Goal: Task Accomplishment & Management: Manage account settings

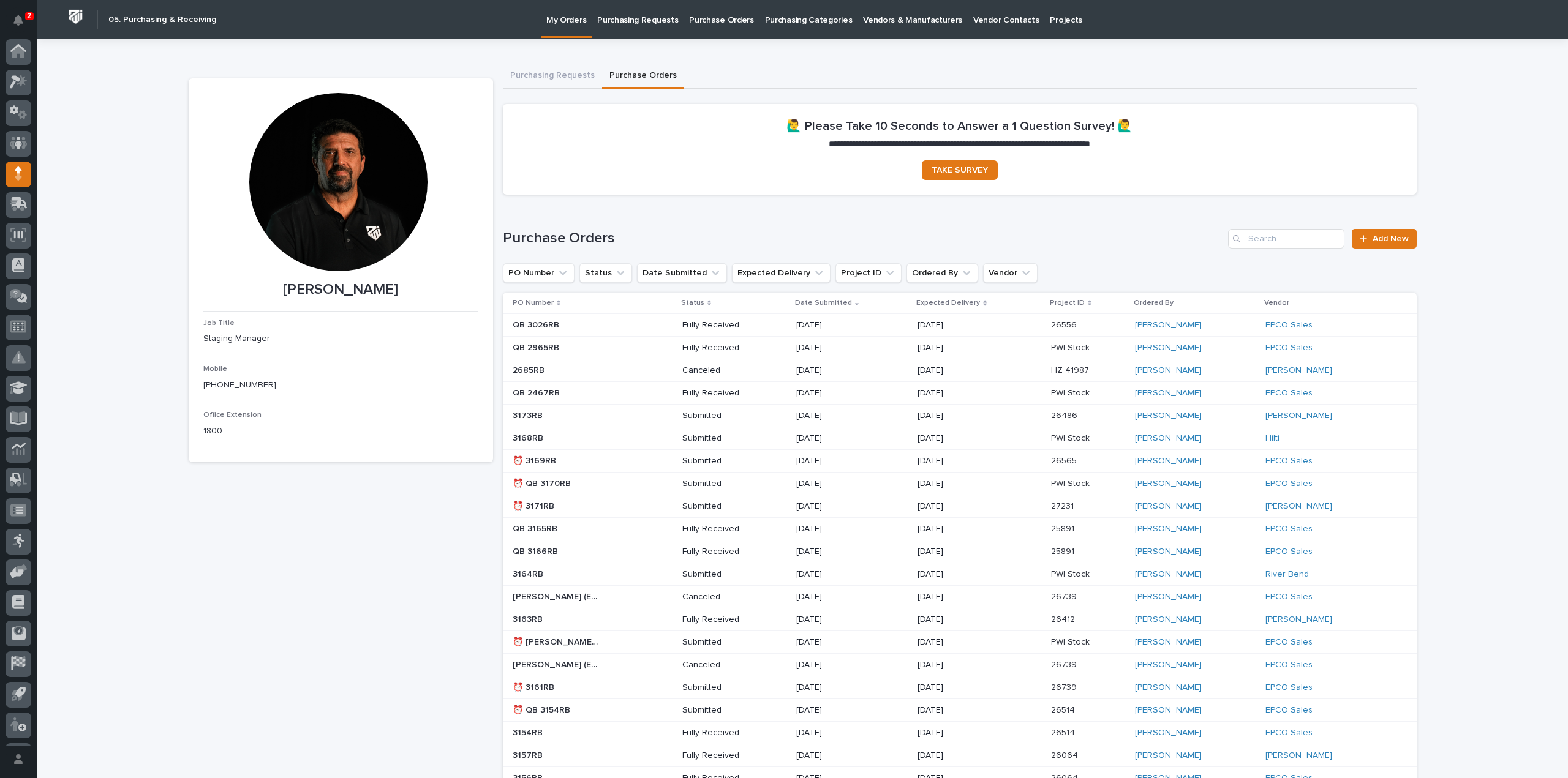
scroll to position [27, 0]
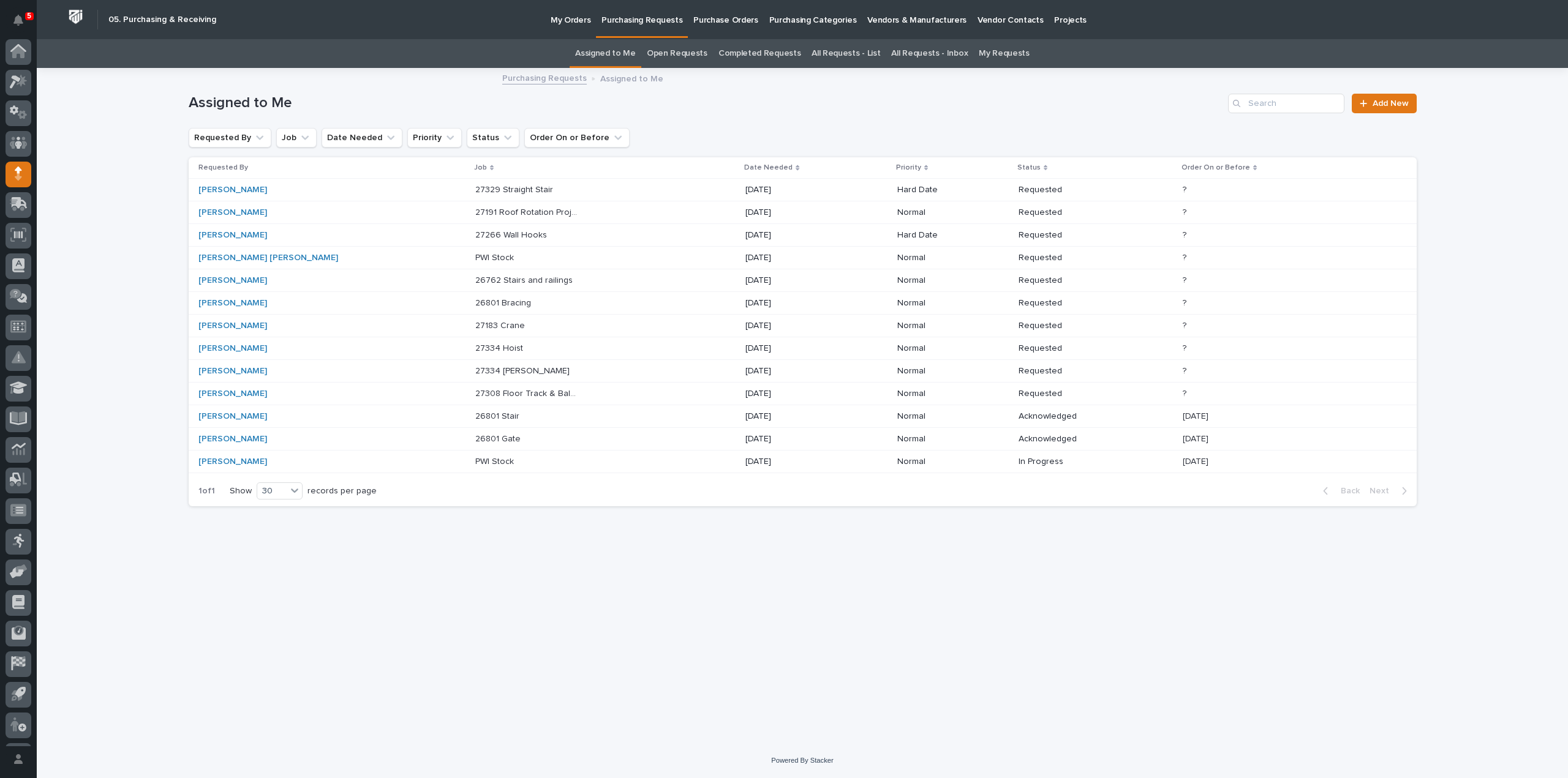
scroll to position [27, 0]
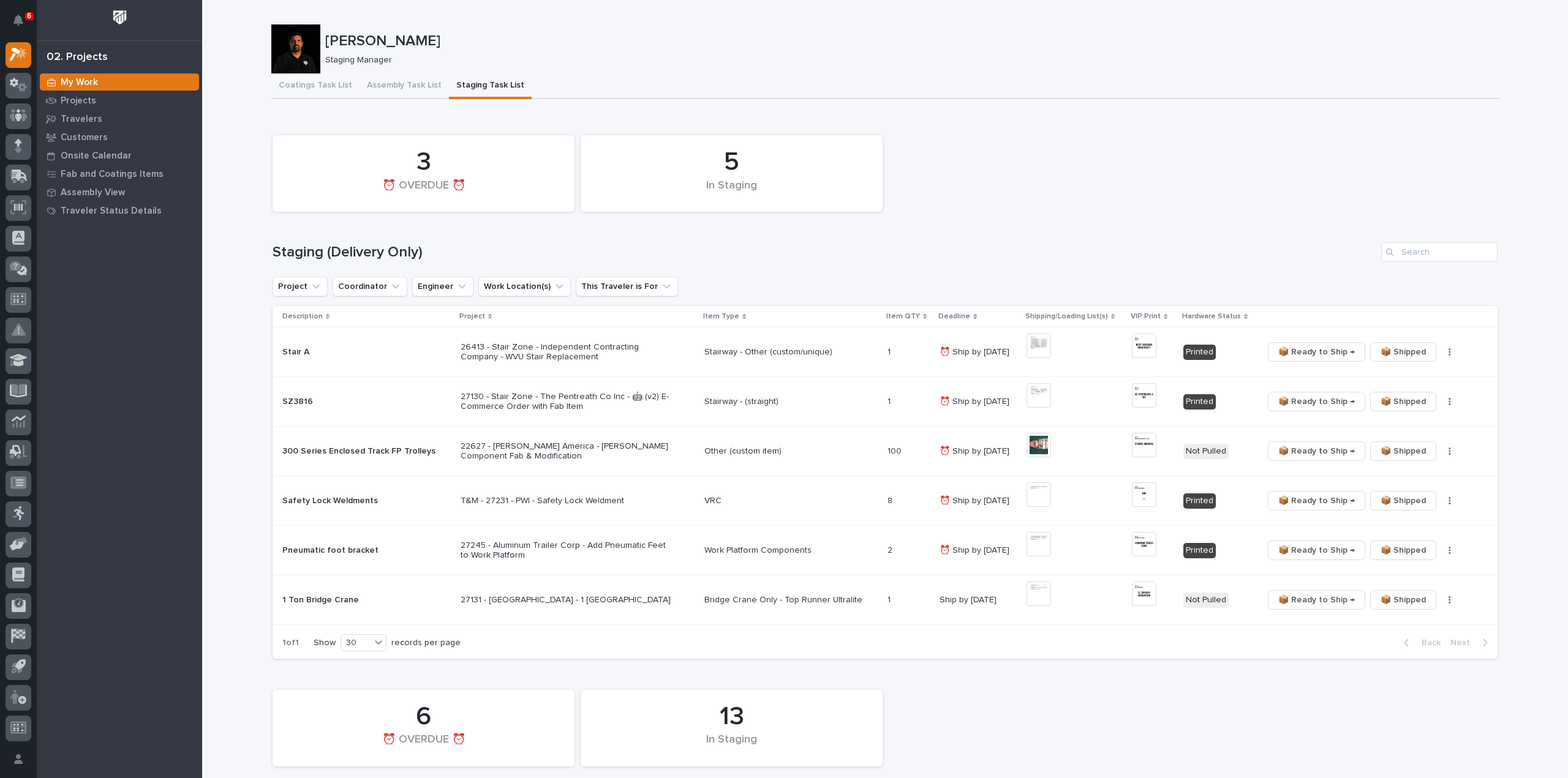
scroll to position [27, 0]
click at [783, 337] on img at bounding box center [1038, 594] width 25 height 25
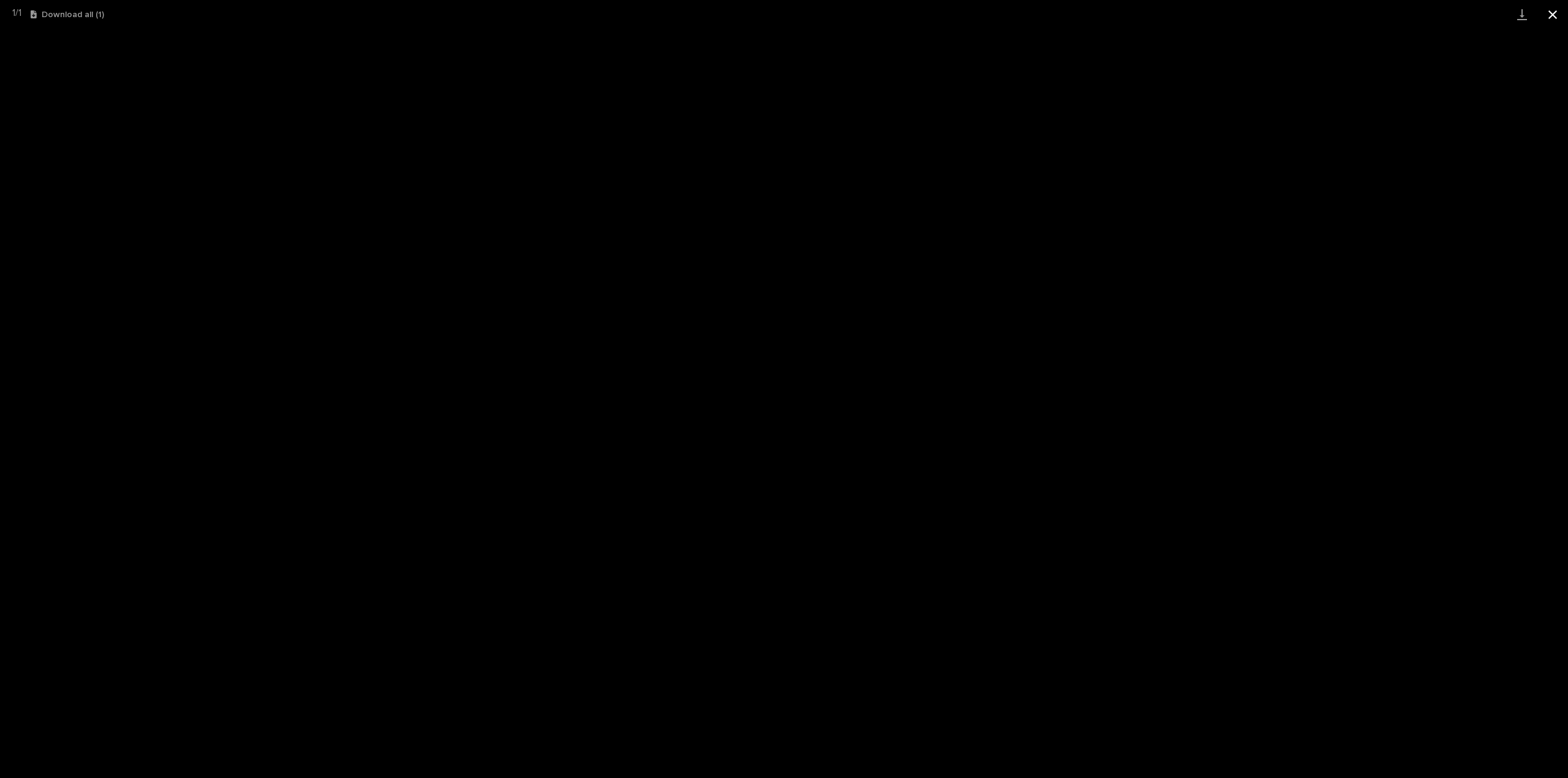
click at [783, 14] on button "Close gallery" at bounding box center [1552, 14] width 30 height 28
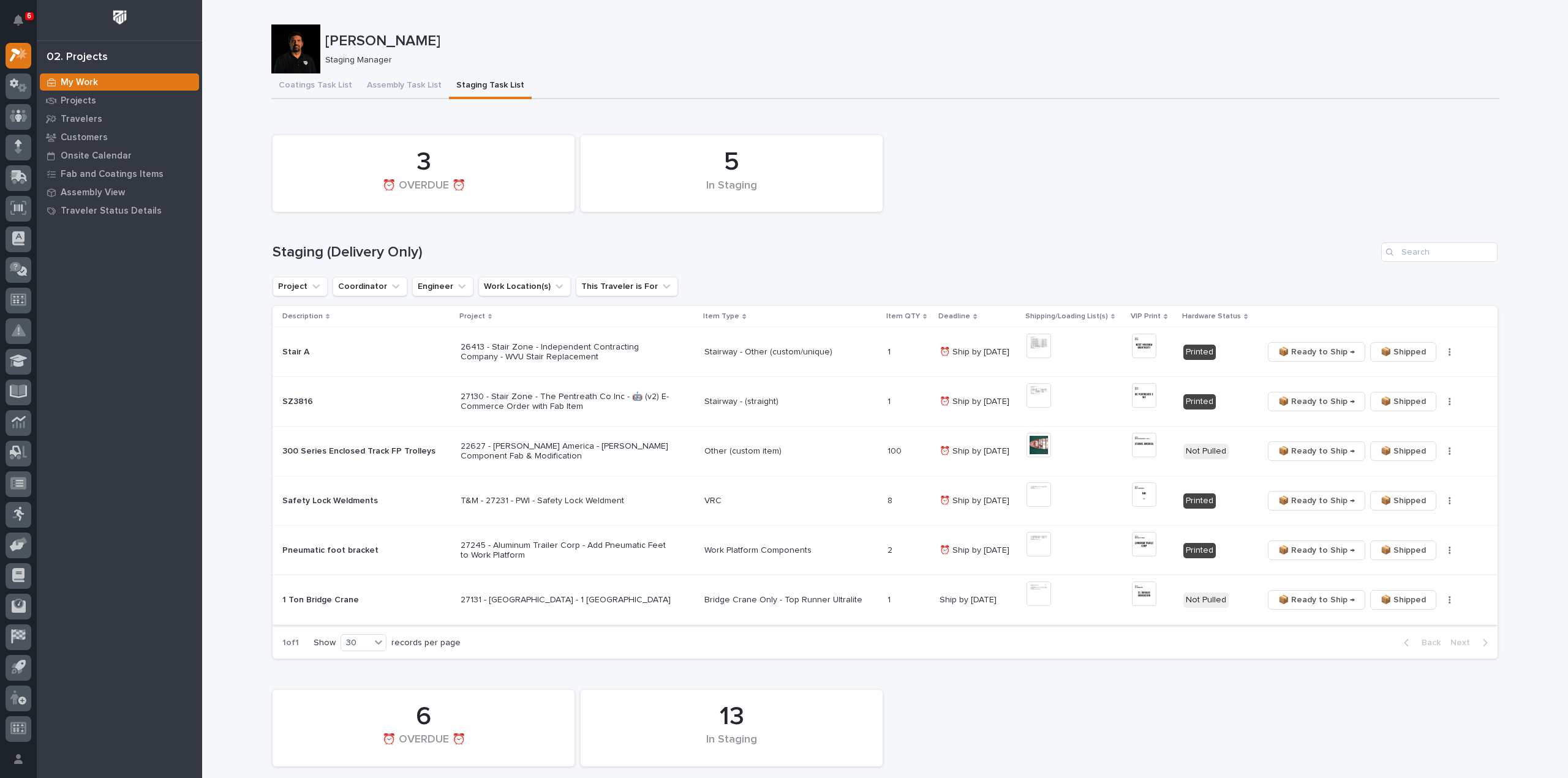
click at [783, 337] on img at bounding box center [1144, 594] width 25 height 25
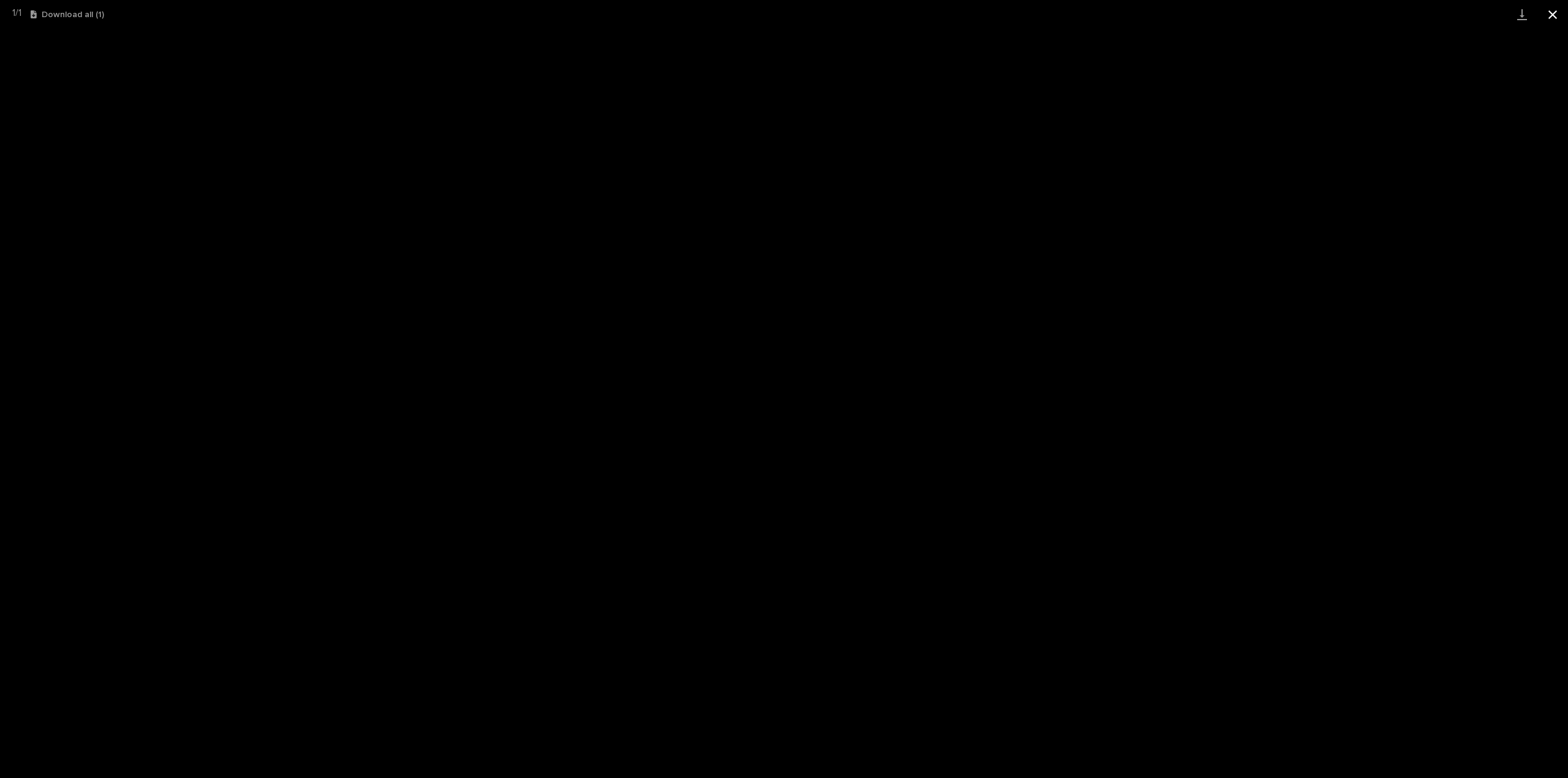
click at [783, 14] on button "Close gallery" at bounding box center [1552, 14] width 30 height 28
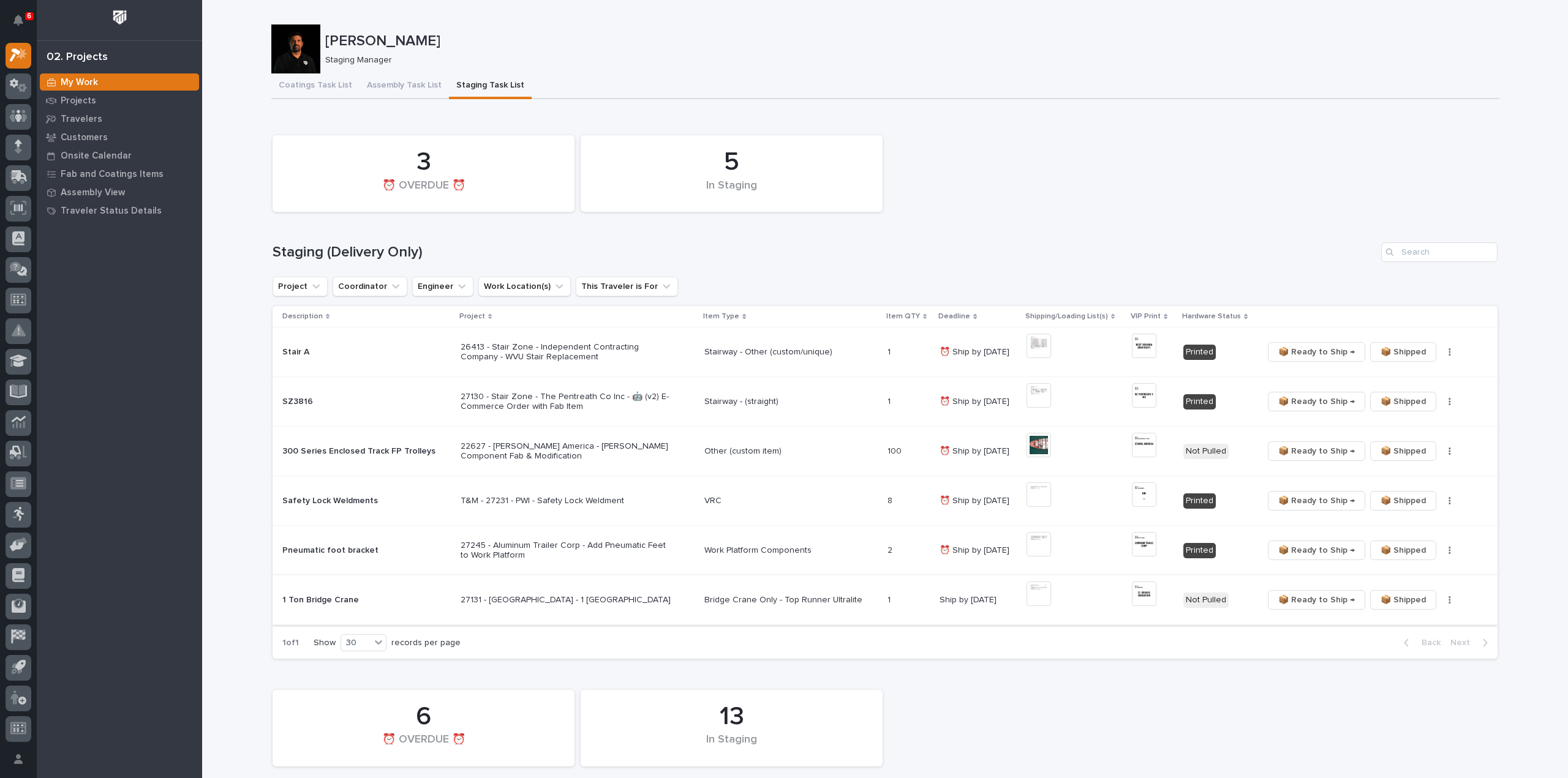
click at [783, 337] on button "button" at bounding box center [1450, 599] width 17 height 8
click at [783, 337] on span "🔩 Hardware" at bounding box center [1400, 643] width 51 height 15
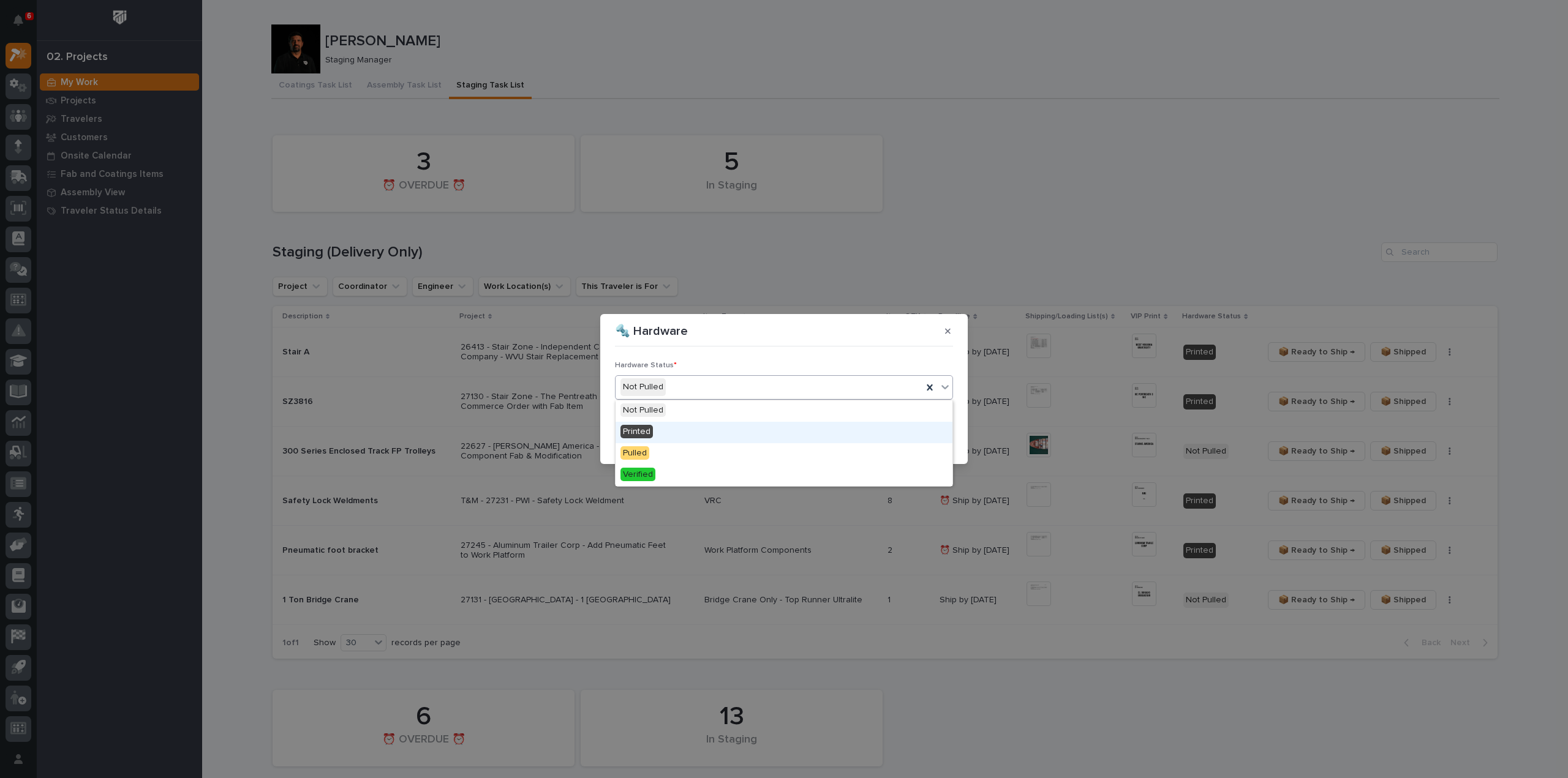
drag, startPoint x: 634, startPoint y: 426, endPoint x: 675, endPoint y: 433, distance: 41.6
click at [634, 337] on span "Printed" at bounding box center [636, 431] width 32 height 14
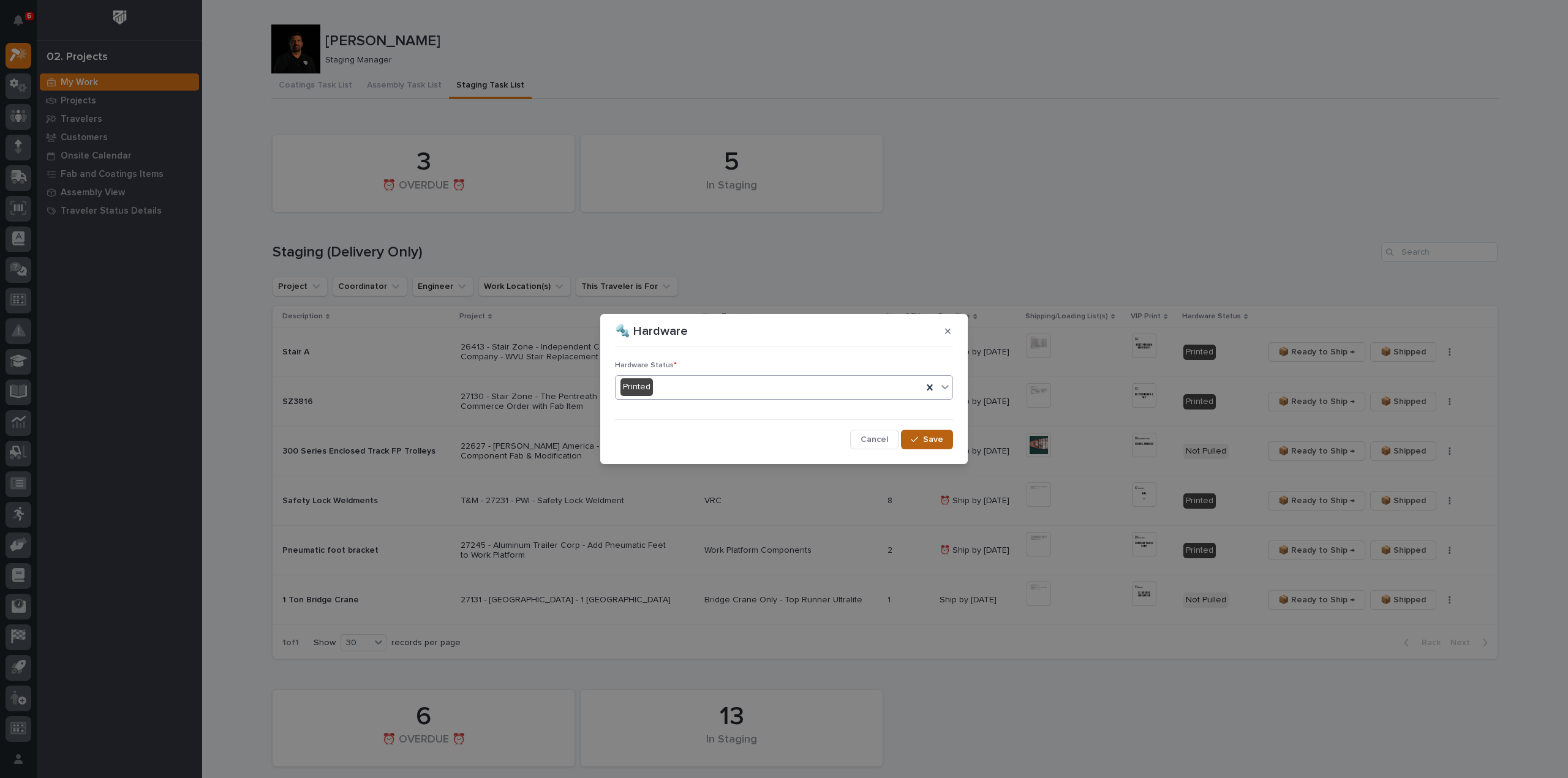
click at [783, 337] on span "Save" at bounding box center [934, 439] width 20 height 11
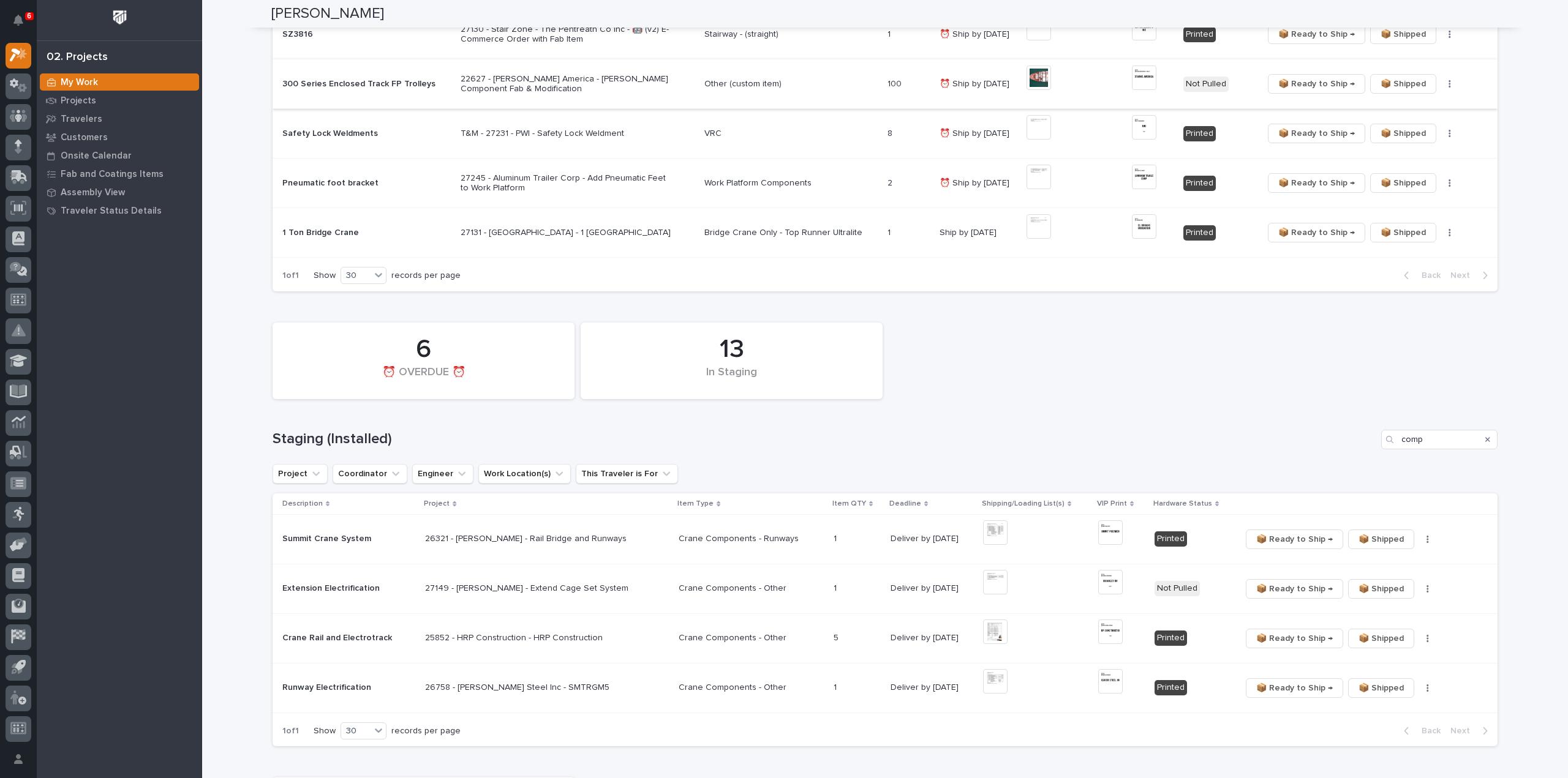
scroll to position [490, 0]
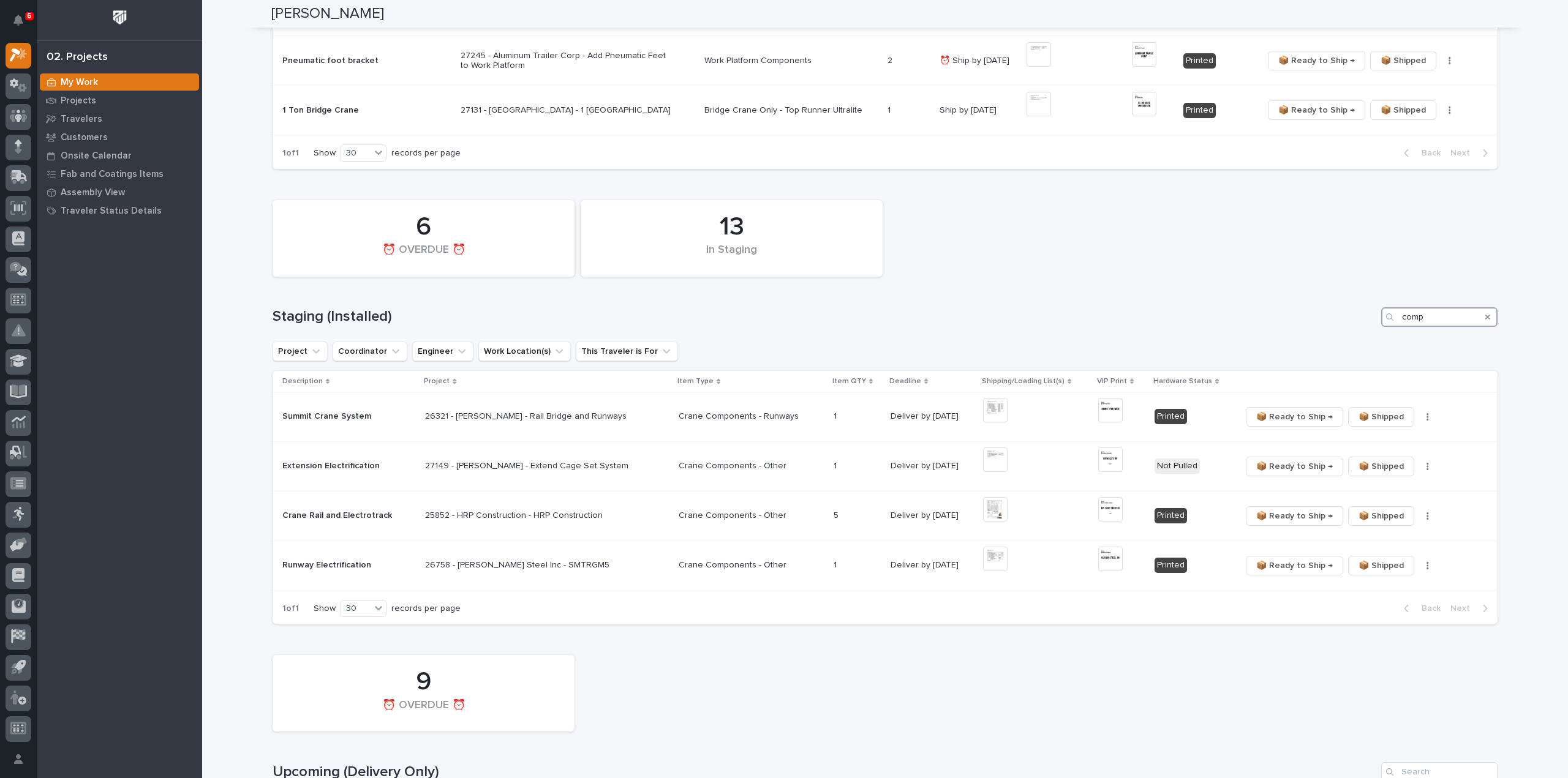
drag, startPoint x: 1442, startPoint y: 317, endPoint x: 1345, endPoint y: 341, distance: 99.9
click at [783, 337] on div "13 In Staging 6 ⏰ OVERDUE ⏰ Staging (Installed) comp Project Coordinator Engine…" at bounding box center [885, 409] width 1226 height 430
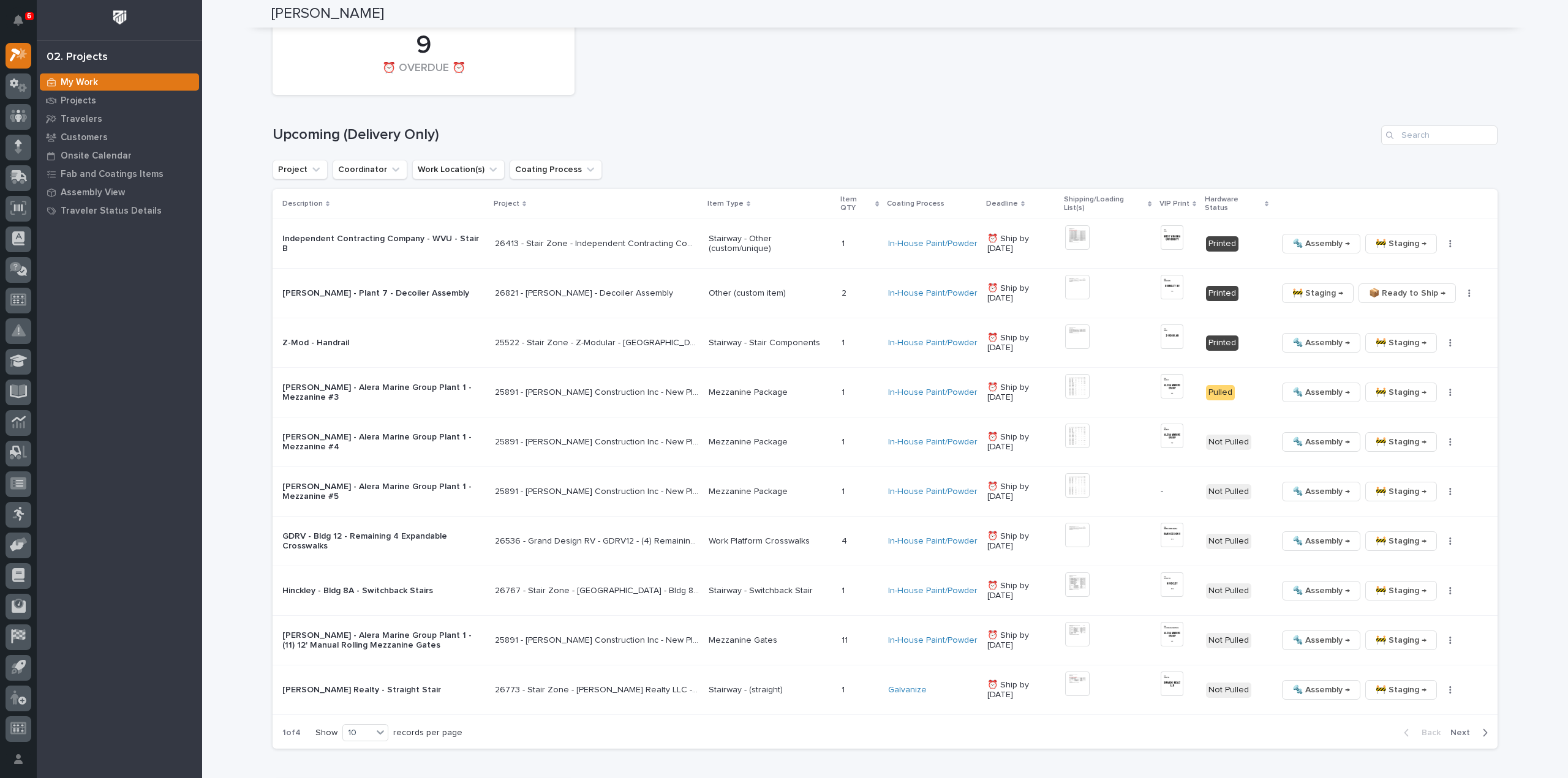
scroll to position [1102, 0]
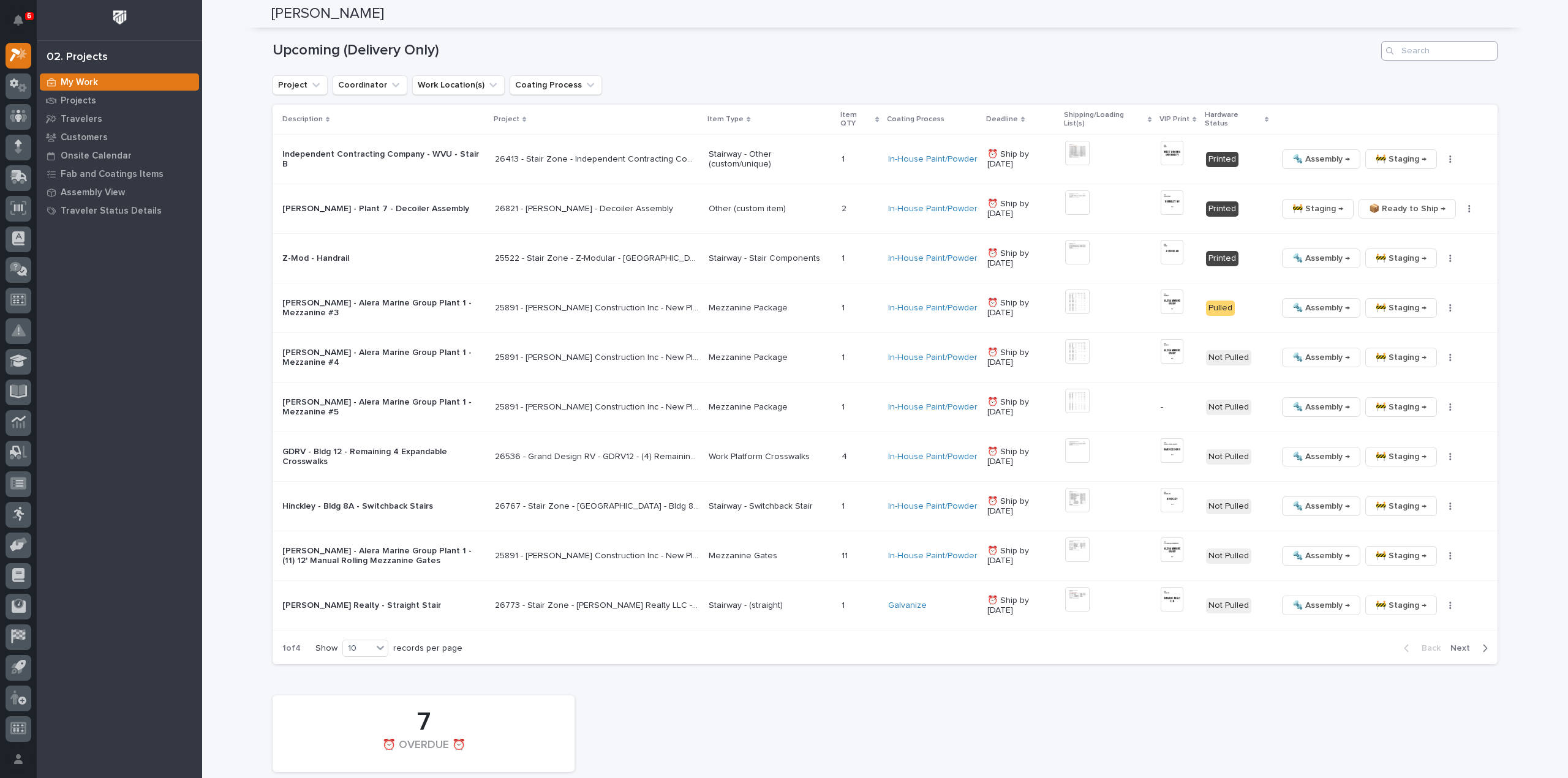
type input "26665"
click at [783, 50] on input "Search" at bounding box center [1439, 50] width 117 height 19
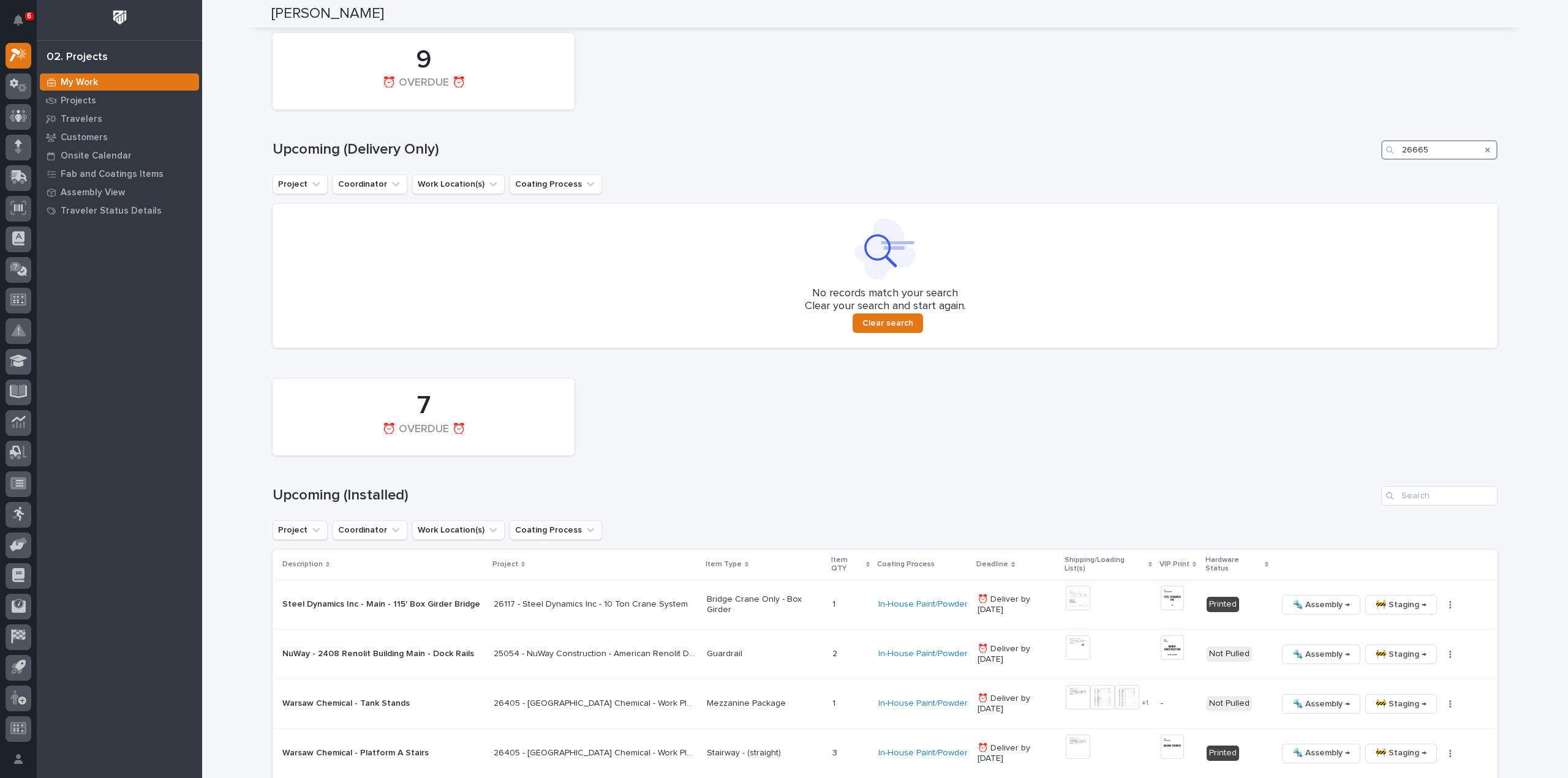
scroll to position [1258, 0]
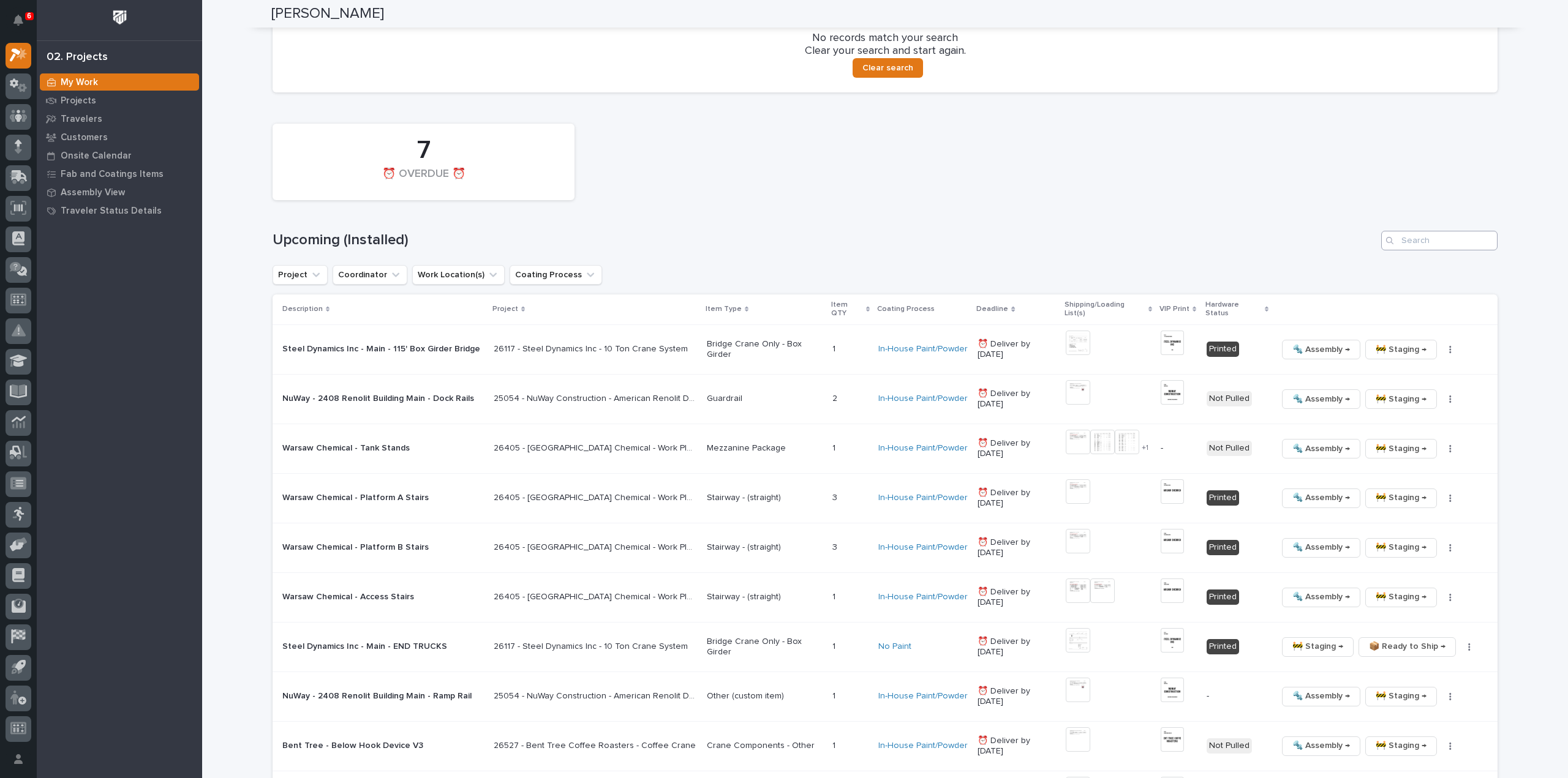
type input "26665"
click at [783, 245] on input "Search" at bounding box center [1439, 240] width 117 height 19
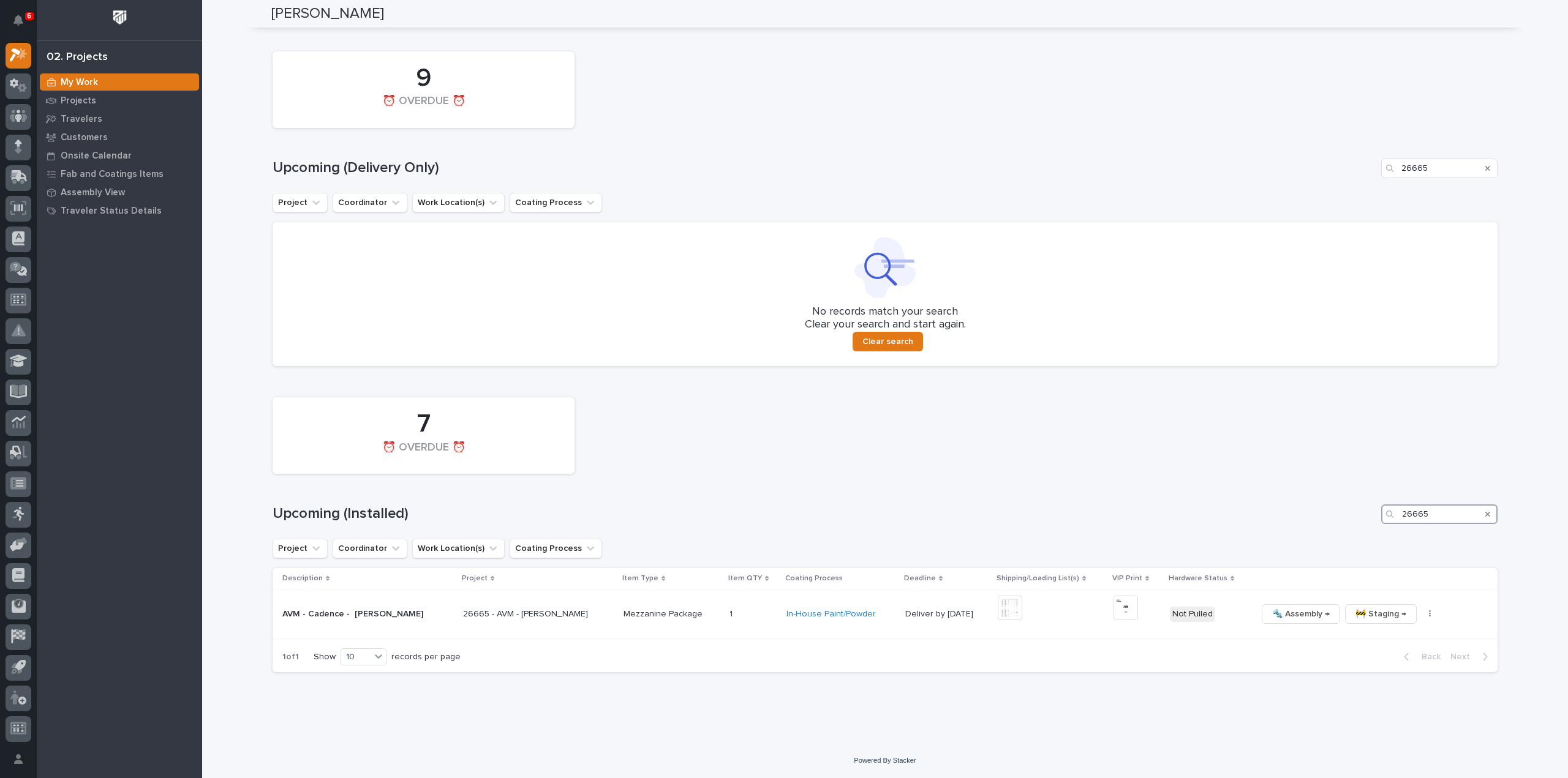
scroll to position [984, 0]
type input "26665"
click at [783, 337] on img at bounding box center [1010, 608] width 25 height 25
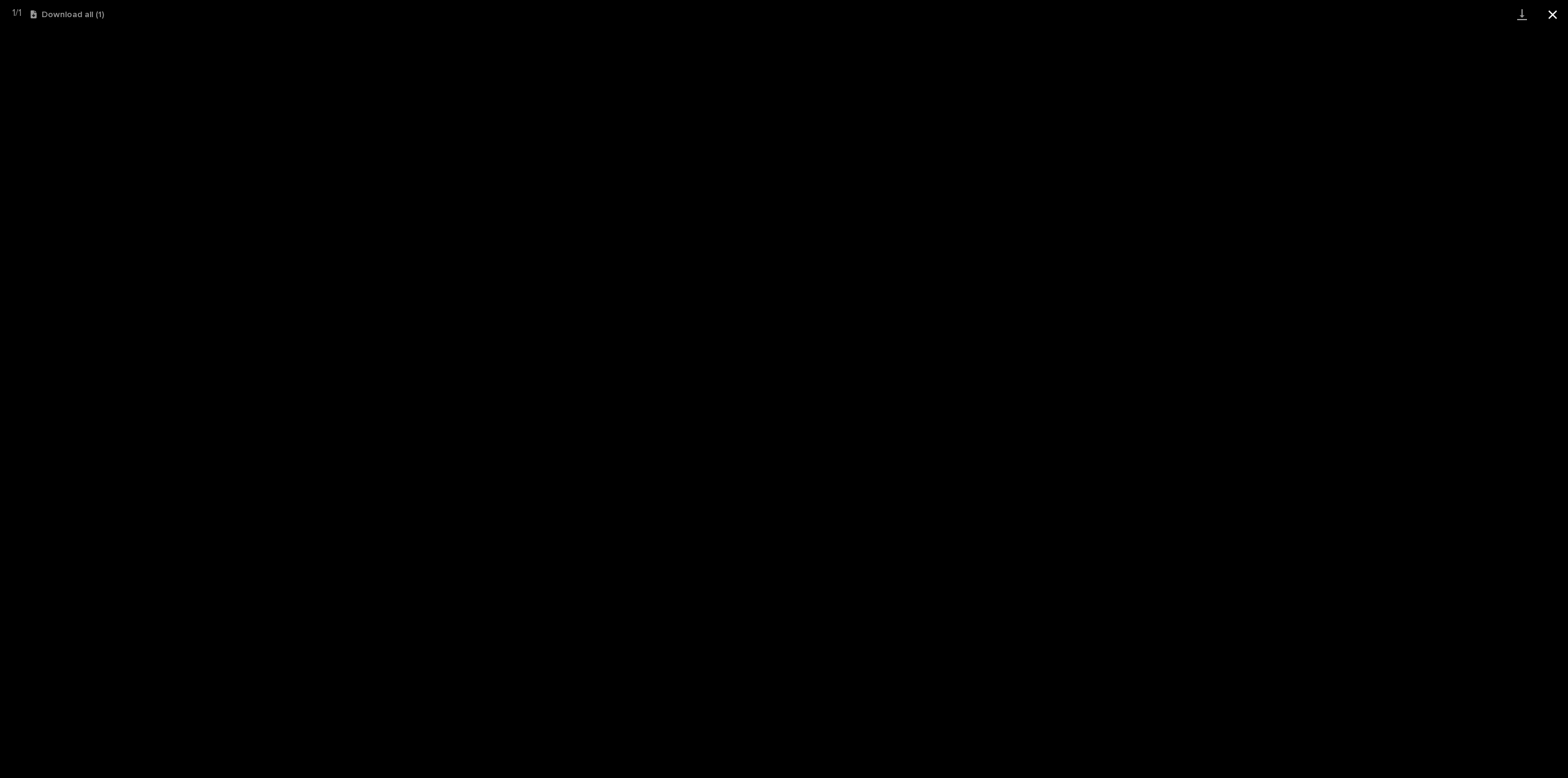
click at [783, 18] on button "Close gallery" at bounding box center [1552, 14] width 30 height 28
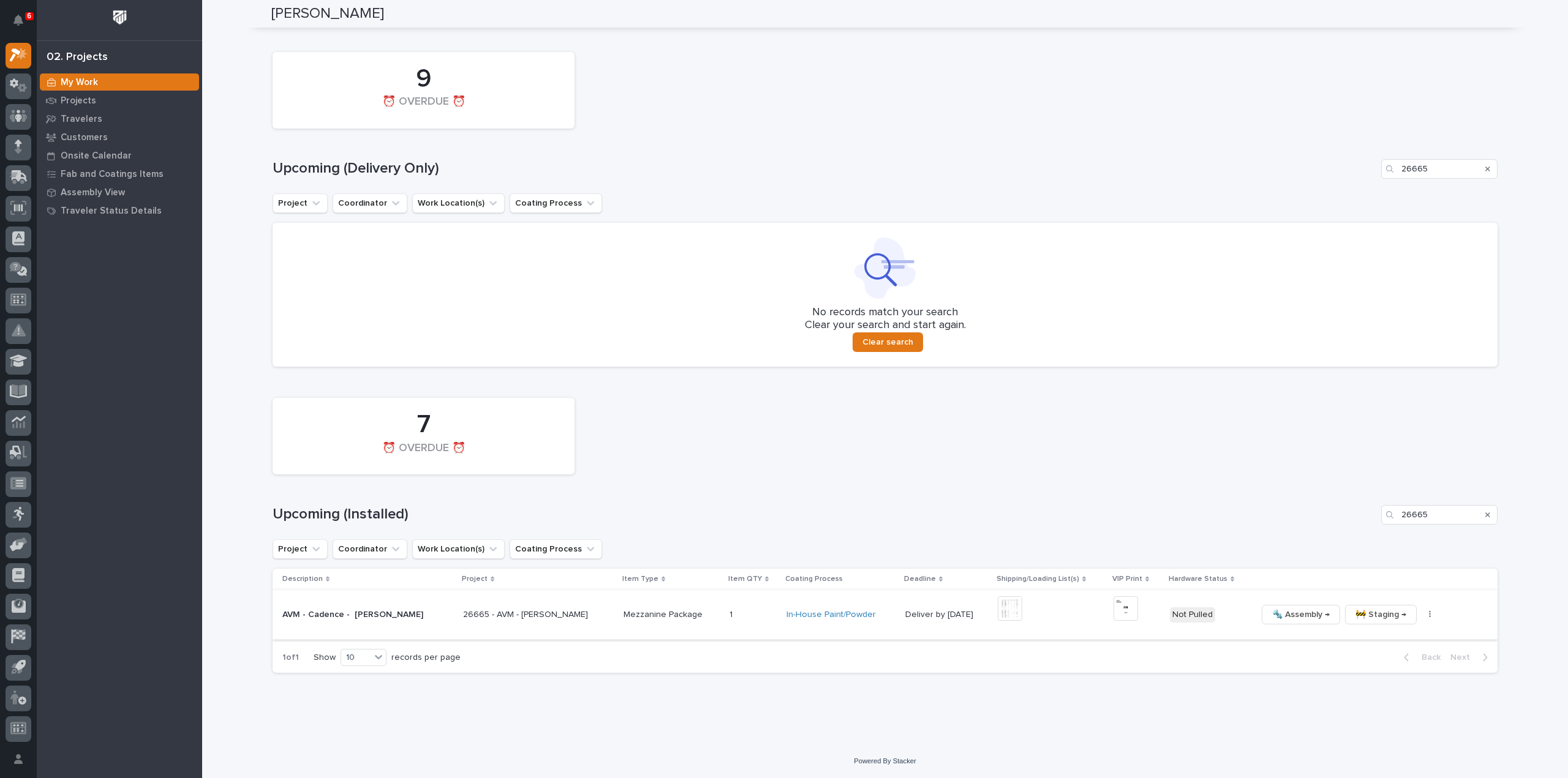
click at [783, 337] on img at bounding box center [1126, 608] width 25 height 25
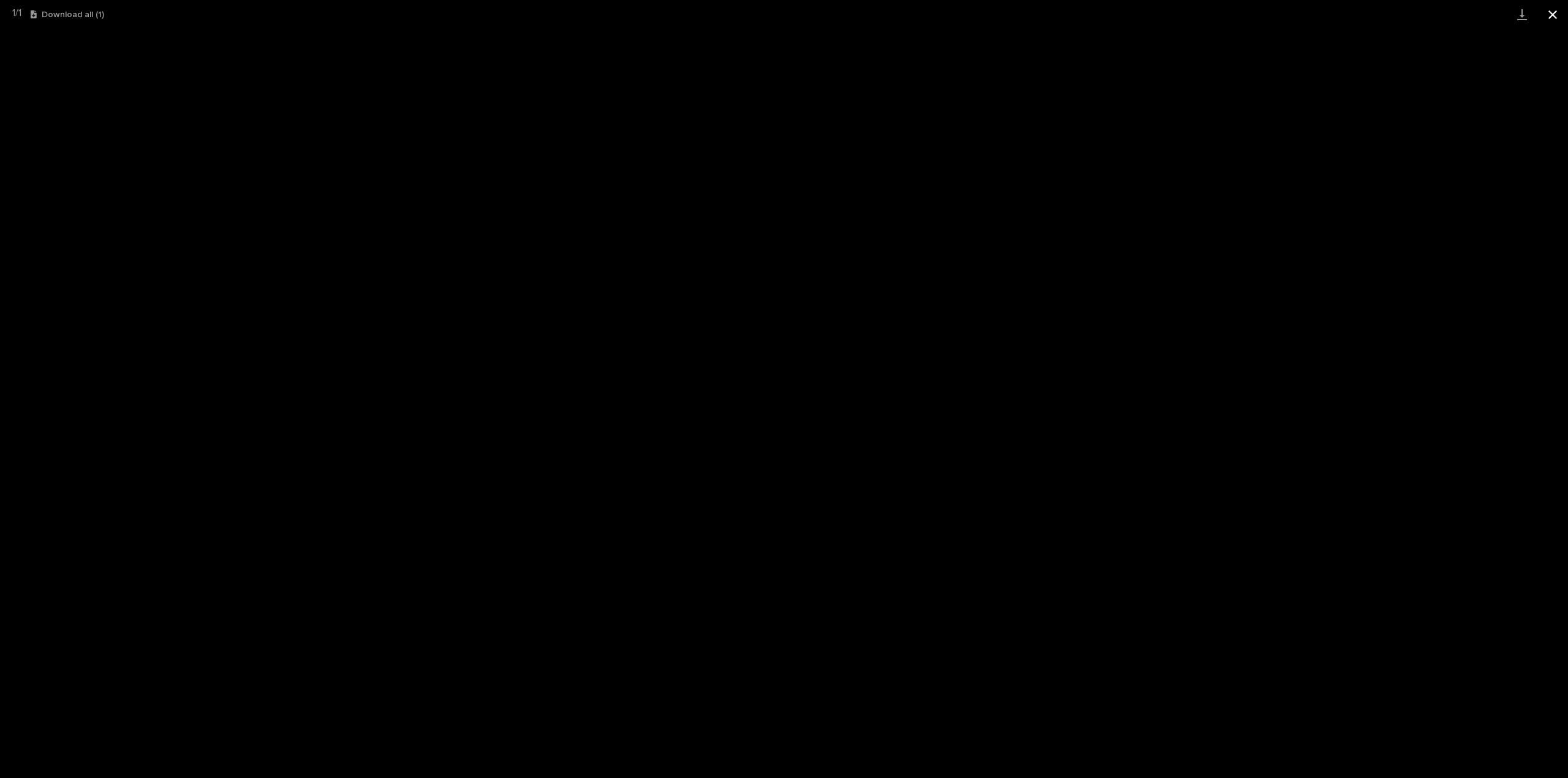
click at [783, 14] on button "Close gallery" at bounding box center [1552, 14] width 30 height 28
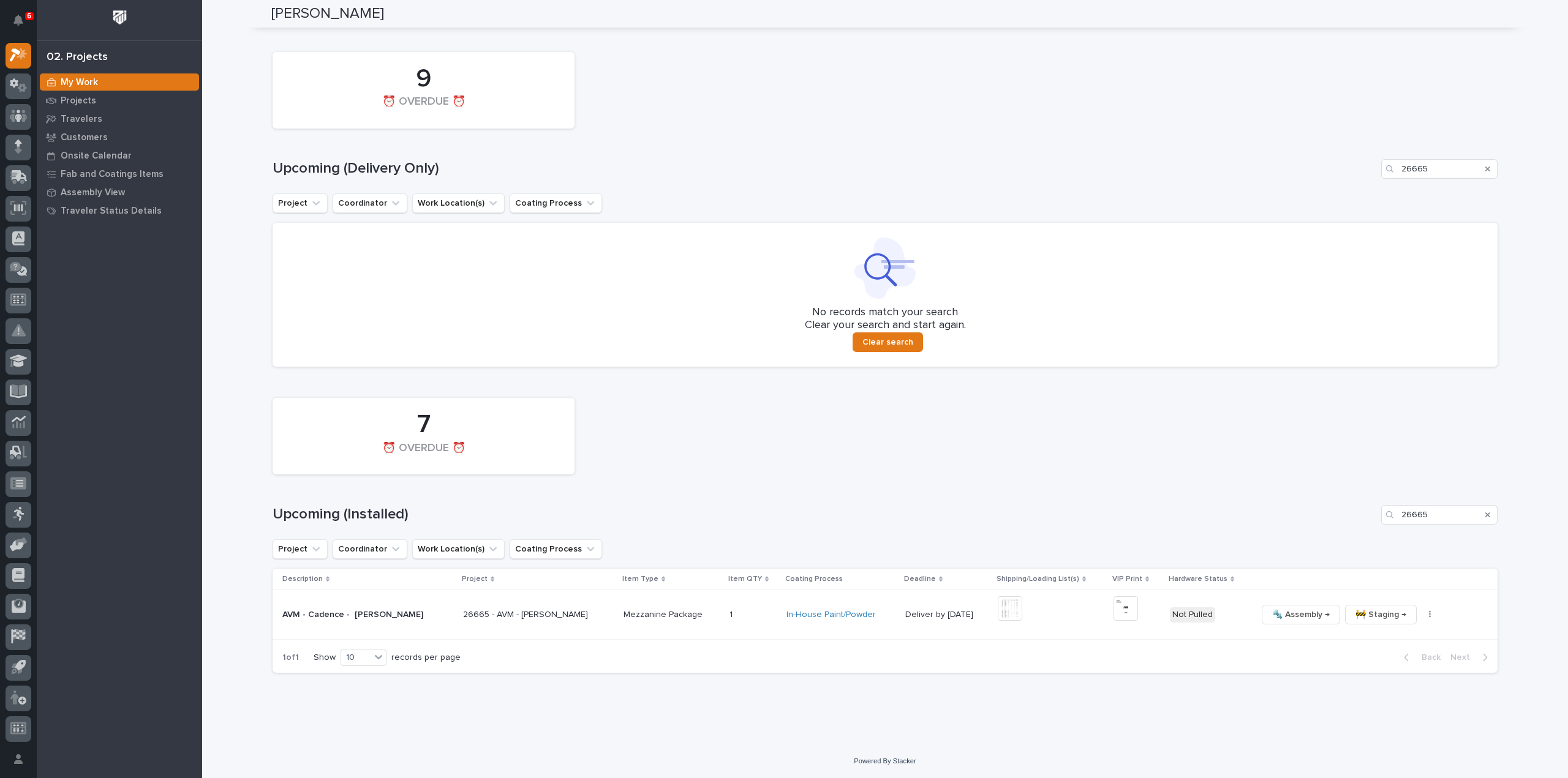
click at [783, 337] on icon "Search" at bounding box center [1487, 515] width 5 height 7
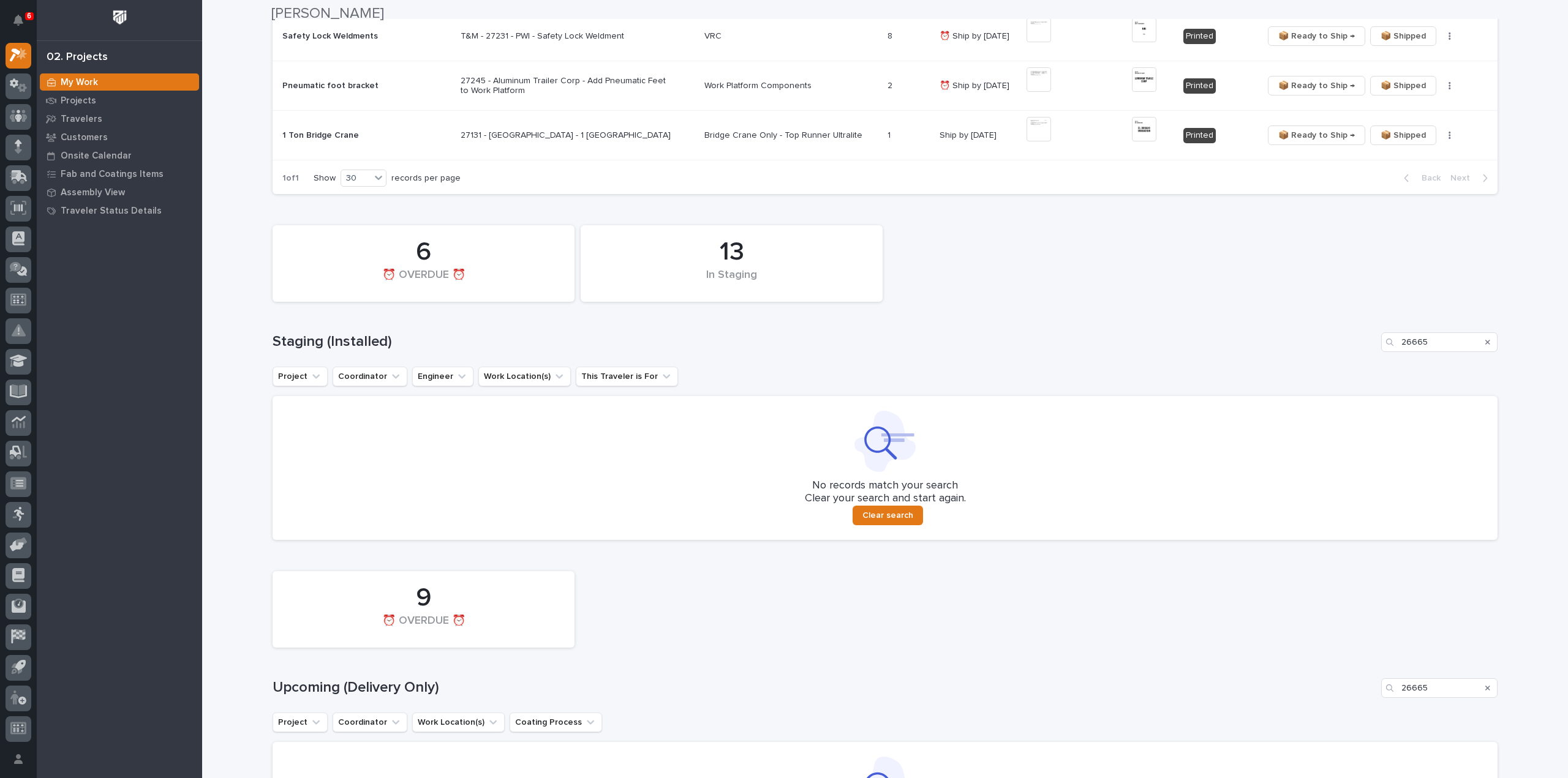
scroll to position [490, 0]
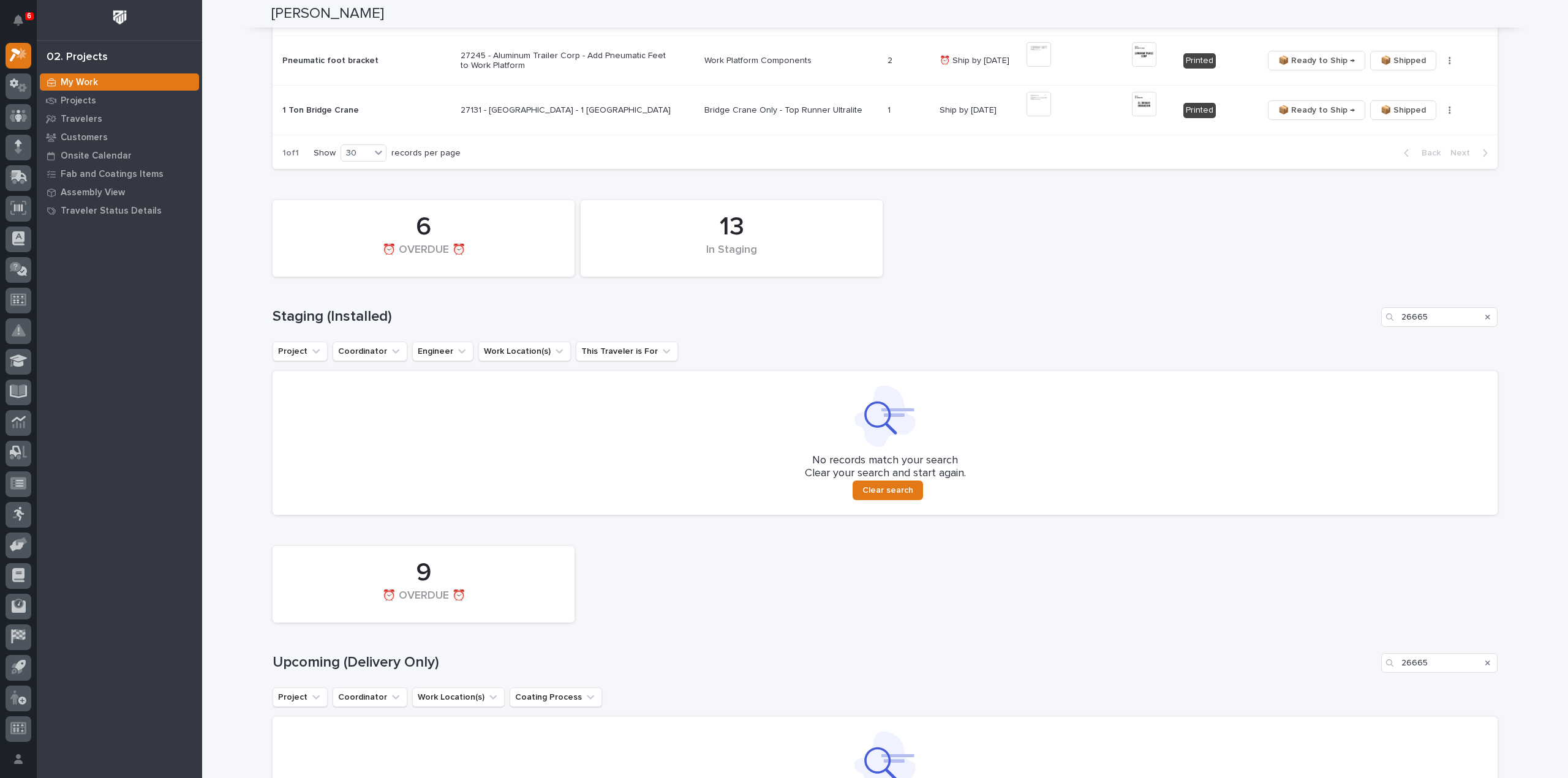
click at [783, 315] on icon "Search" at bounding box center [1487, 317] width 5 height 5
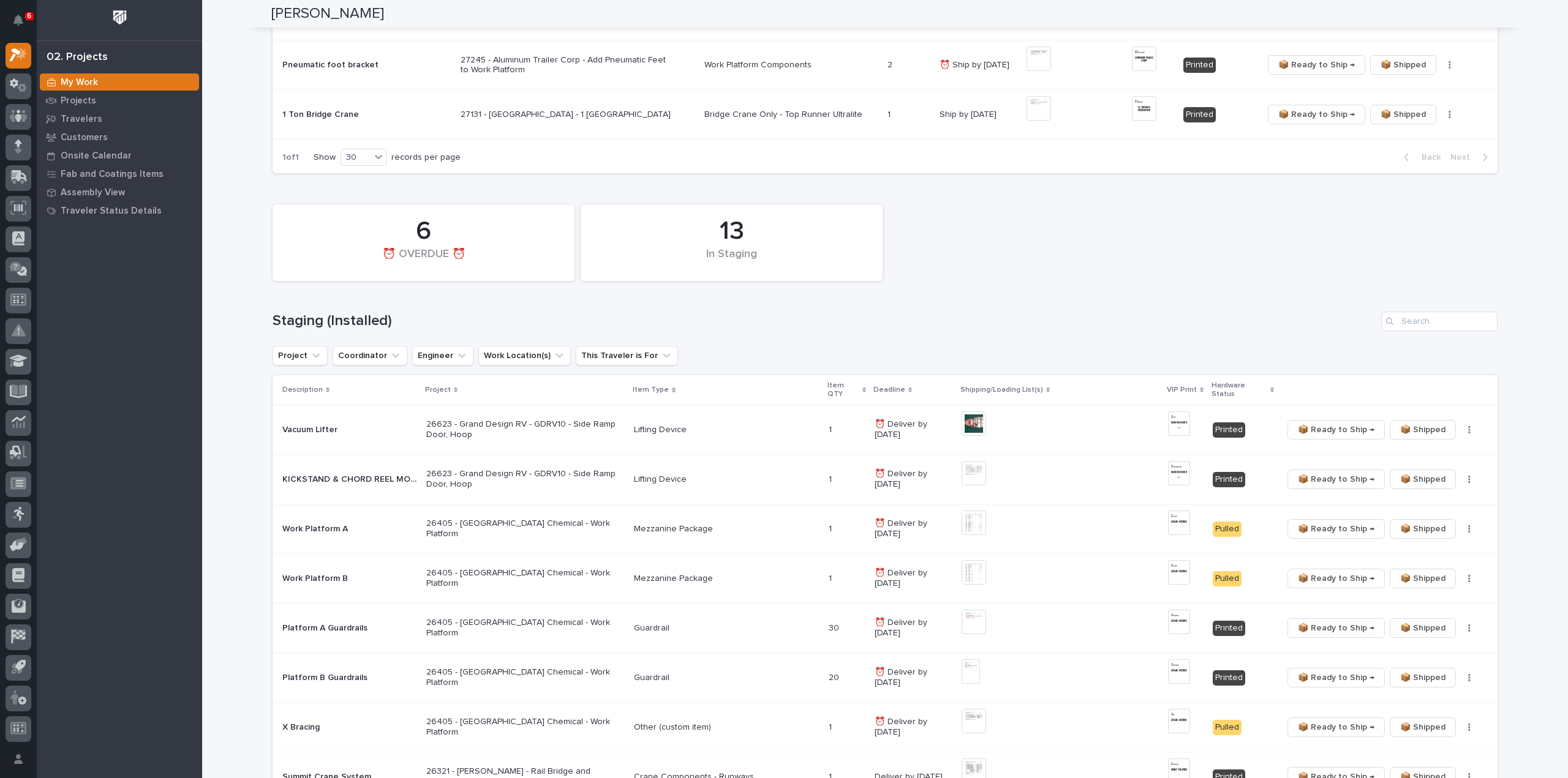
scroll to position [746, 0]
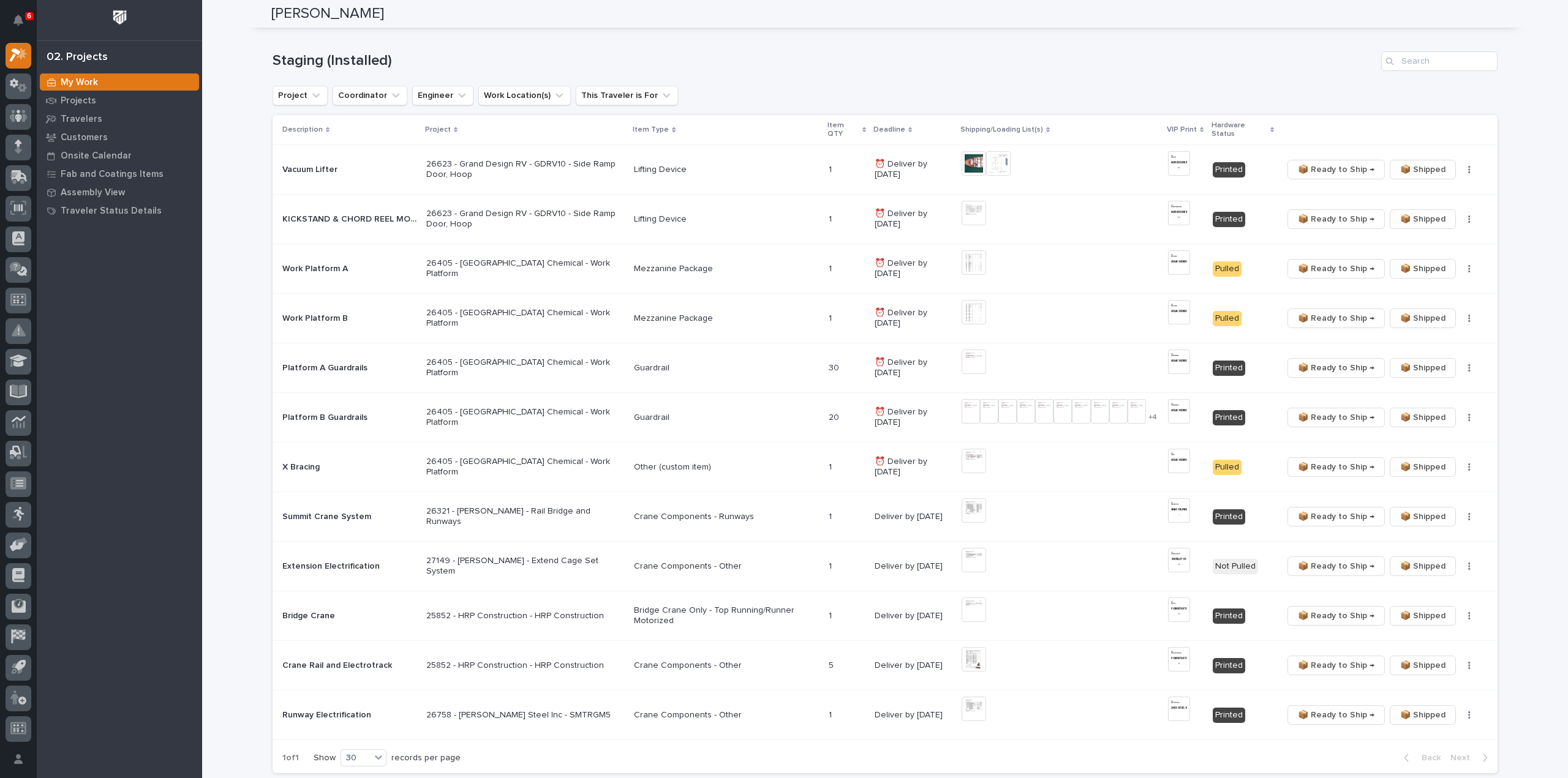
click at [783, 337] on td "📦 Ready to Ship → 📦 Shipped ✏️ Schedule 🔩 Hardware" at bounding box center [1388, 666] width 220 height 50
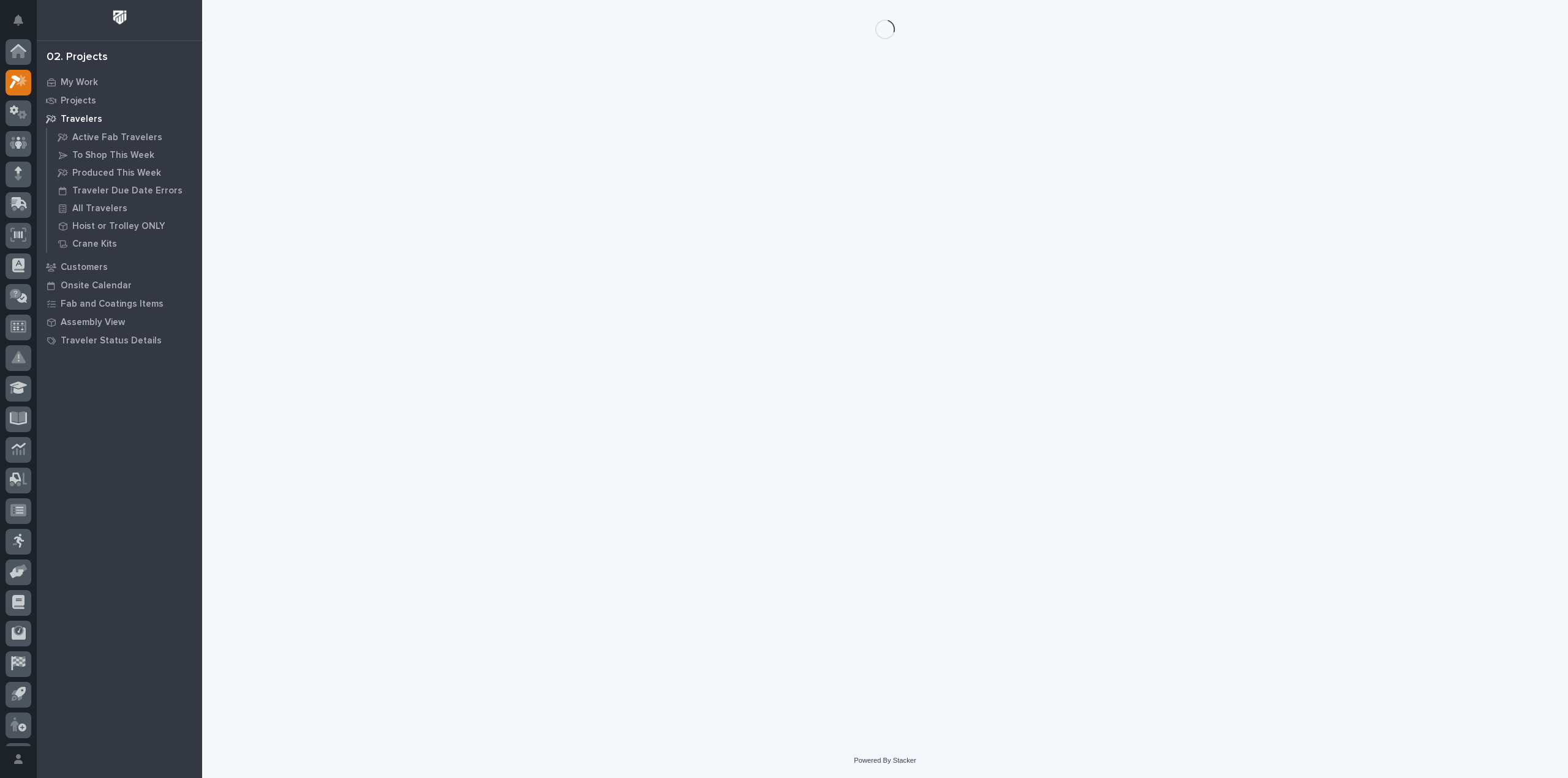
scroll to position [27, 0]
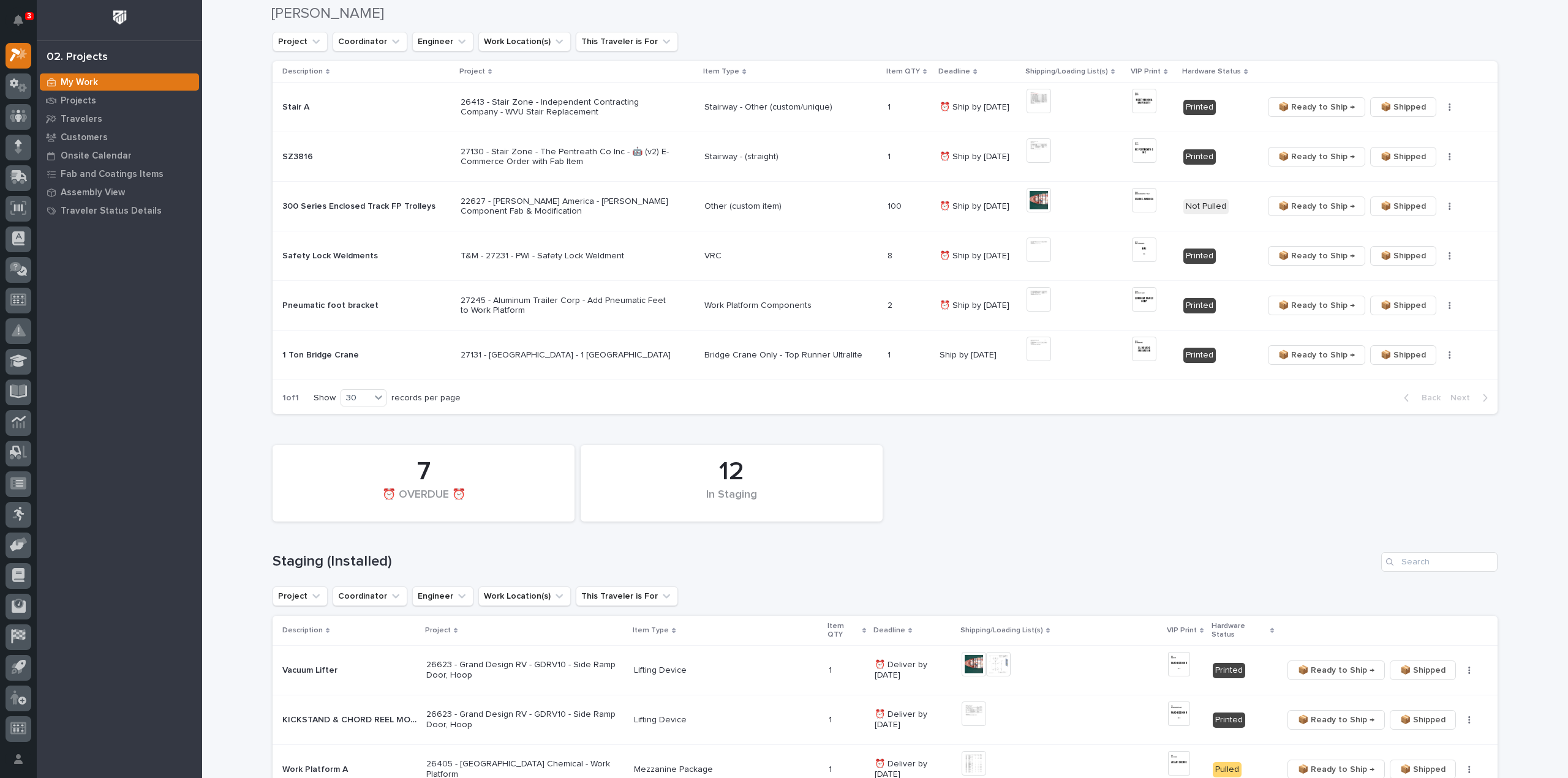
scroll to position [367, 0]
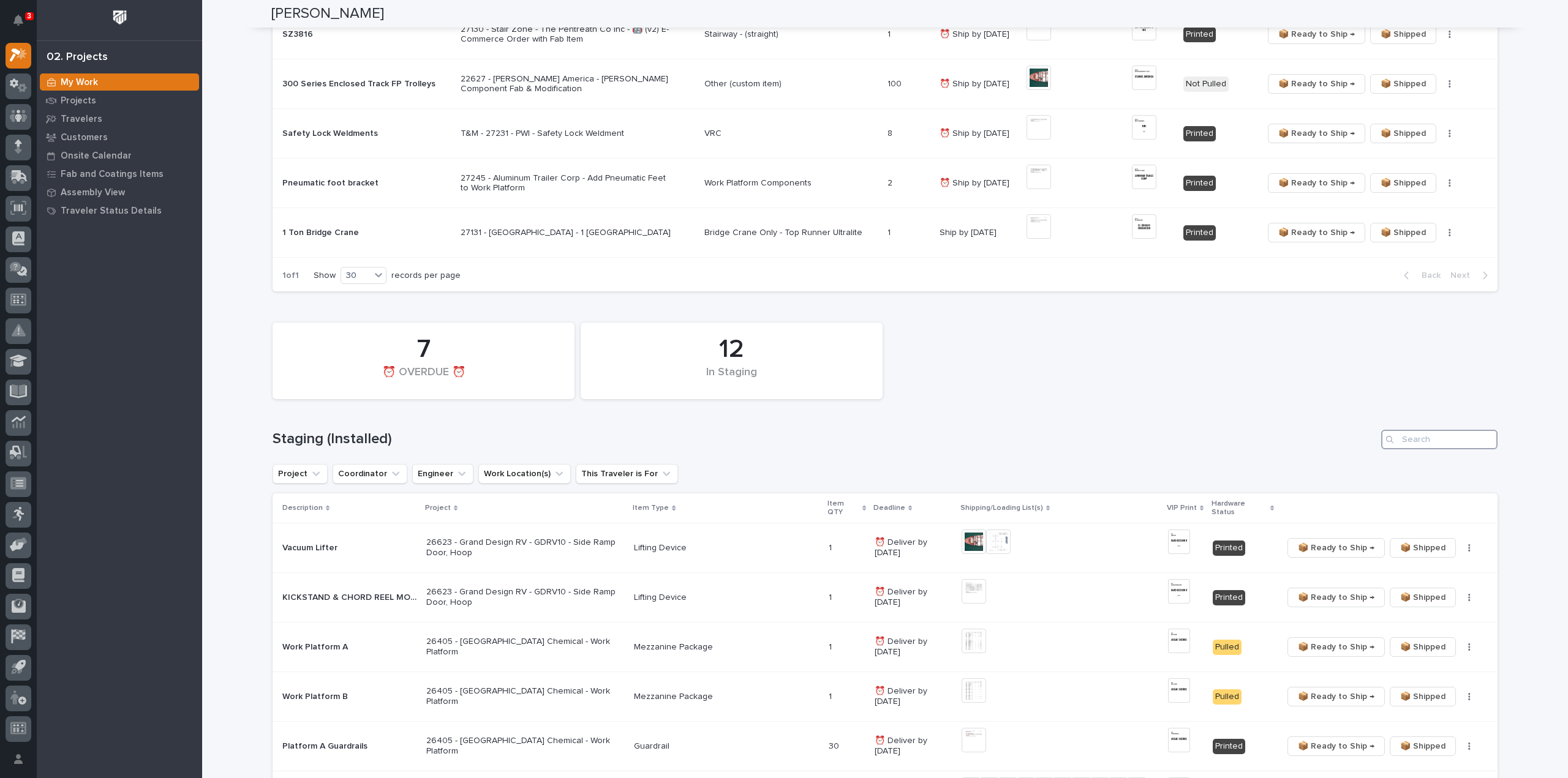
click at [783, 337] on input "Search" at bounding box center [1439, 439] width 117 height 19
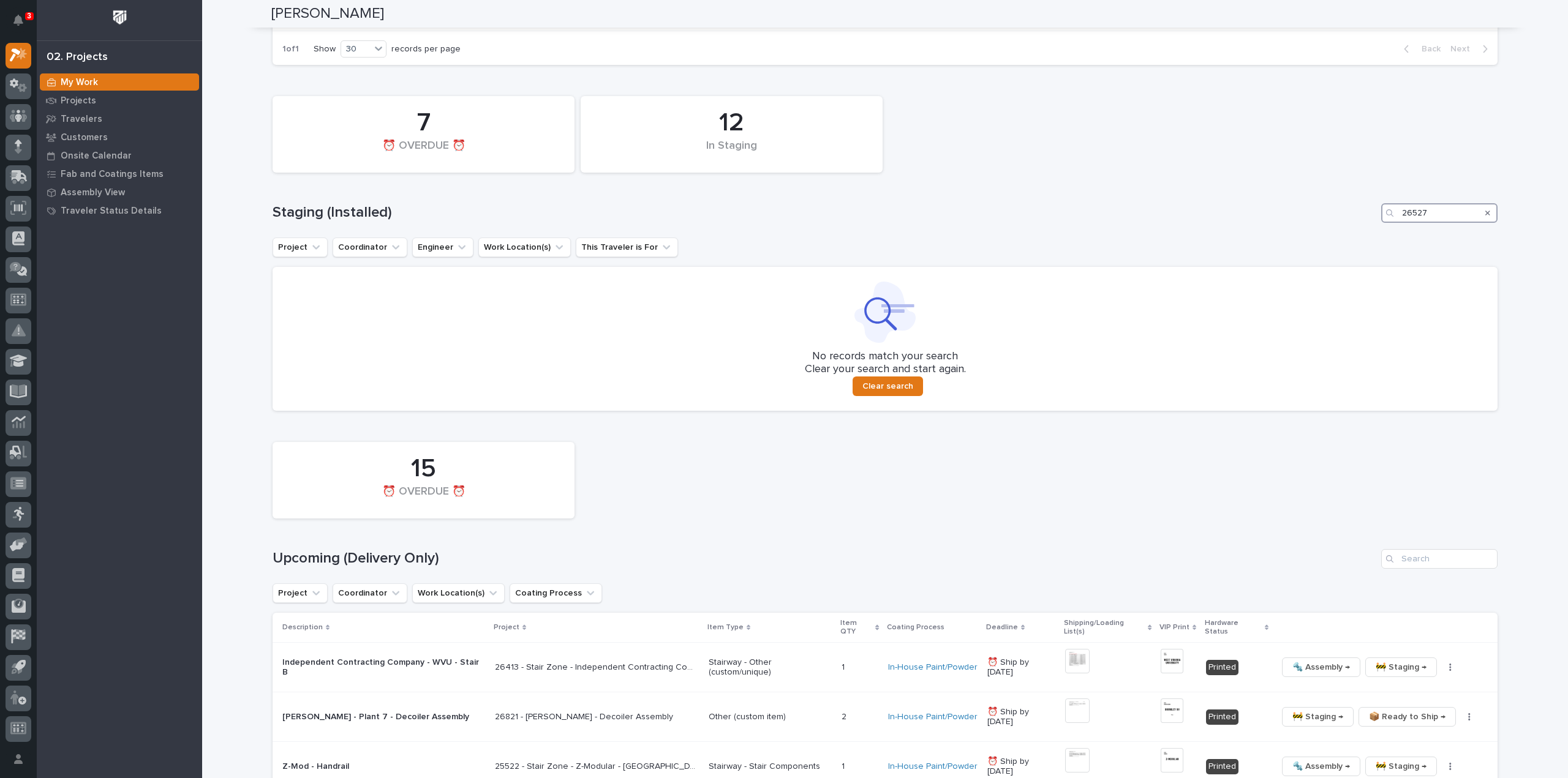
scroll to position [612, 0]
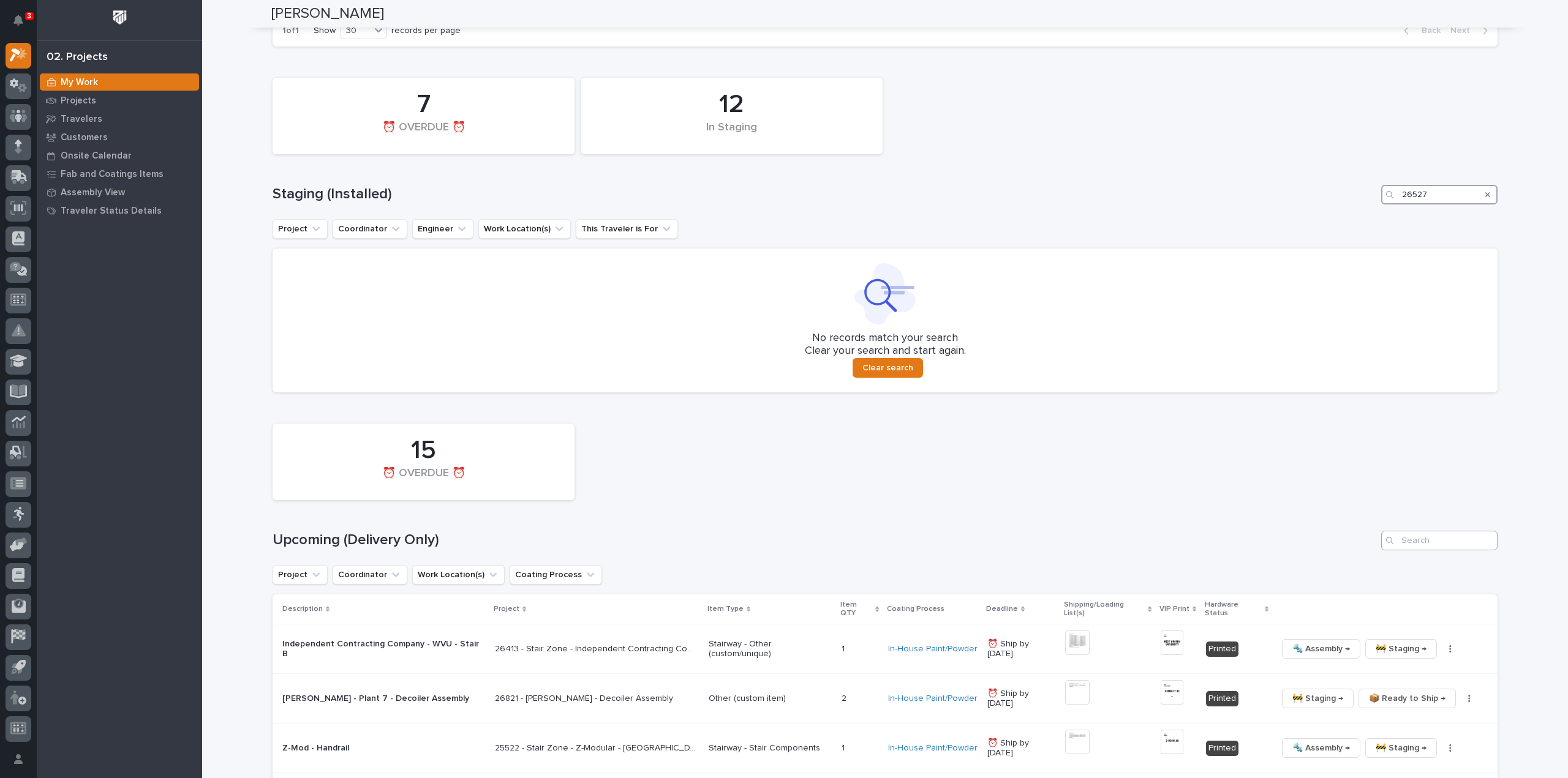
type input "26527"
click at [783, 337] on input "Search" at bounding box center [1439, 540] width 117 height 19
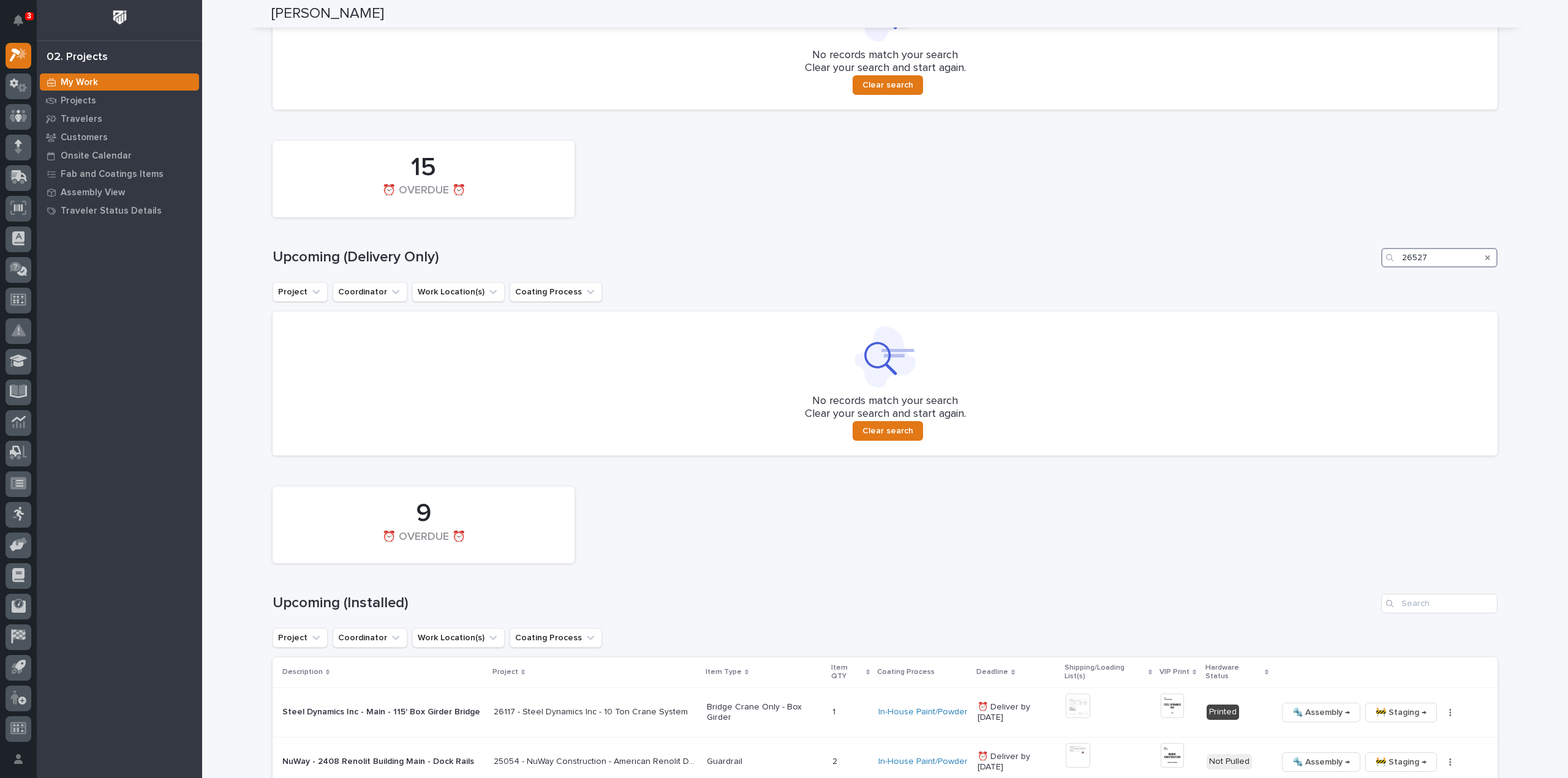
scroll to position [1013, 0]
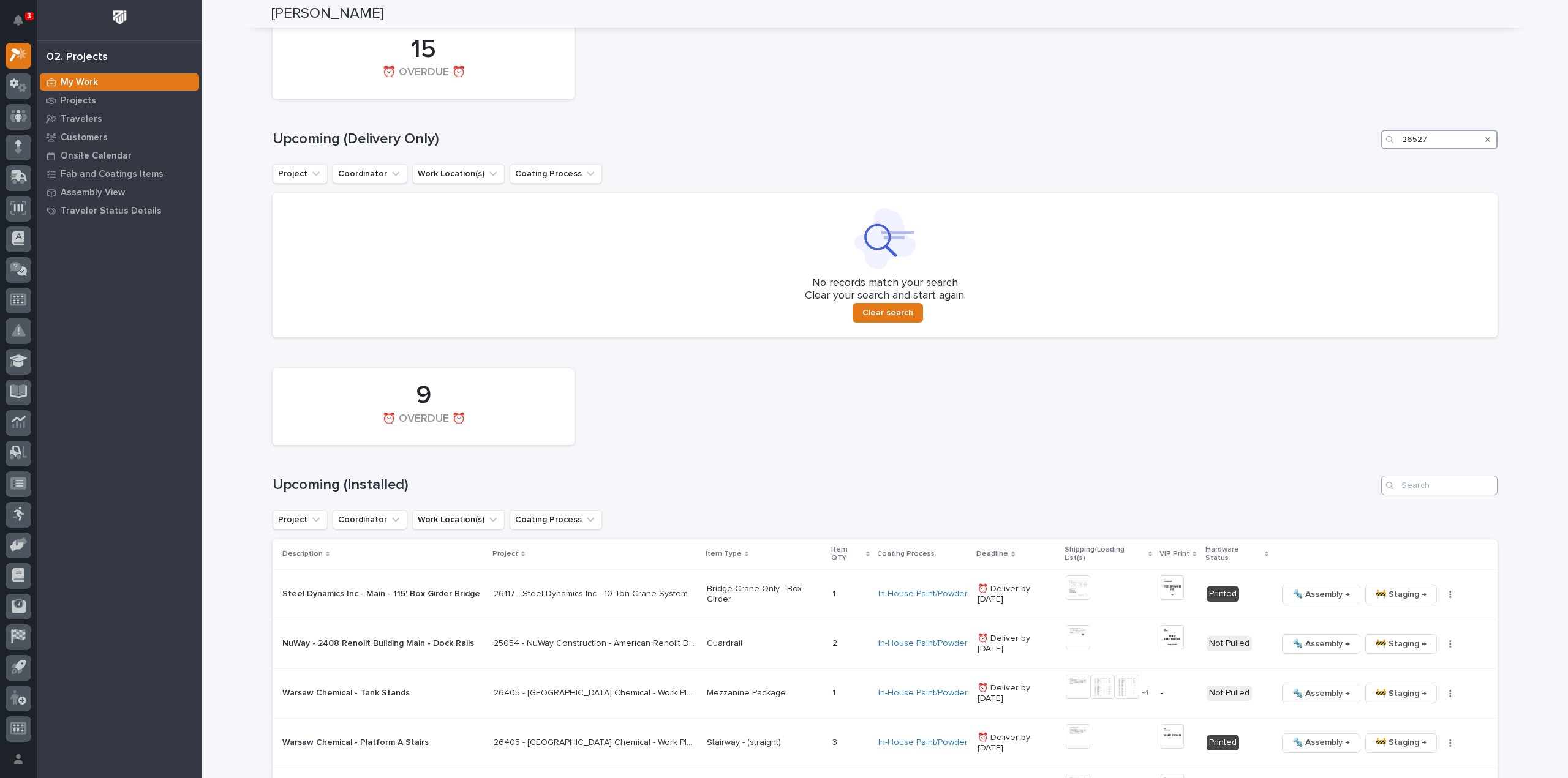
type input "26527"
click at [783, 337] on input "Search" at bounding box center [1439, 484] width 117 height 19
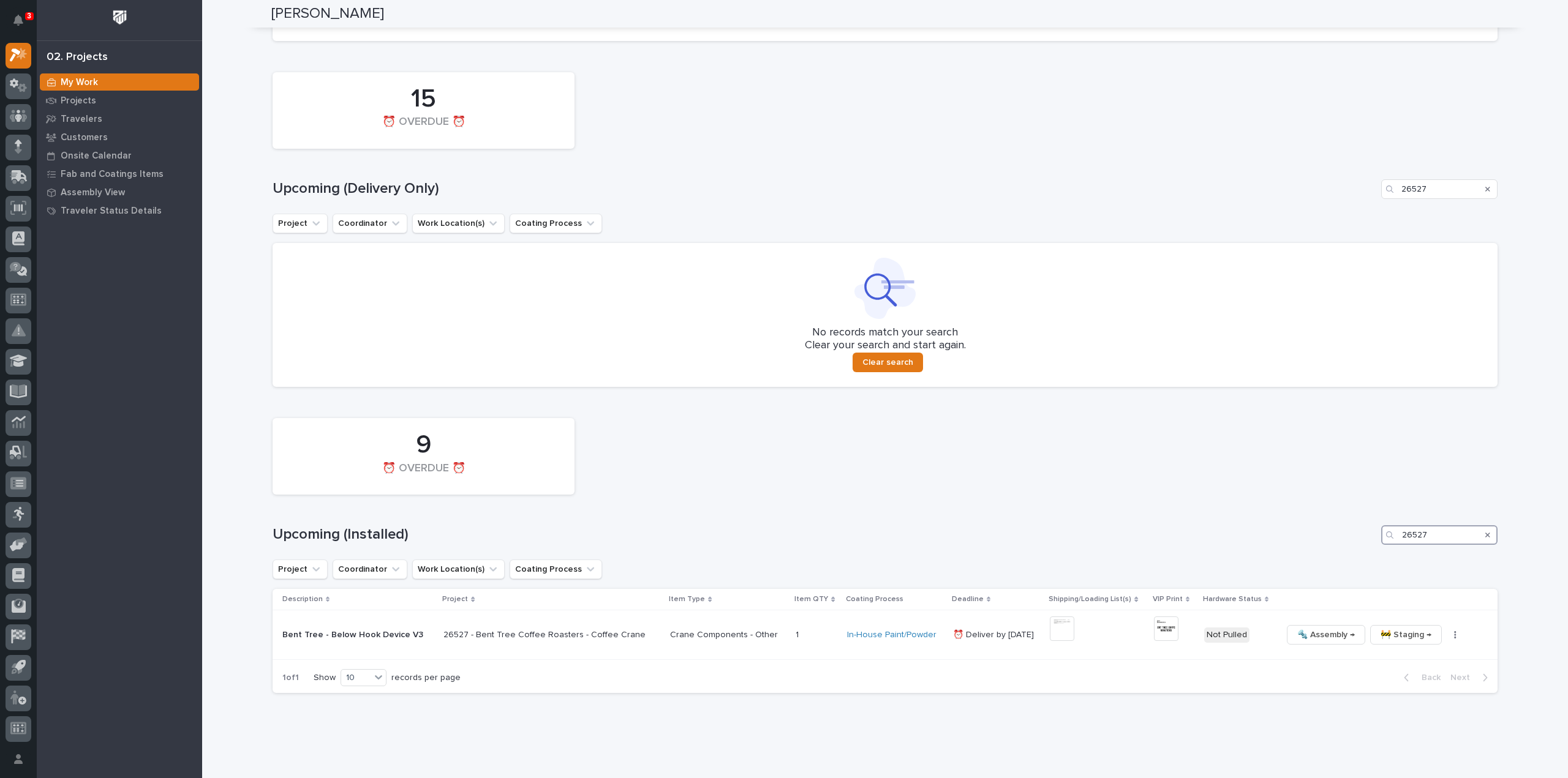
scroll to position [984, 0]
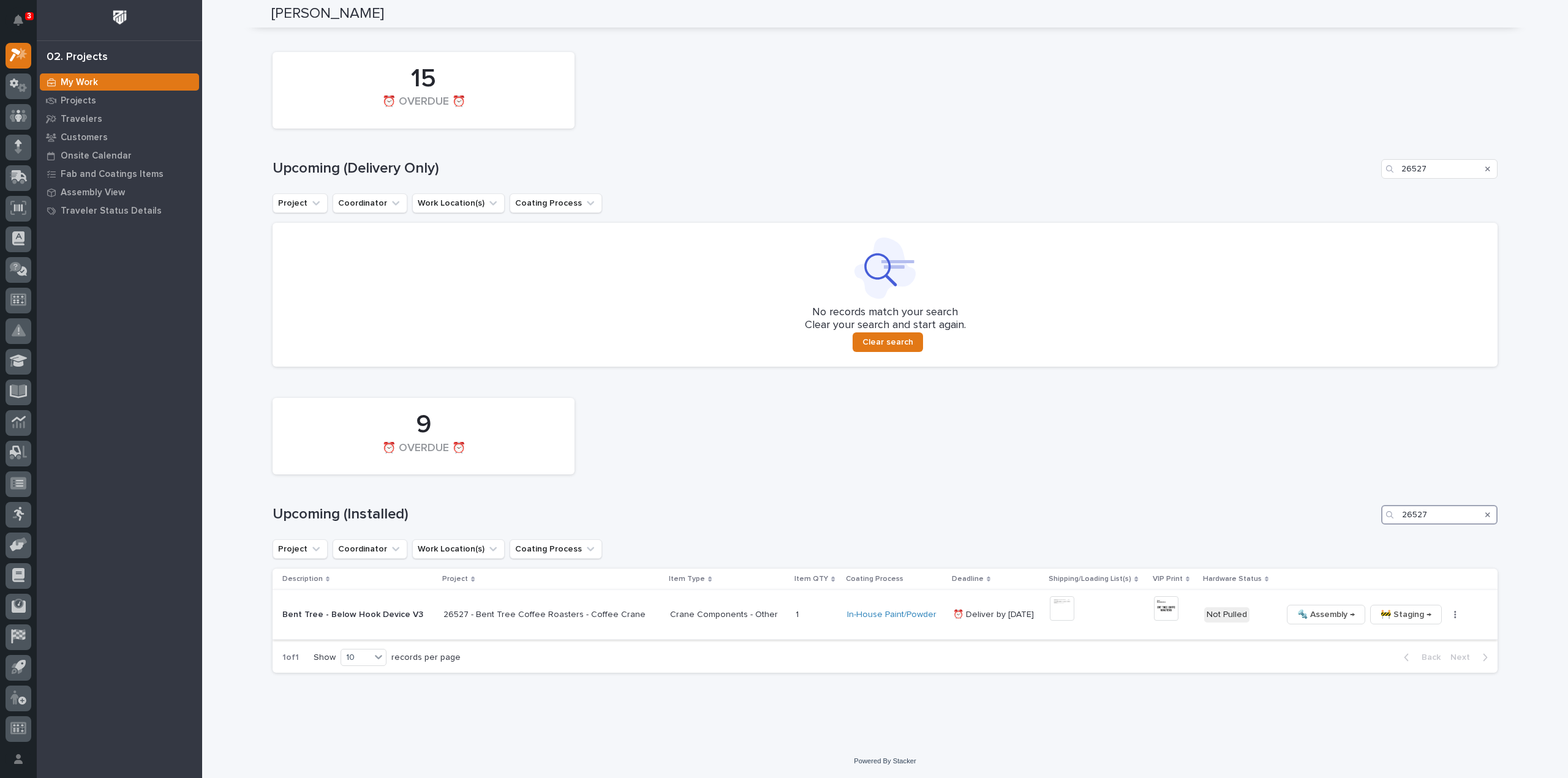
type input "26527"
click at [783, 337] on img at bounding box center [1062, 608] width 25 height 25
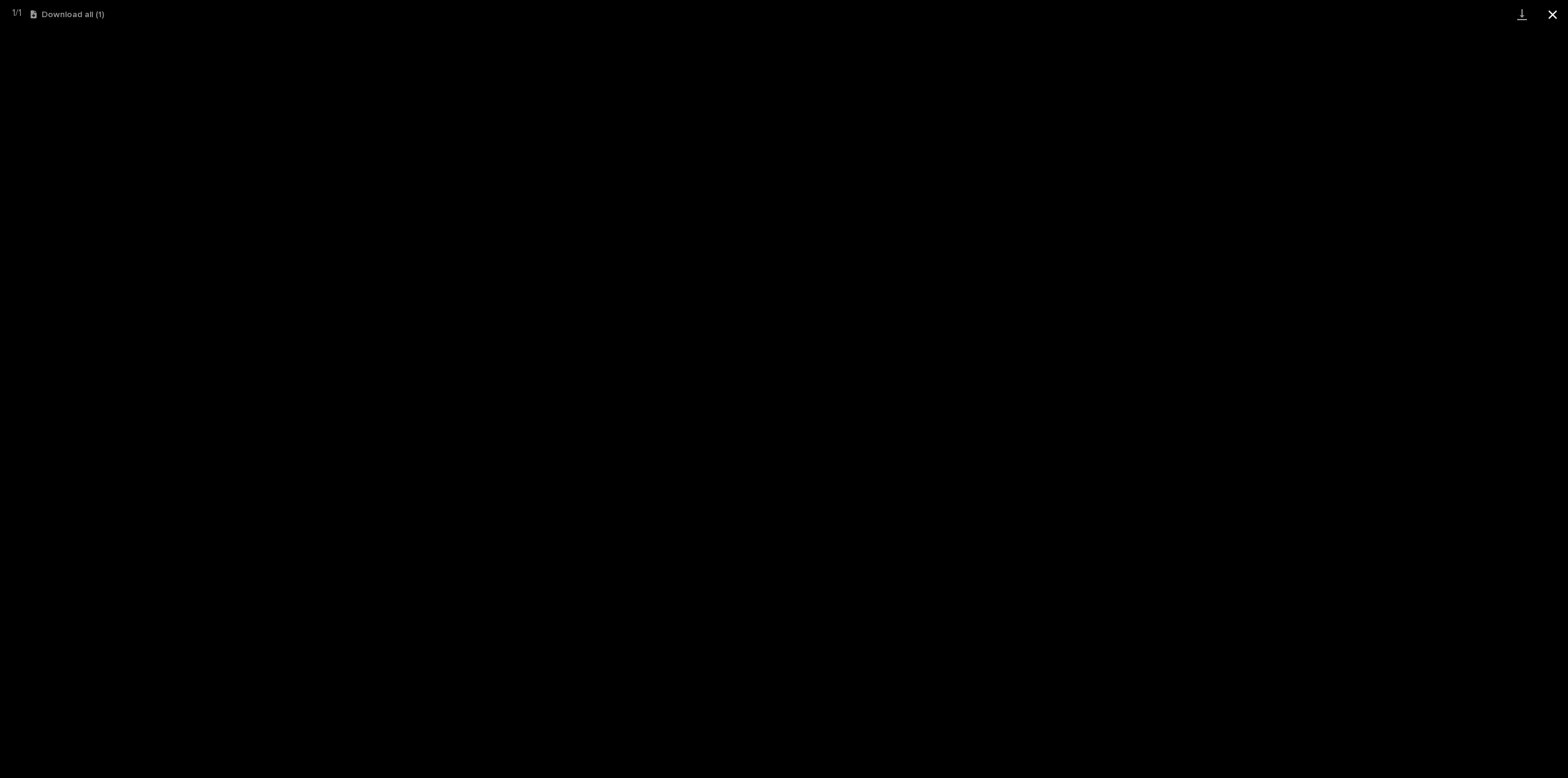
click at [783, 17] on button "Close gallery" at bounding box center [1552, 14] width 30 height 28
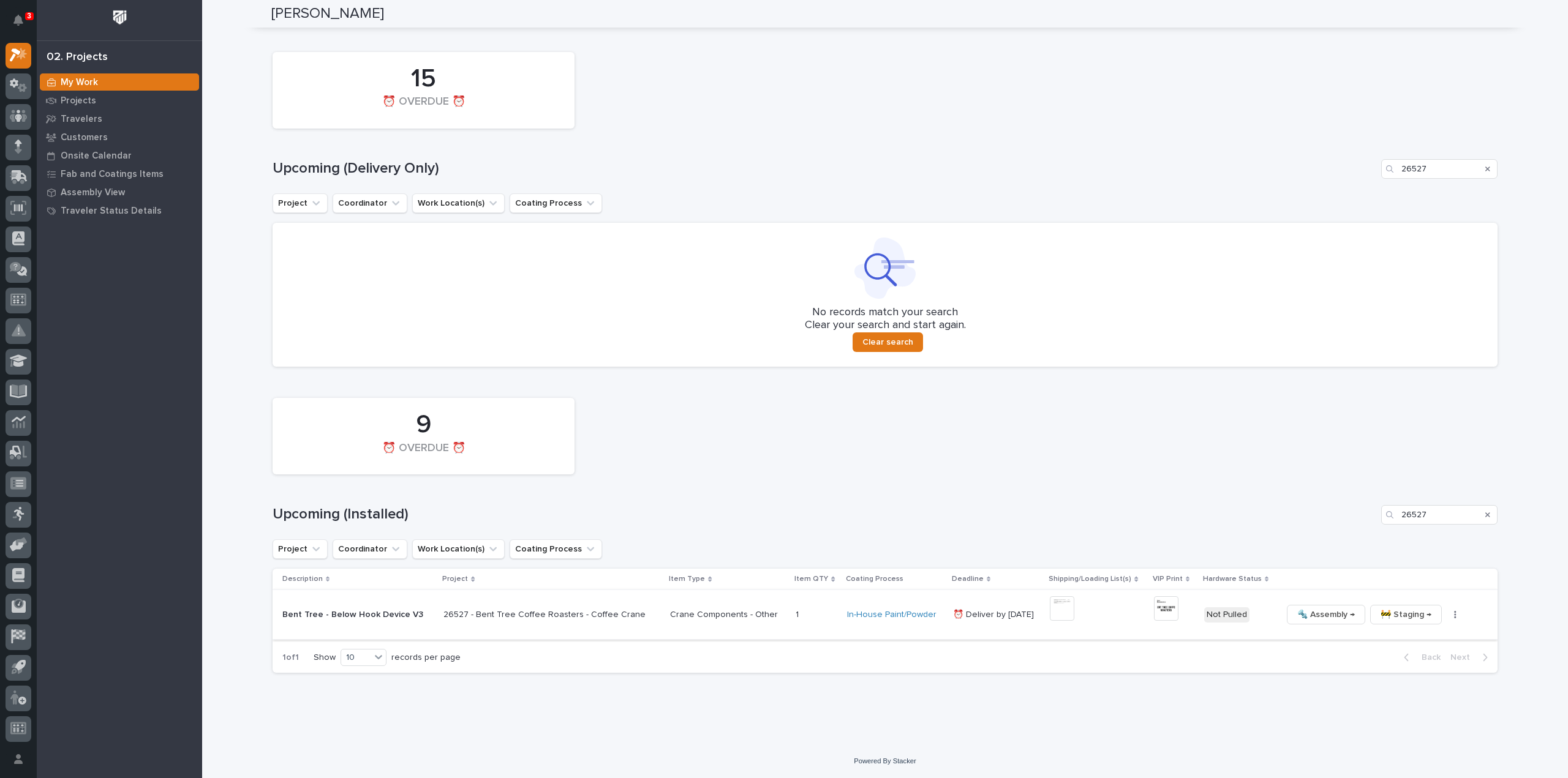
click at [783, 337] on img at bounding box center [1166, 608] width 25 height 25
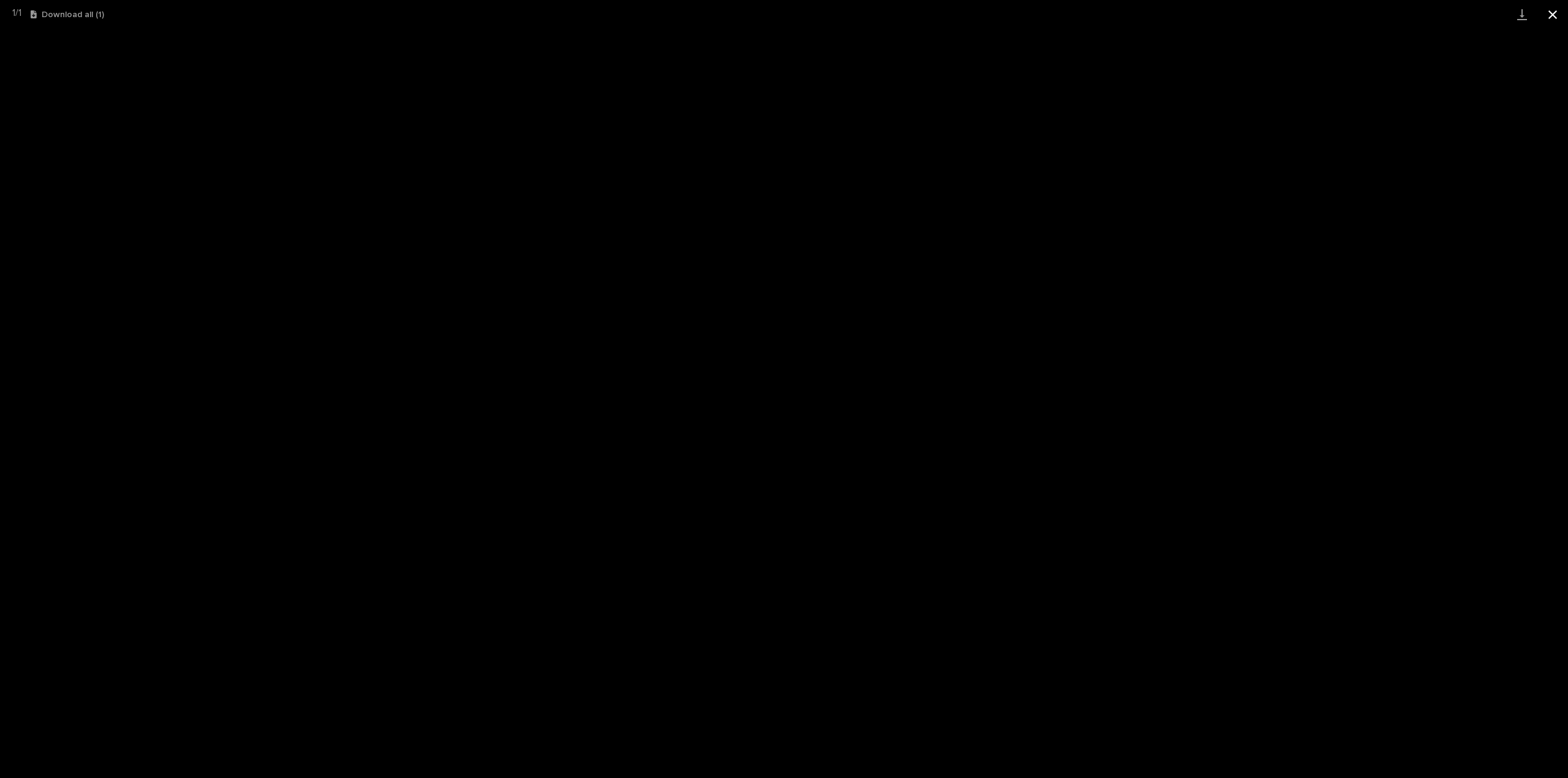
click at [783, 17] on button "Close gallery" at bounding box center [1552, 14] width 30 height 28
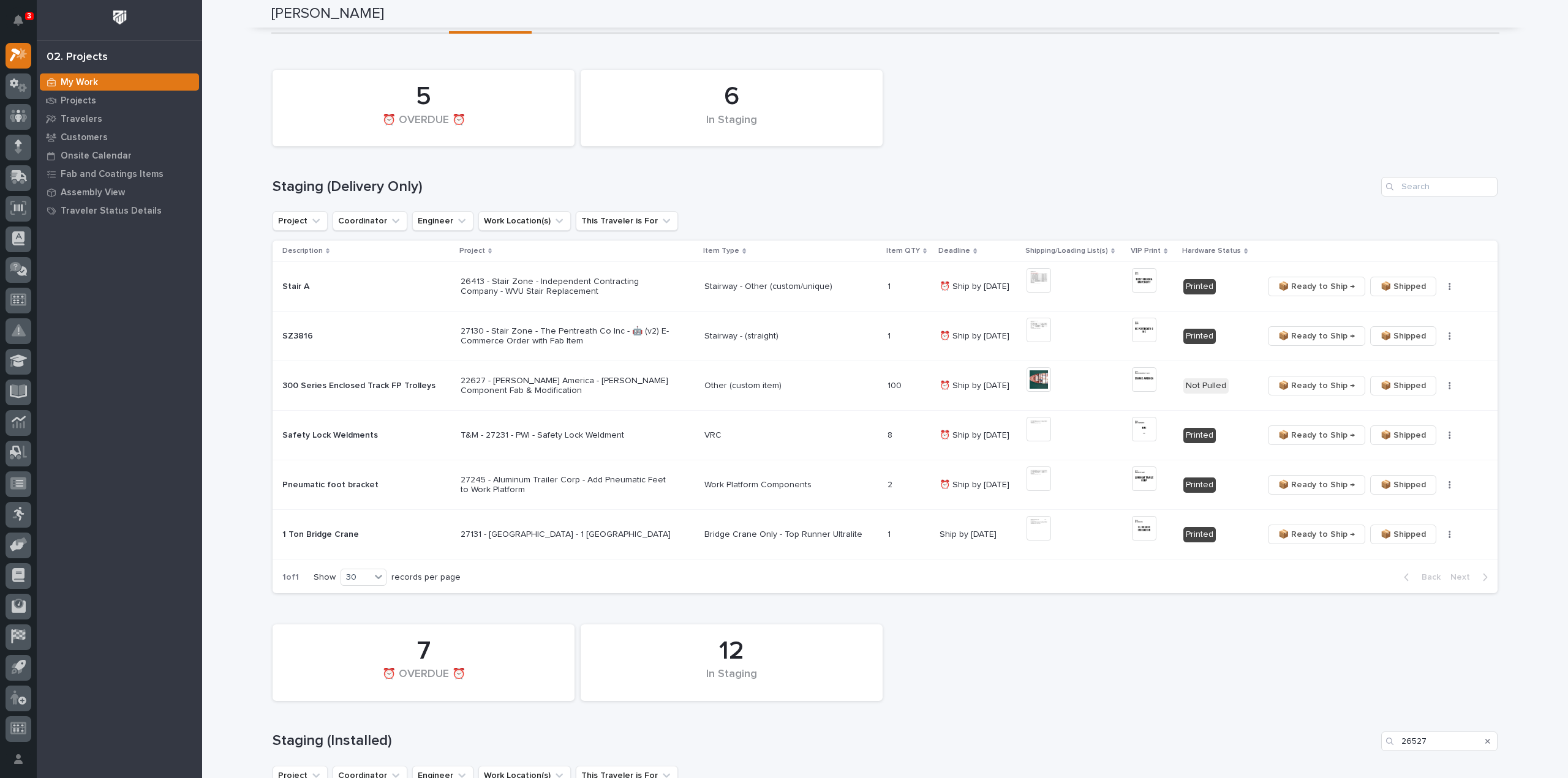
scroll to position [0, 0]
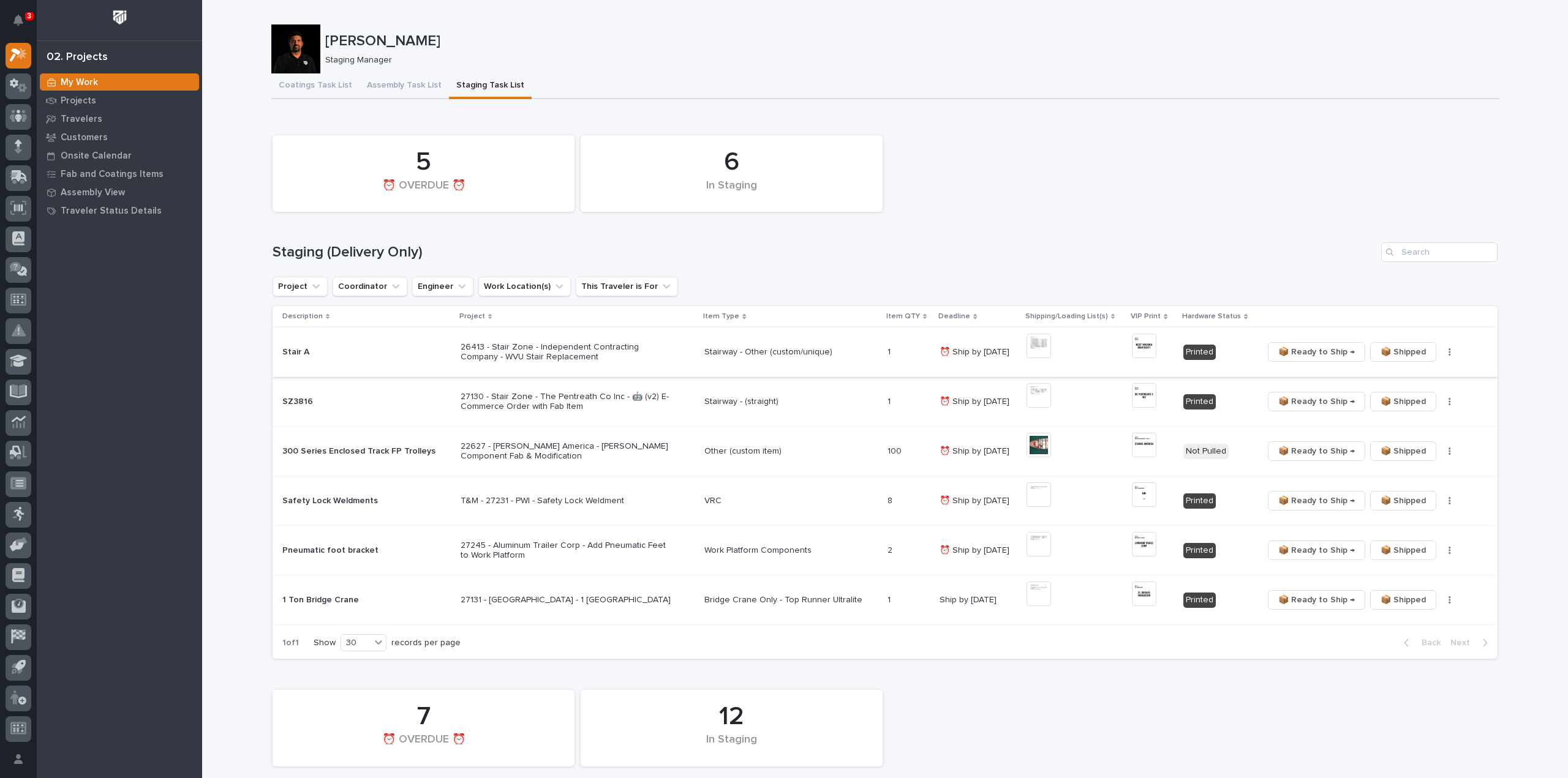
click at [783, 337] on img at bounding box center [1038, 346] width 25 height 25
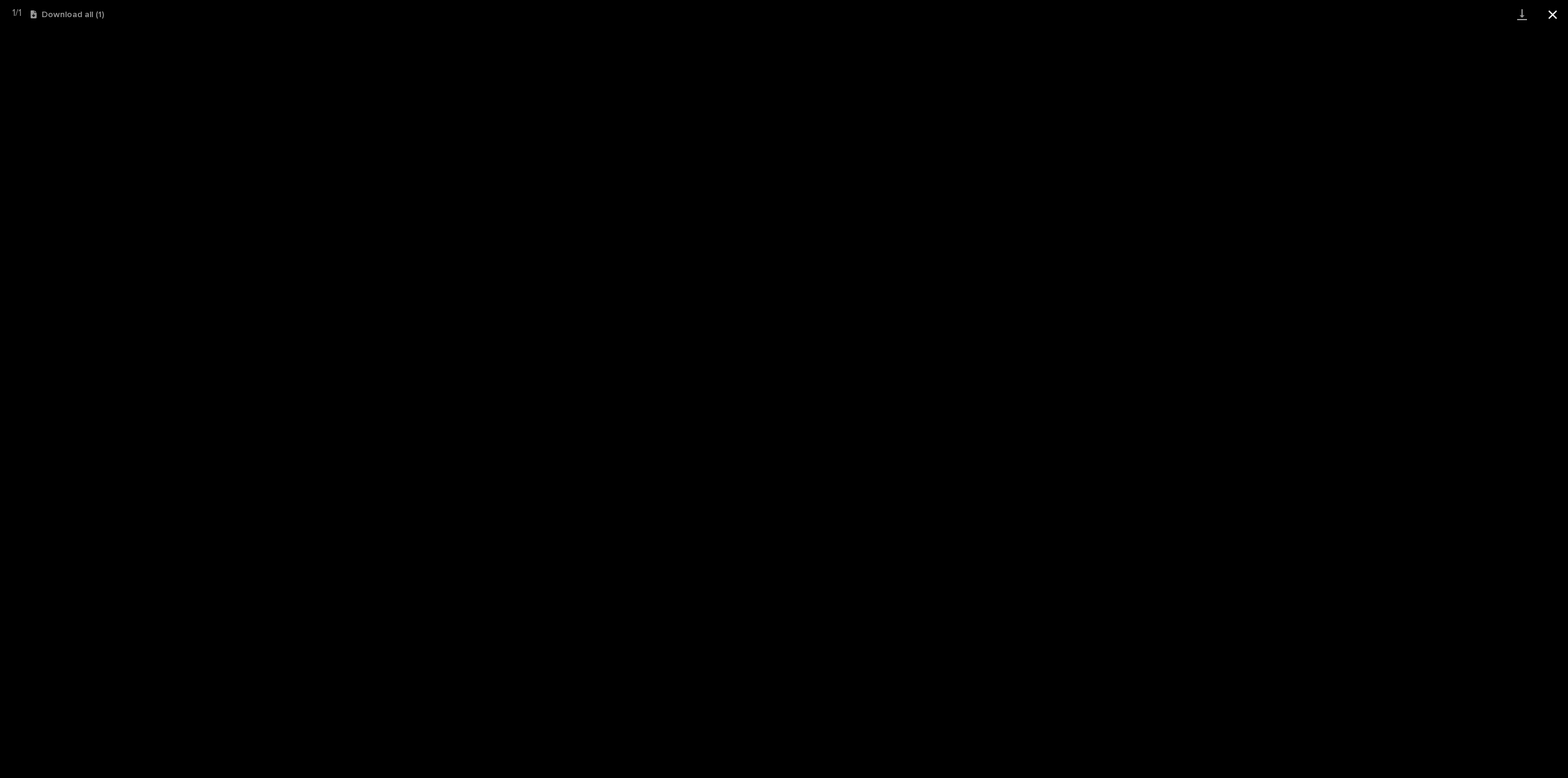
click at [783, 9] on button "Close gallery" at bounding box center [1552, 14] width 30 height 28
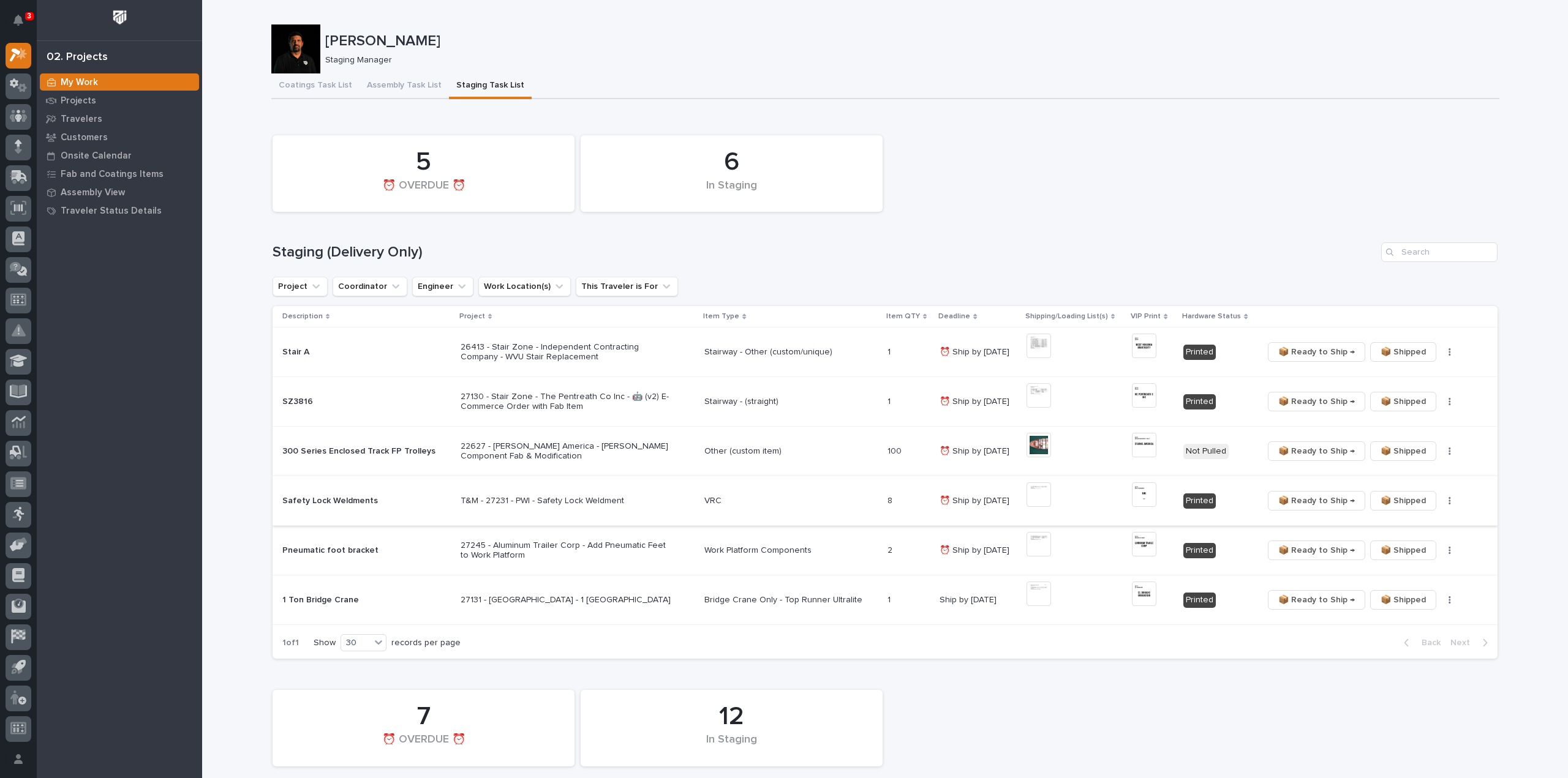
click at [783, 337] on img at bounding box center [1038, 495] width 25 height 25
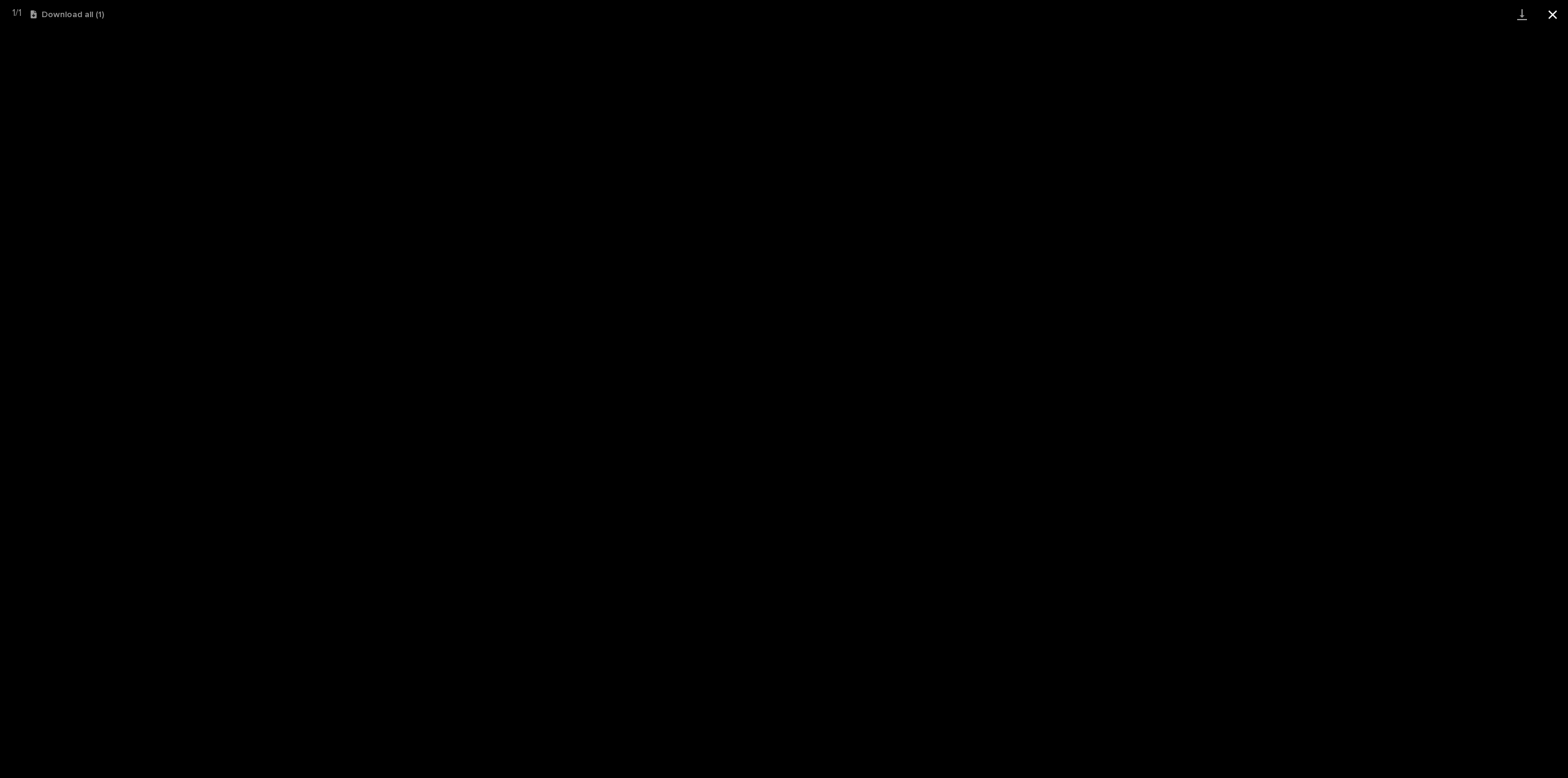
click at [783, 17] on button "Close gallery" at bounding box center [1552, 14] width 30 height 28
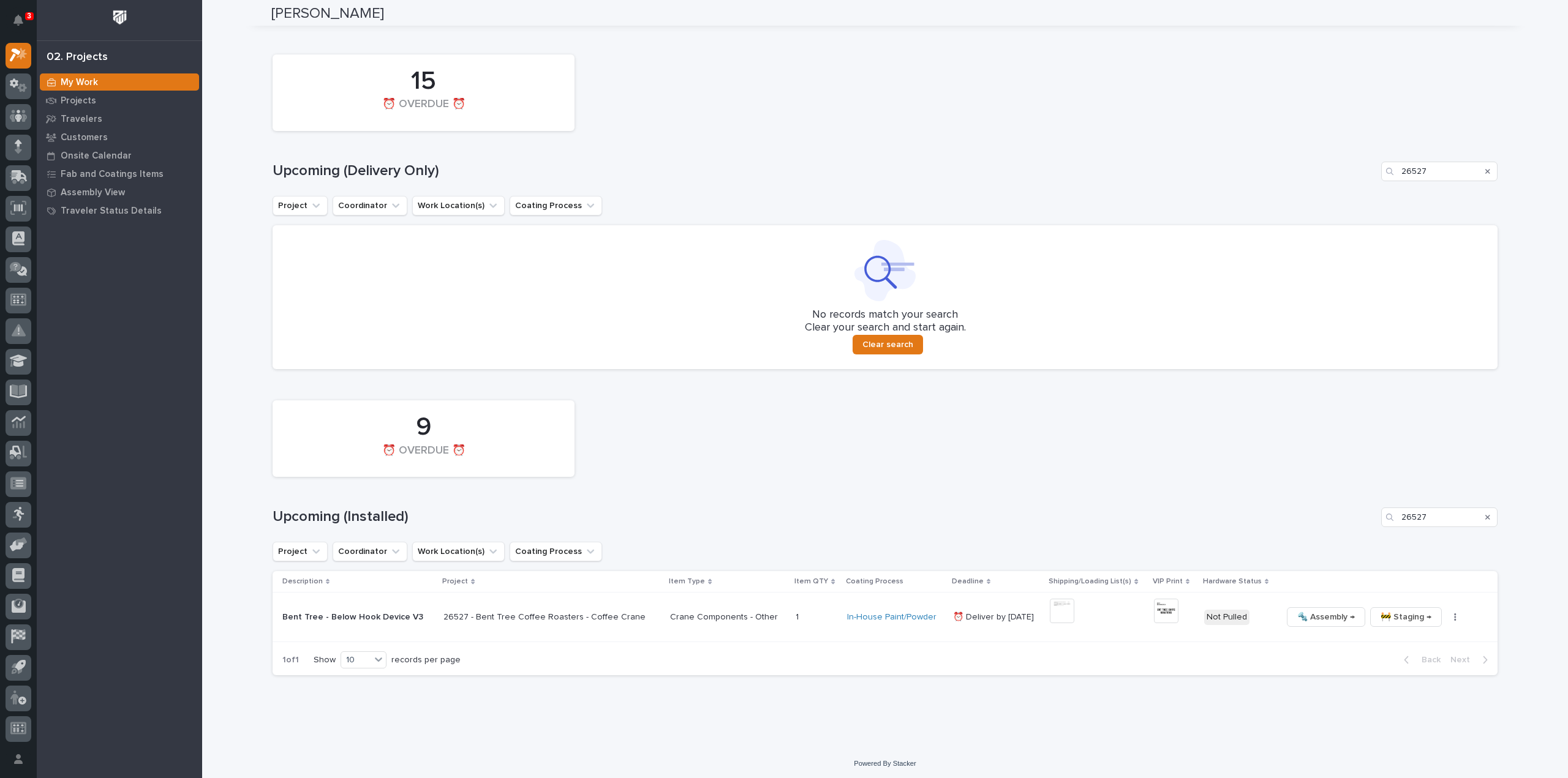
scroll to position [984, 0]
click at [783, 337] on button "button" at bounding box center [1455, 614] width 17 height 8
click at [783, 337] on button "🔩 Hardware" at bounding box center [1405, 697] width 90 height 19
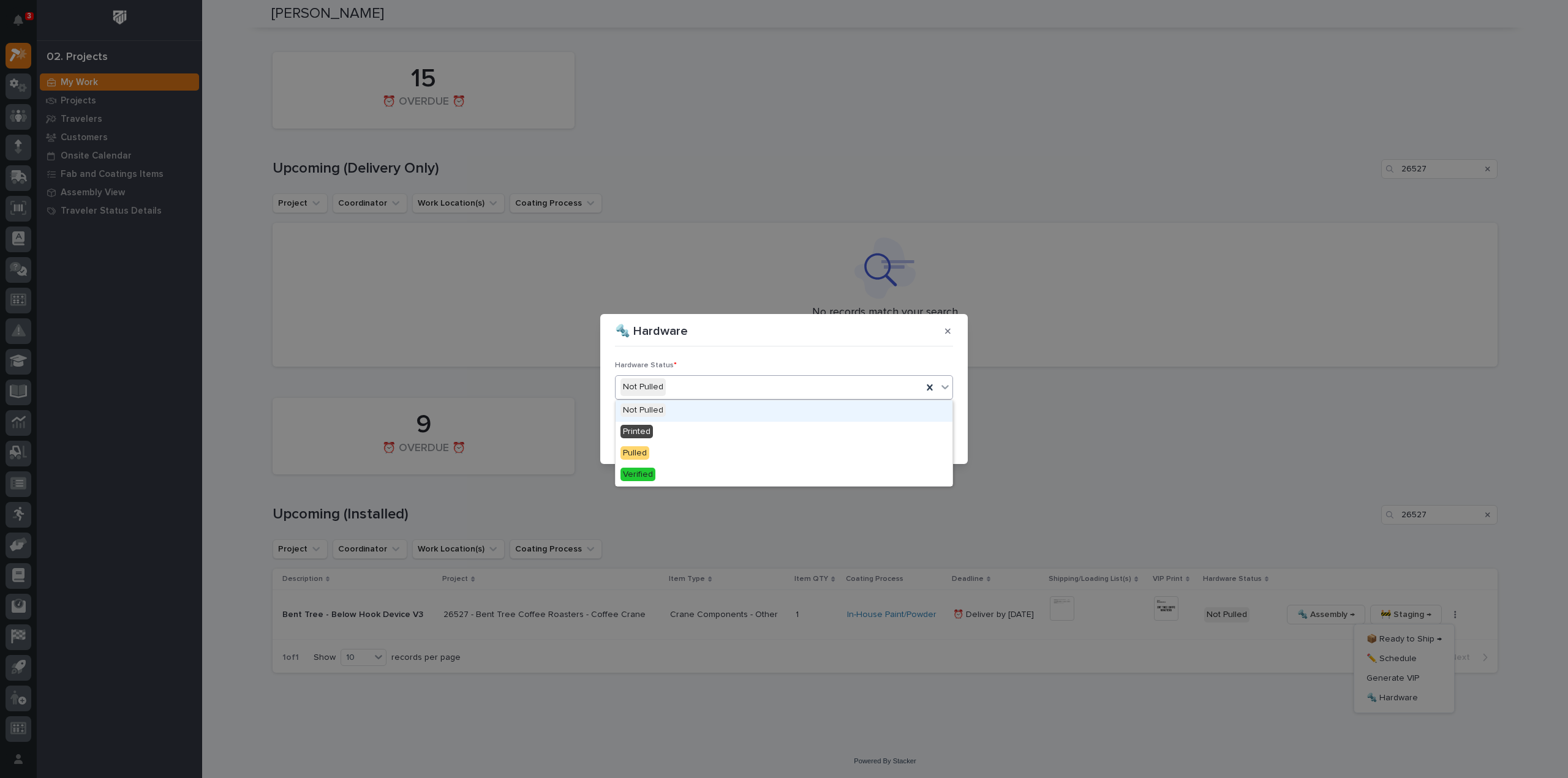
click at [685, 337] on div "Not Pulled" at bounding box center [769, 387] width 307 height 20
click at [661, 337] on div "Printed" at bounding box center [784, 432] width 337 height 21
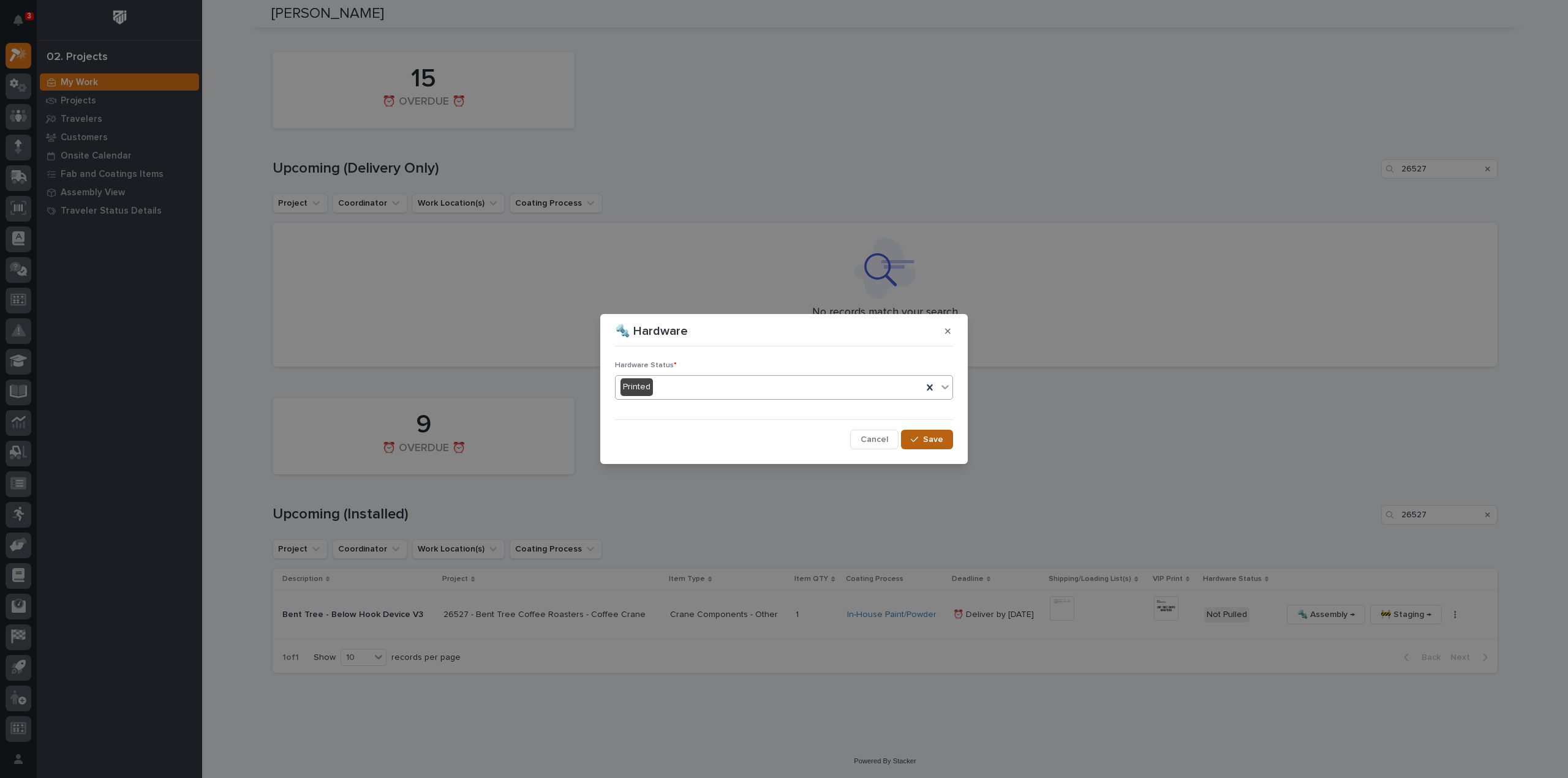
click at [783, 337] on button "Save" at bounding box center [927, 439] width 52 height 19
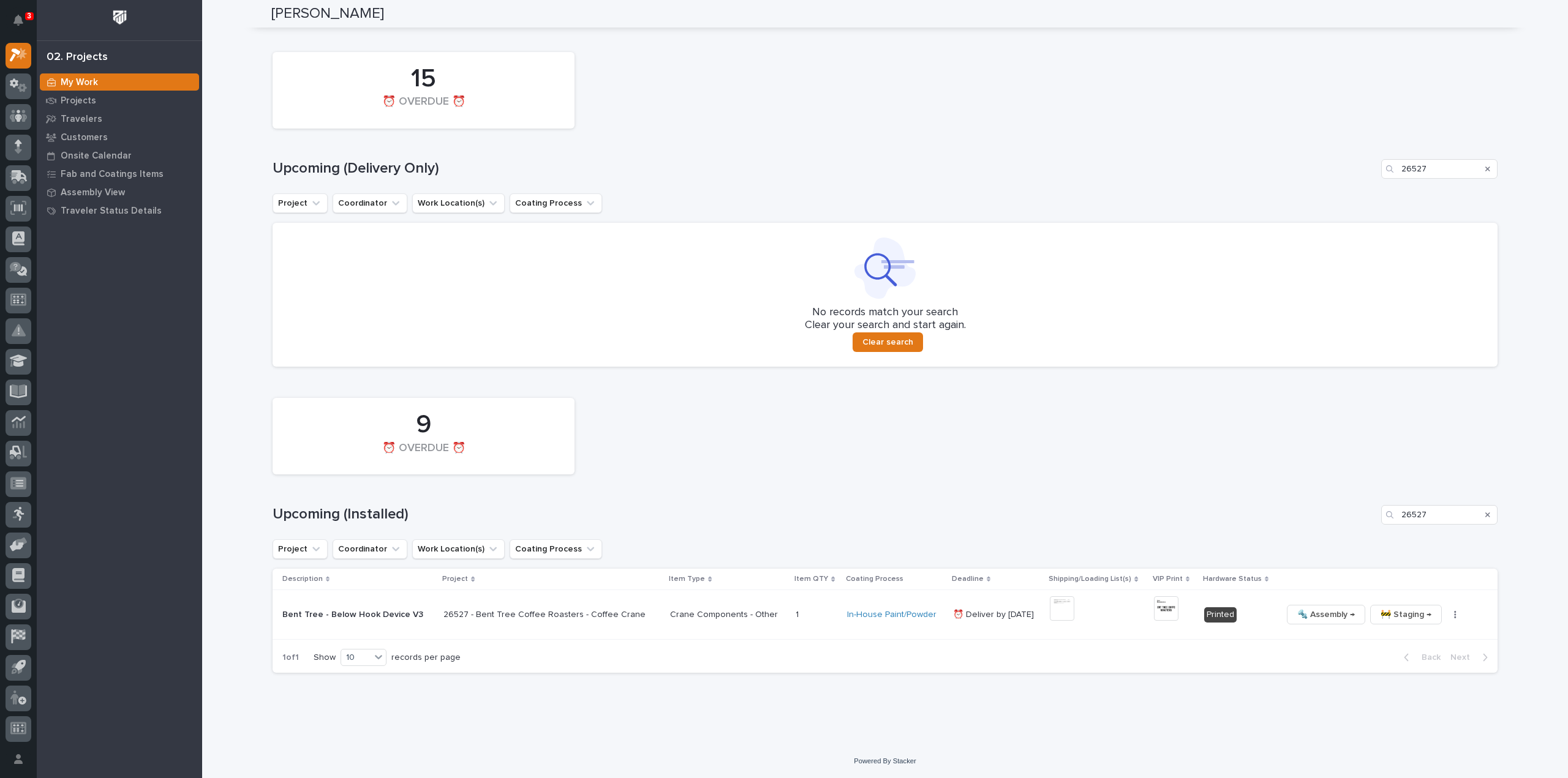
drag, startPoint x: 1484, startPoint y: 517, endPoint x: 1537, endPoint y: 497, distance: 56.6
click at [783, 337] on icon "Search" at bounding box center [1487, 515] width 5 height 5
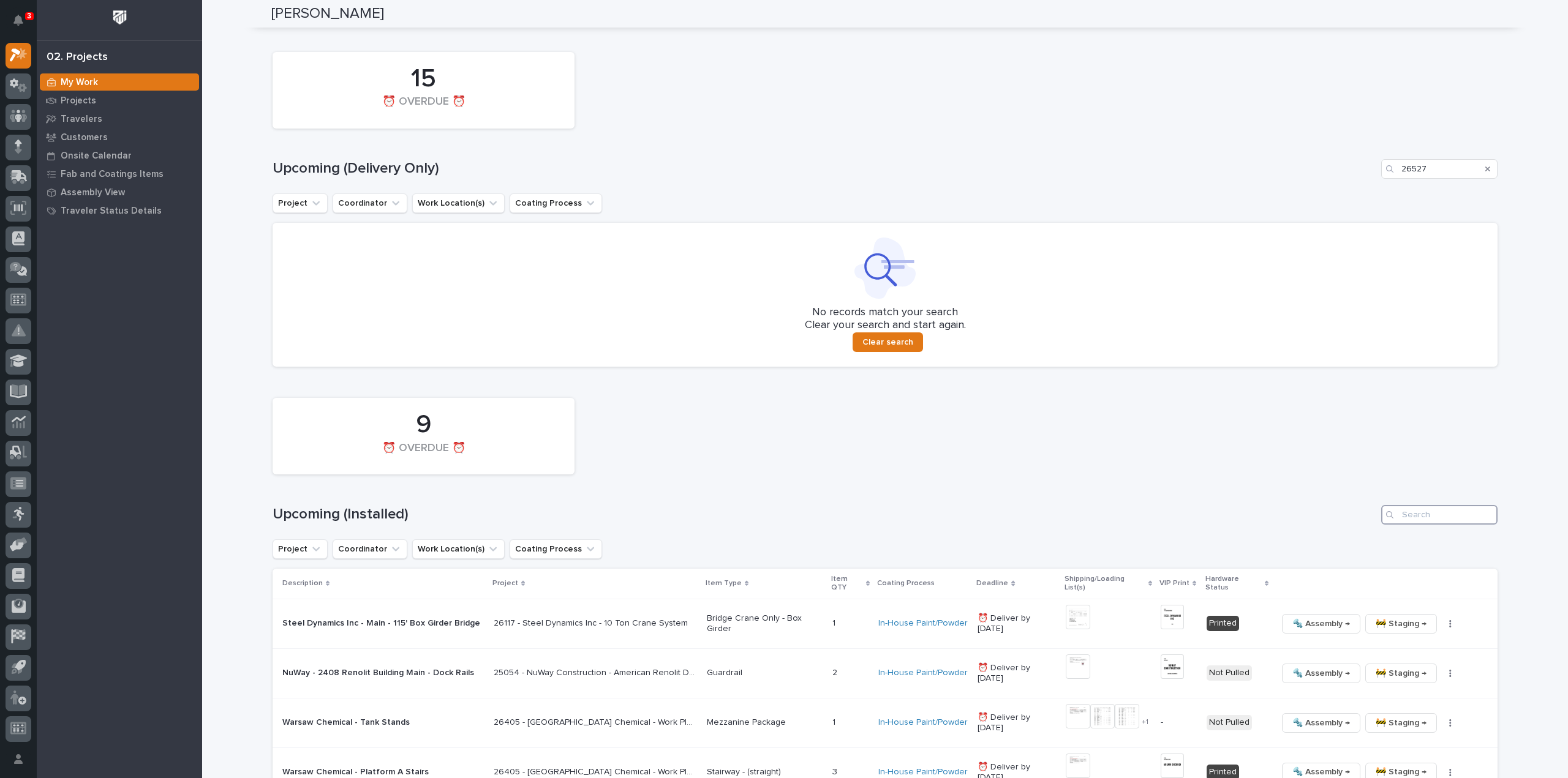
click at [783, 337] on input "Search" at bounding box center [1439, 515] width 117 height 19
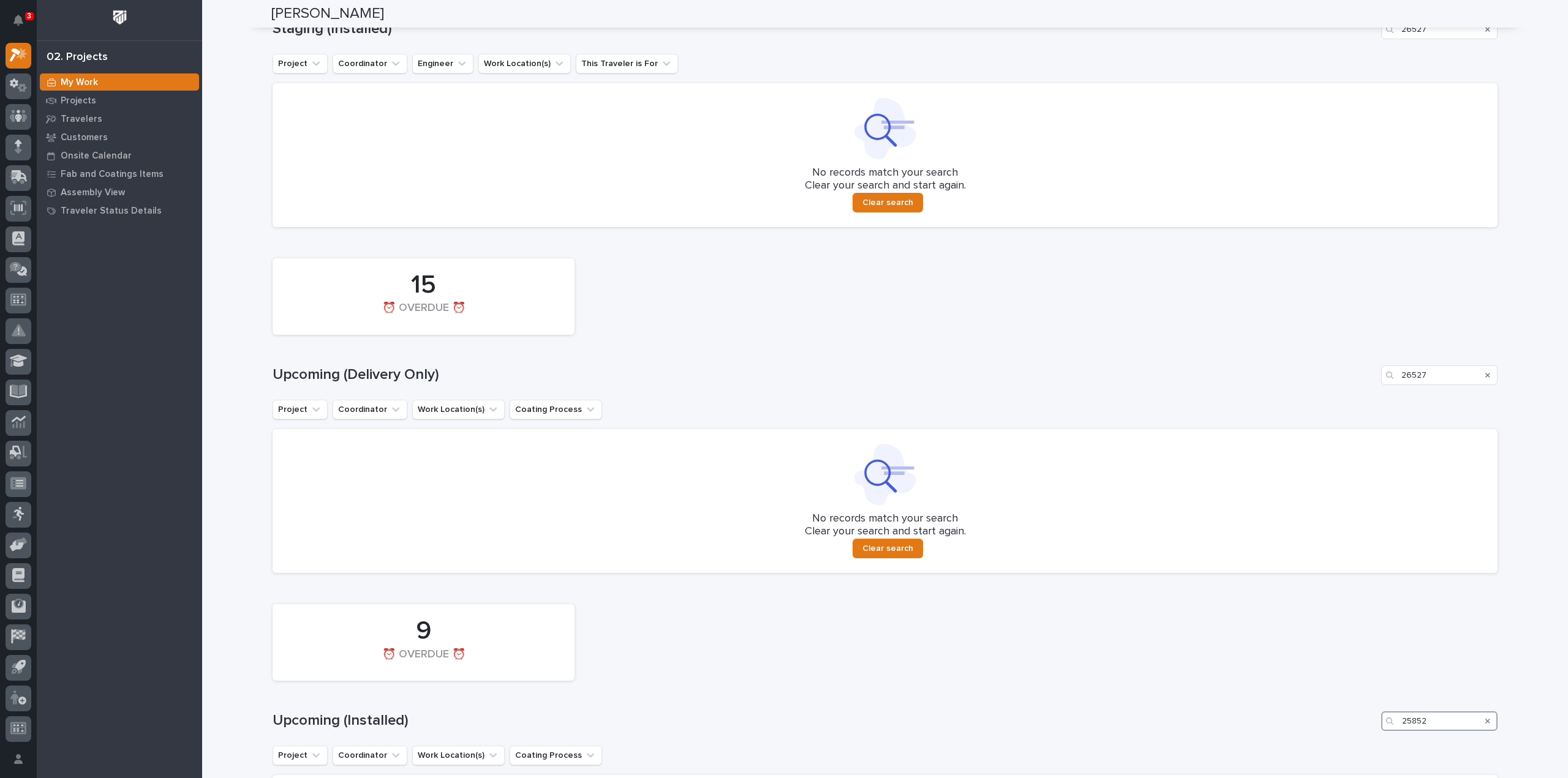
scroll to position [1098, 0]
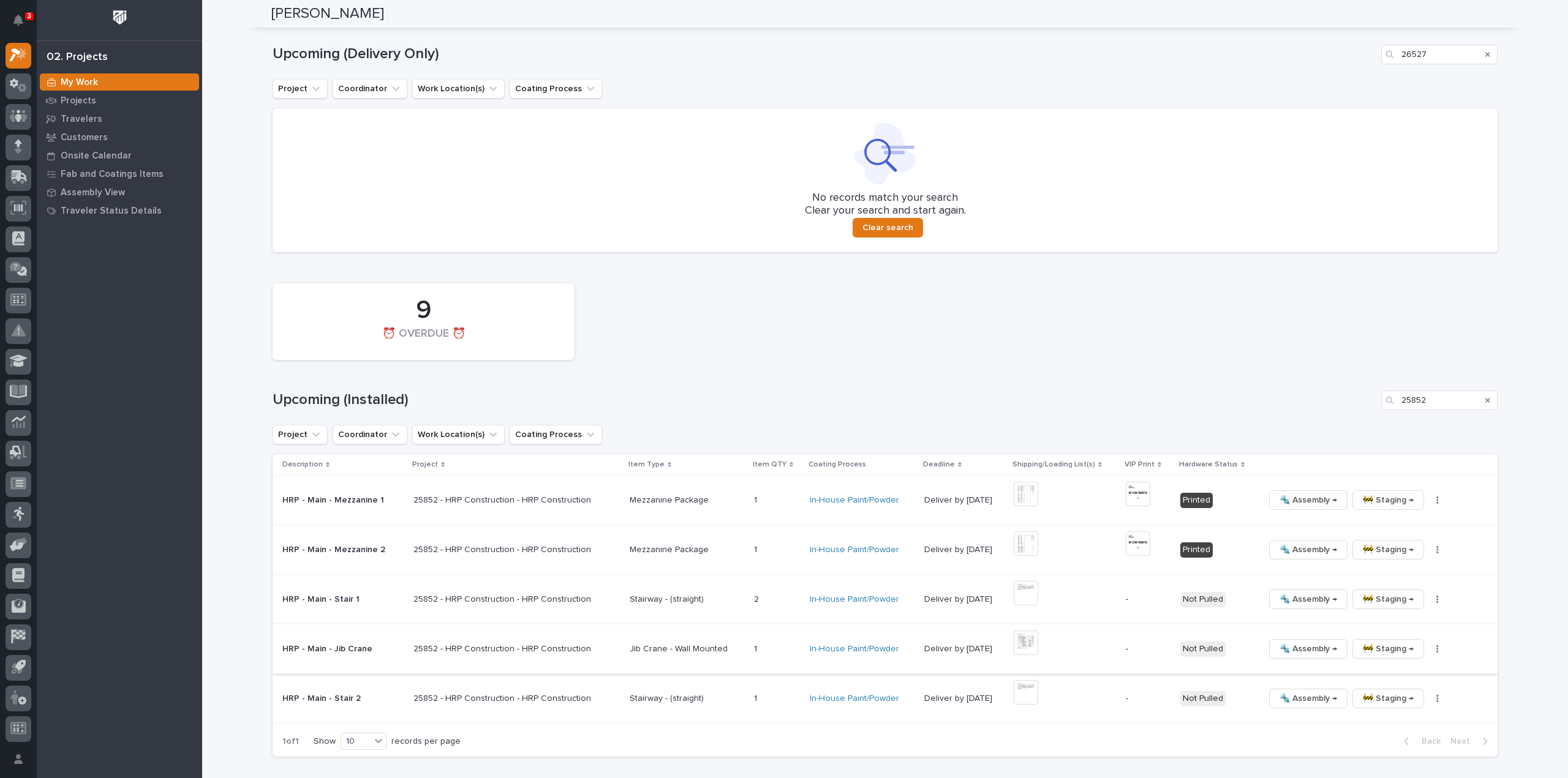
click at [783, 337] on img at bounding box center [1025, 642] width 25 height 25
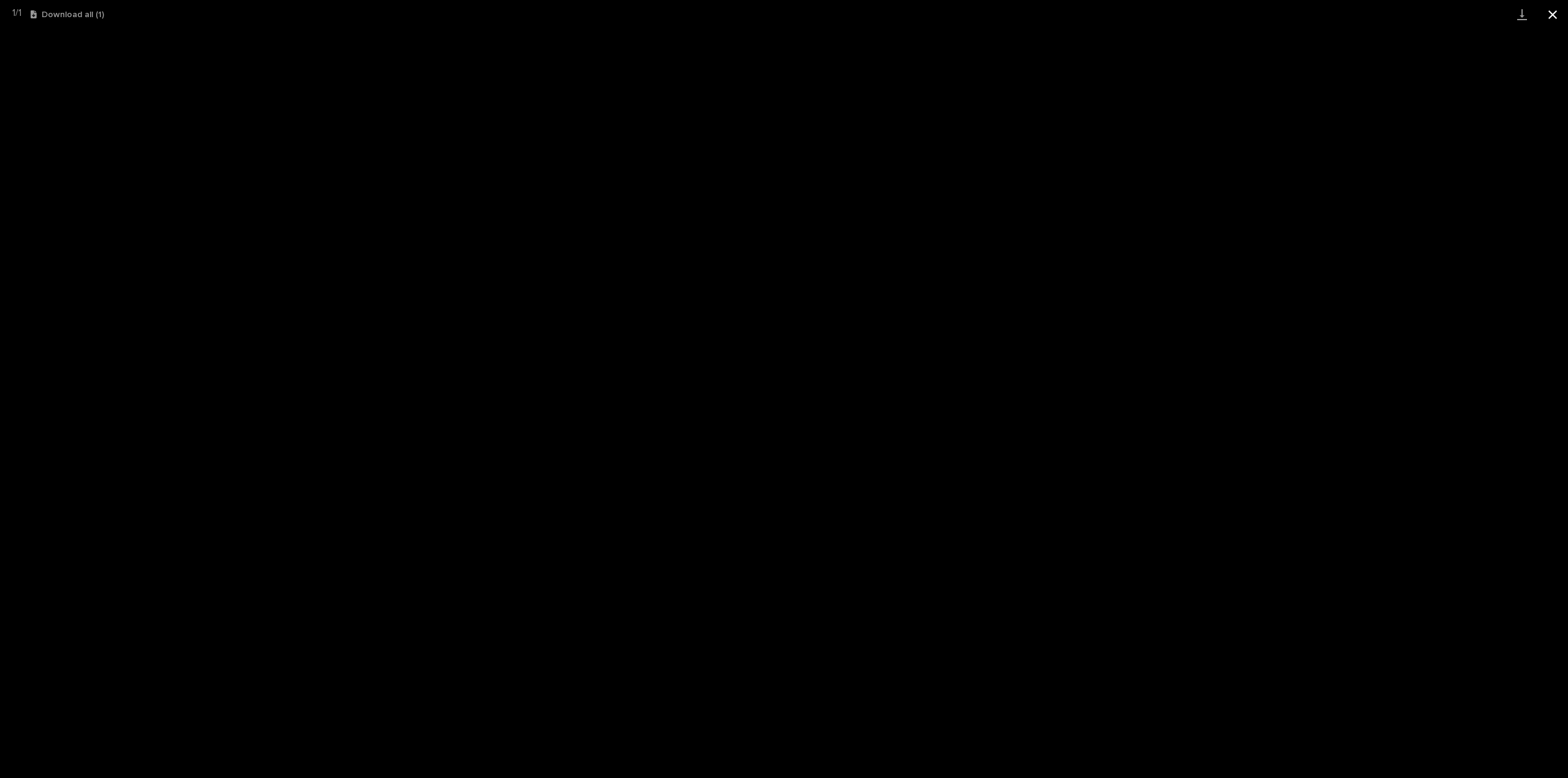
click at [783, 14] on button "Close gallery" at bounding box center [1552, 14] width 30 height 28
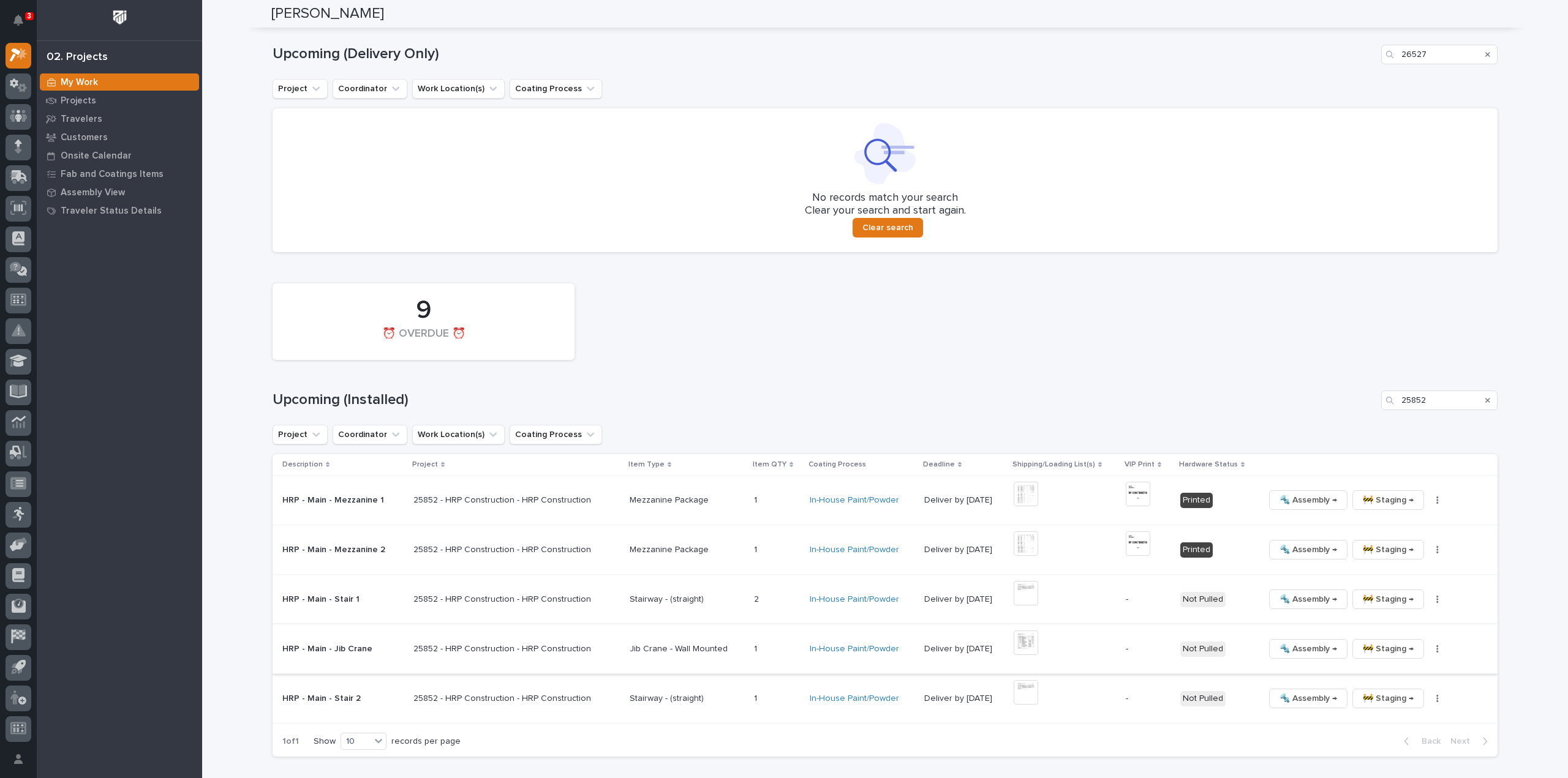
click at [783, 337] on icon "button" at bounding box center [1438, 649] width 2 height 7
click at [783, 337] on span "🔩 Hardware" at bounding box center [1378, 731] width 51 height 15
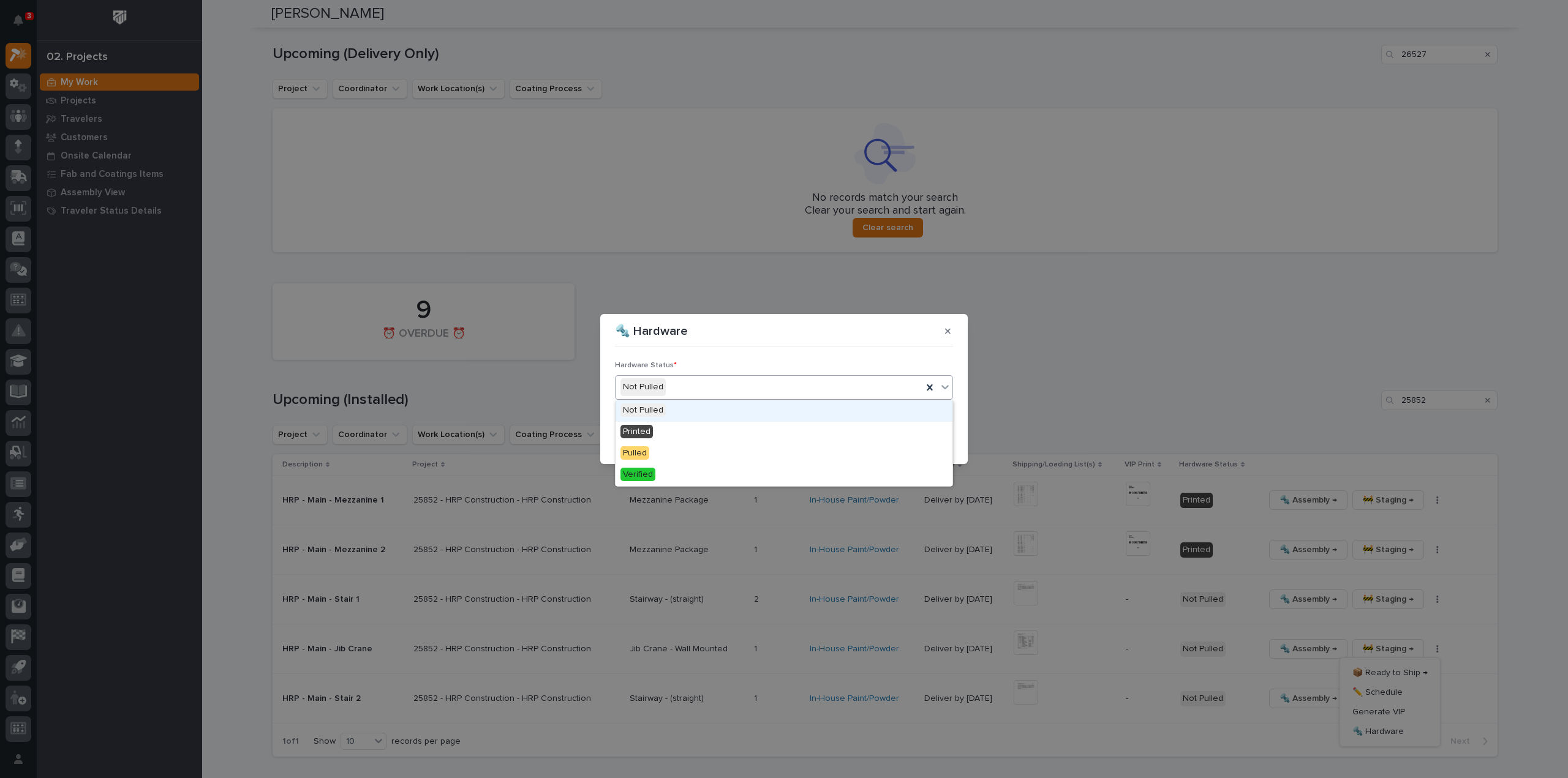
click at [678, 337] on div "Not Pulled" at bounding box center [769, 387] width 307 height 20
click at [662, 337] on div "Printed" at bounding box center [784, 432] width 337 height 21
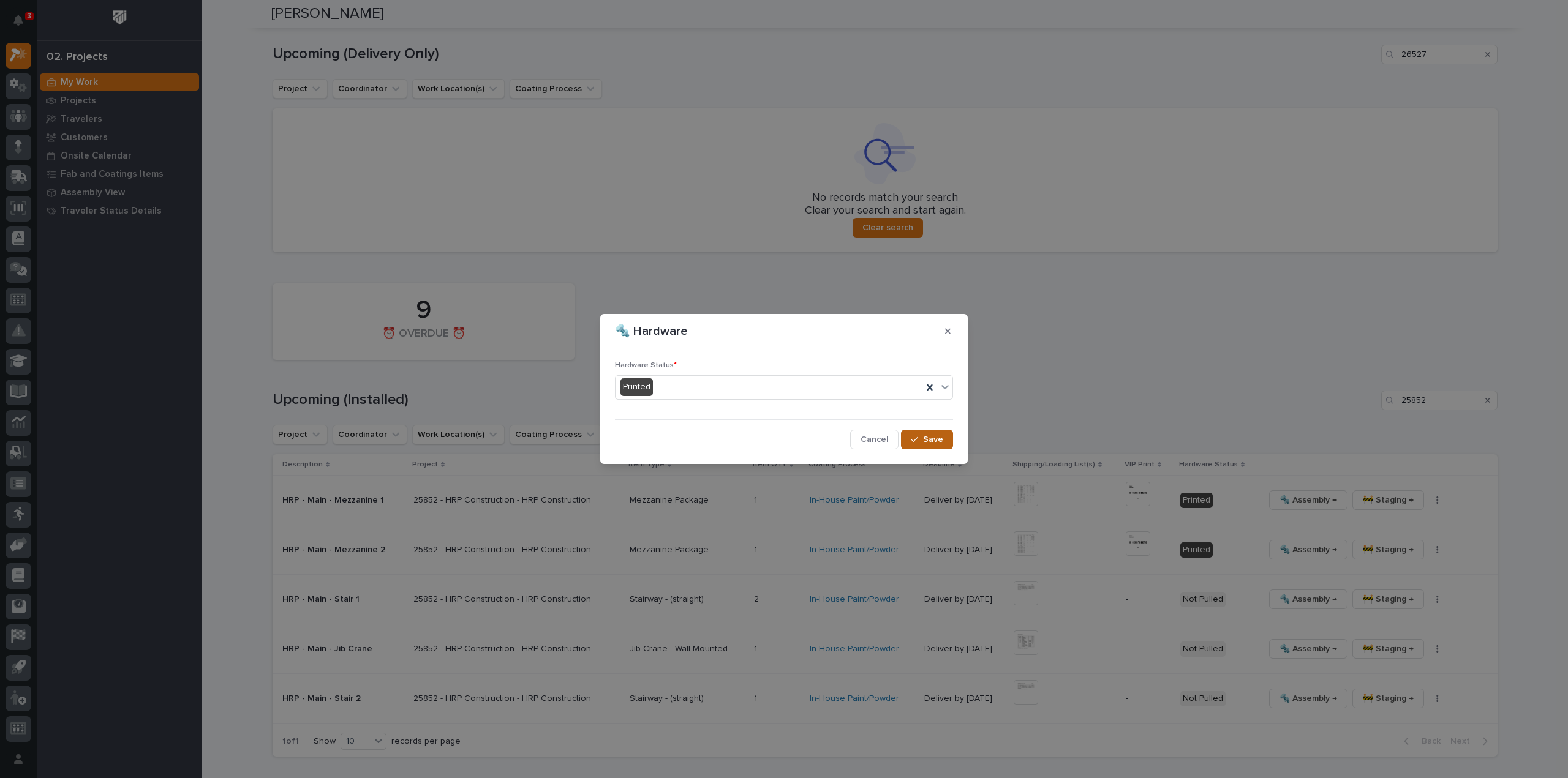
click at [783, 337] on span "Save" at bounding box center [934, 439] width 20 height 11
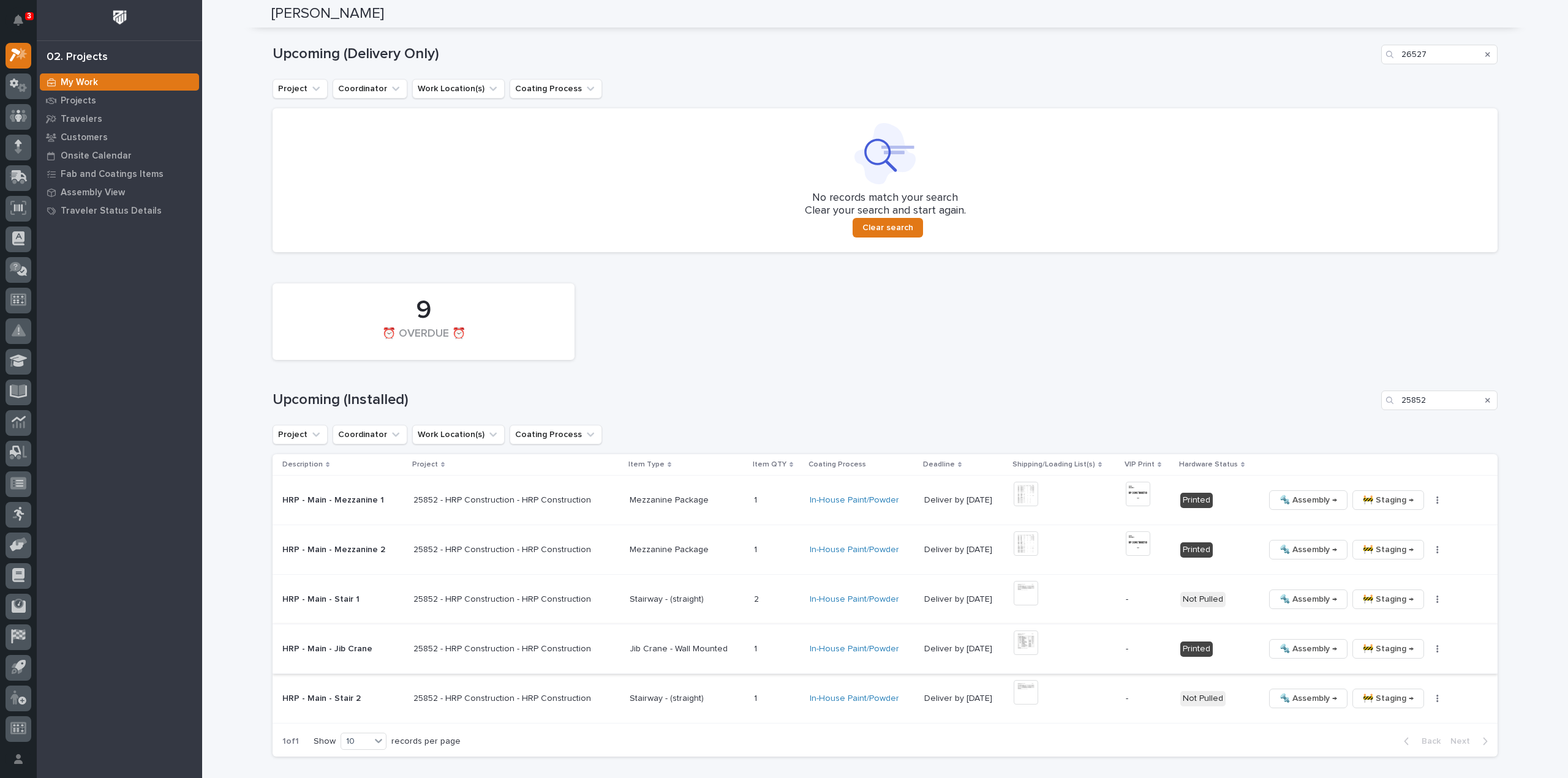
click at [783, 337] on icon "button" at bounding box center [1438, 649] width 2 height 7
click at [783, 337] on span "Generate VIP" at bounding box center [1378, 712] width 52 height 15
click at [783, 337] on img at bounding box center [1137, 642] width 25 height 25
click at [783, 337] on icon "button" at bounding box center [1438, 599] width 2 height 7
click at [783, 337] on span "Generate VIP" at bounding box center [1378, 662] width 52 height 15
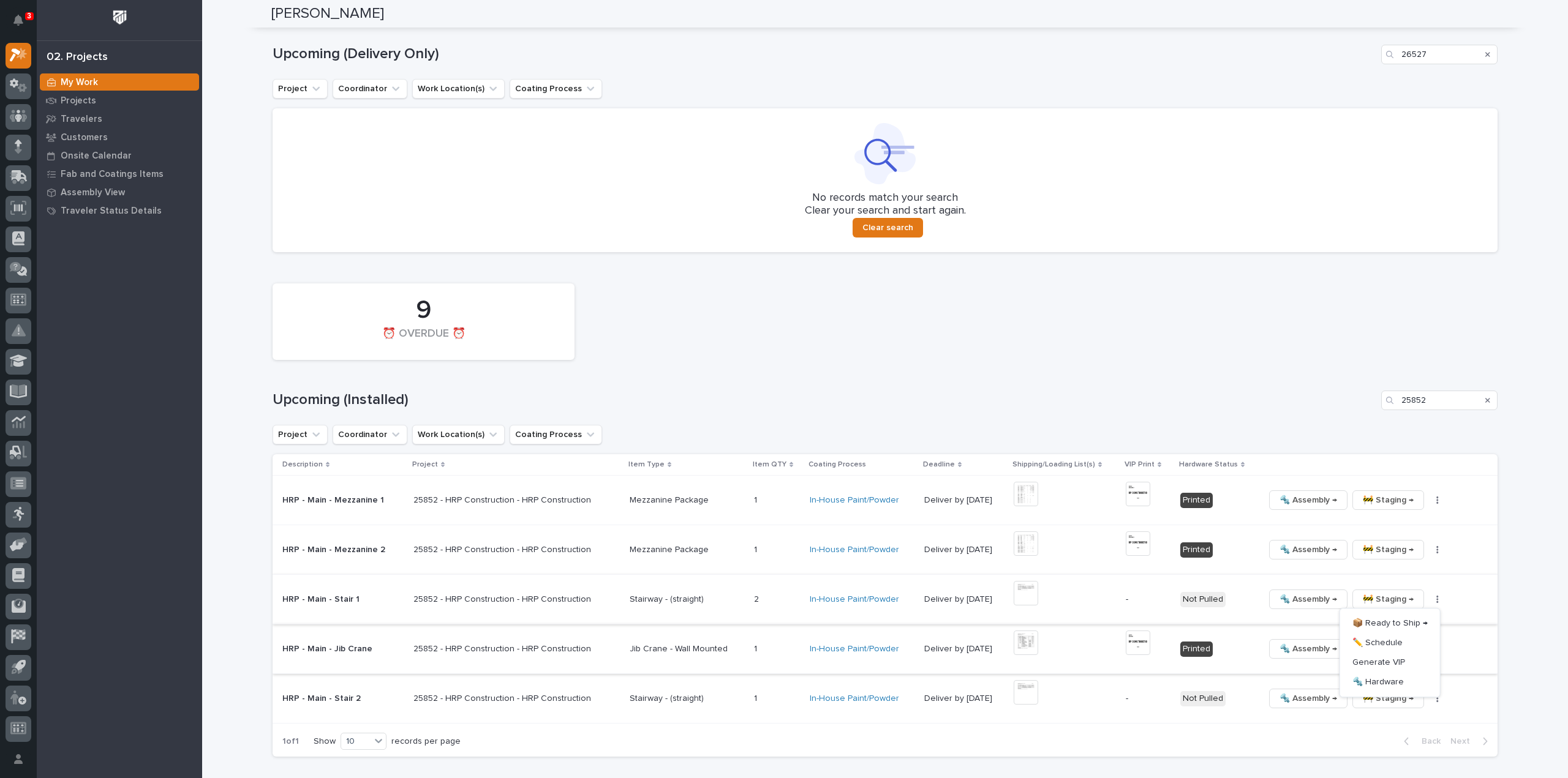
click at [783, 337] on button "button" at bounding box center [1438, 698] width 17 height 8
click at [783, 337] on span "🔩 Hardware" at bounding box center [1378, 674] width 51 height 15
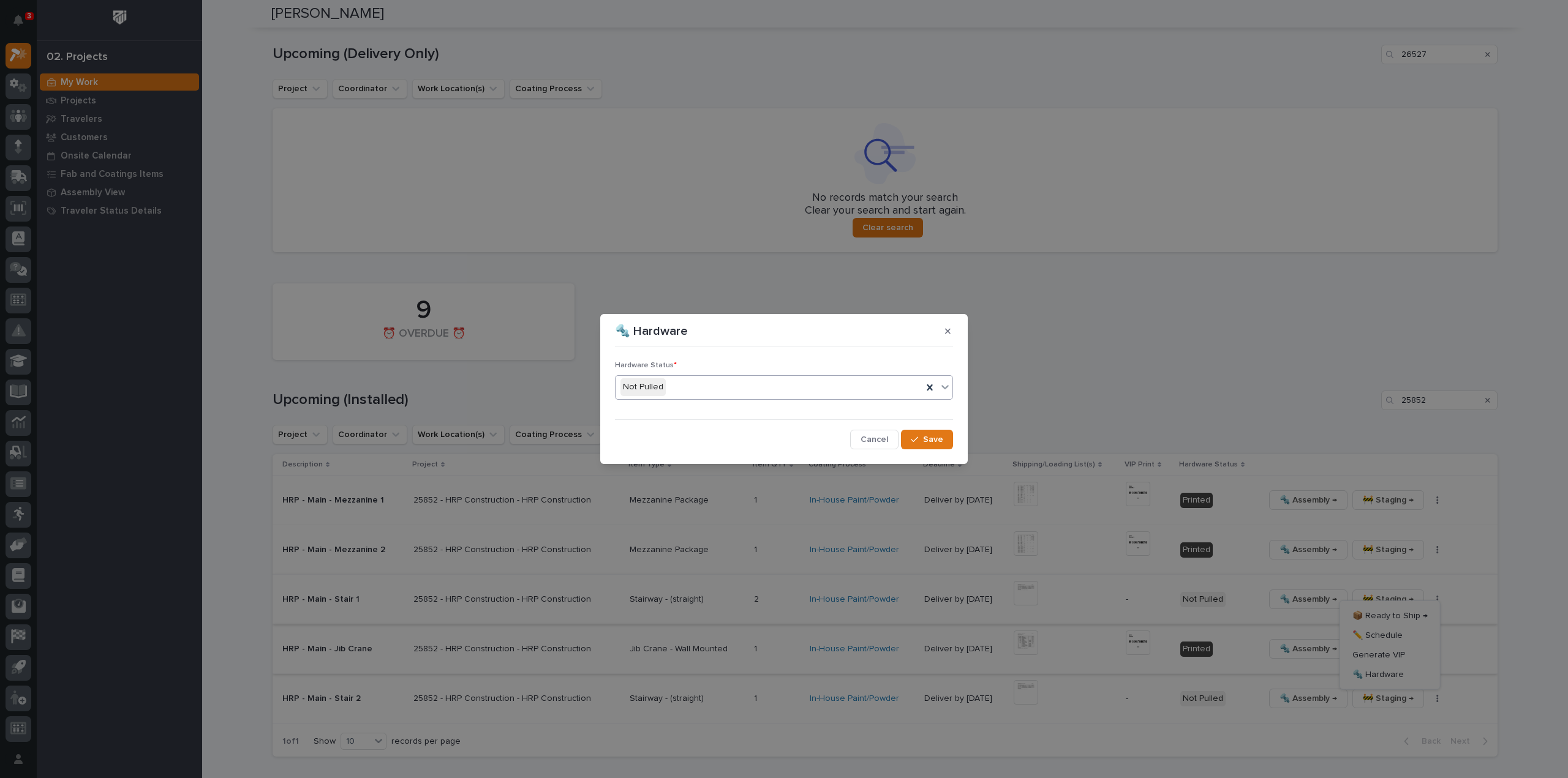
click at [697, 337] on div "Not Pulled" at bounding box center [769, 387] width 307 height 20
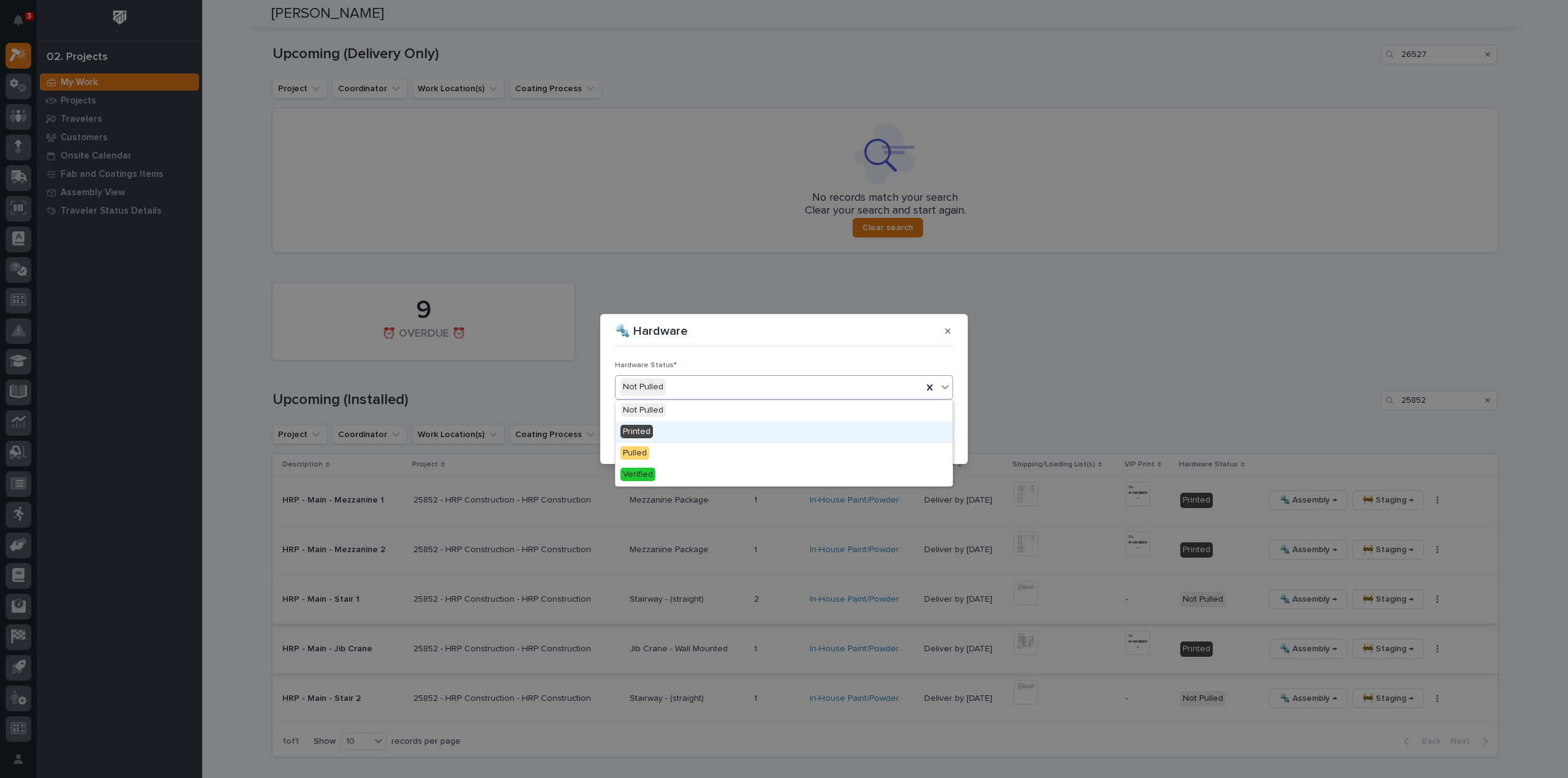
click at [668, 337] on div "Printed" at bounding box center [784, 432] width 337 height 21
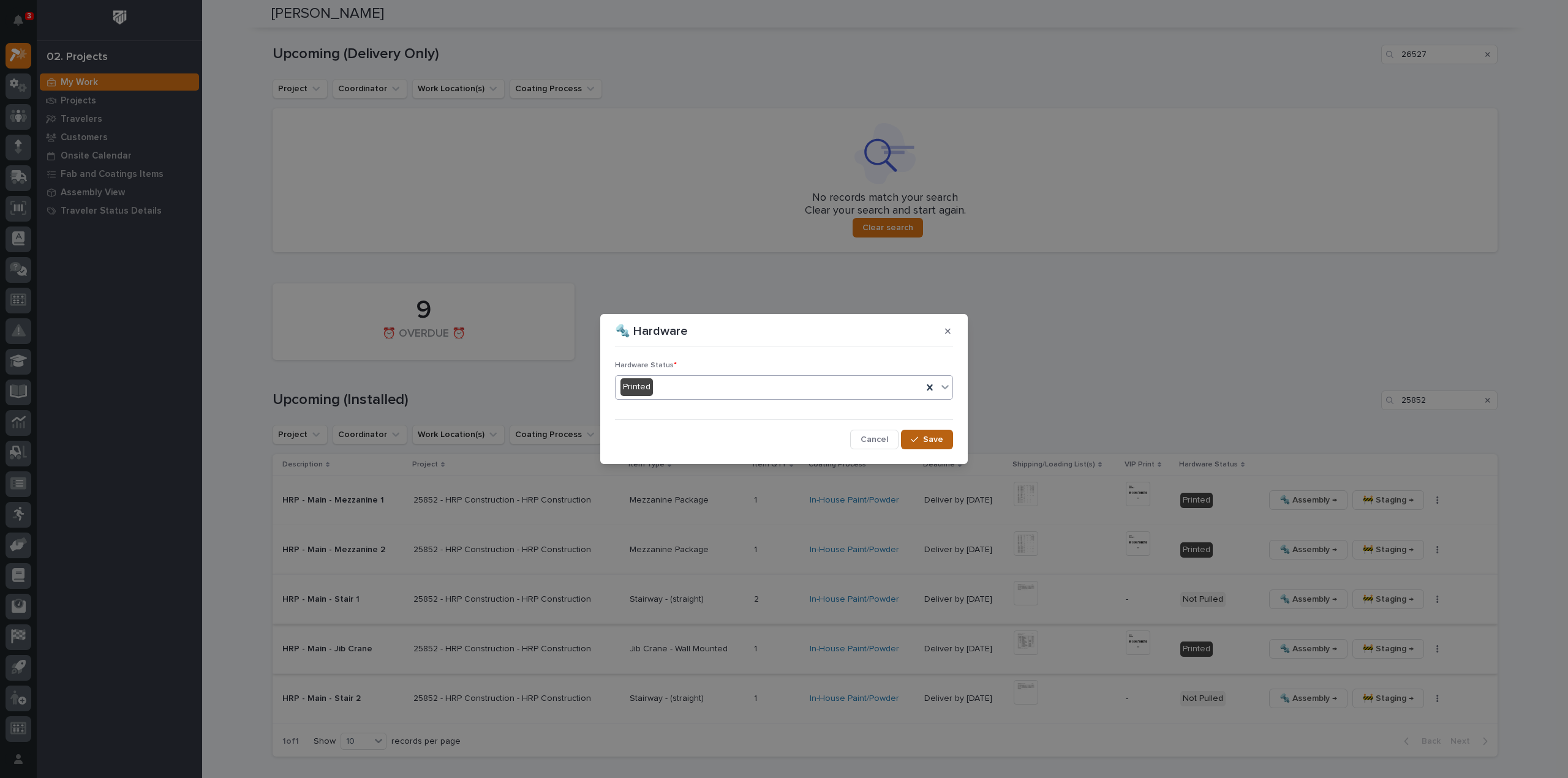
click at [783, 337] on button "Save" at bounding box center [927, 439] width 52 height 19
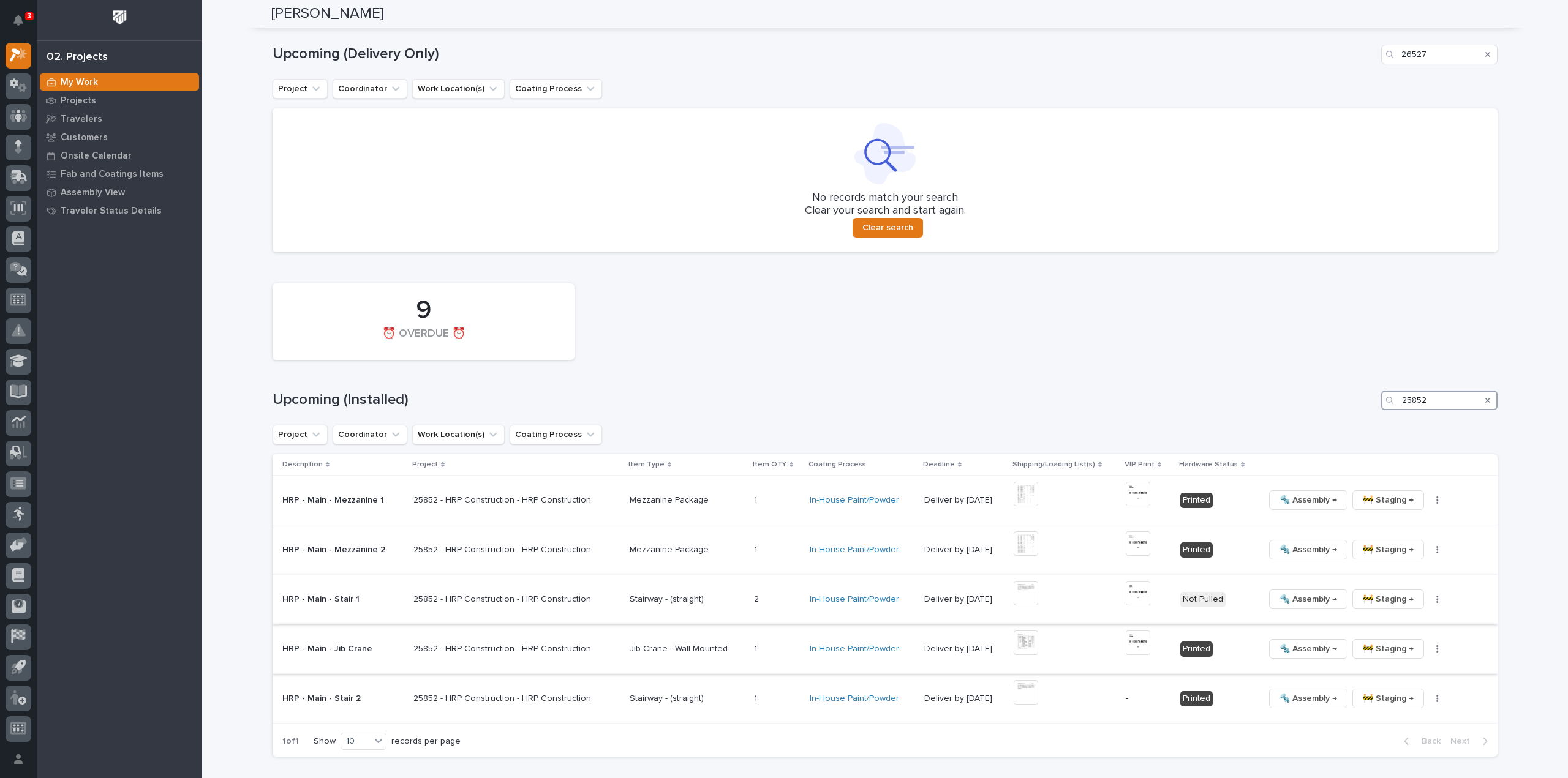
drag, startPoint x: 1402, startPoint y: 403, endPoint x: 1330, endPoint y: 413, distance: 72.7
click at [783, 337] on div "9 ⏰ OVERDUE ⏰ Upcoming (Installed) 25852 Project Coordinator Work Location(s) C…" at bounding box center [885, 517] width 1226 height 480
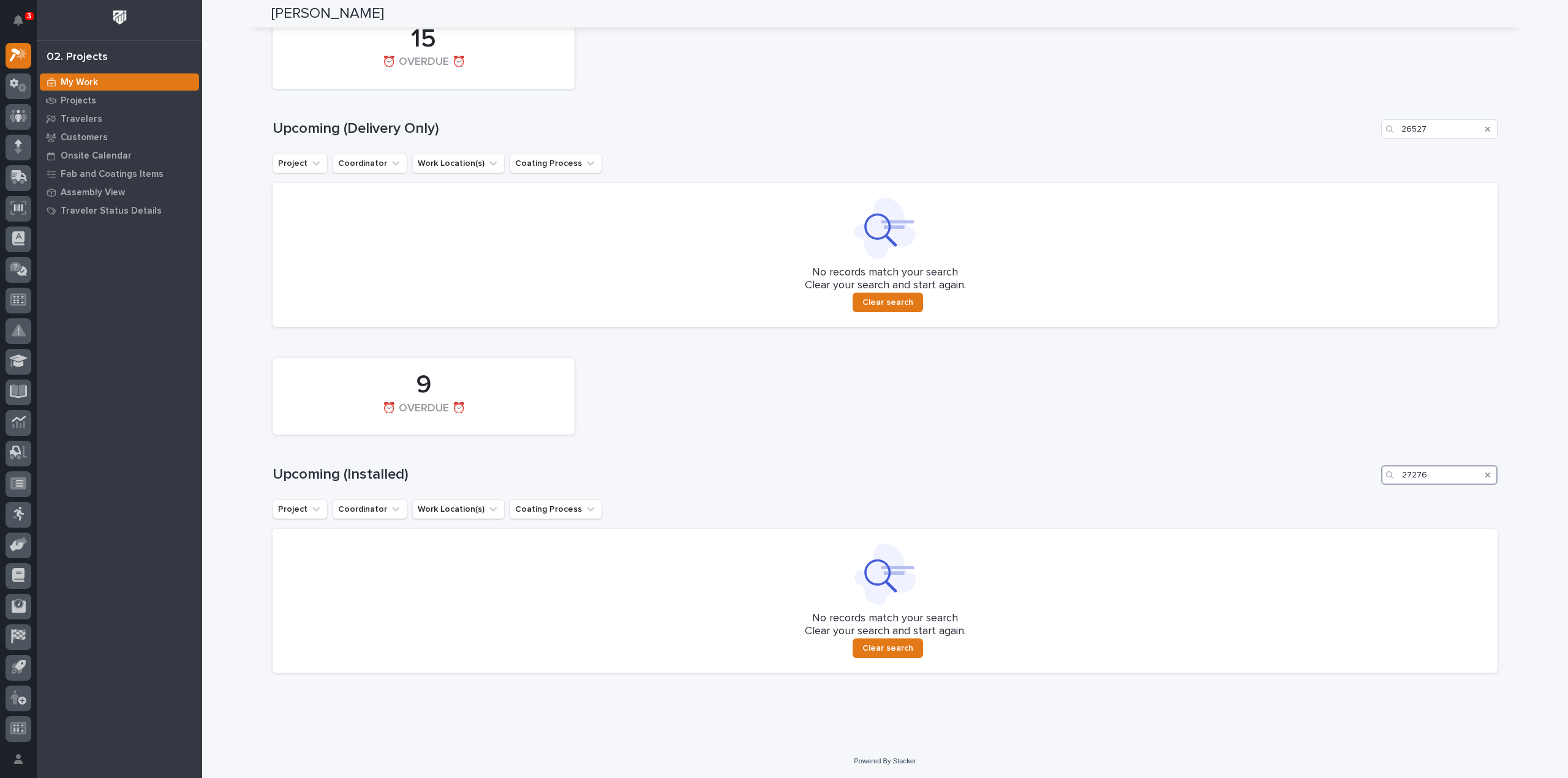
scroll to position [901, 0]
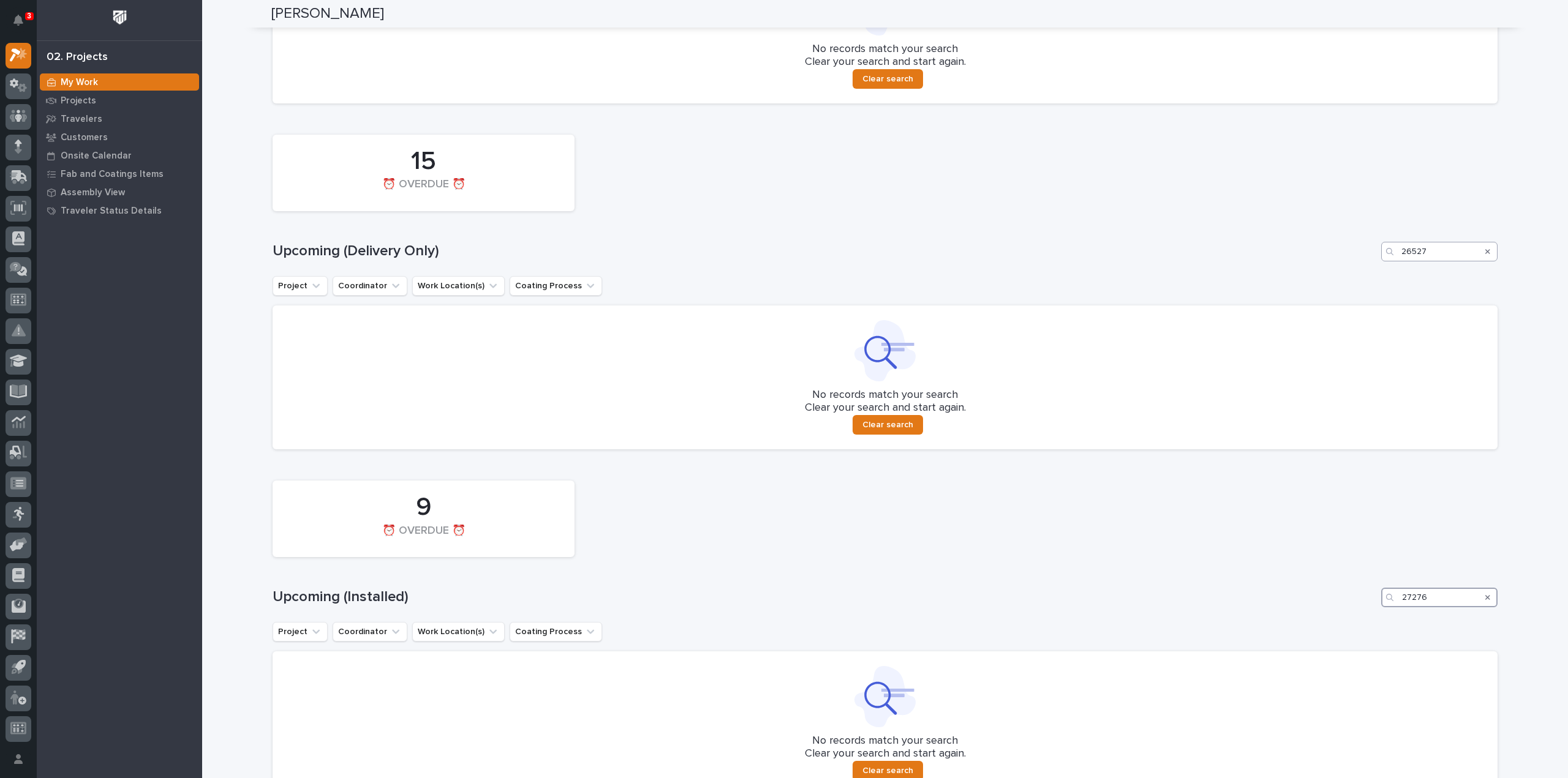
type input "27276"
drag, startPoint x: 1429, startPoint y: 251, endPoint x: 1339, endPoint y: 250, distance: 90.0
click at [783, 250] on div "Upcoming (Delivery Only) 26527" at bounding box center [885, 251] width 1226 height 19
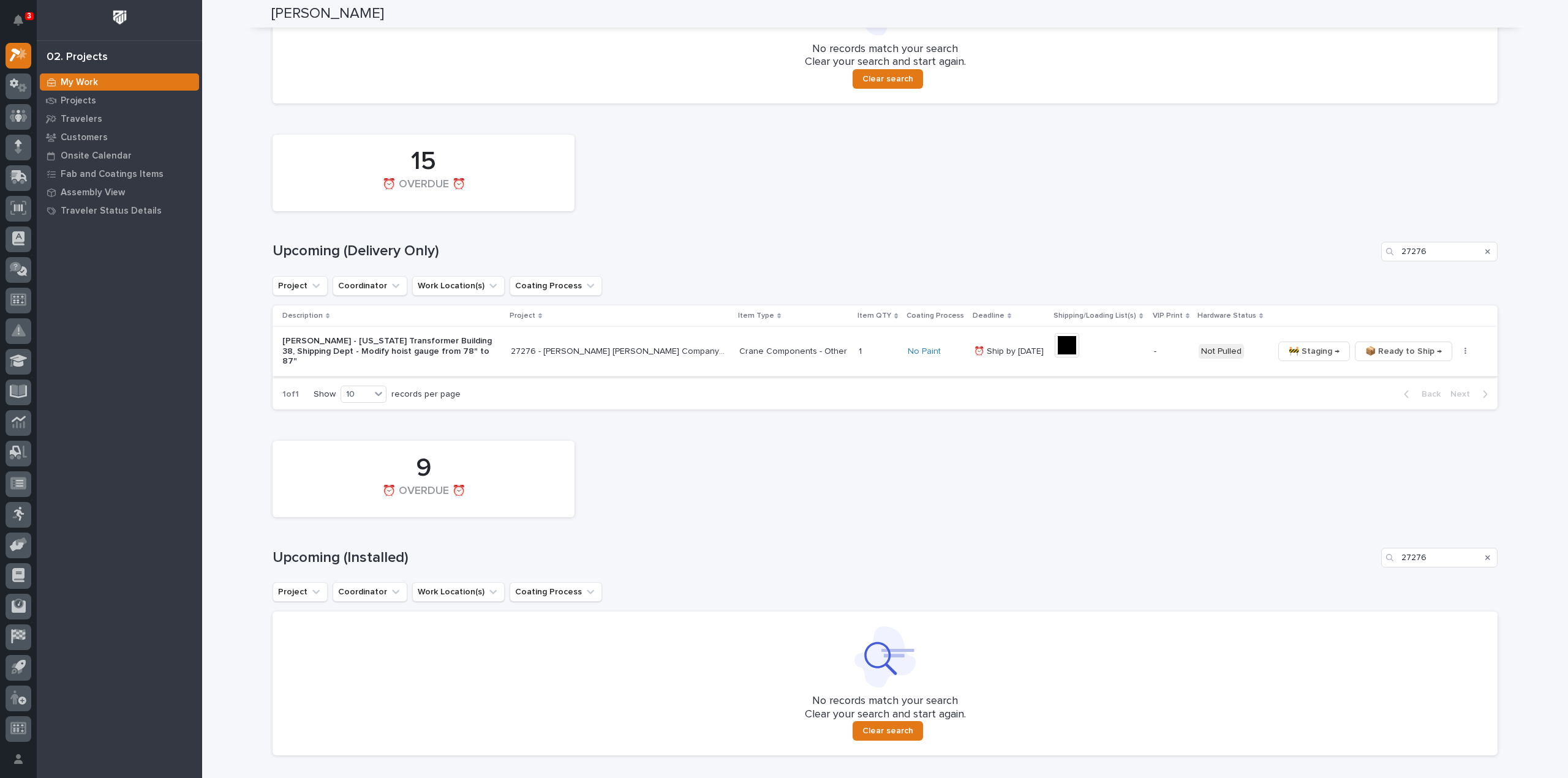
click at [783, 337] on img at bounding box center [1067, 345] width 25 height 25
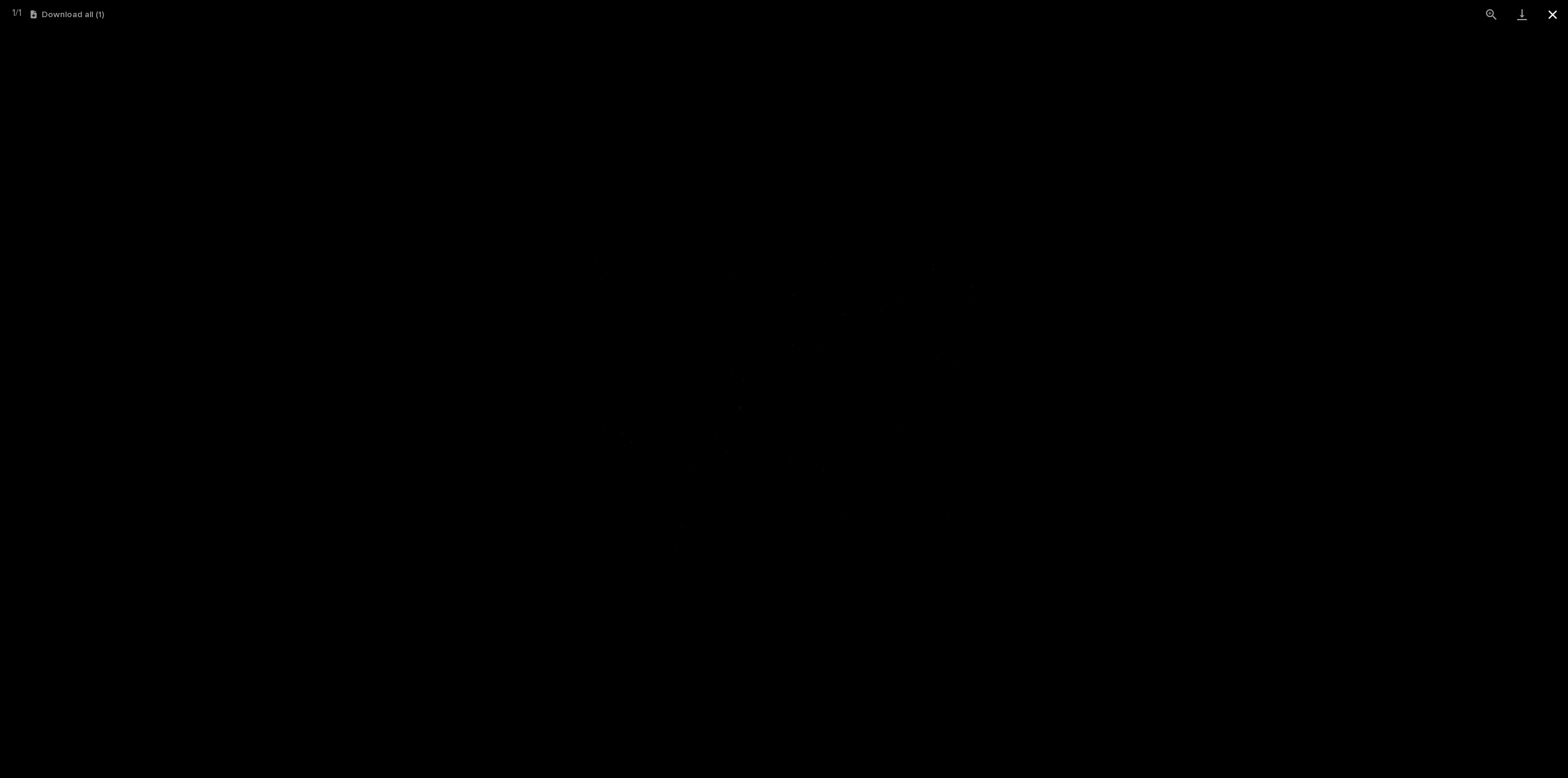
click at [783, 14] on button "Close gallery" at bounding box center [1552, 14] width 30 height 28
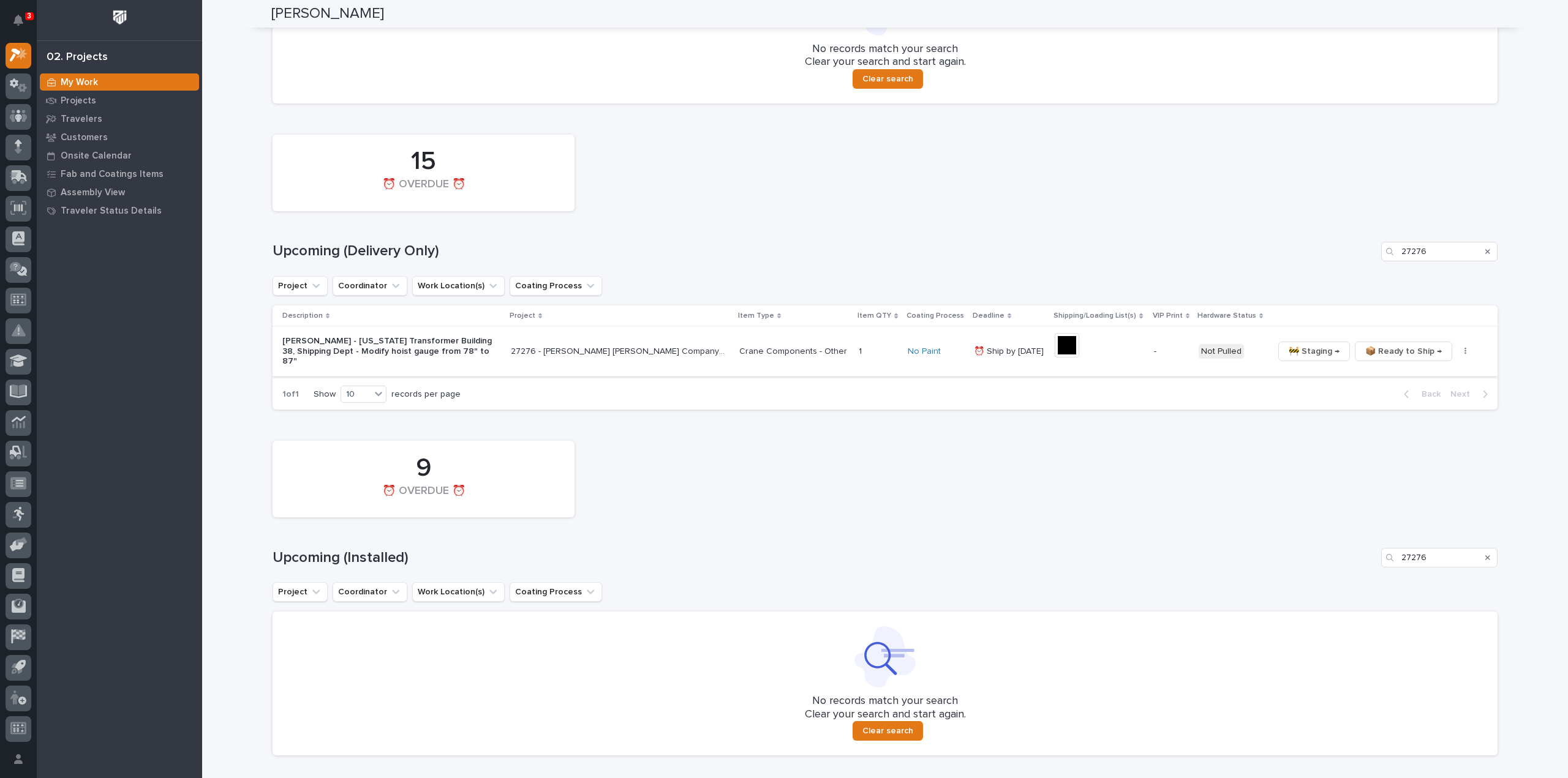
click at [783, 337] on icon "button" at bounding box center [1465, 350] width 3 height 8
click at [783, 337] on span "🔩 Hardware" at bounding box center [1416, 415] width 51 height 15
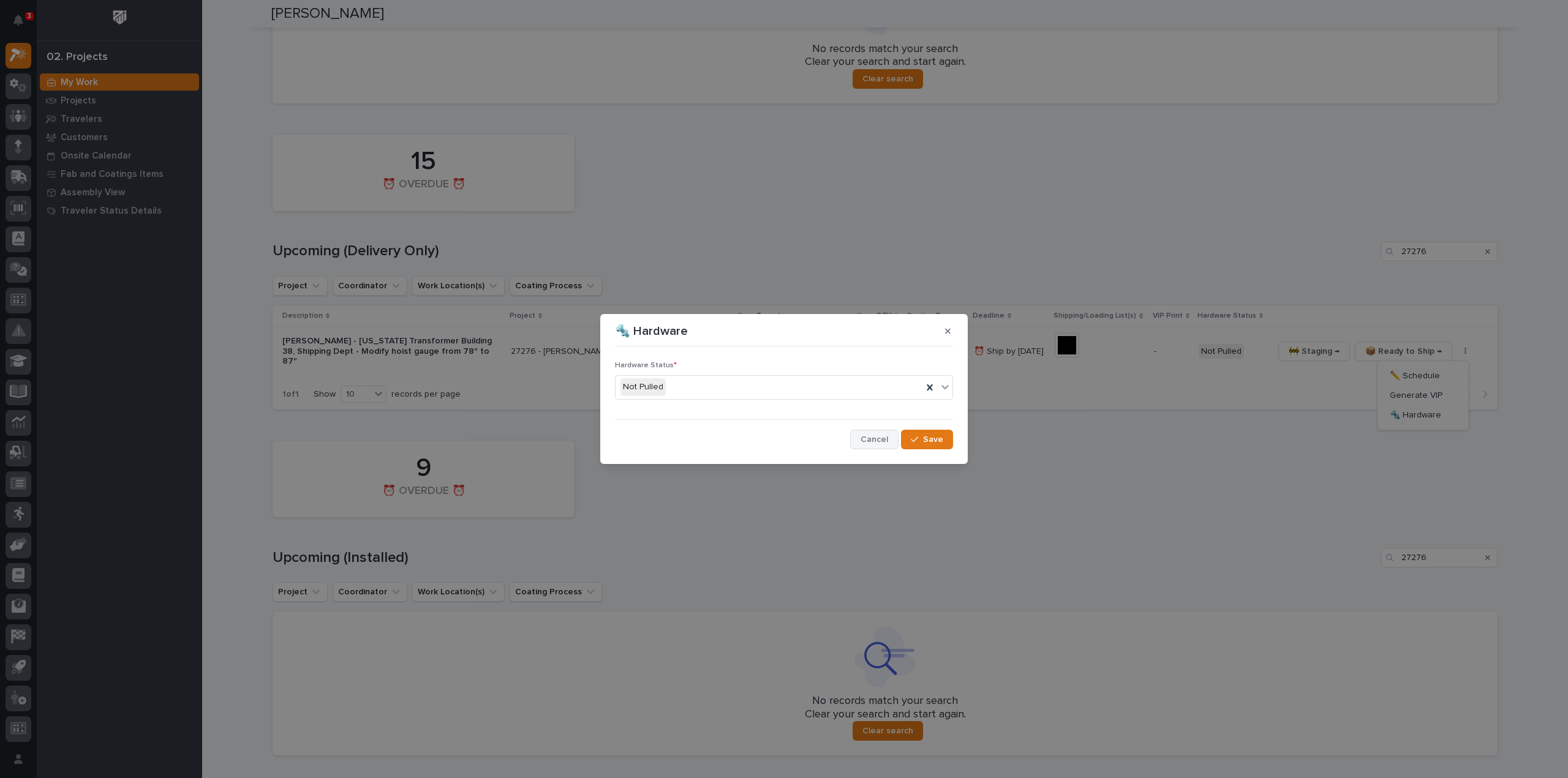
drag, startPoint x: 874, startPoint y: 434, endPoint x: 1180, endPoint y: 423, distance: 306.2
click at [783, 337] on span "Cancel" at bounding box center [875, 439] width 28 height 11
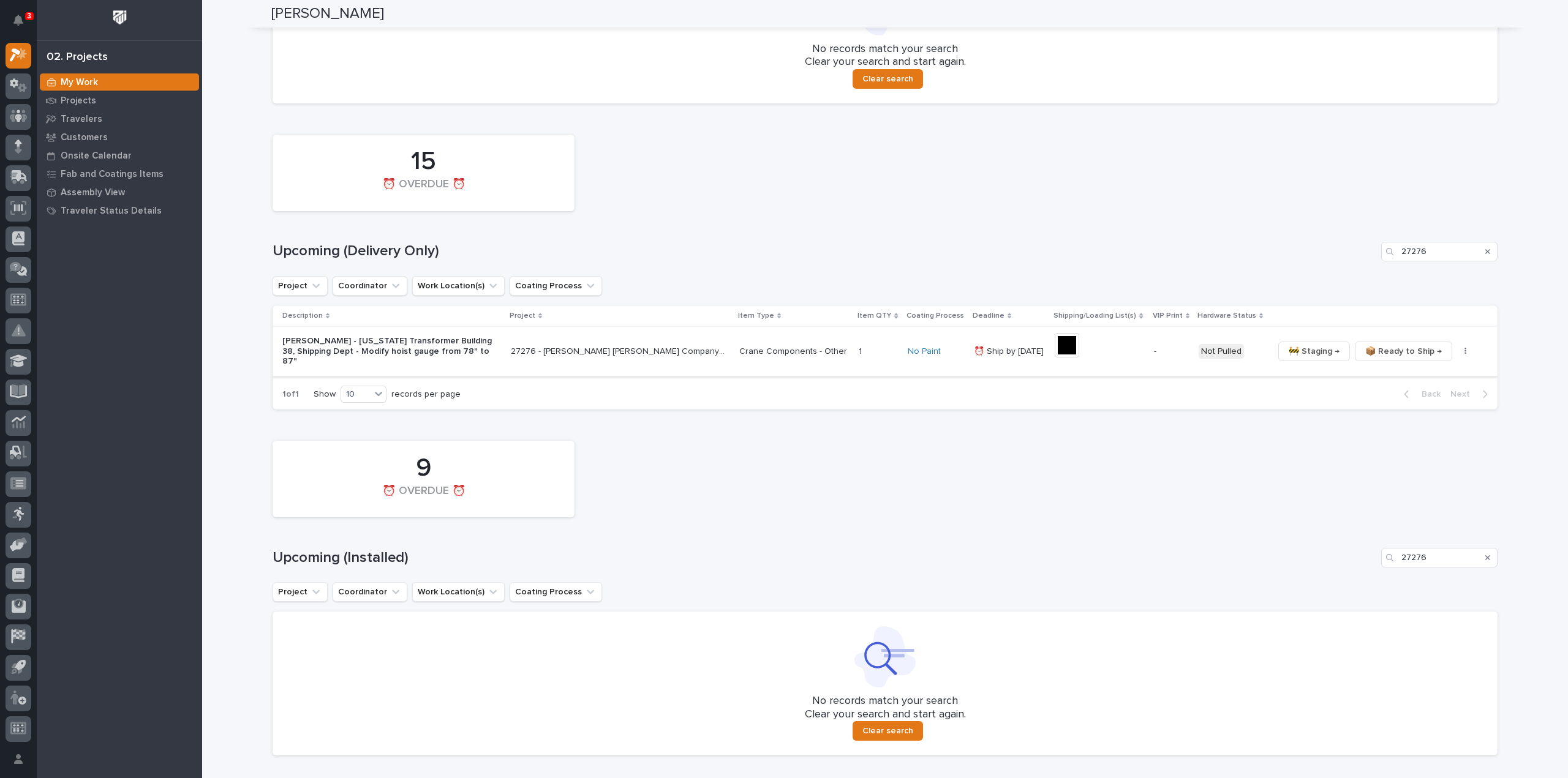
click at [783, 337] on icon "button" at bounding box center [1465, 350] width 3 height 8
click at [783, 337] on span "Generate VIP" at bounding box center [1416, 395] width 52 height 15
click at [783, 221] on div "15 ⏰ OVERDUE ⏰ Upcoming (Delivery Only) 27276 Project Coordinator Work Location…" at bounding box center [885, 269] width 1226 height 282
click at [783, 337] on img at bounding box center [1163, 345] width 25 height 25
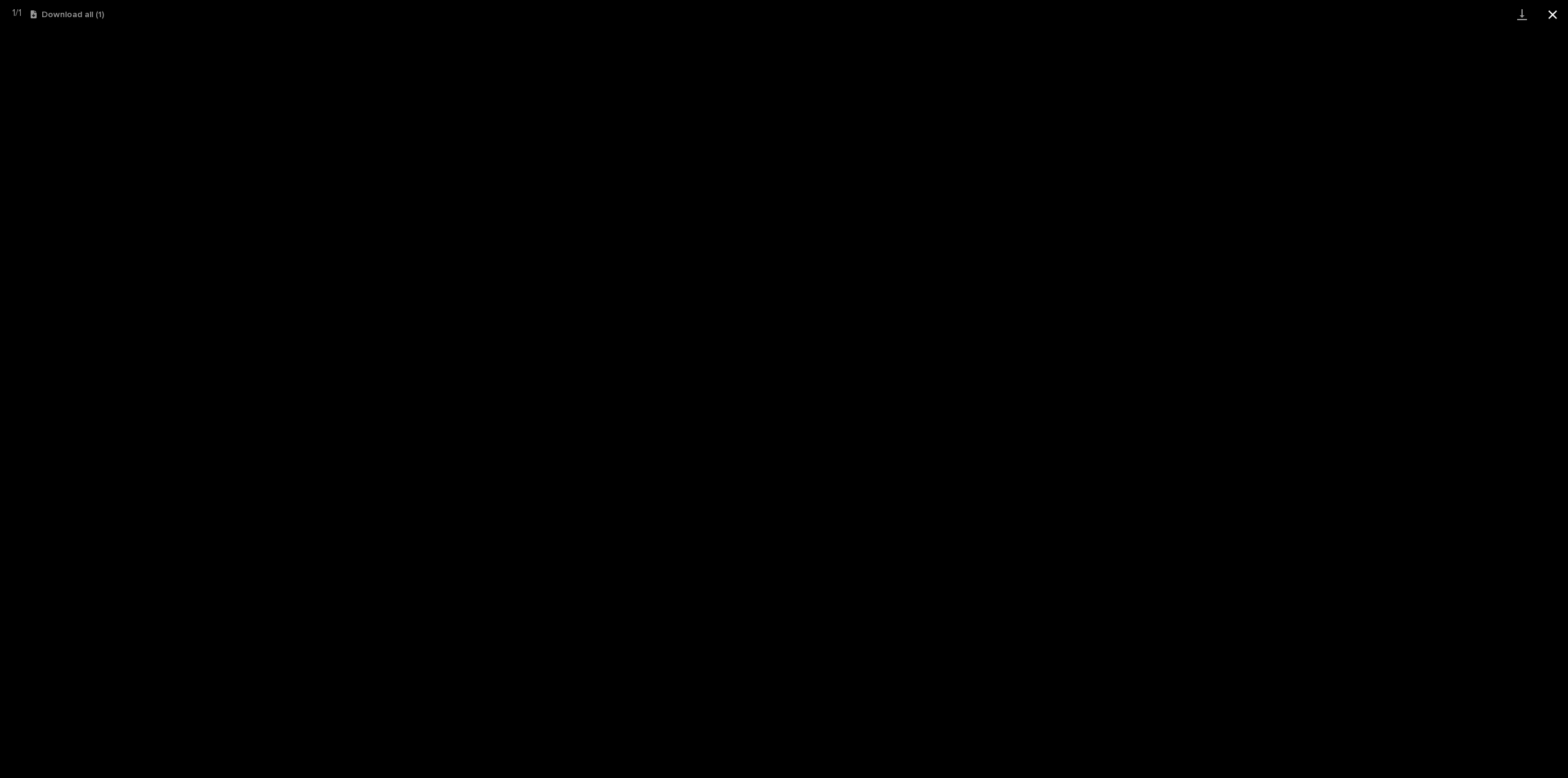
click at [783, 18] on button "Close gallery" at bounding box center [1552, 14] width 30 height 28
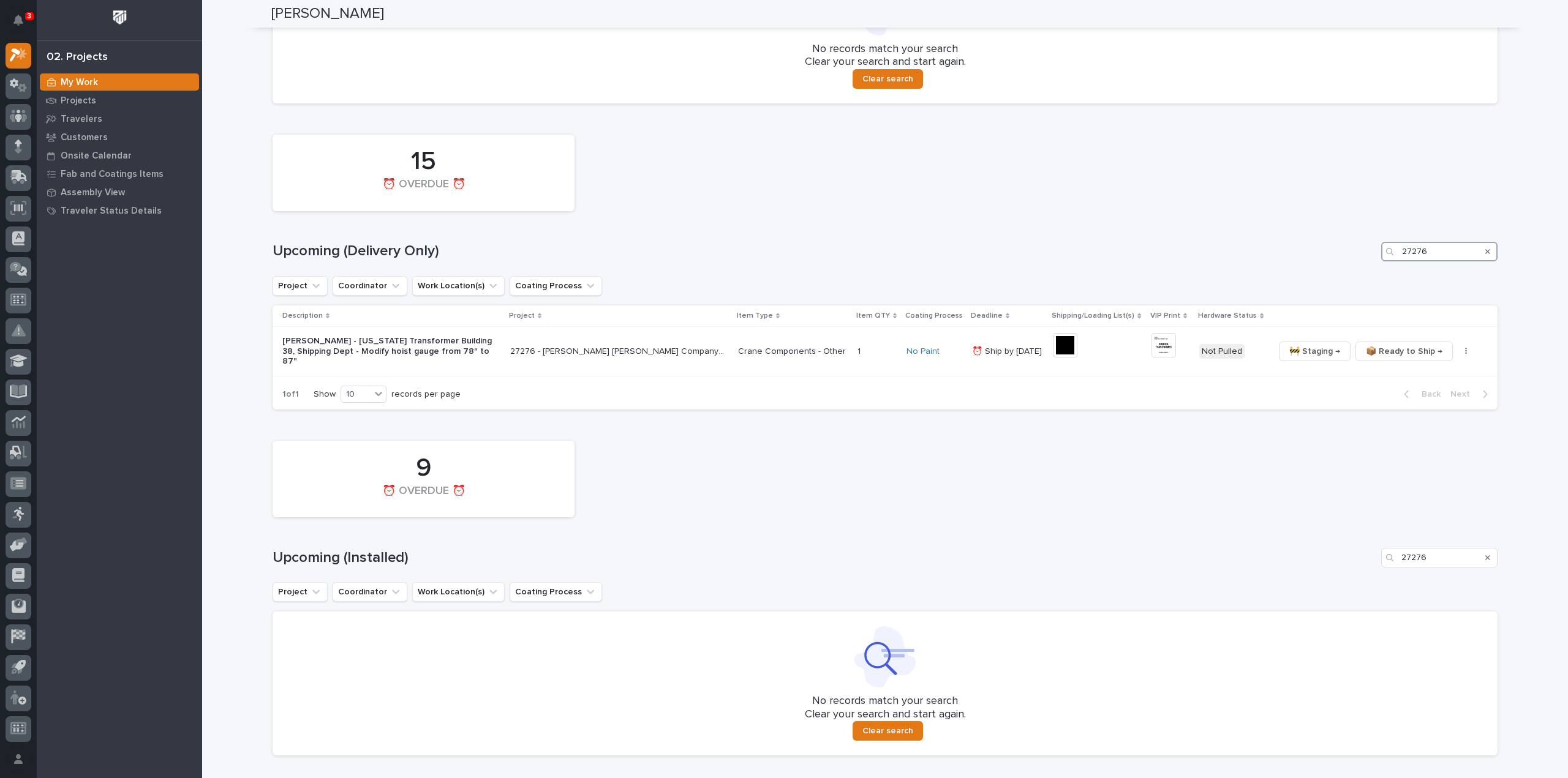
drag, startPoint x: 1439, startPoint y: 258, endPoint x: 1367, endPoint y: 261, distance: 72.1
click at [783, 261] on div "15 ⏰ OVERDUE ⏰ Upcoming (Delivery Only) 27276 Project Coordinator Work Location…" at bounding box center [885, 269] width 1226 height 282
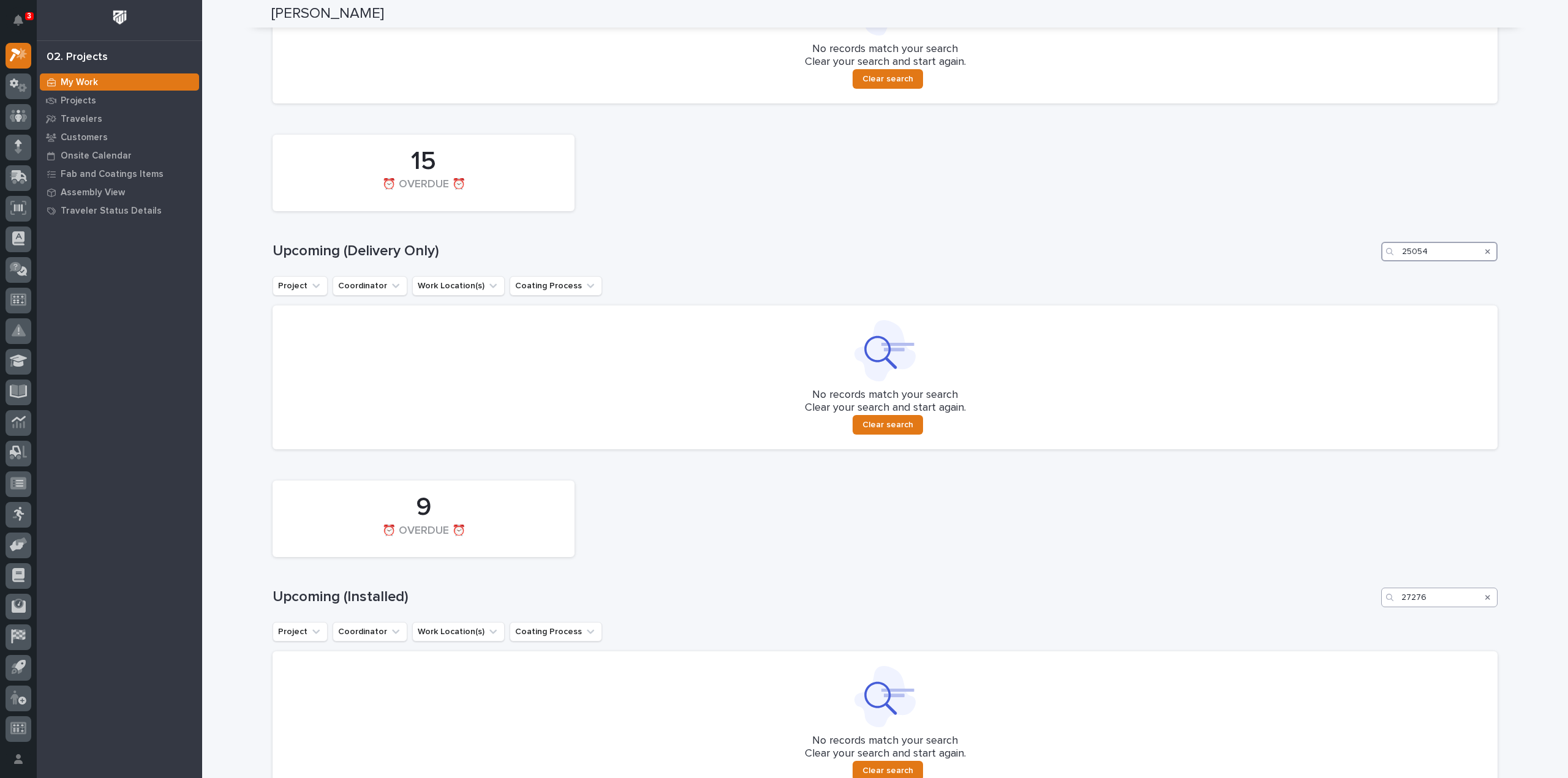
type input "25054"
drag, startPoint x: 1439, startPoint y: 597, endPoint x: 1403, endPoint y: 606, distance: 37.1
click at [783, 337] on div "9 ⏰ OVERDUE ⏰ Upcoming (Installed) 27276 Project Coordinator Work Location(s) C…" at bounding box center [885, 635] width 1226 height 321
type input "2"
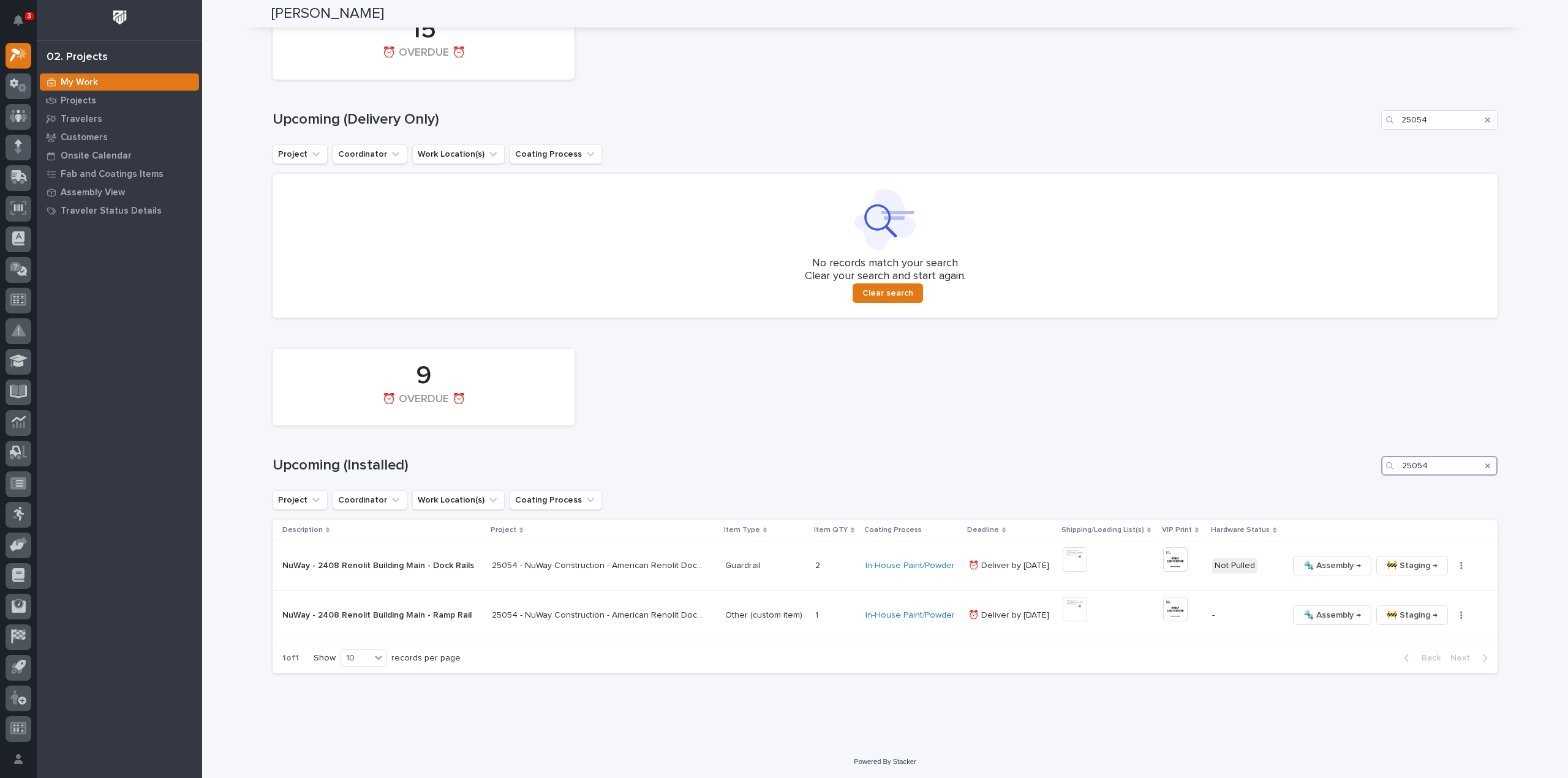
scroll to position [1033, 0]
type input "25054"
click at [783, 337] on img at bounding box center [1075, 559] width 25 height 25
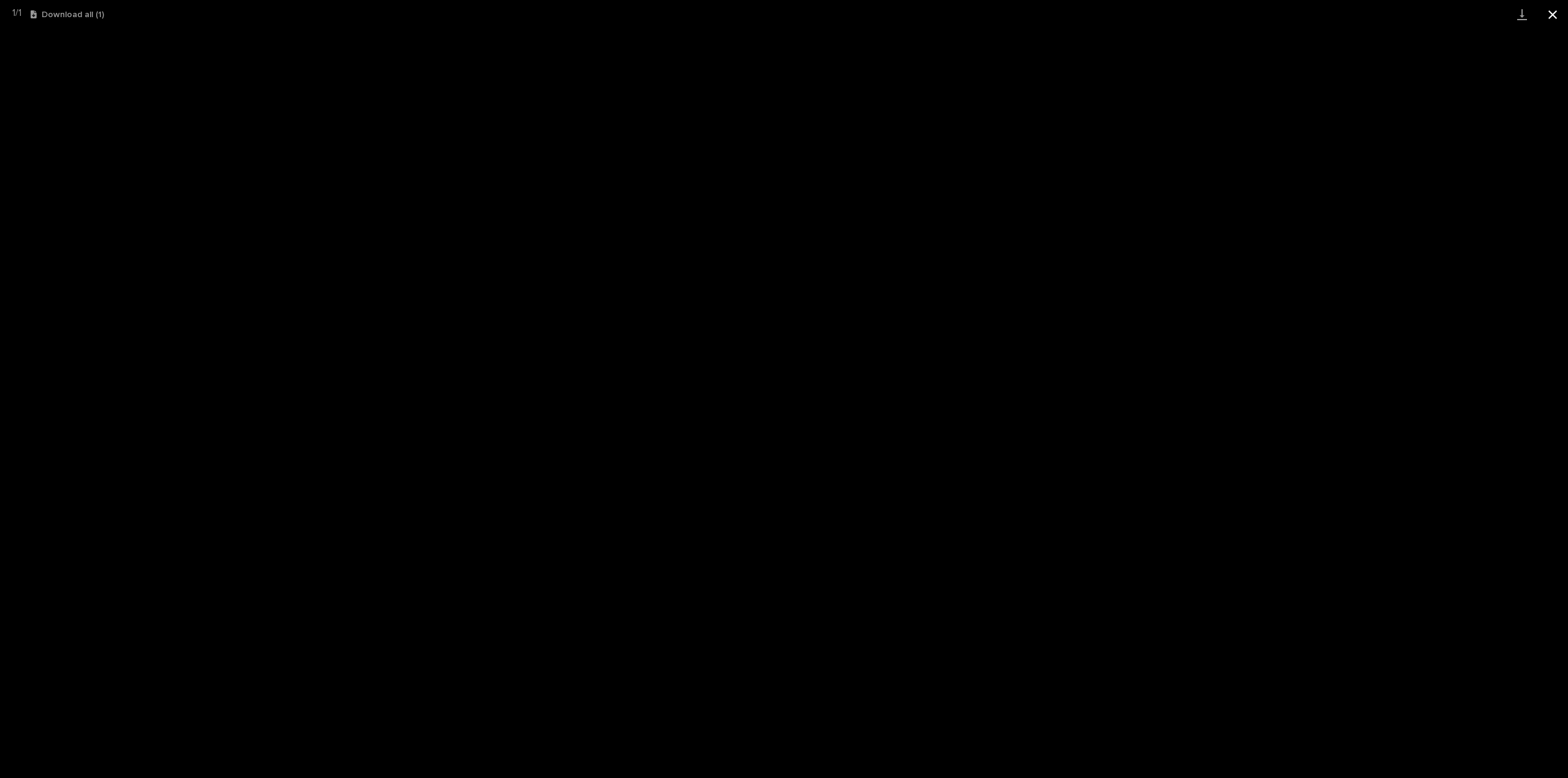
click at [783, 16] on button "Close gallery" at bounding box center [1552, 14] width 30 height 28
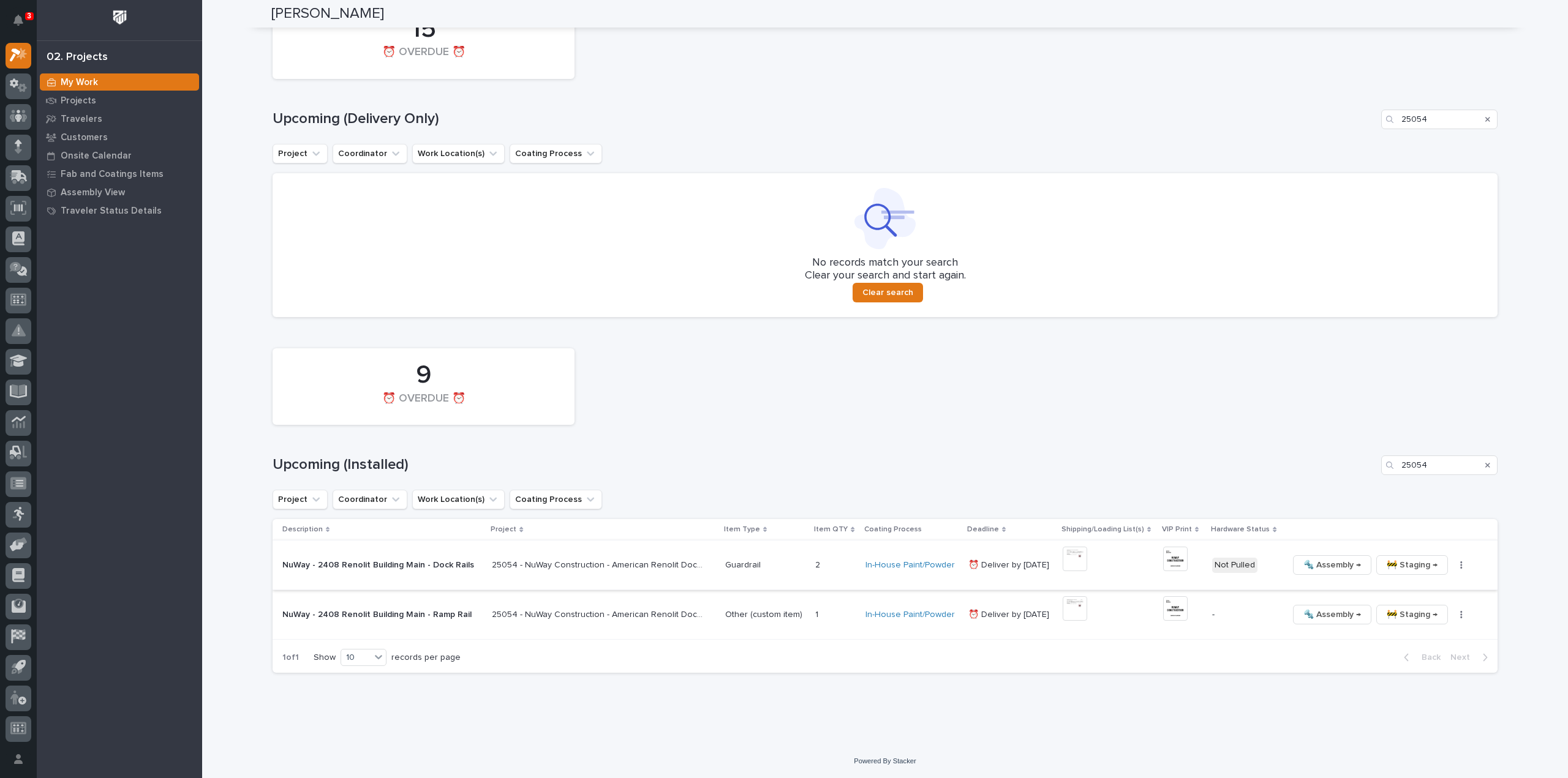
click at [783, 337] on img at bounding box center [1175, 559] width 25 height 25
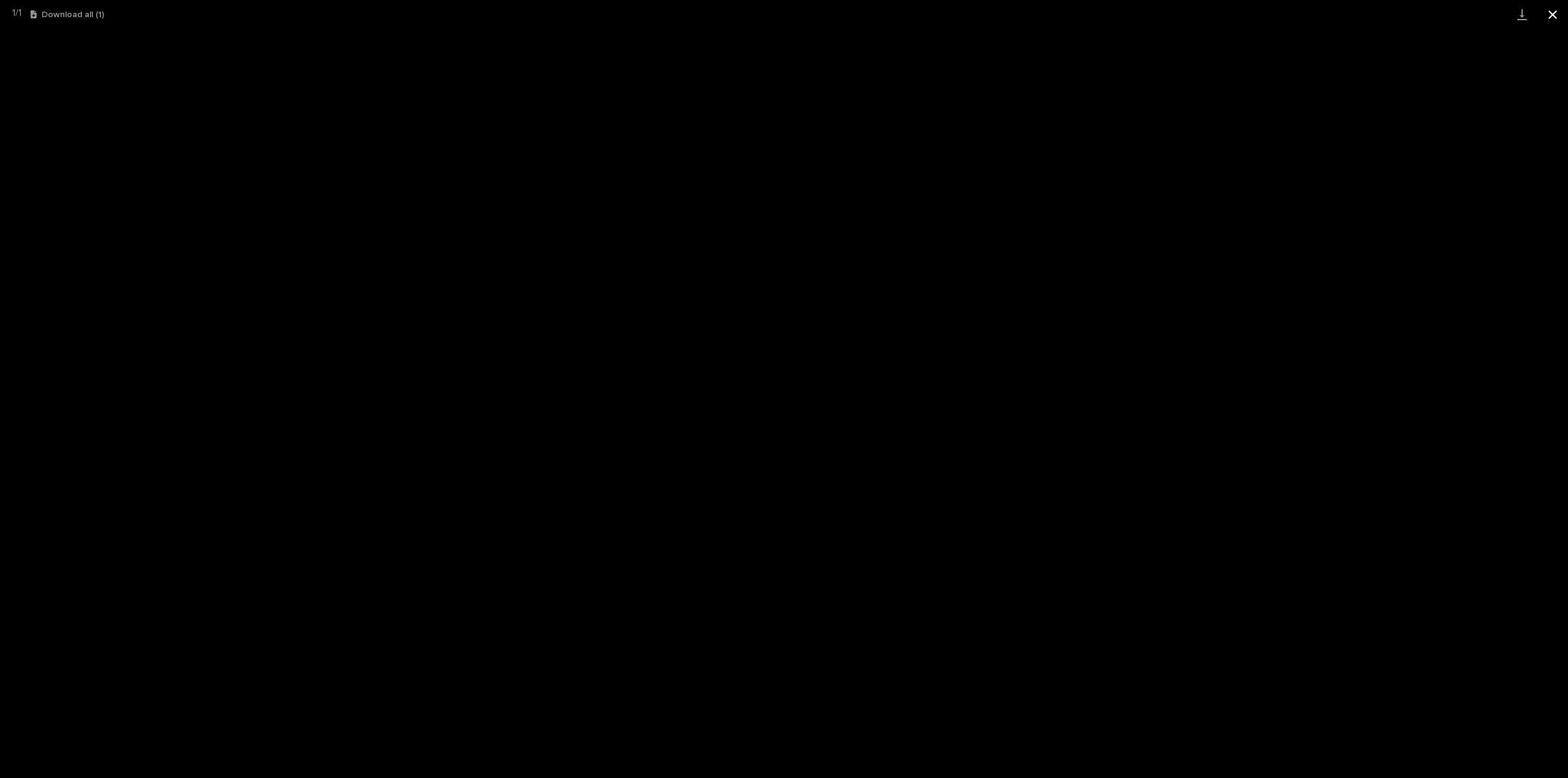
click at [783, 16] on button "Close gallery" at bounding box center [1552, 14] width 30 height 28
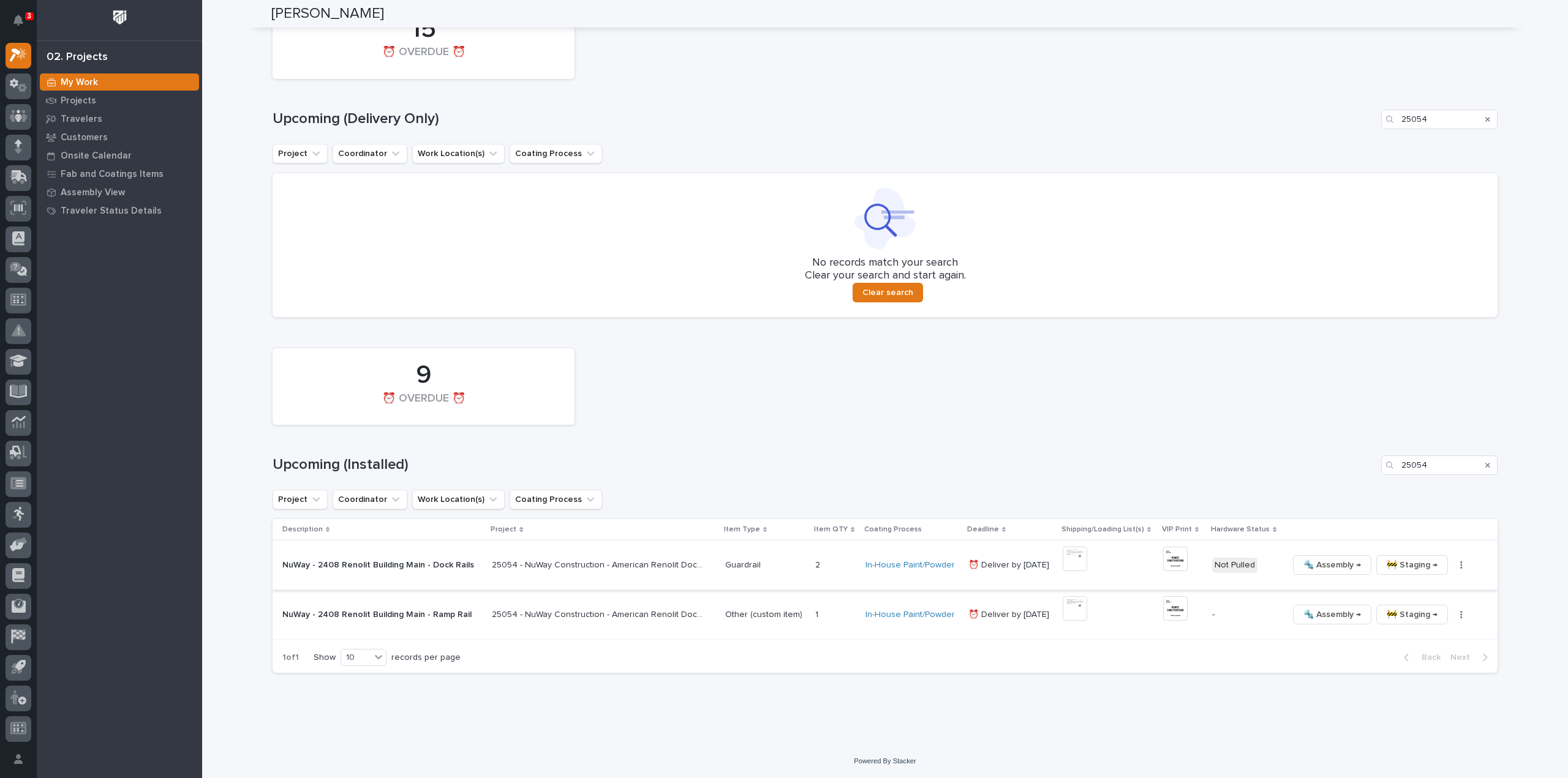
click at [783, 337] on icon "button" at bounding box center [1462, 564] width 3 height 8
click at [783, 337] on span "🔩 Hardware" at bounding box center [1404, 649] width 51 height 15
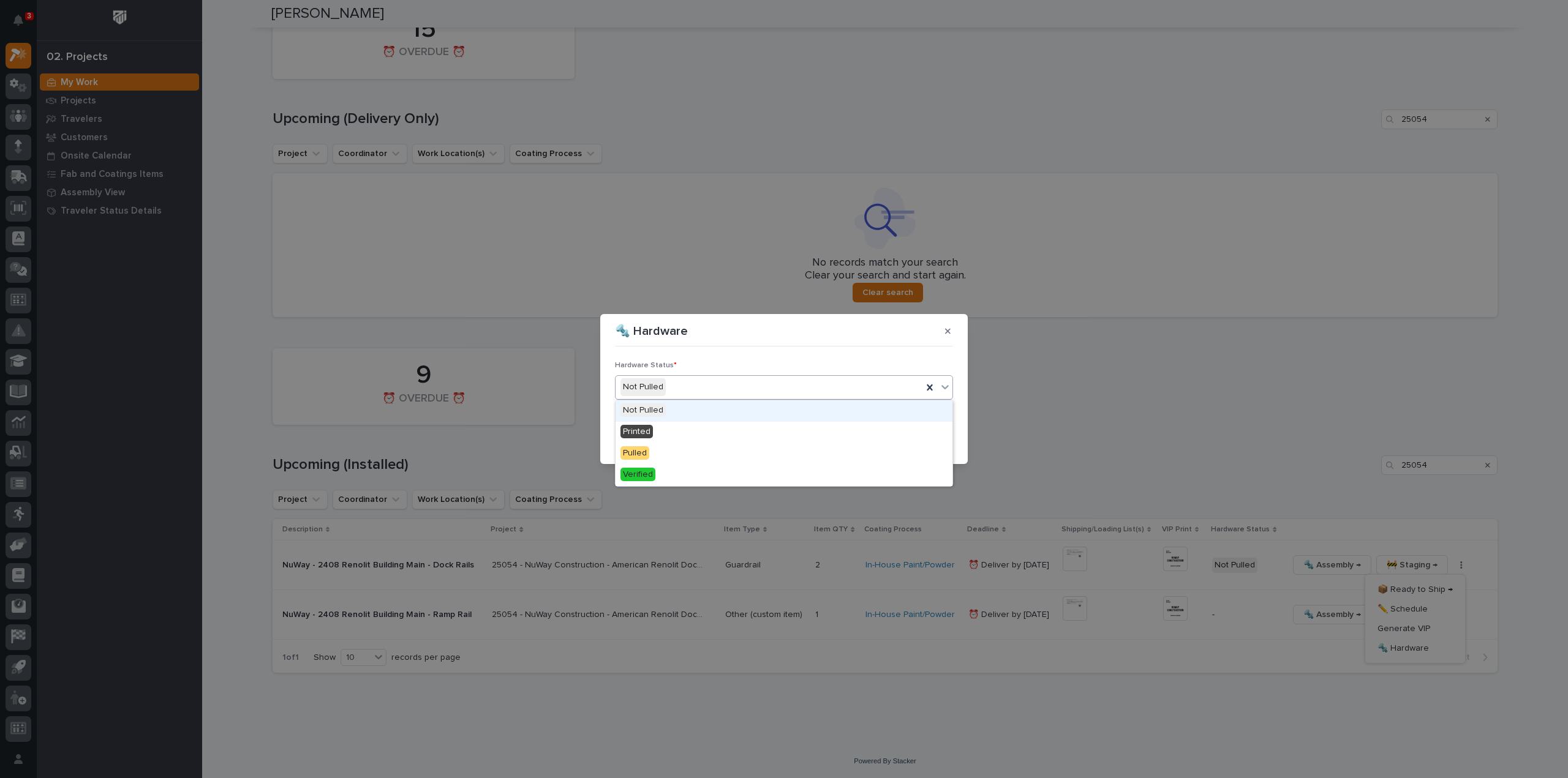
click at [754, 337] on div "Not Pulled" at bounding box center [769, 387] width 307 height 20
click at [718, 337] on div "Printed" at bounding box center [784, 432] width 337 height 21
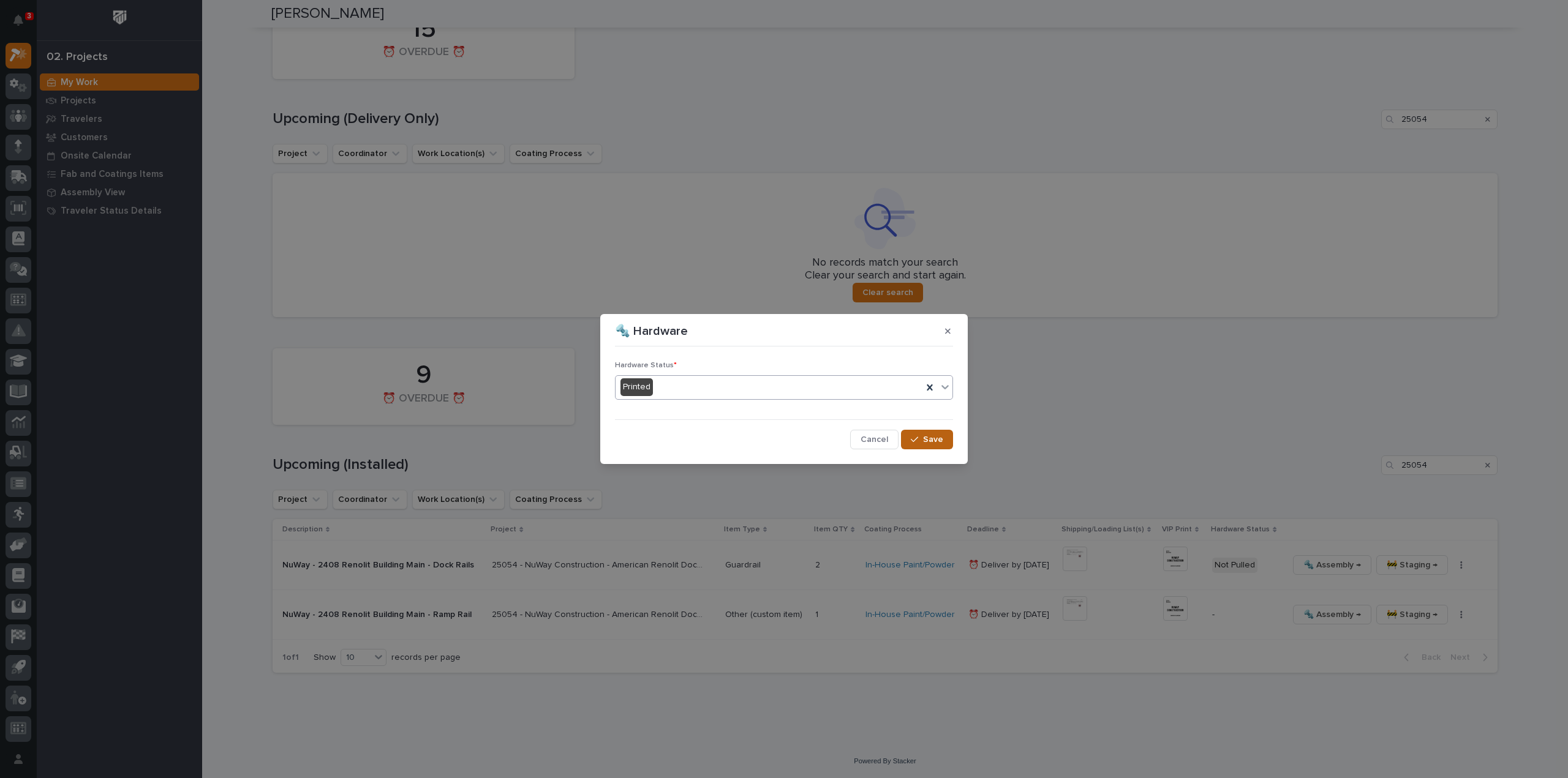
click at [783, 337] on icon "button" at bounding box center [914, 439] width 7 height 6
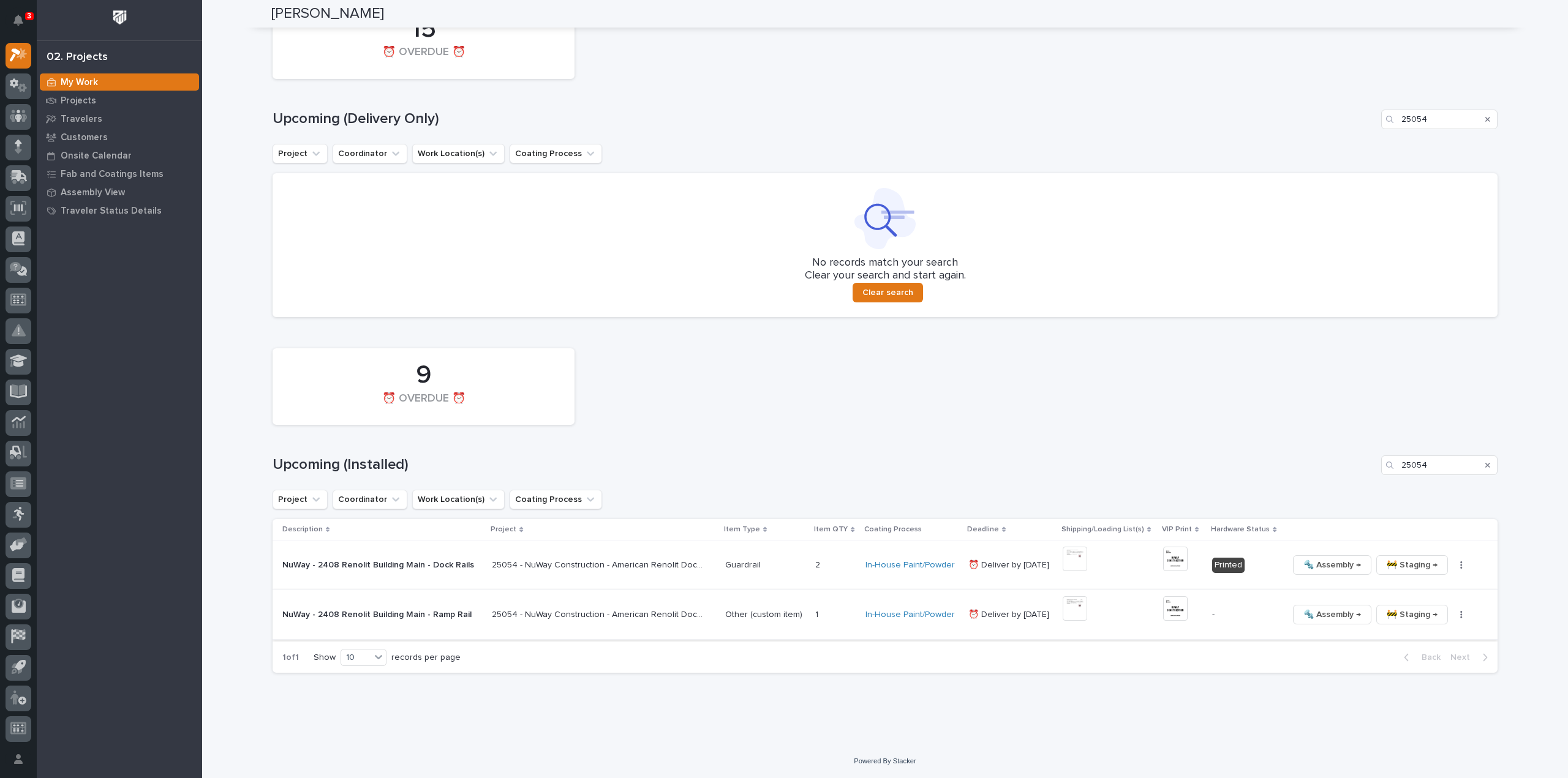
click at [783, 337] on img at bounding box center [1075, 608] width 25 height 25
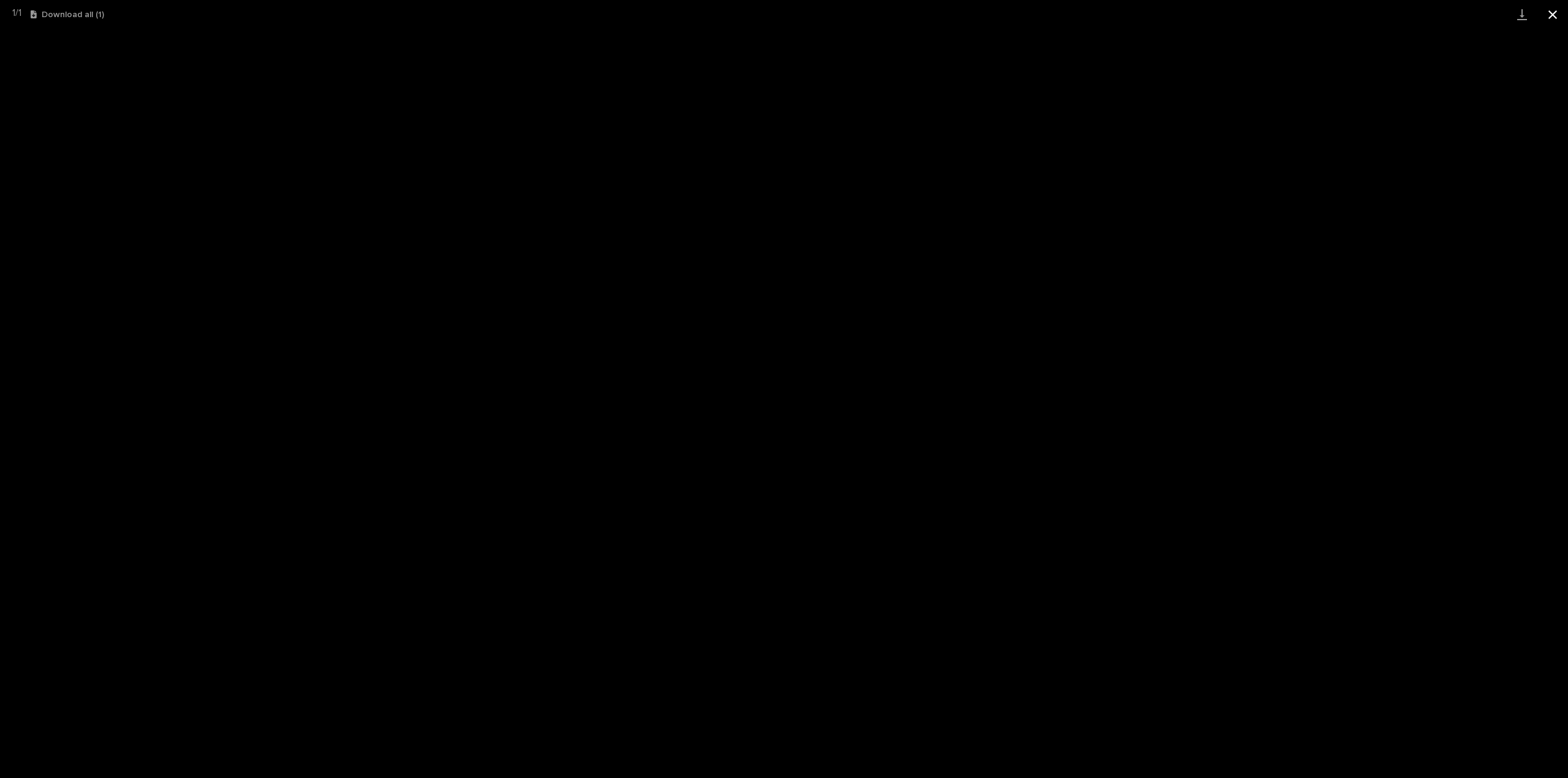
click at [783, 15] on button "Close gallery" at bounding box center [1552, 14] width 30 height 28
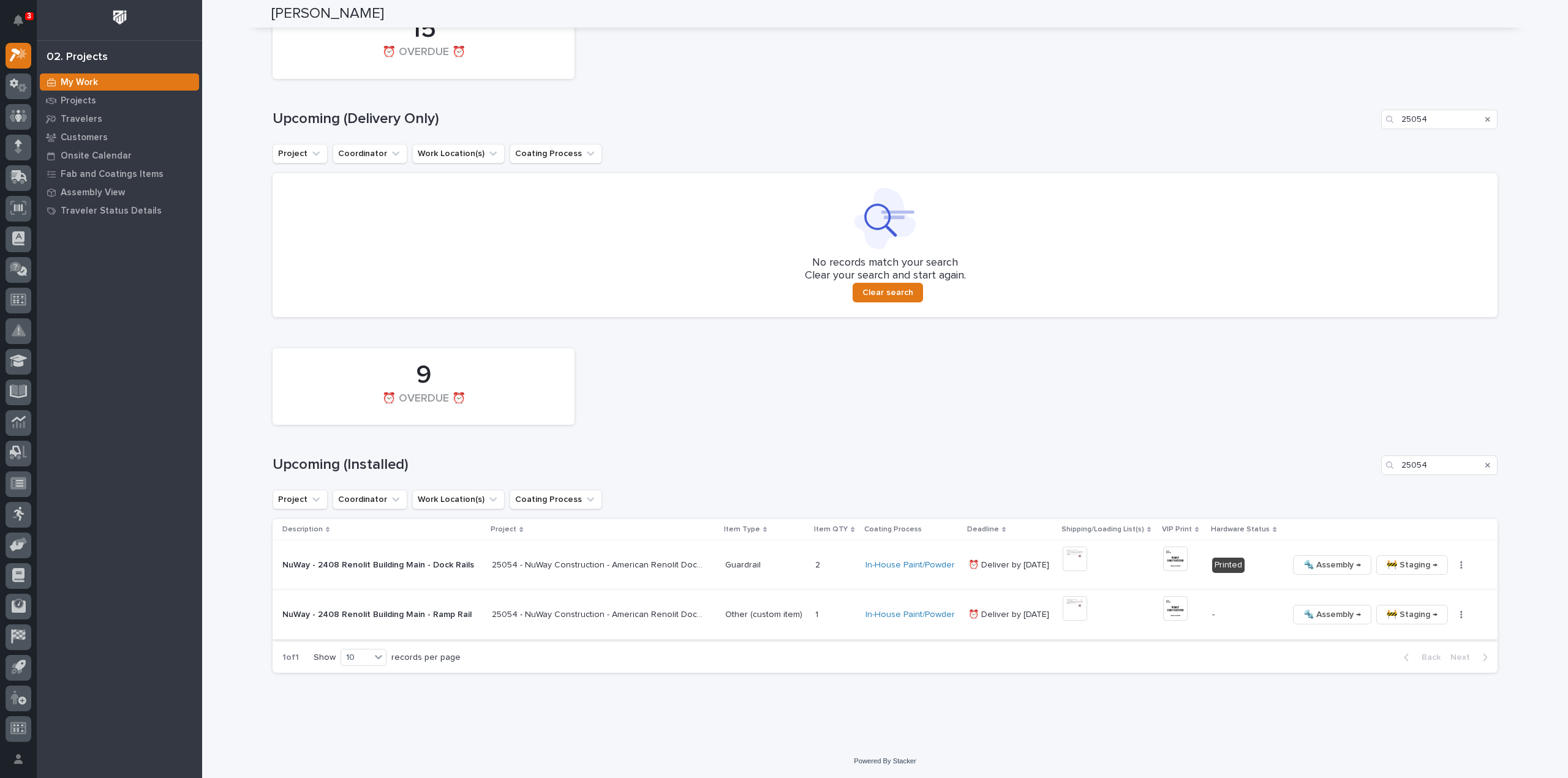
click at [783, 337] on img at bounding box center [1175, 608] width 25 height 25
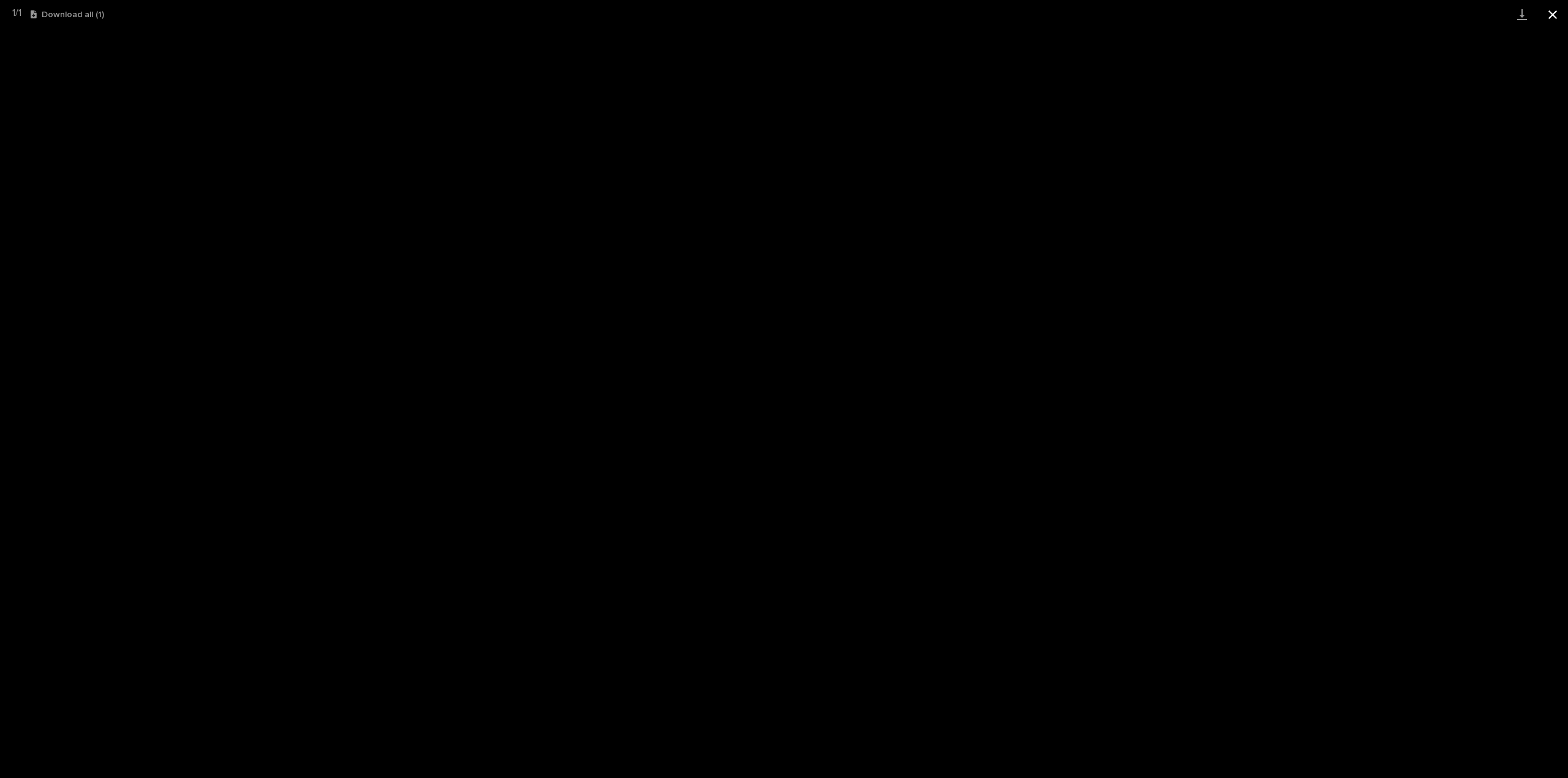
click at [783, 17] on button "Close gallery" at bounding box center [1552, 14] width 30 height 28
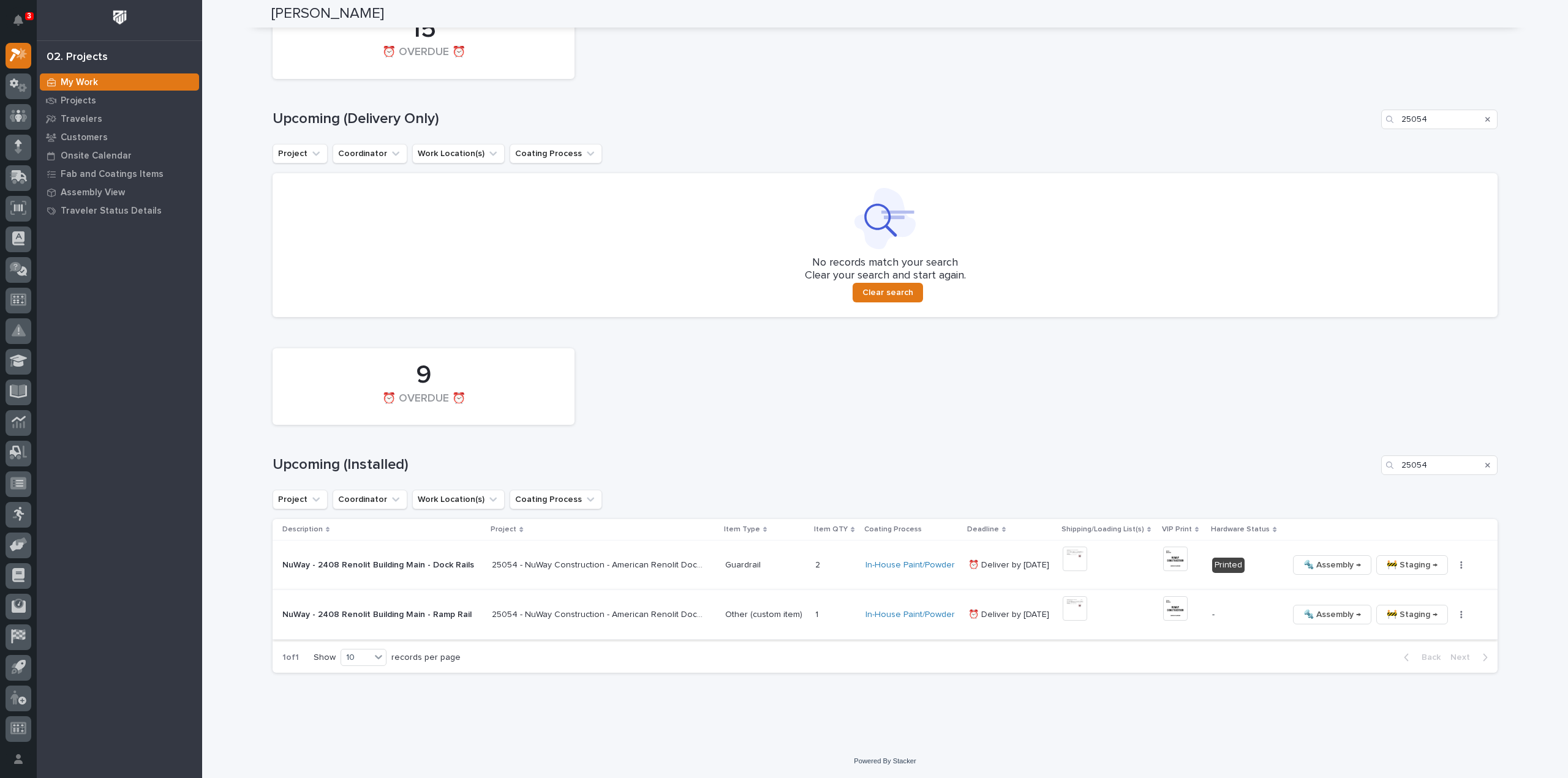
click at [783, 337] on icon "button" at bounding box center [1462, 615] width 2 height 7
click at [783, 337] on span "🔩 Hardware" at bounding box center [1404, 697] width 51 height 15
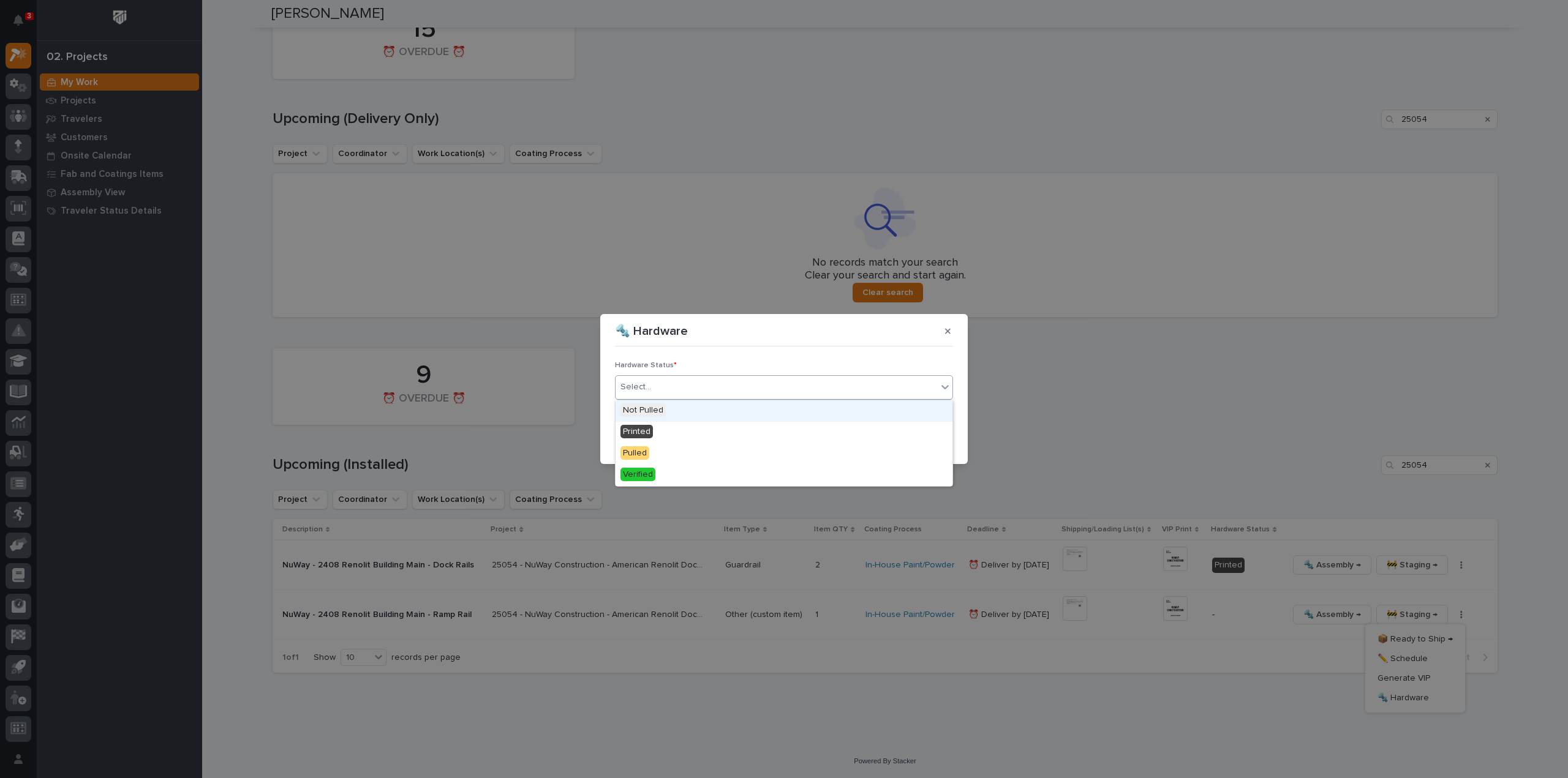
click at [640, 337] on div "Select..." at bounding box center [635, 387] width 30 height 13
click at [656, 337] on div "Printed" at bounding box center [784, 432] width 337 height 21
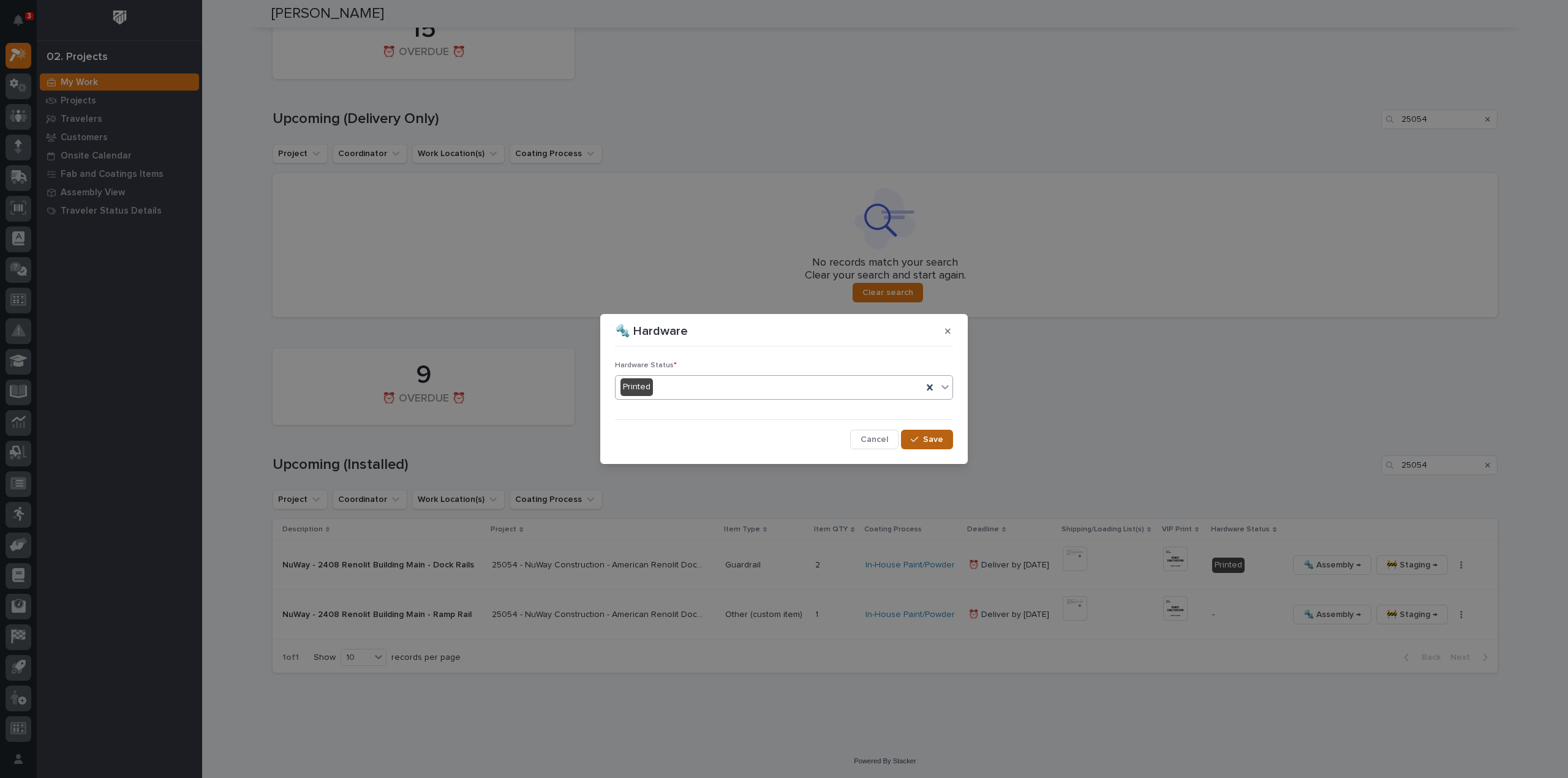
click at [783, 337] on button "Save" at bounding box center [927, 439] width 52 height 19
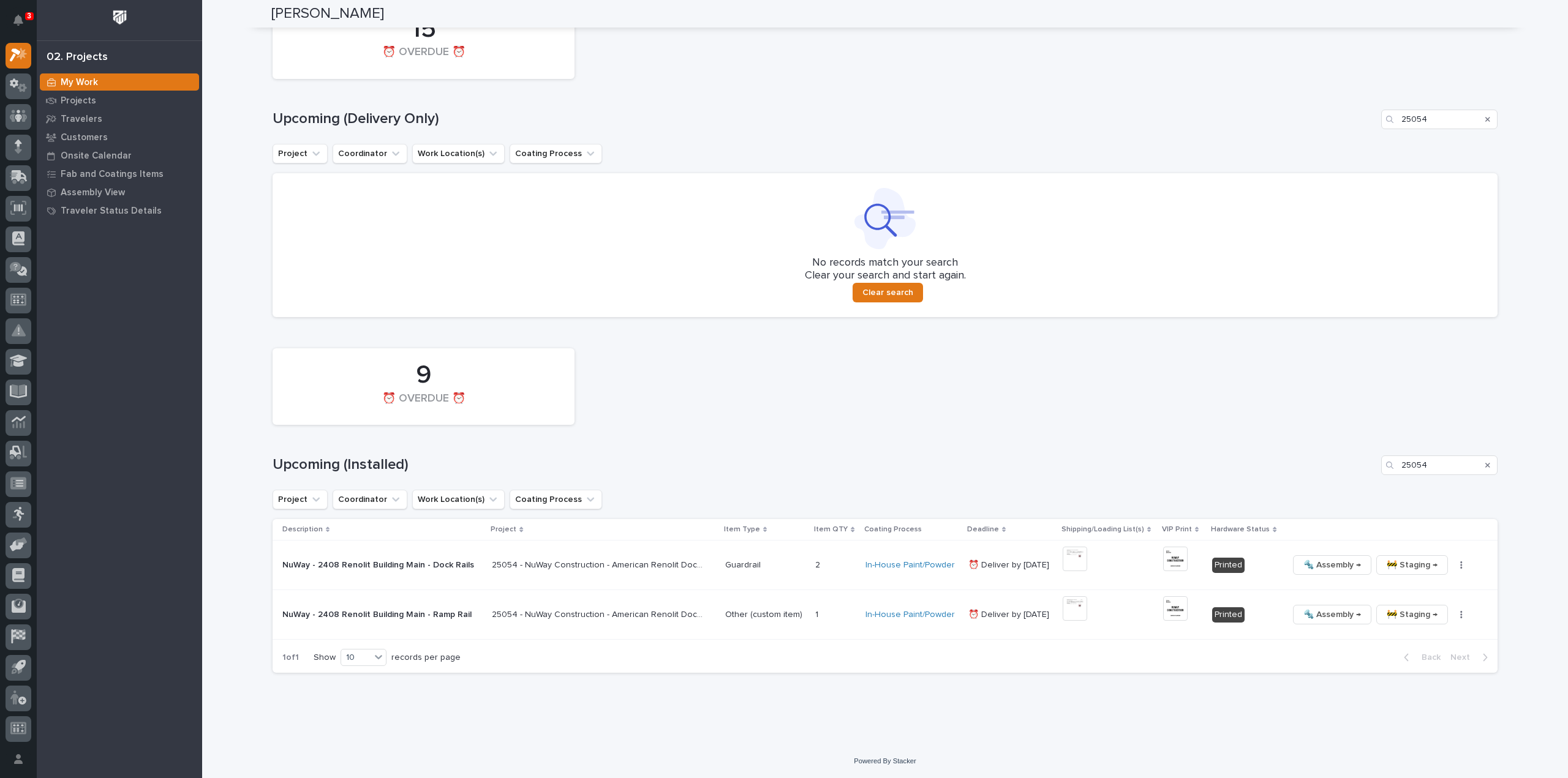
click at [783, 337] on icon "Search" at bounding box center [1487, 465] width 5 height 7
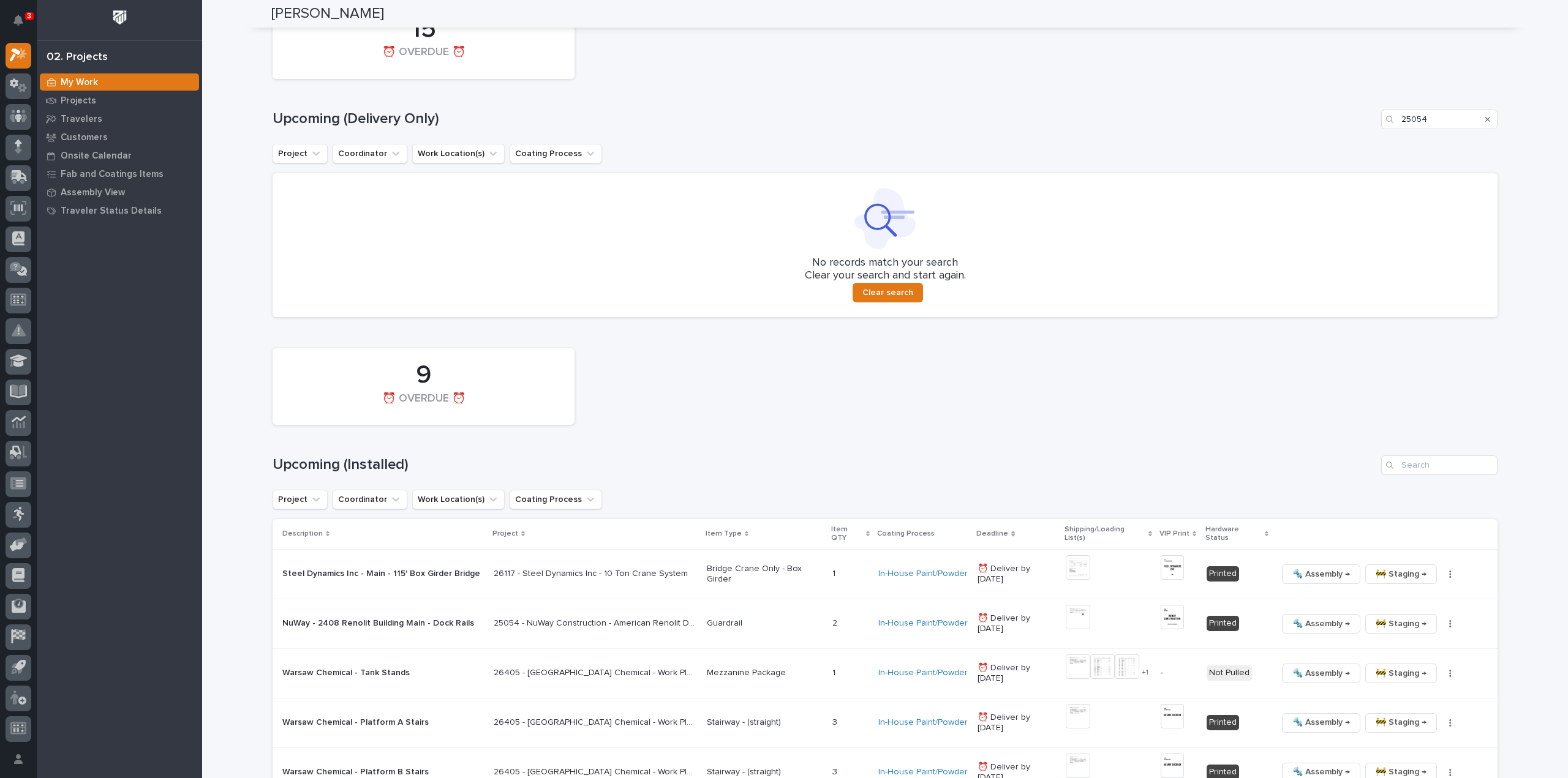
click at [783, 117] on icon "Search" at bounding box center [1487, 119] width 5 height 7
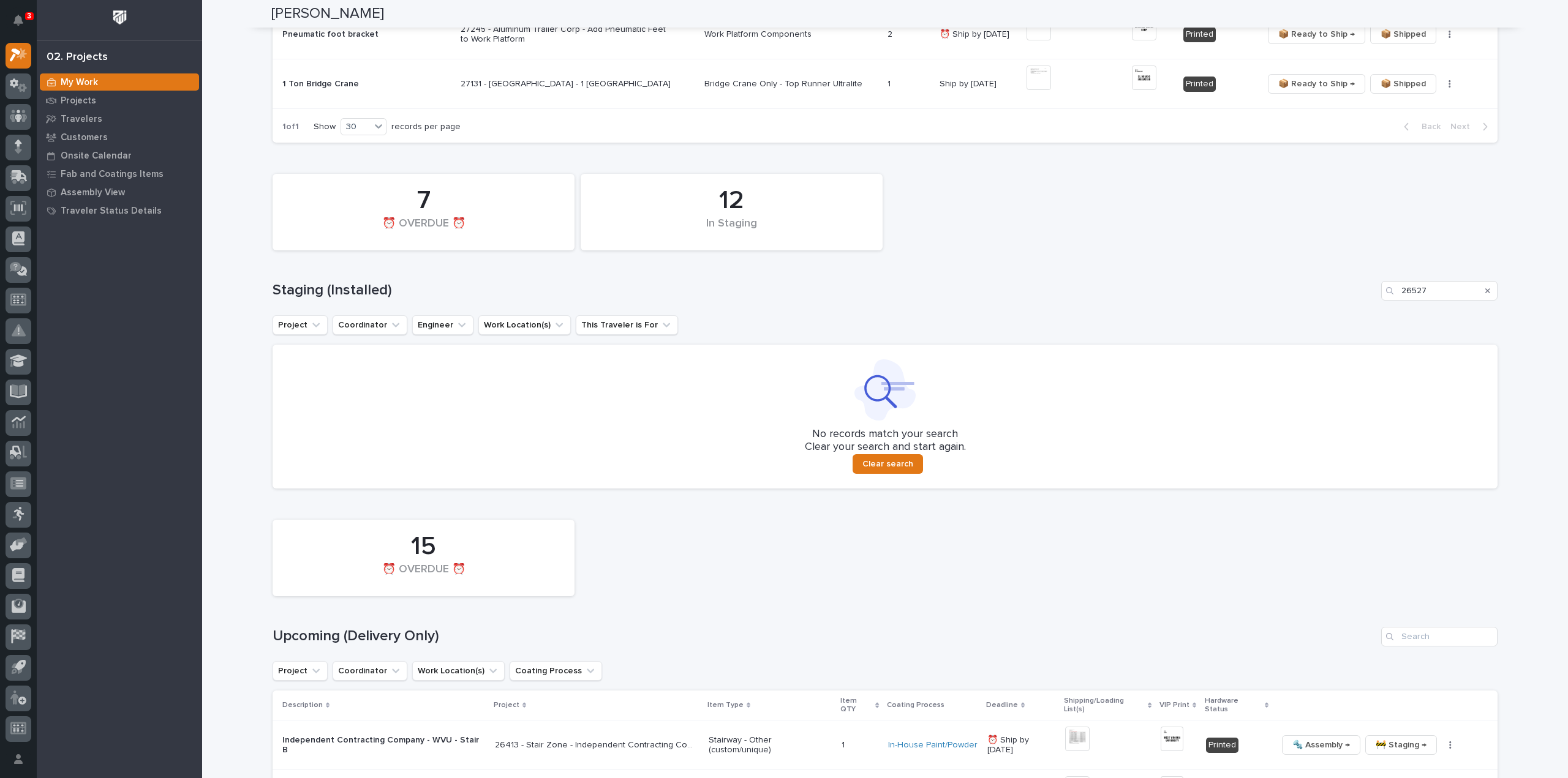
scroll to position [383, 0]
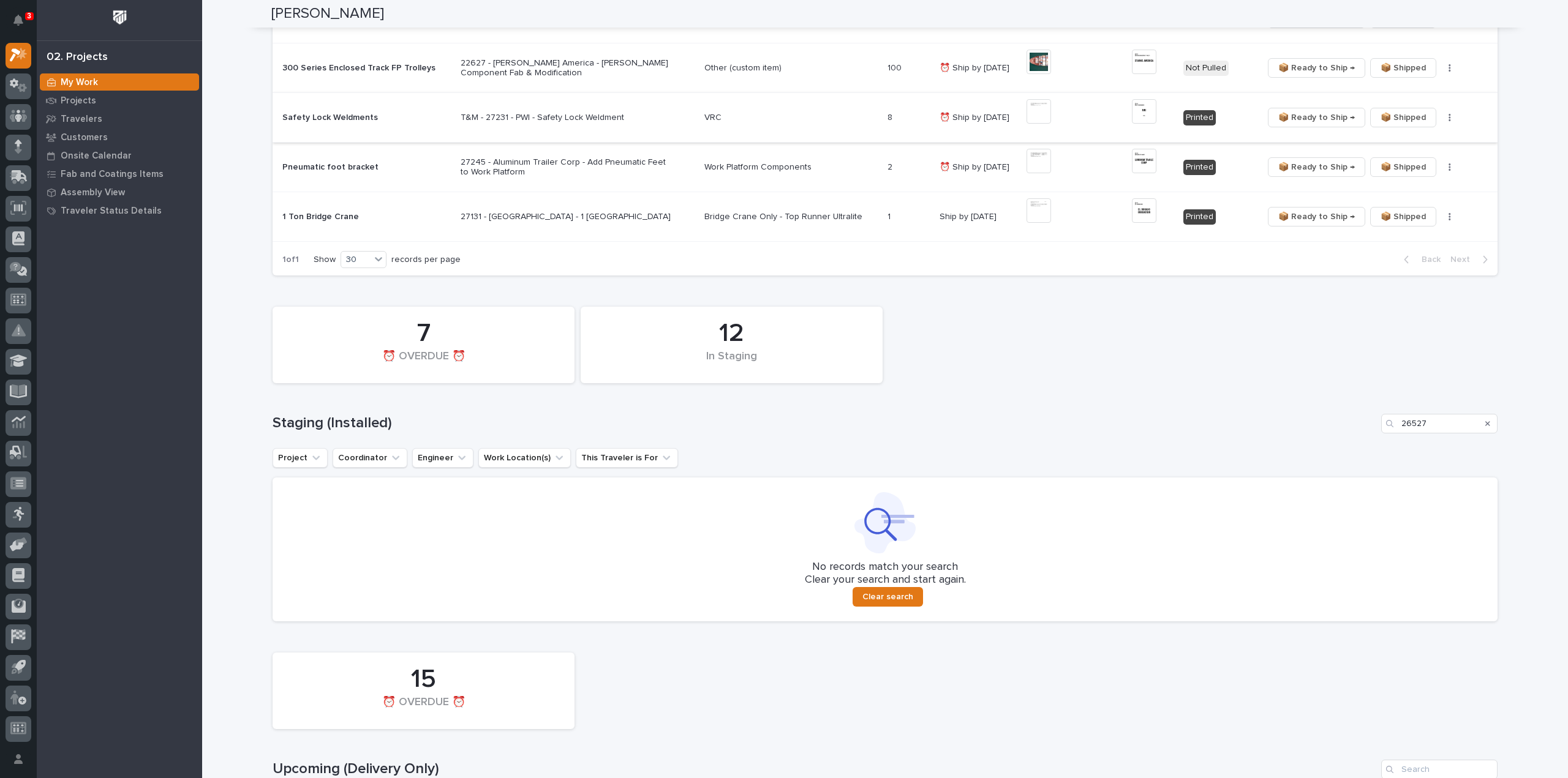
click at [783, 337] on icon "Search" at bounding box center [1487, 424] width 5 height 7
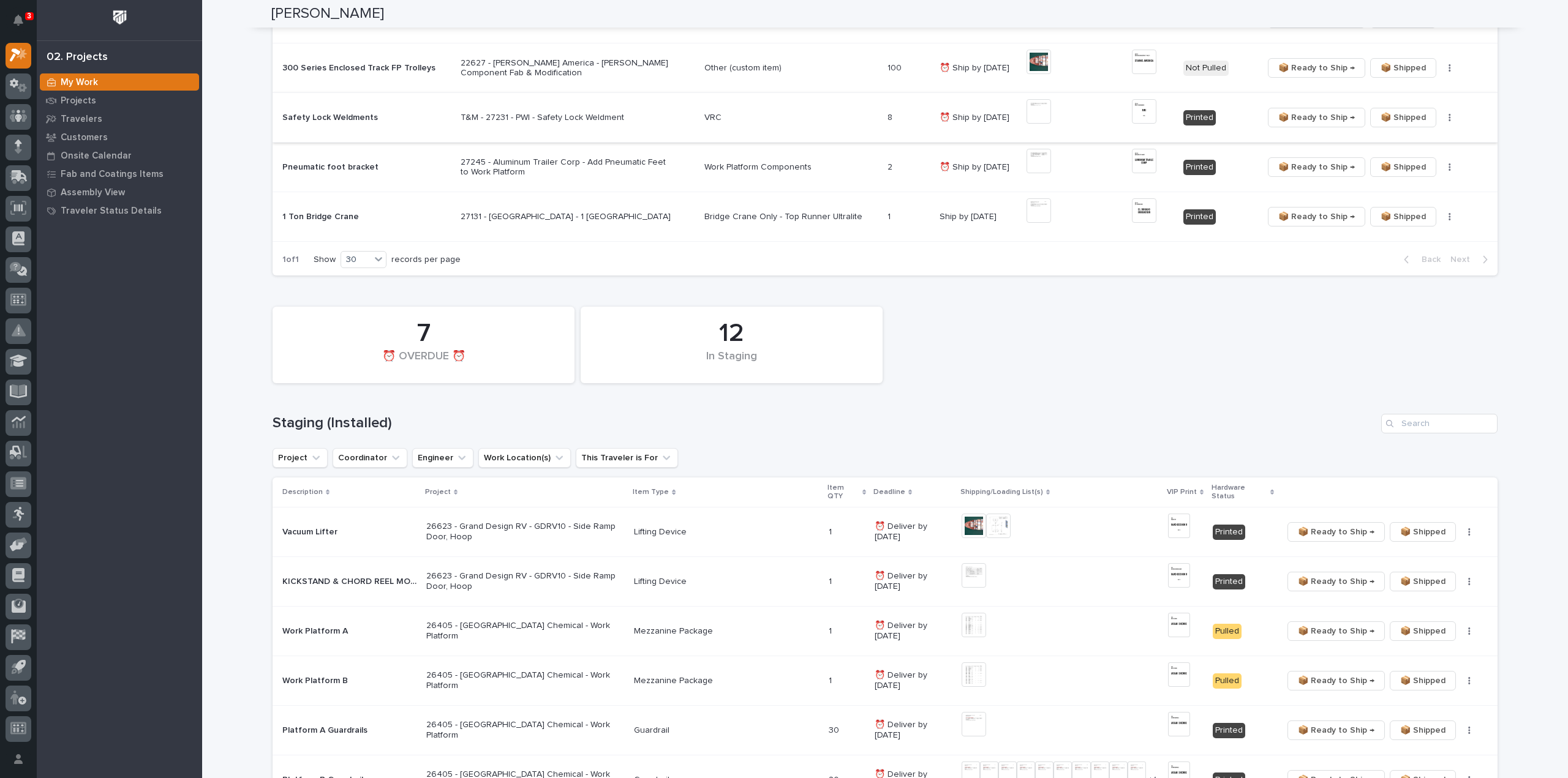
scroll to position [0, 0]
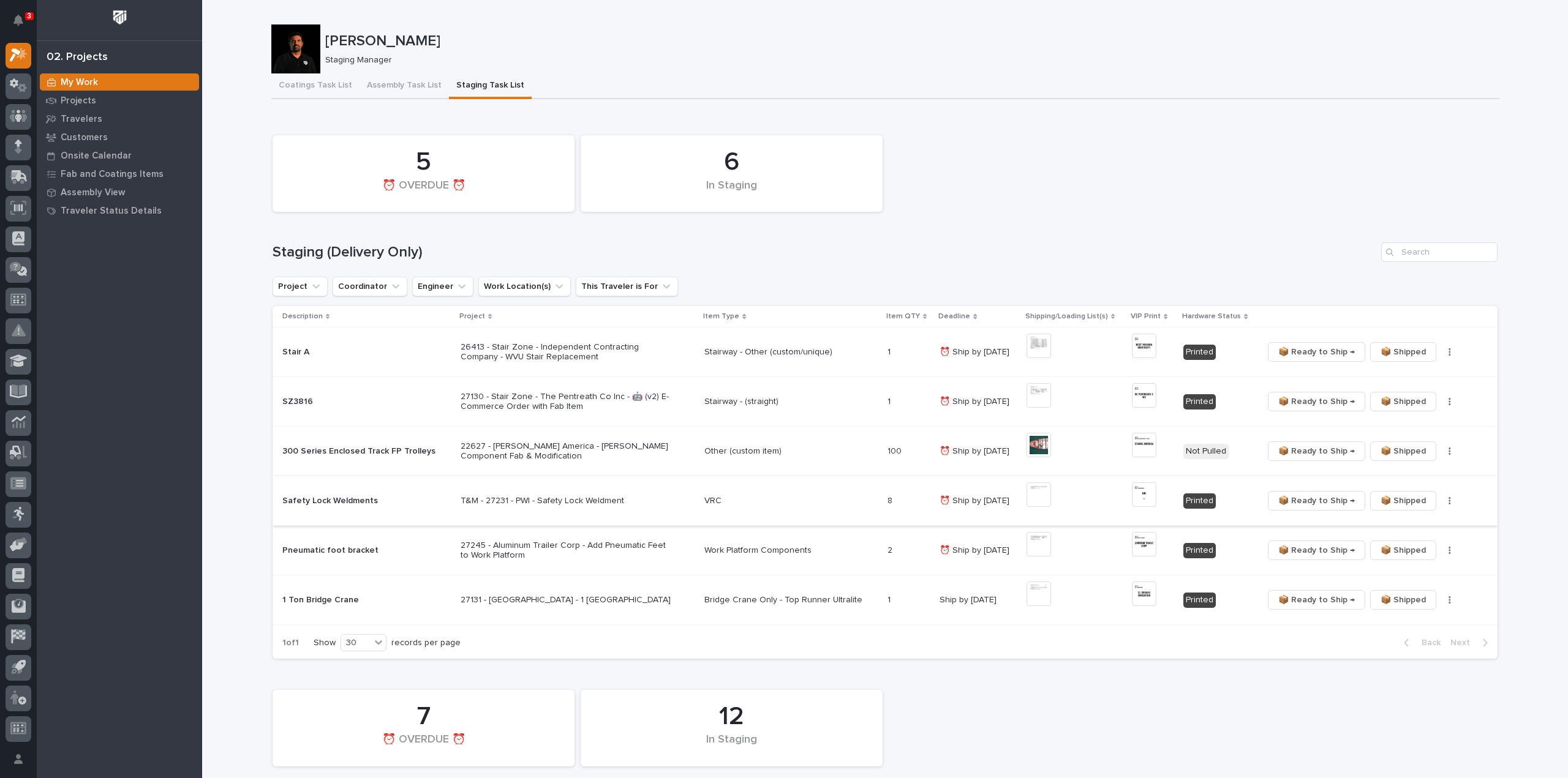
click at [783, 145] on div "6 In Staging 5 ⏰ OVERDUE ⏰" at bounding box center [885, 173] width 1238 height 89
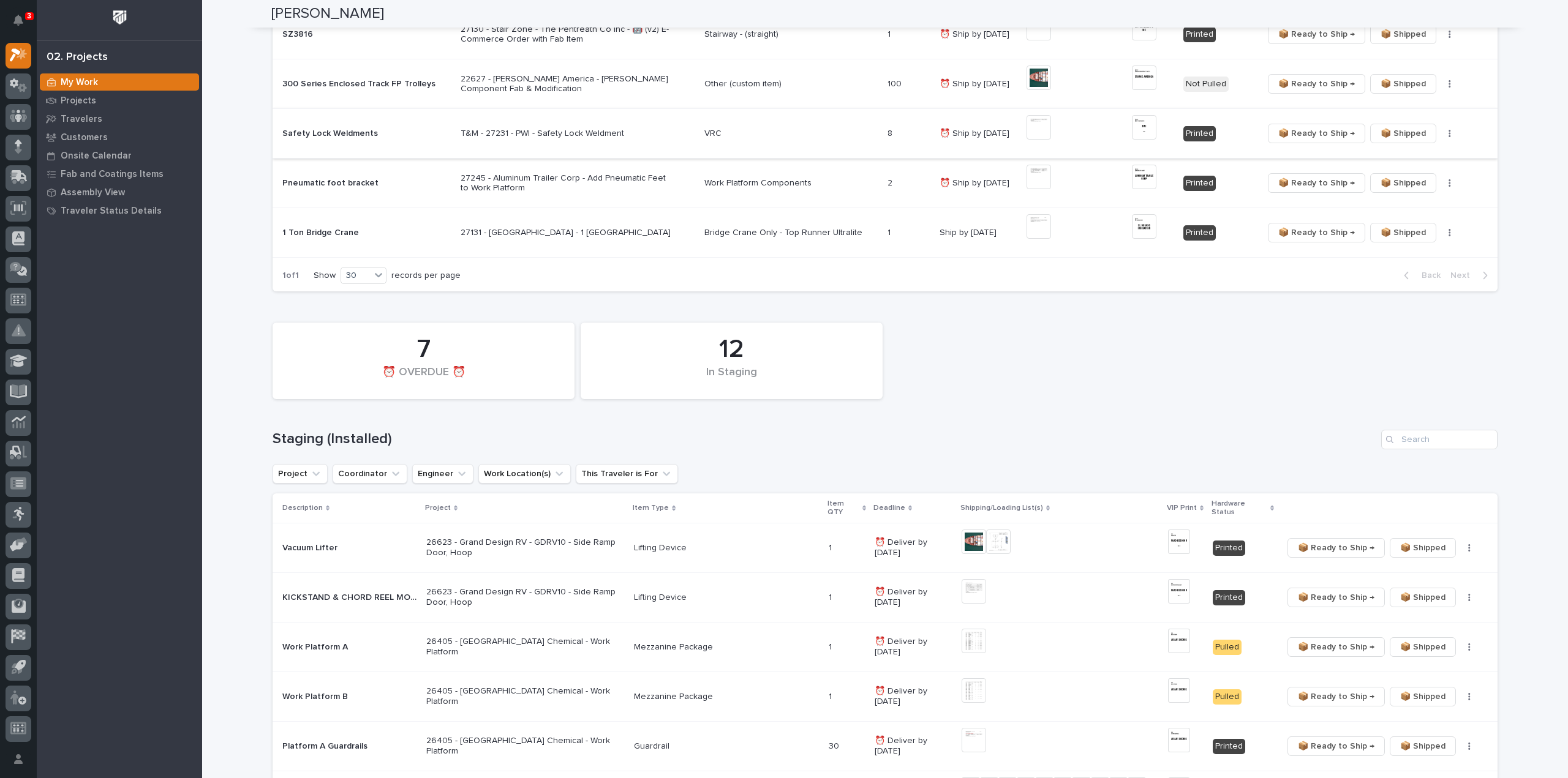
scroll to position [490, 0]
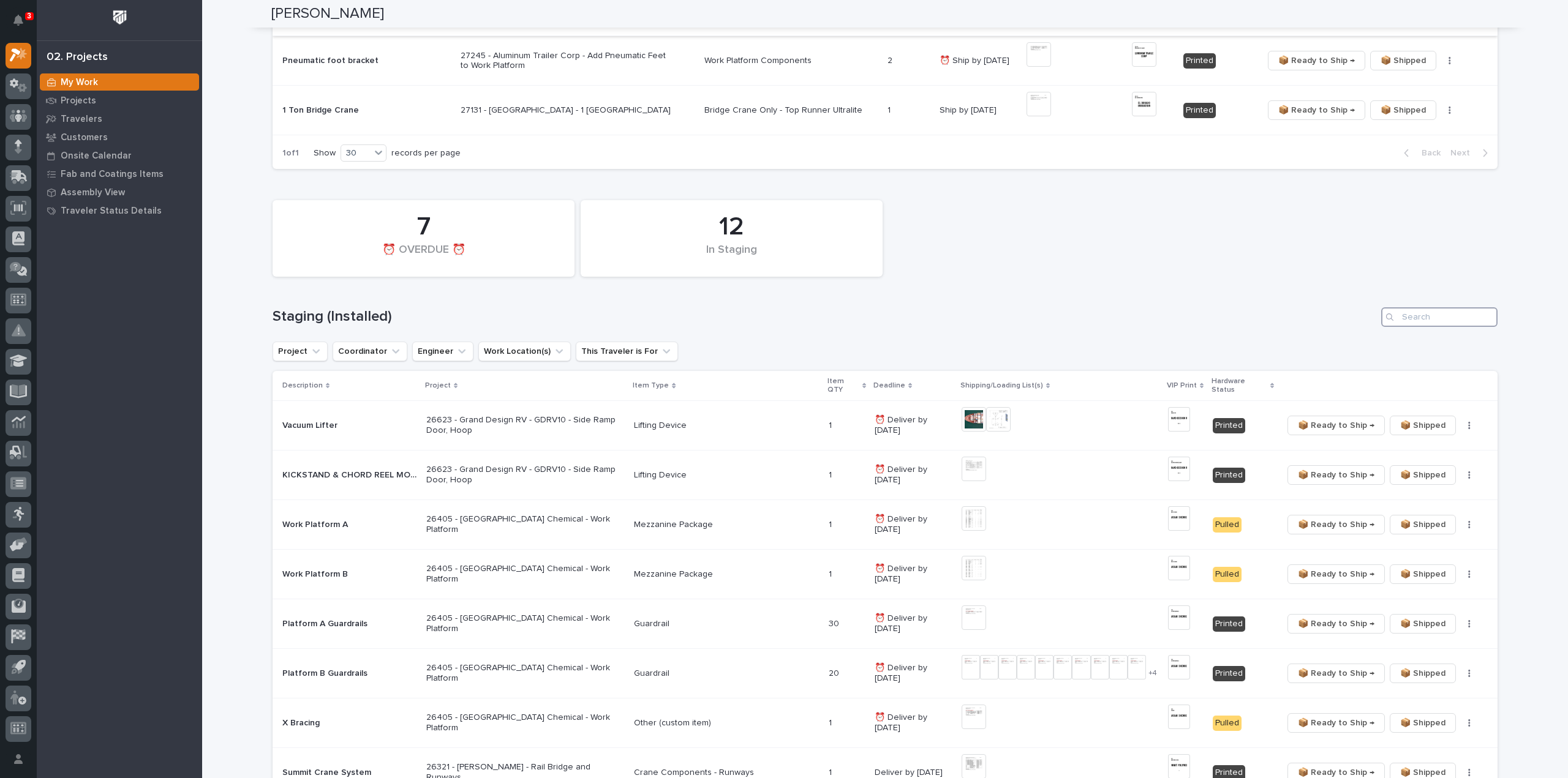
click at [783, 317] on input "Search" at bounding box center [1439, 317] width 117 height 19
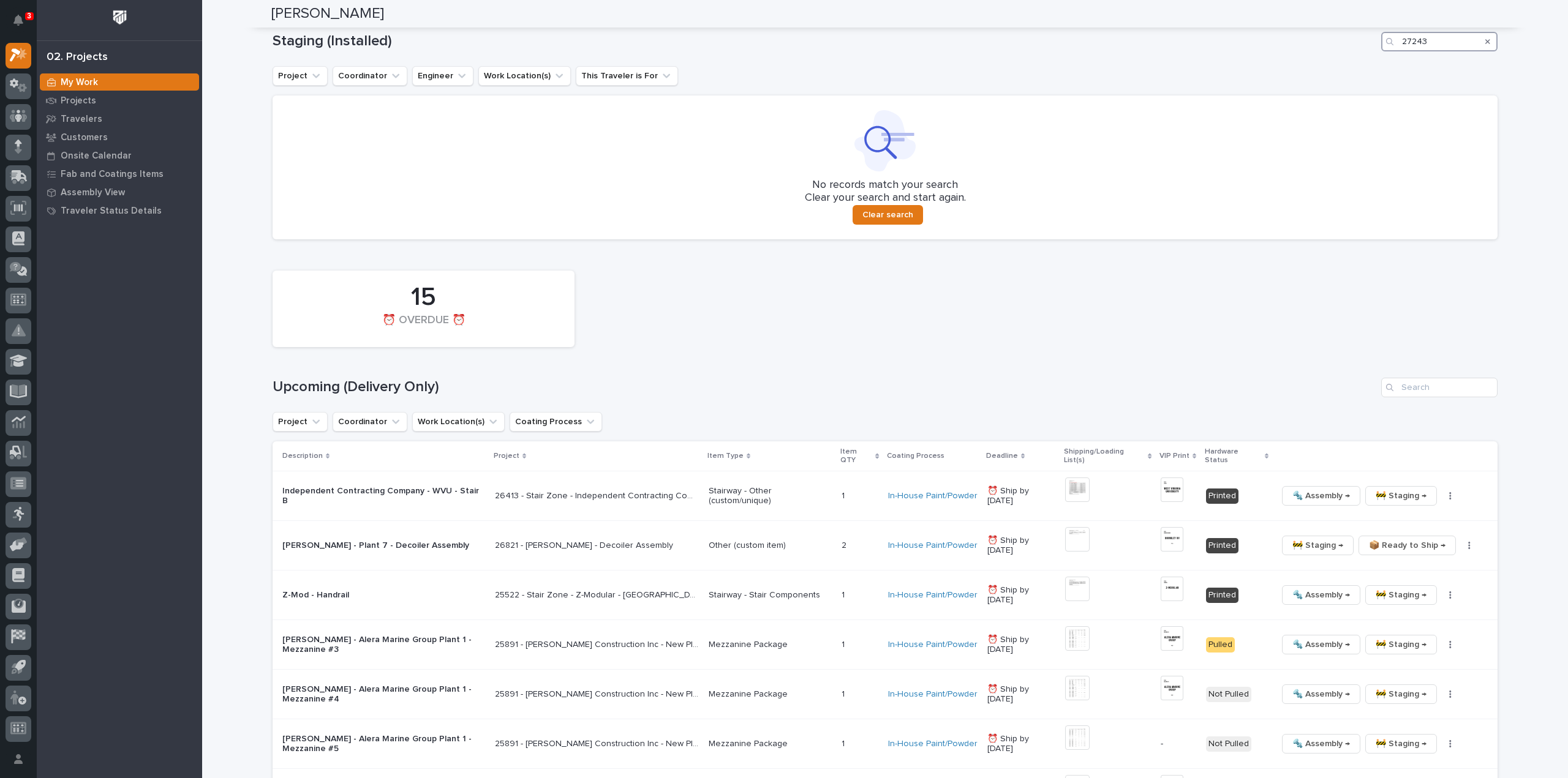
scroll to position [857, 0]
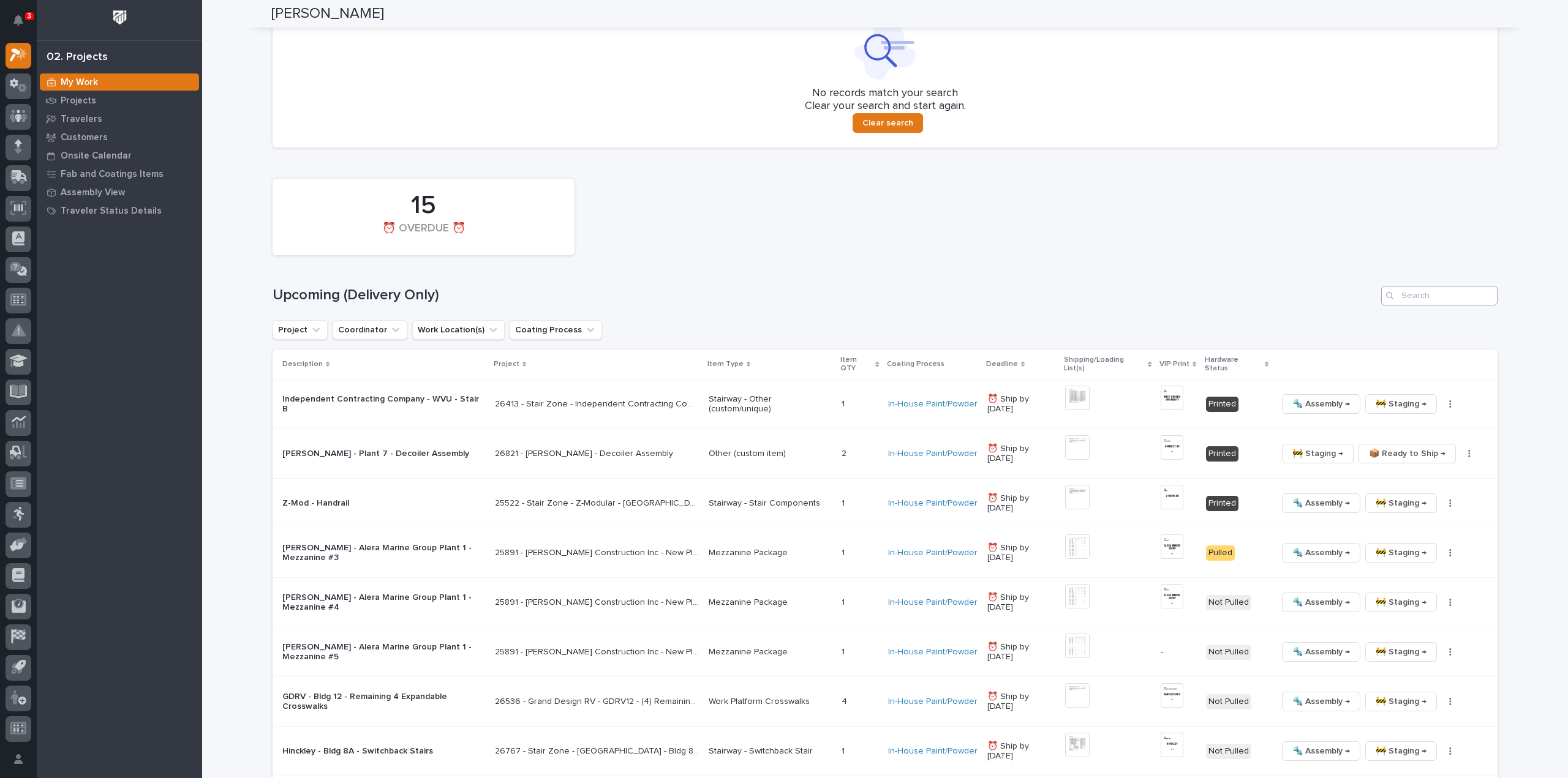
type input "27243"
click at [783, 295] on input "Search" at bounding box center [1439, 295] width 117 height 19
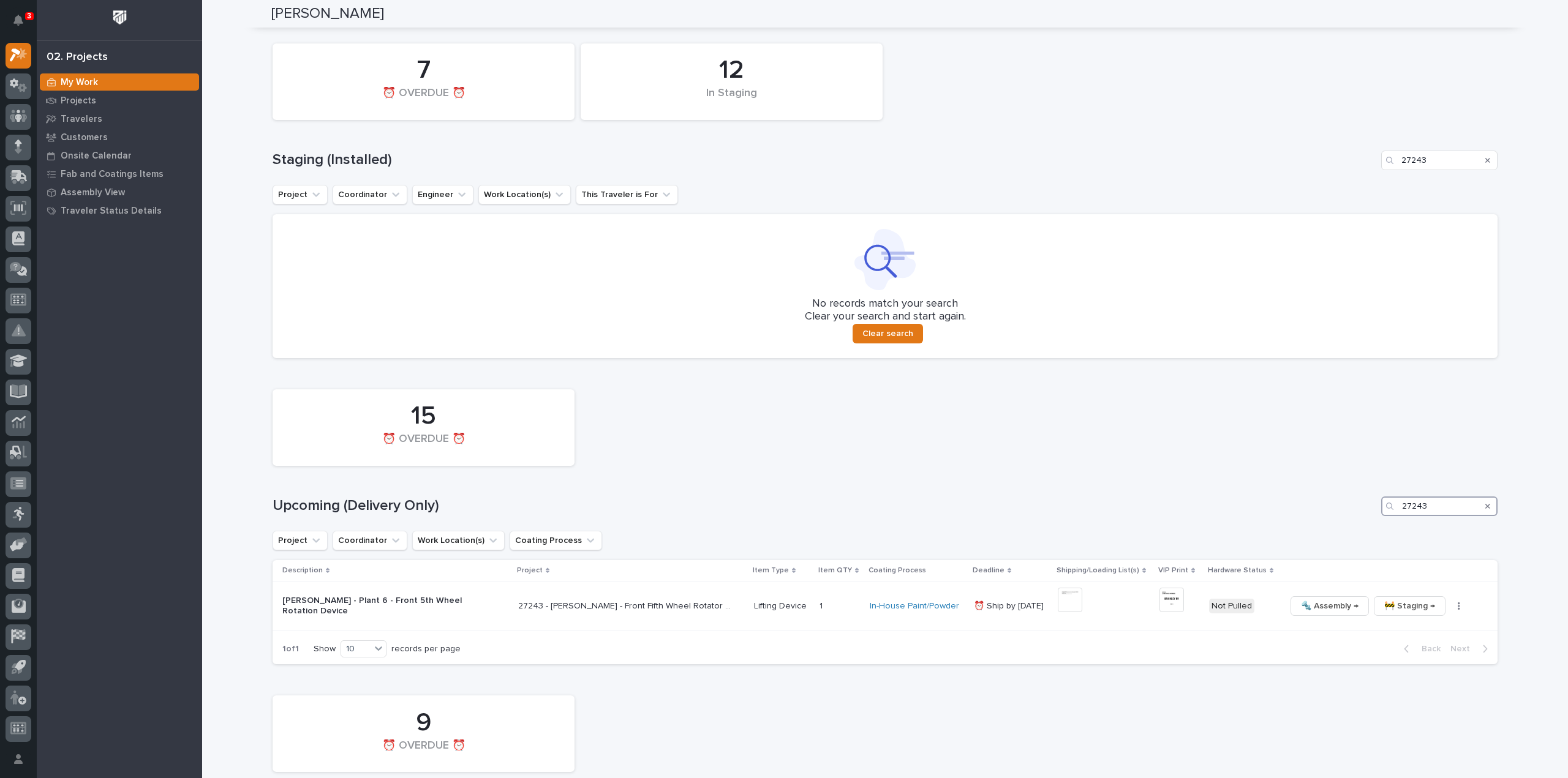
scroll to position [630, 0]
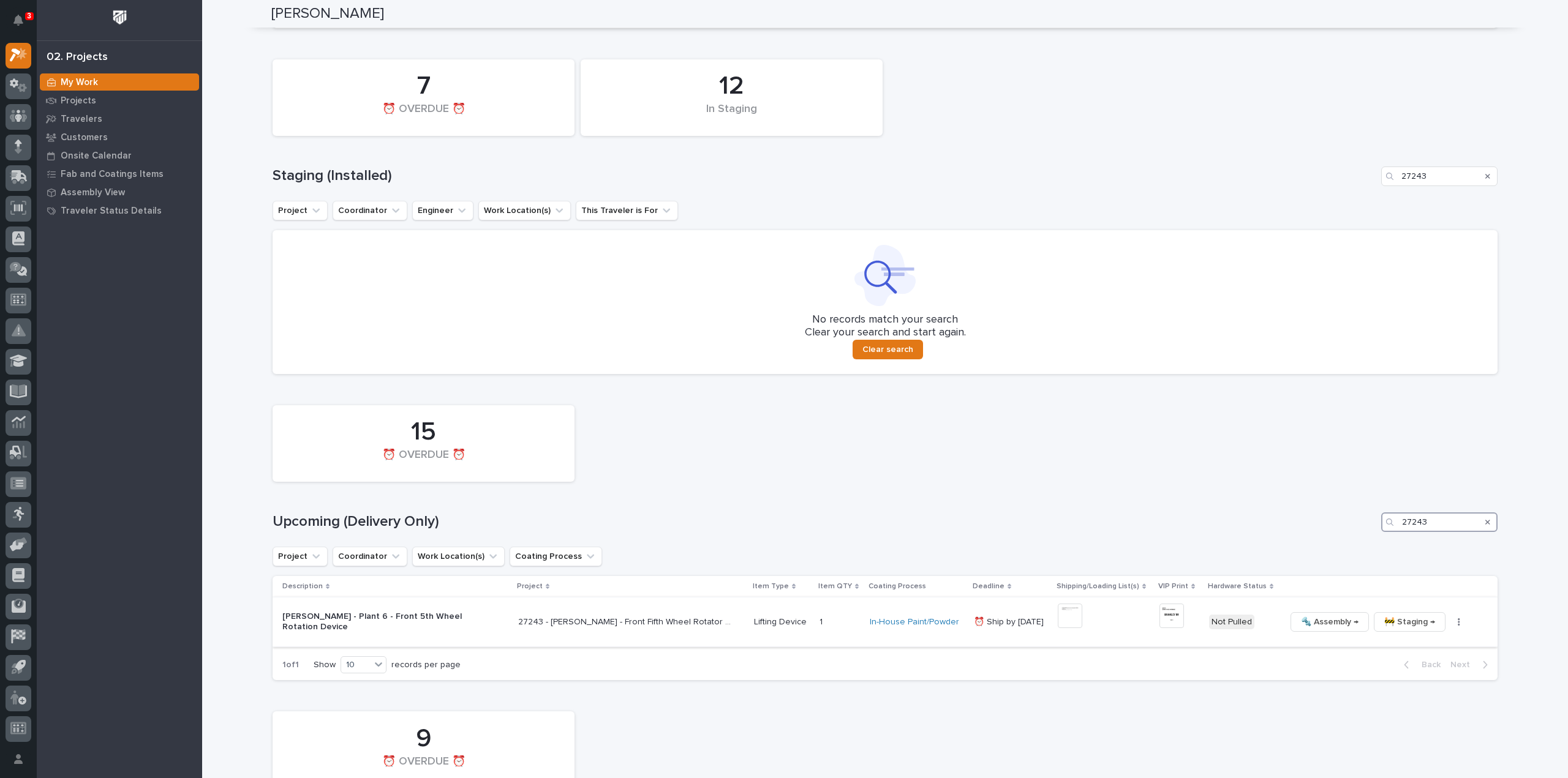
type input "27243"
click at [783, 337] on img at bounding box center [1070, 616] width 25 height 25
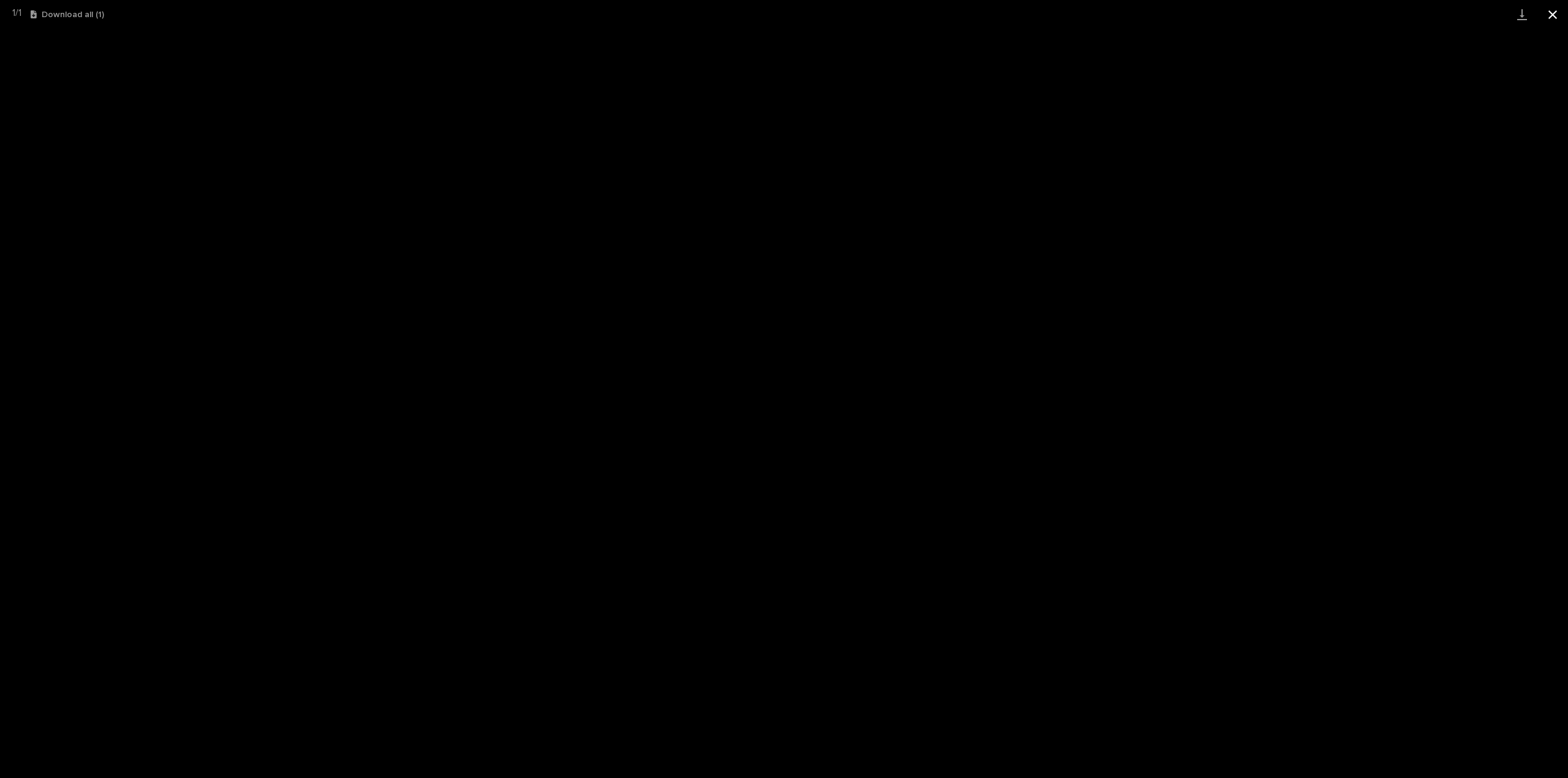
click at [783, 17] on button "Close gallery" at bounding box center [1552, 14] width 30 height 28
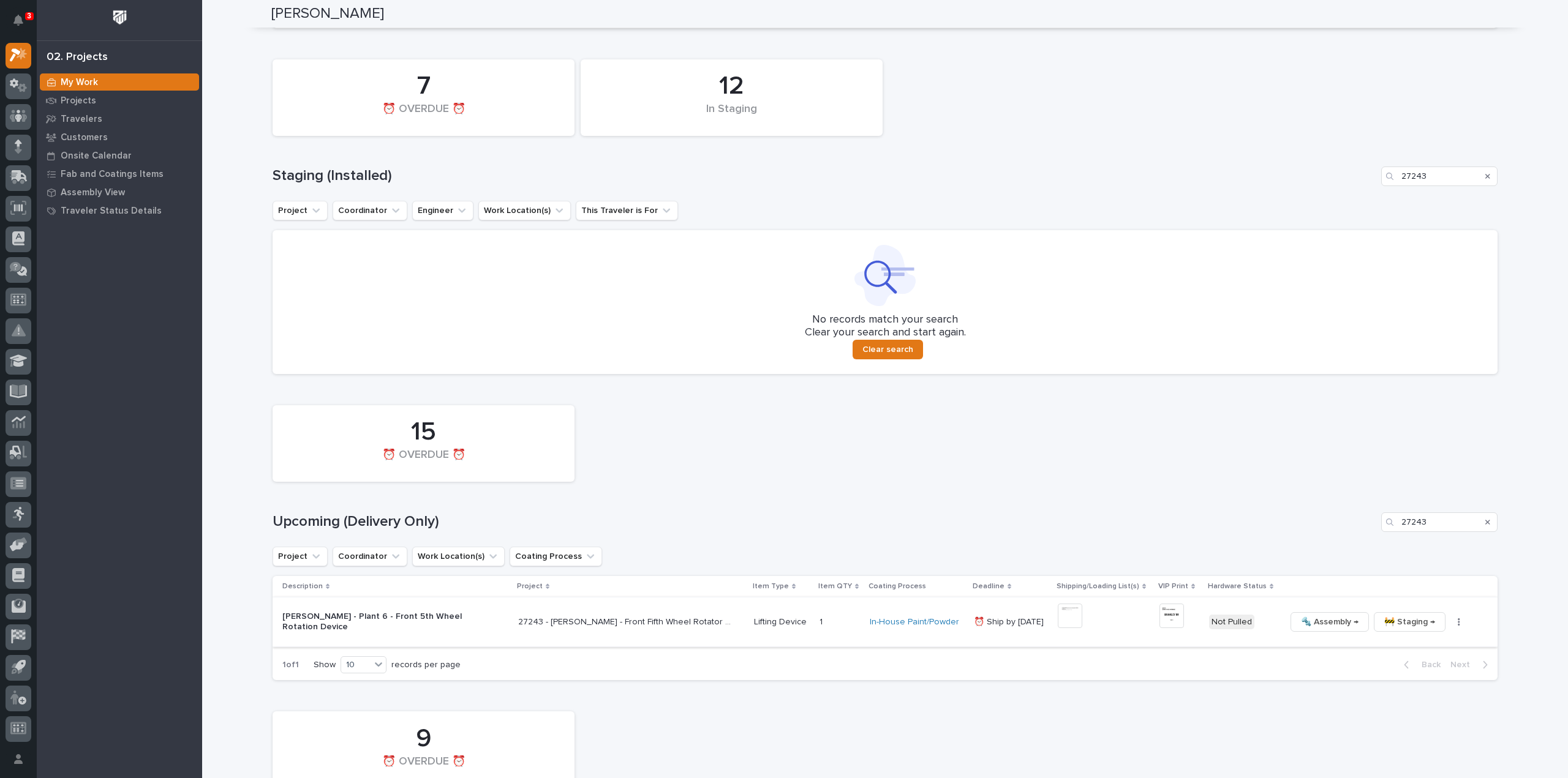
click at [783, 337] on img at bounding box center [1171, 616] width 25 height 25
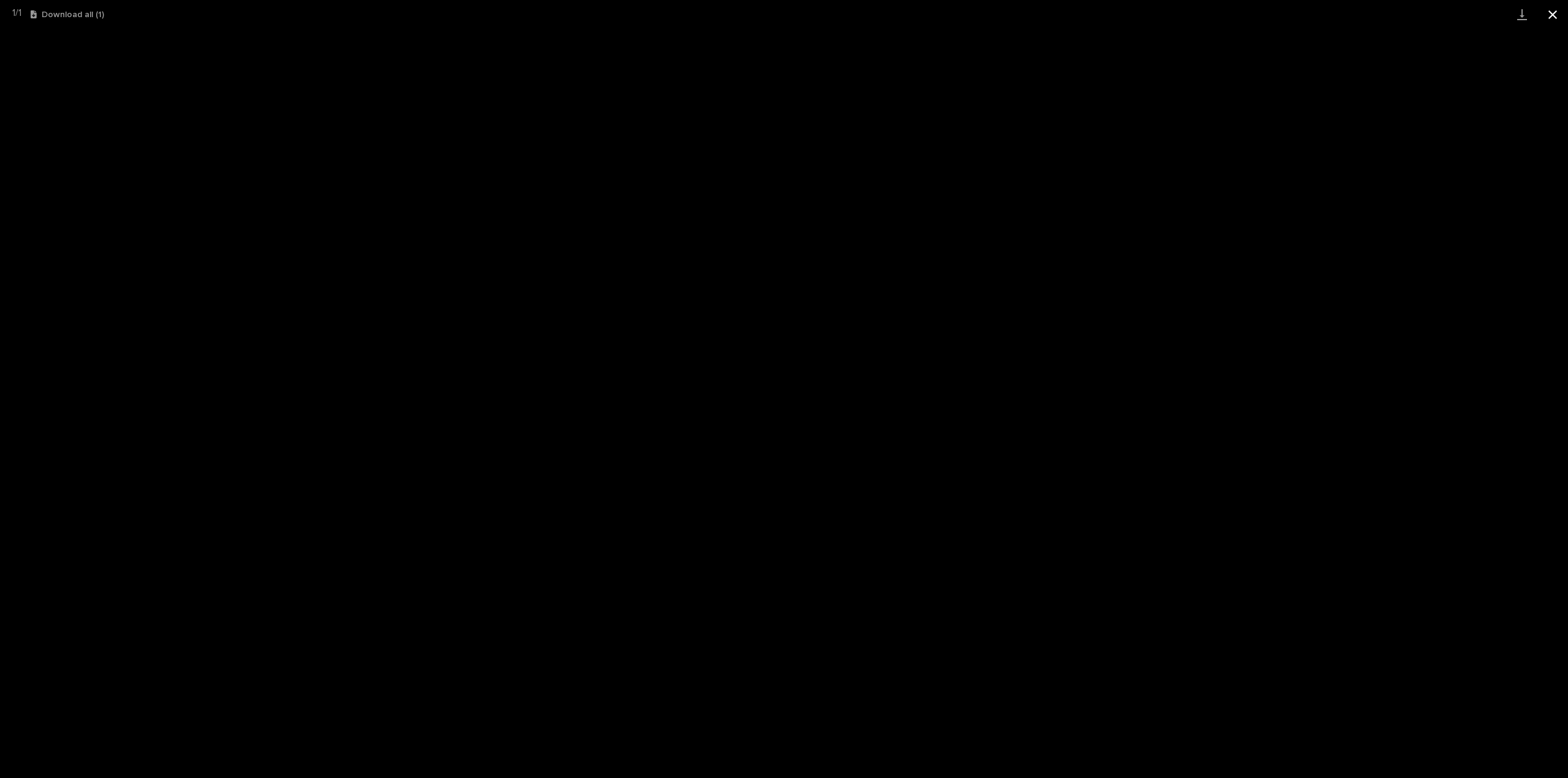
click at [783, 10] on button "Close gallery" at bounding box center [1552, 14] width 30 height 28
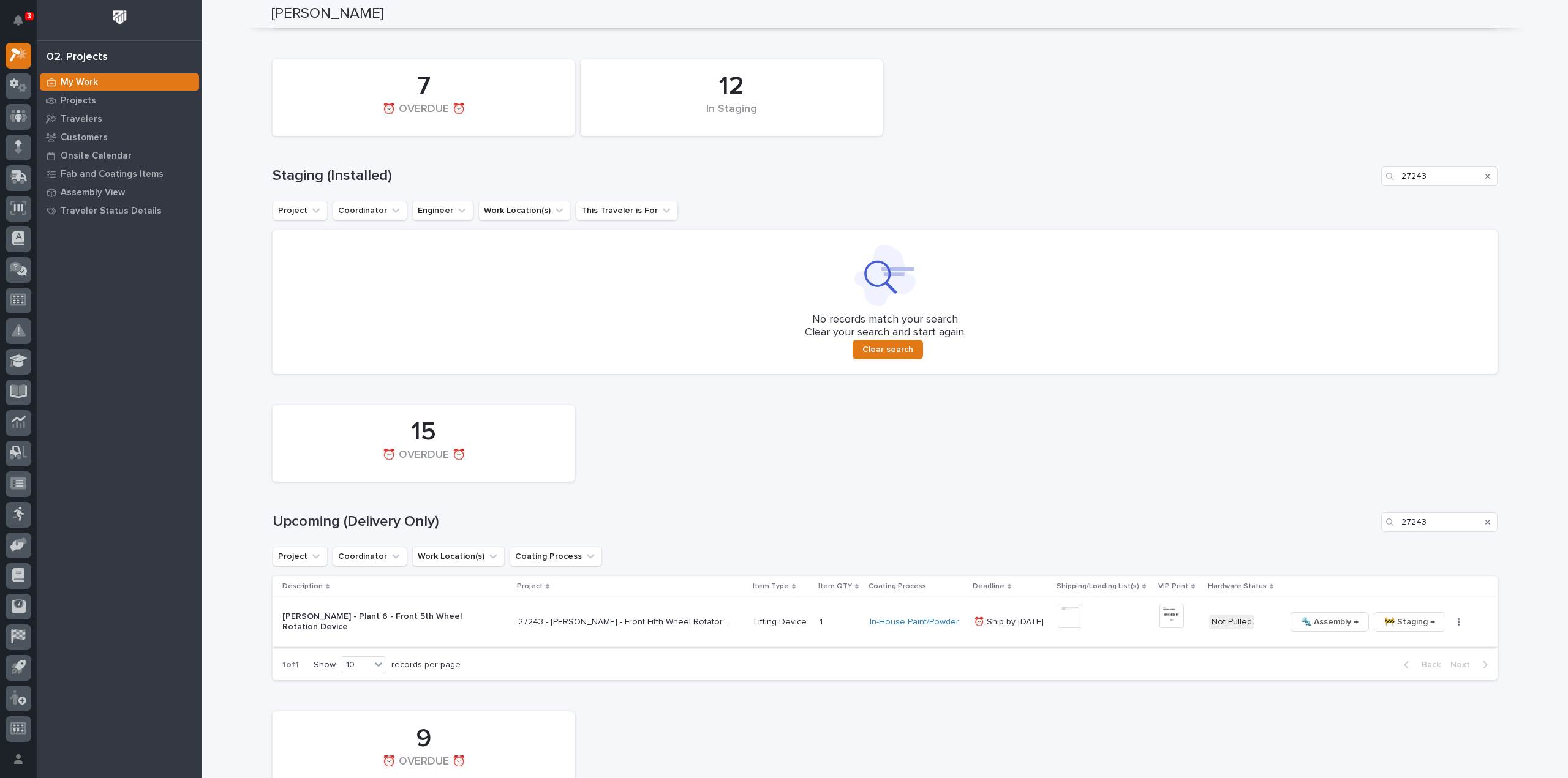
click at [783, 337] on icon "button" at bounding box center [1459, 621] width 3 height 8
click at [783, 337] on span "🔩 Hardware" at bounding box center [1395, 706] width 51 height 15
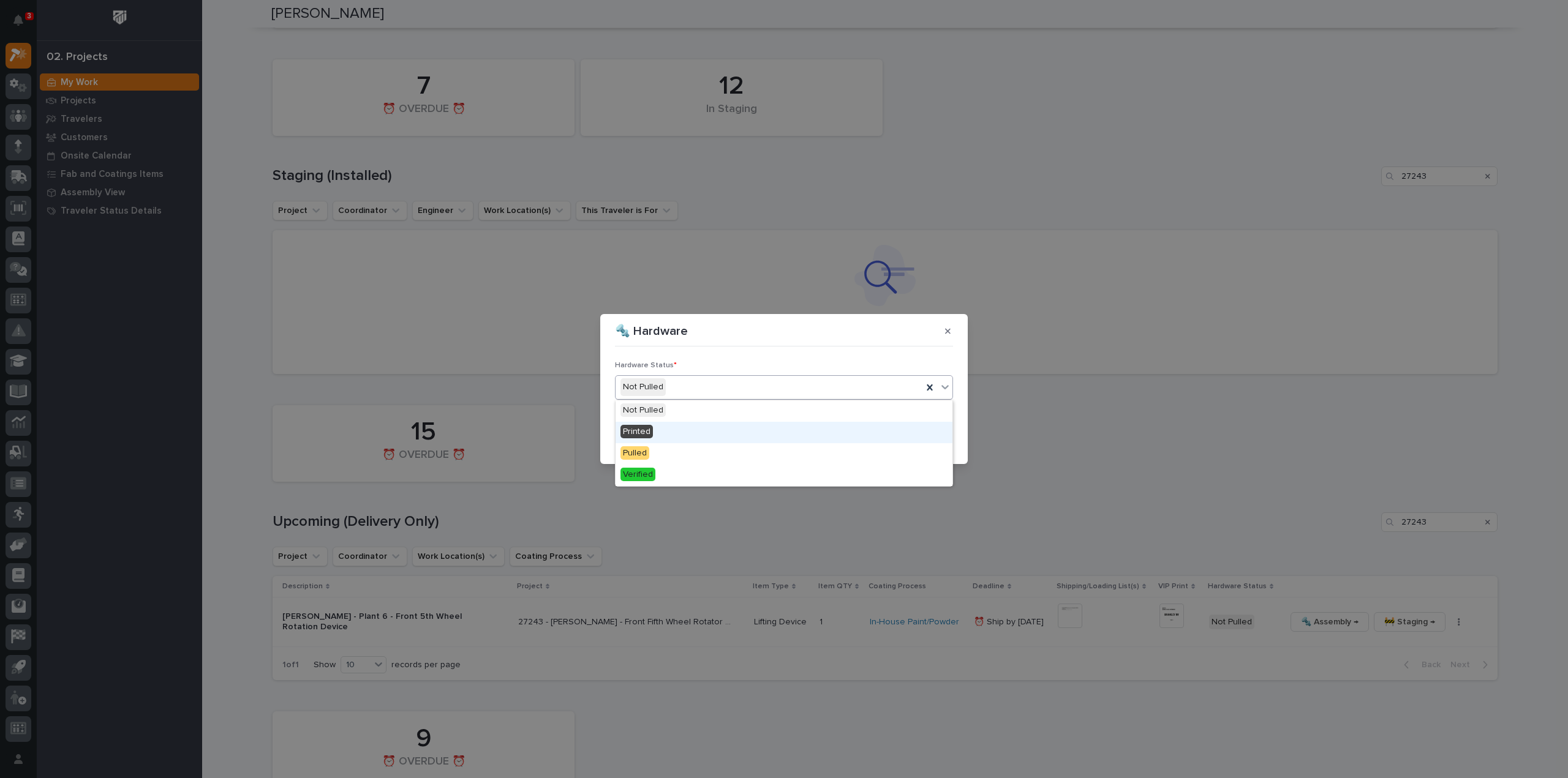
click at [660, 337] on div "Printed" at bounding box center [784, 432] width 337 height 21
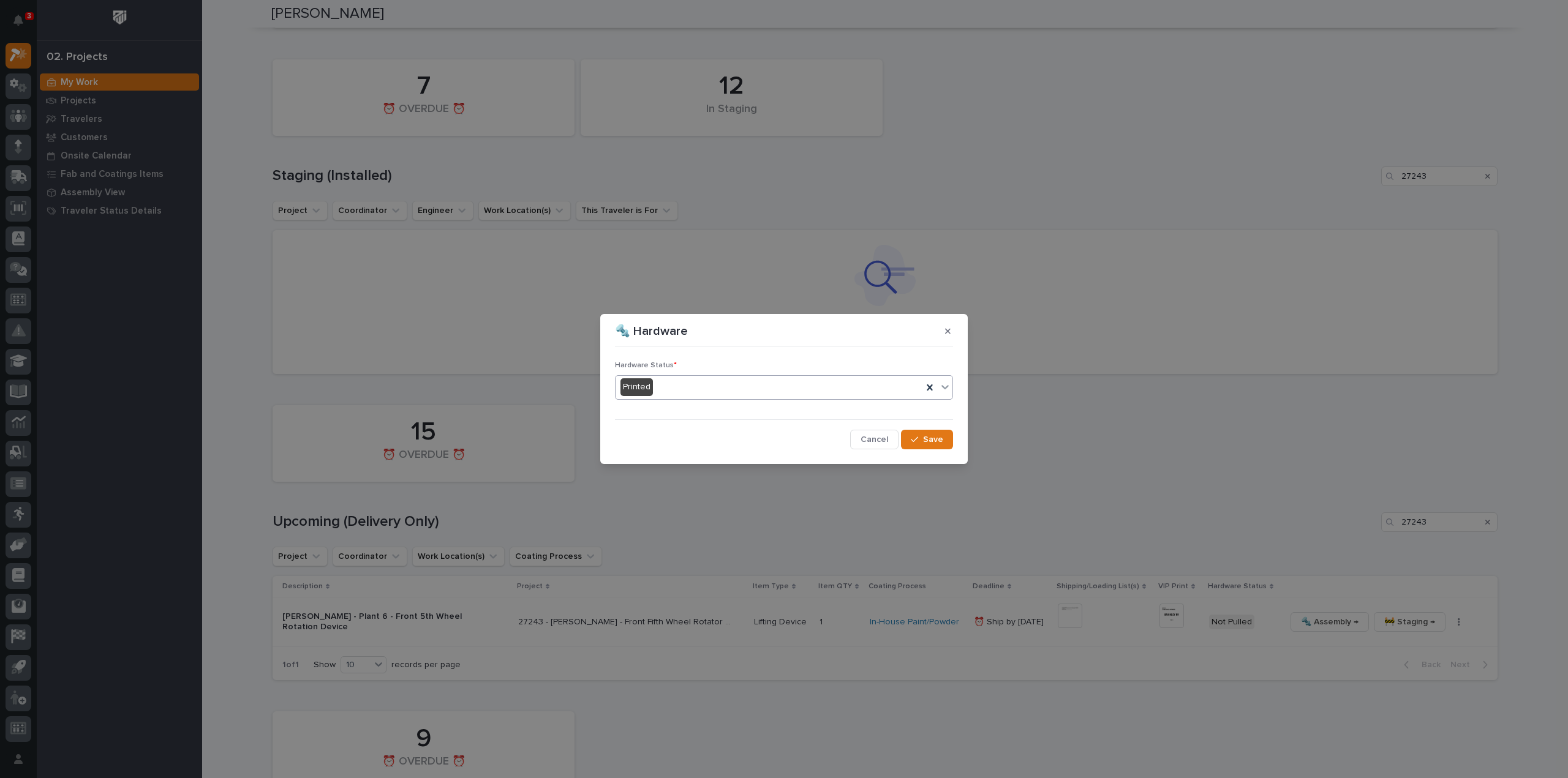
drag, startPoint x: 916, startPoint y: 442, endPoint x: 957, endPoint y: 434, distance: 41.8
click at [783, 337] on icon "button" at bounding box center [914, 439] width 7 height 8
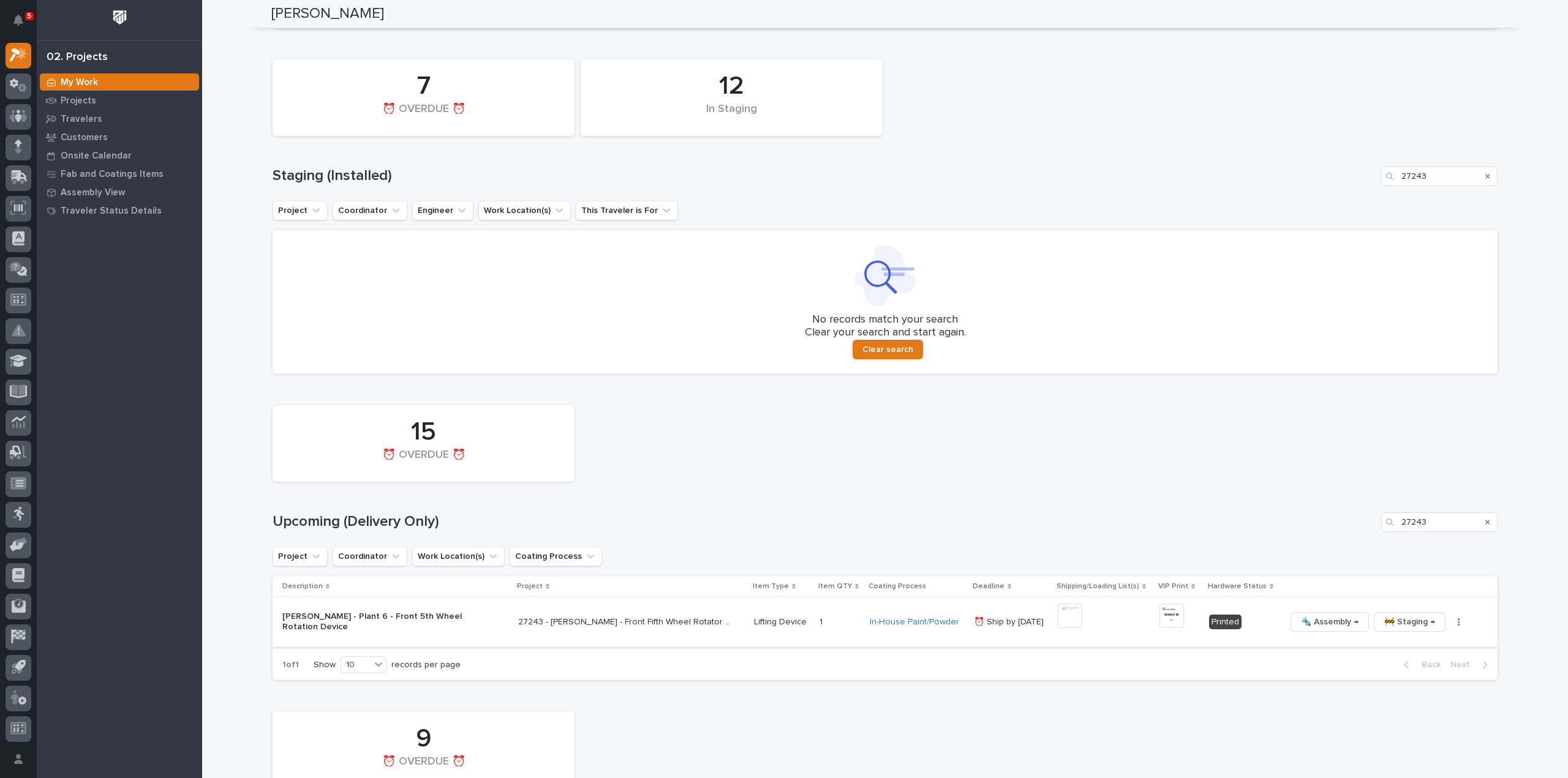
click at [783, 337] on icon "button" at bounding box center [1460, 622] width 2 height 7
click at [783, 337] on div "15 ⏰ OVERDUE ⏰" at bounding box center [885, 443] width 1238 height 89
click at [783, 337] on icon "Search" at bounding box center [1487, 522] width 5 height 5
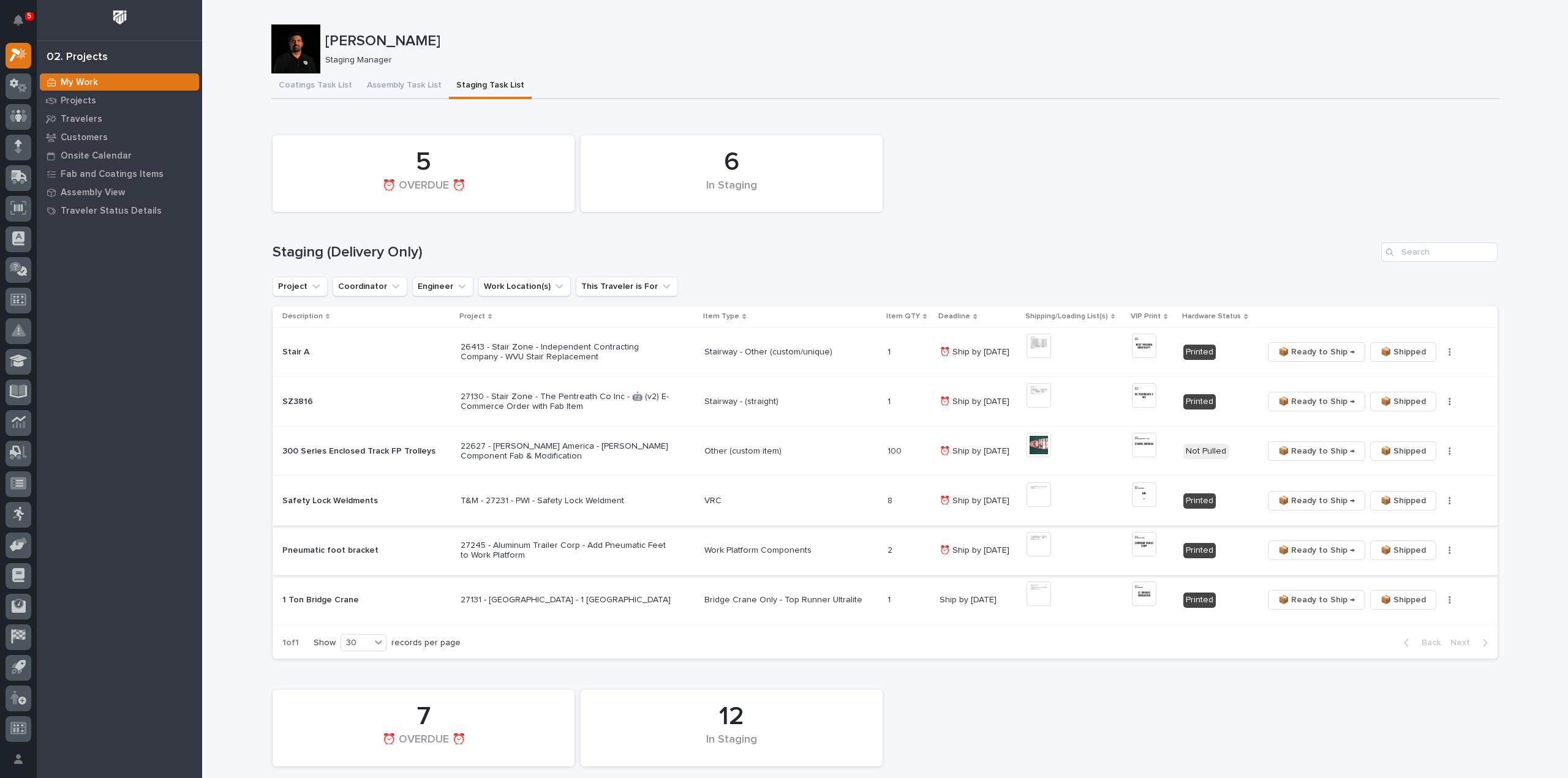
click at [783, 337] on button "button" at bounding box center [1450, 550] width 17 height 8
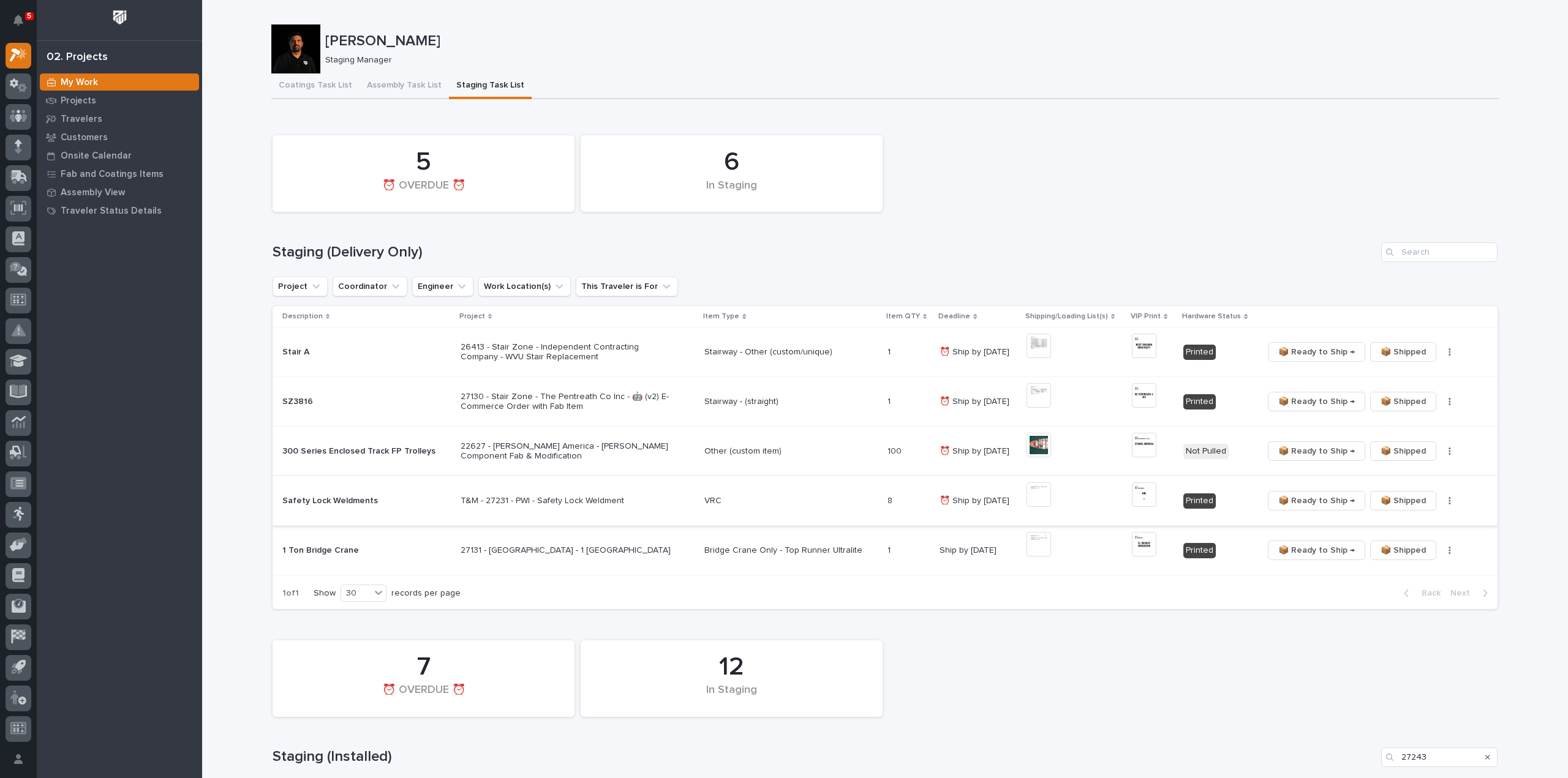
click at [783, 337] on img at bounding box center [1038, 495] width 25 height 25
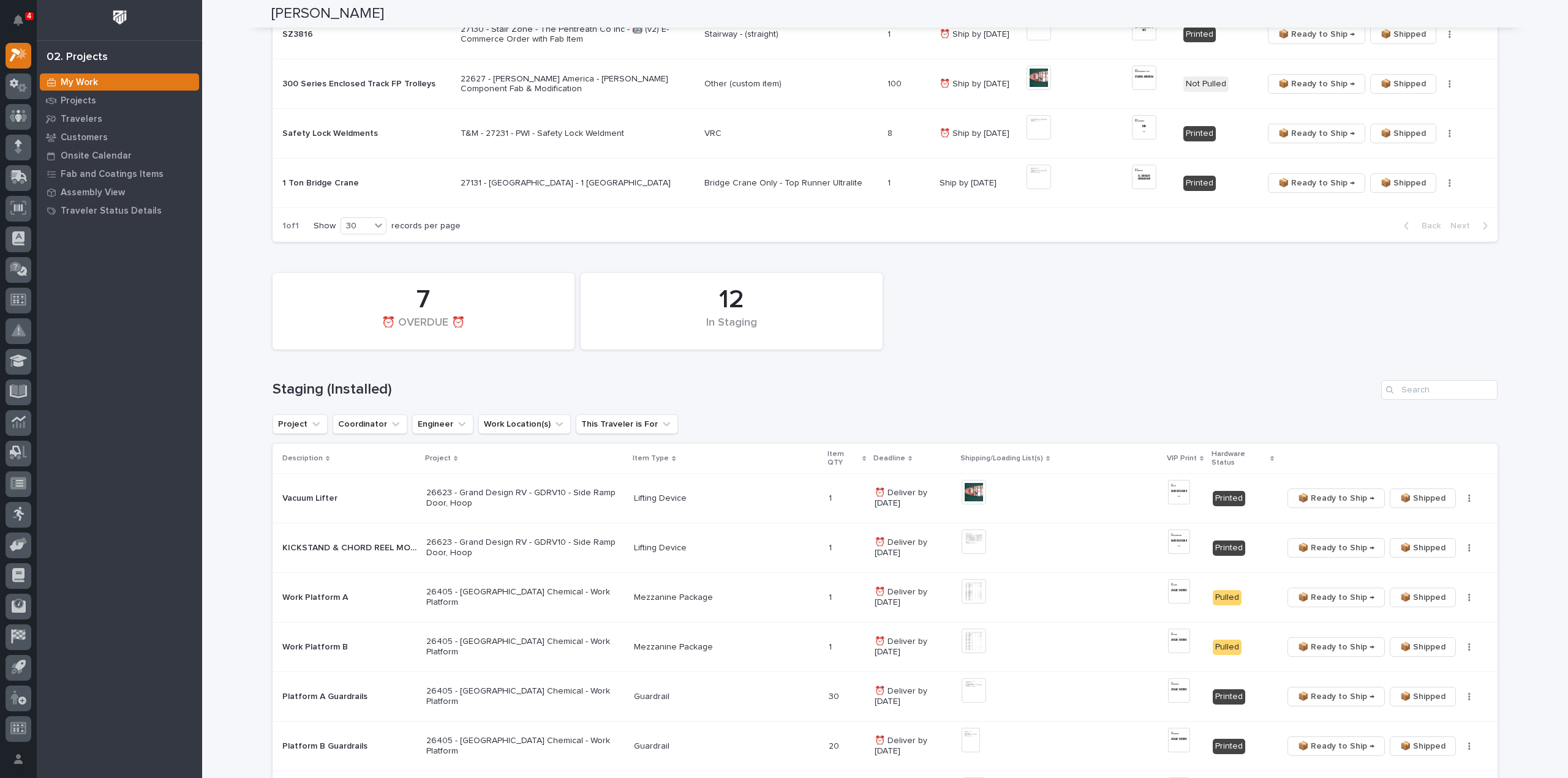
scroll to position [490, 0]
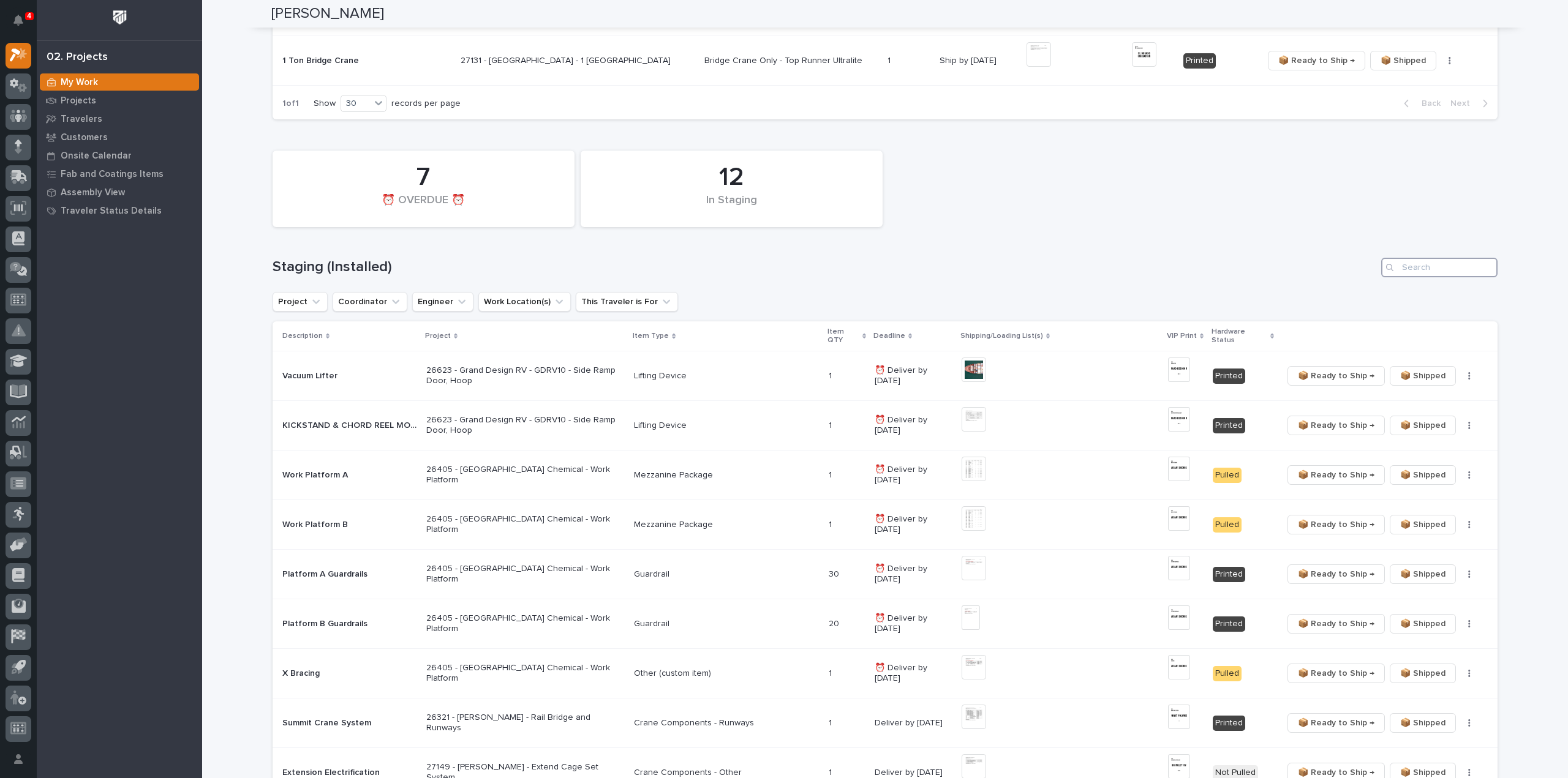
drag, startPoint x: 1413, startPoint y: 270, endPoint x: 1421, endPoint y: 272, distance: 8.2
click at [783, 270] on input "Search" at bounding box center [1439, 267] width 117 height 19
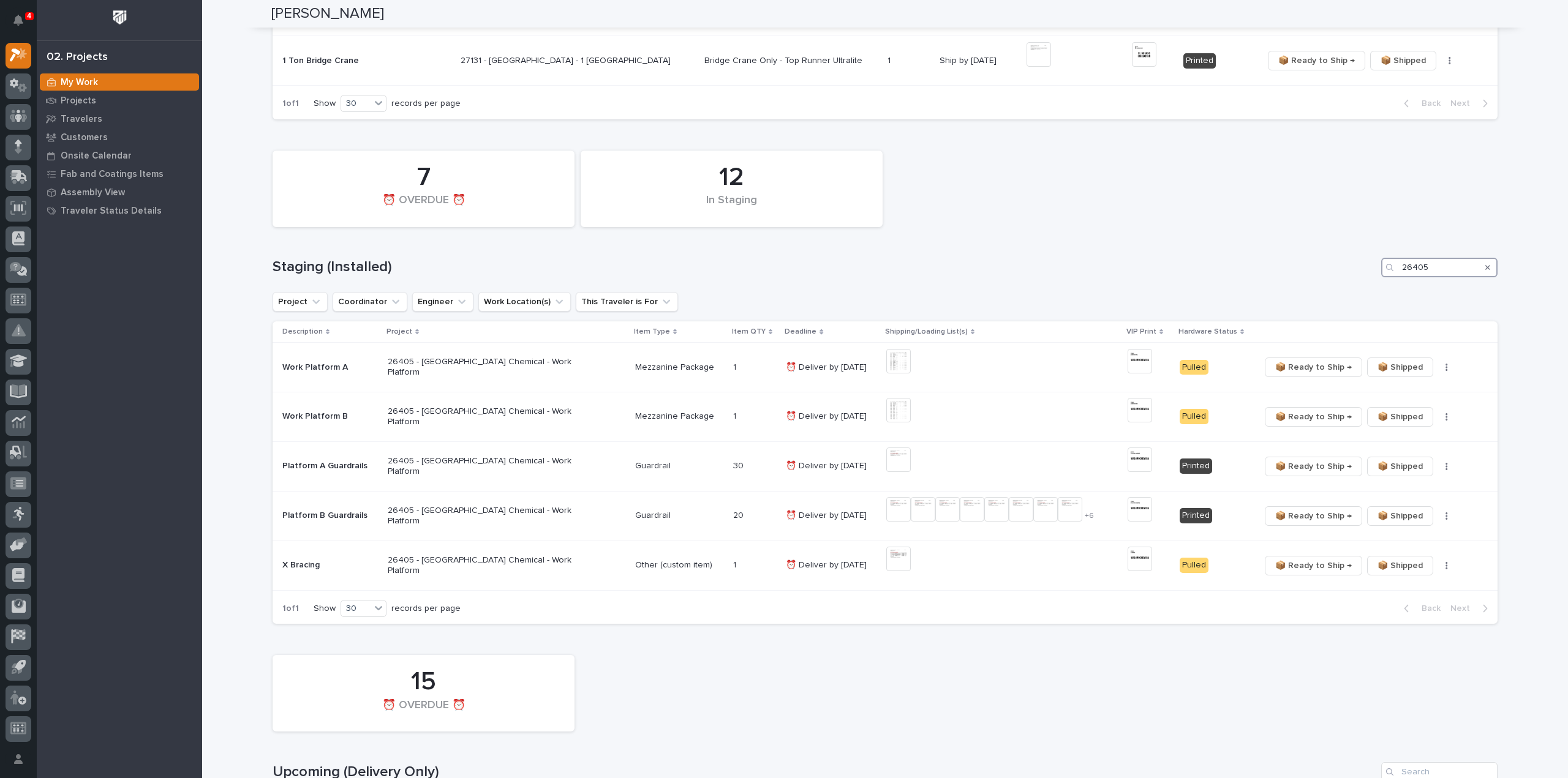
type input "26405"
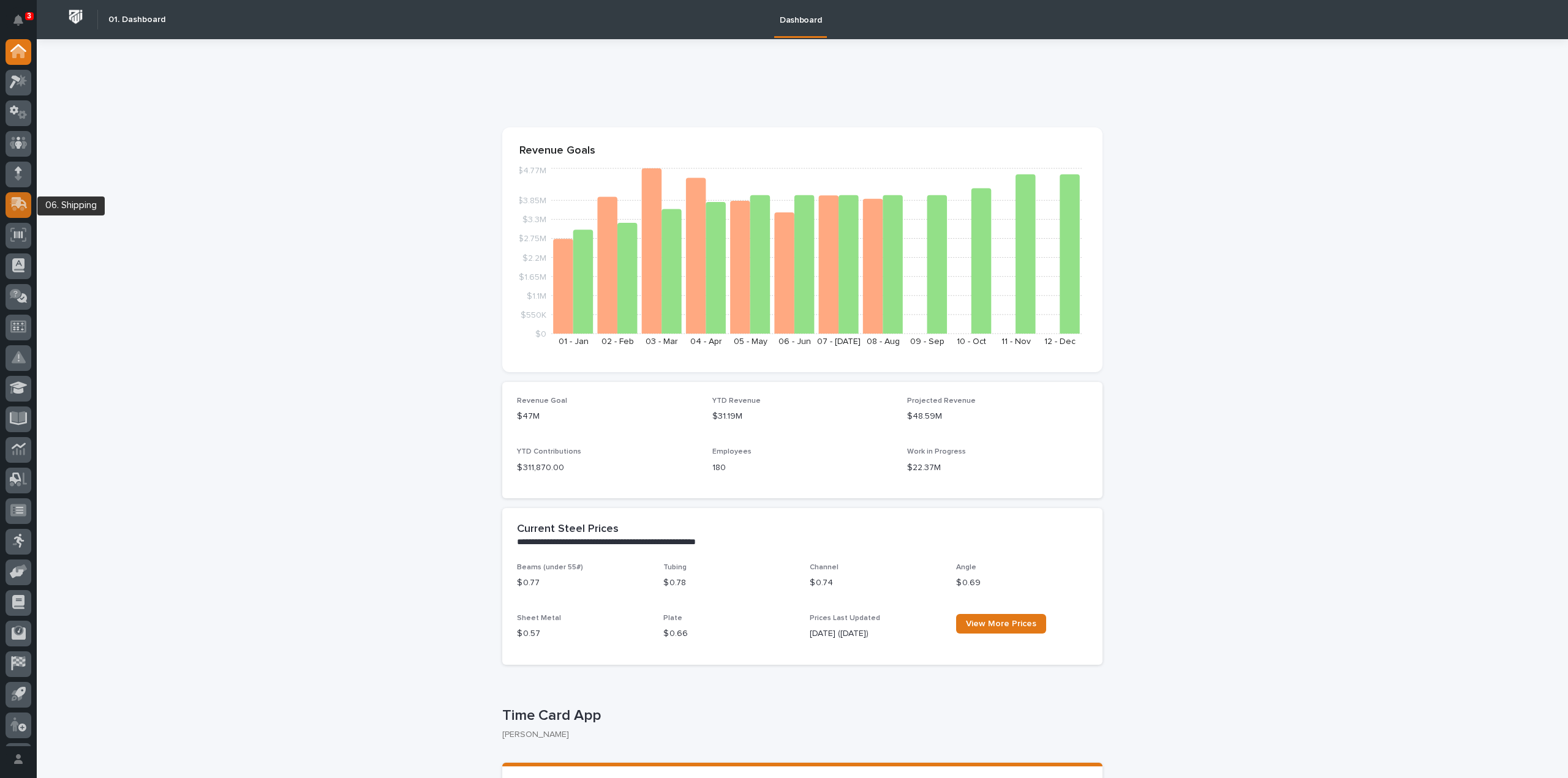
click at [17, 202] on icon at bounding box center [19, 203] width 16 height 12
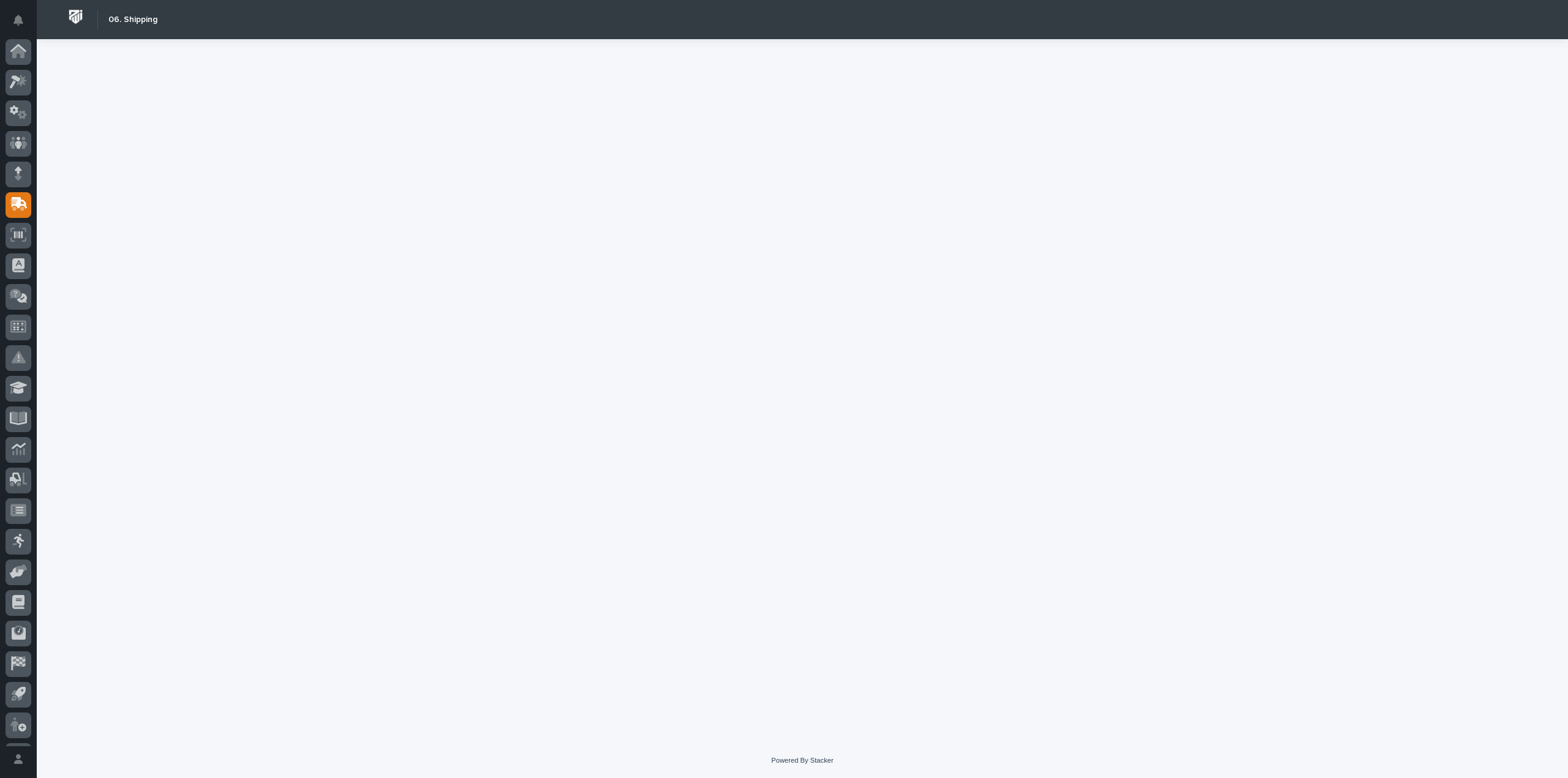
scroll to position [27, 0]
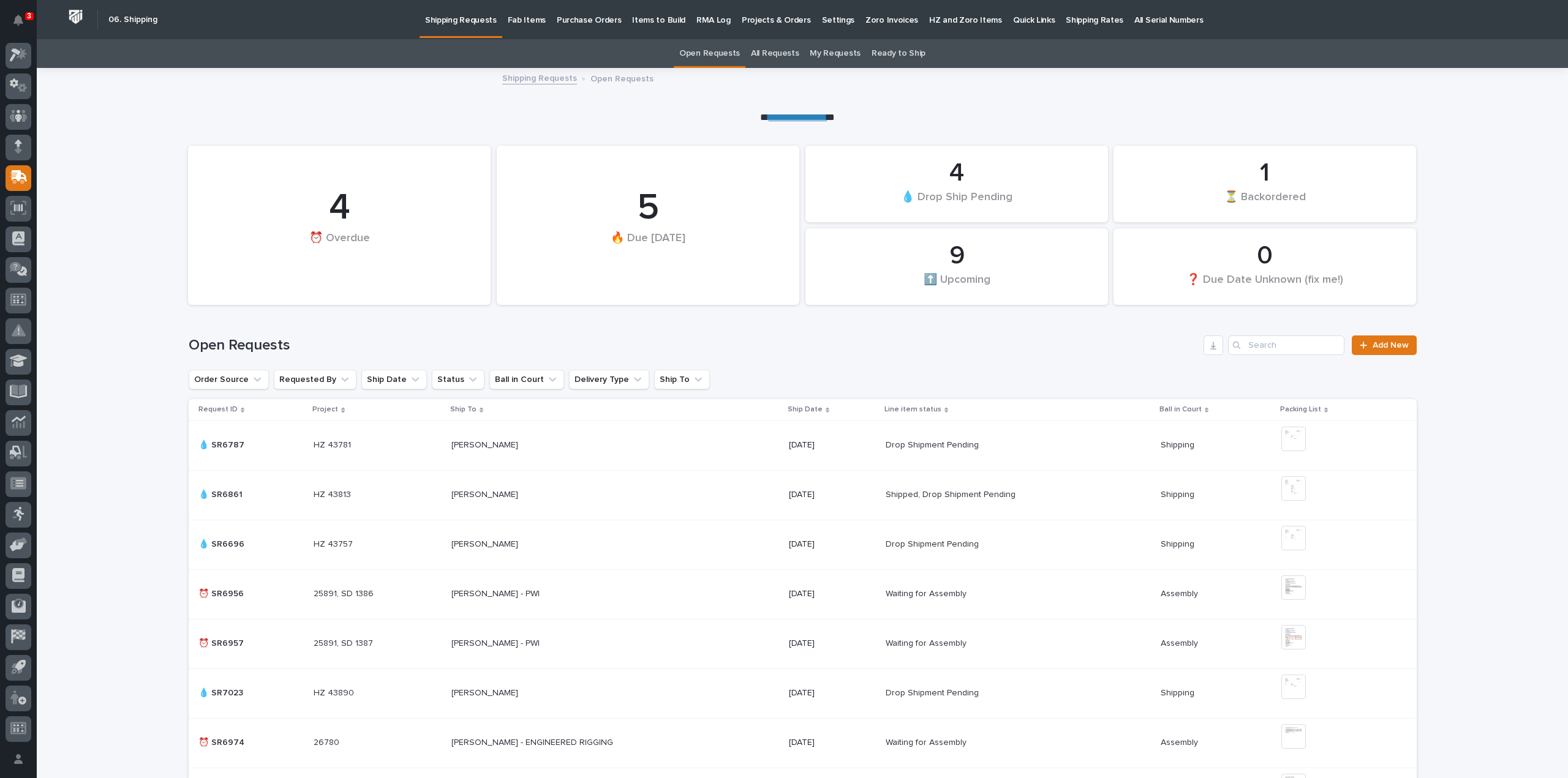
click at [516, 22] on p "Fab Items" at bounding box center [526, 13] width 38 height 26
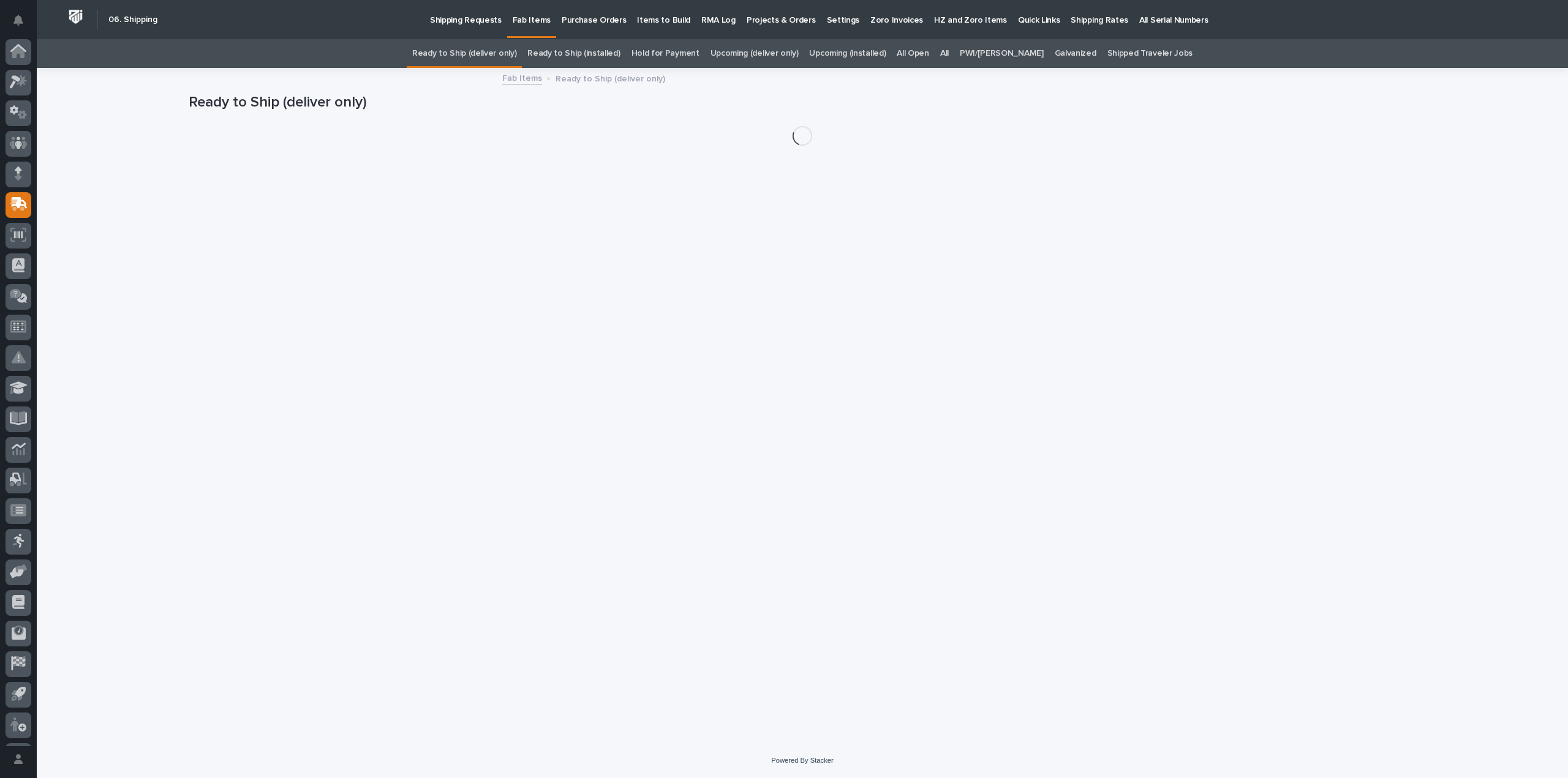
scroll to position [27, 0]
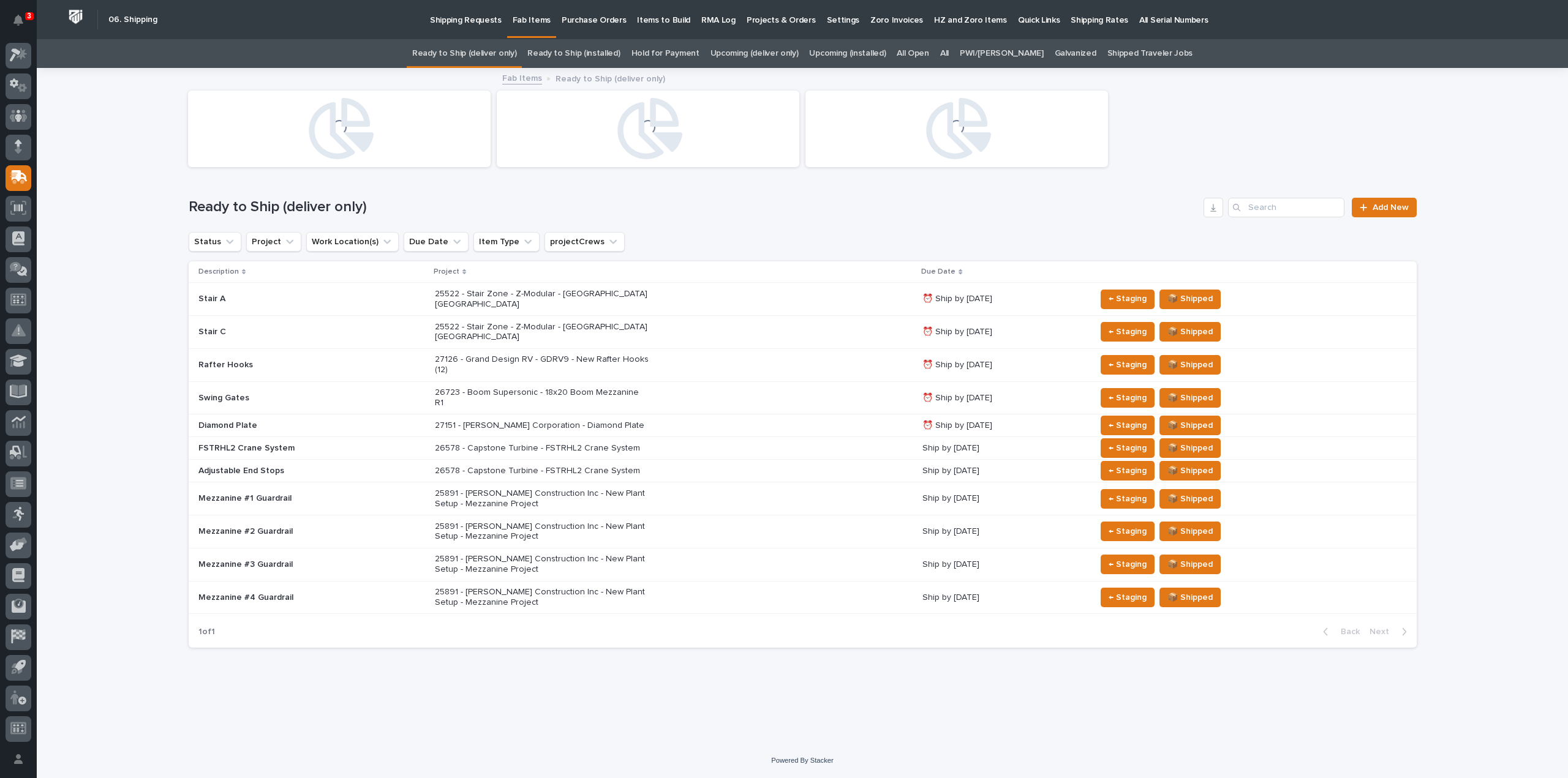
click at [949, 55] on link "All" at bounding box center [944, 53] width 8 height 28
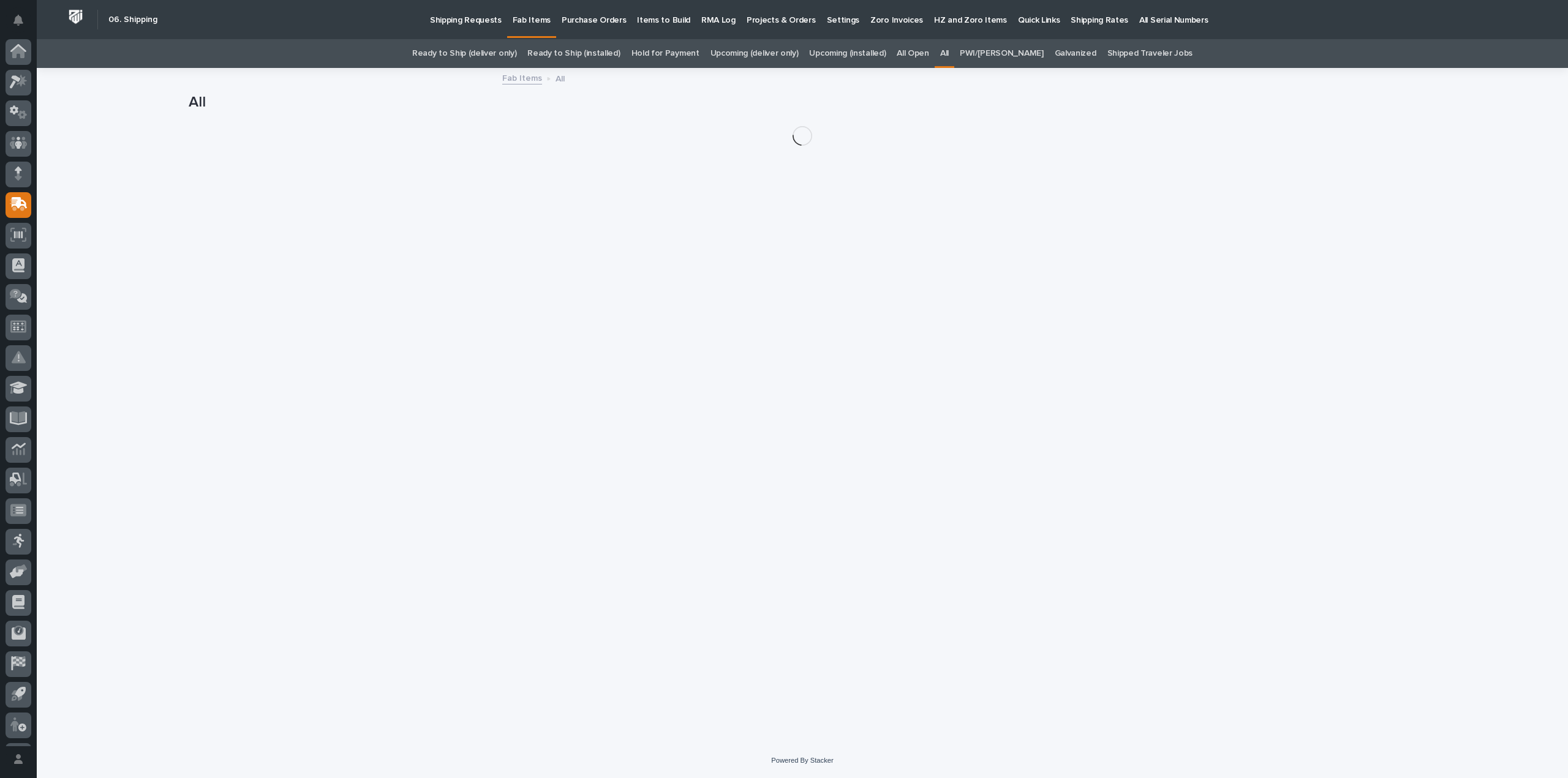
scroll to position [27, 0]
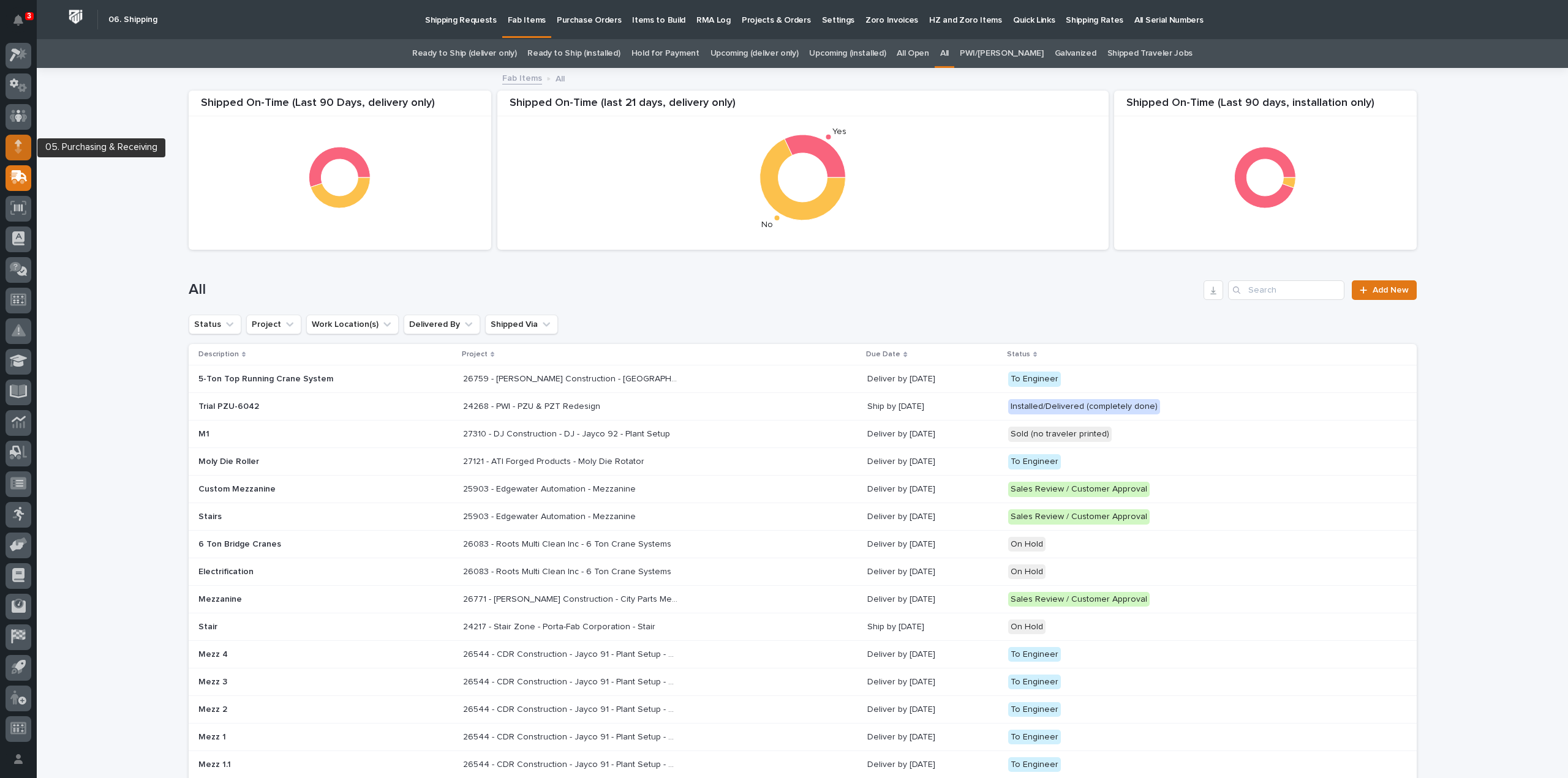
click at [19, 148] on icon at bounding box center [18, 146] width 7 height 14
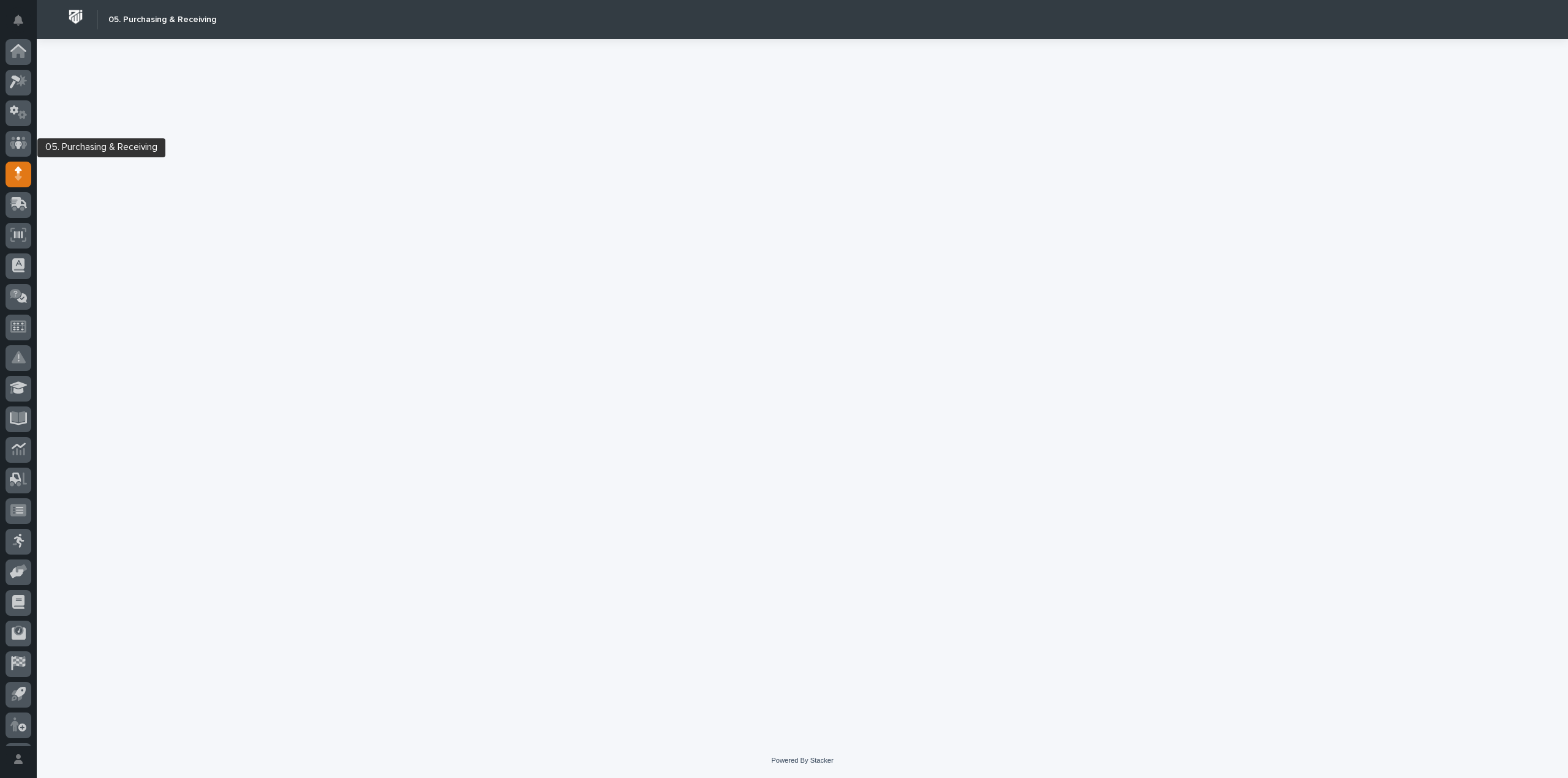
scroll to position [27, 0]
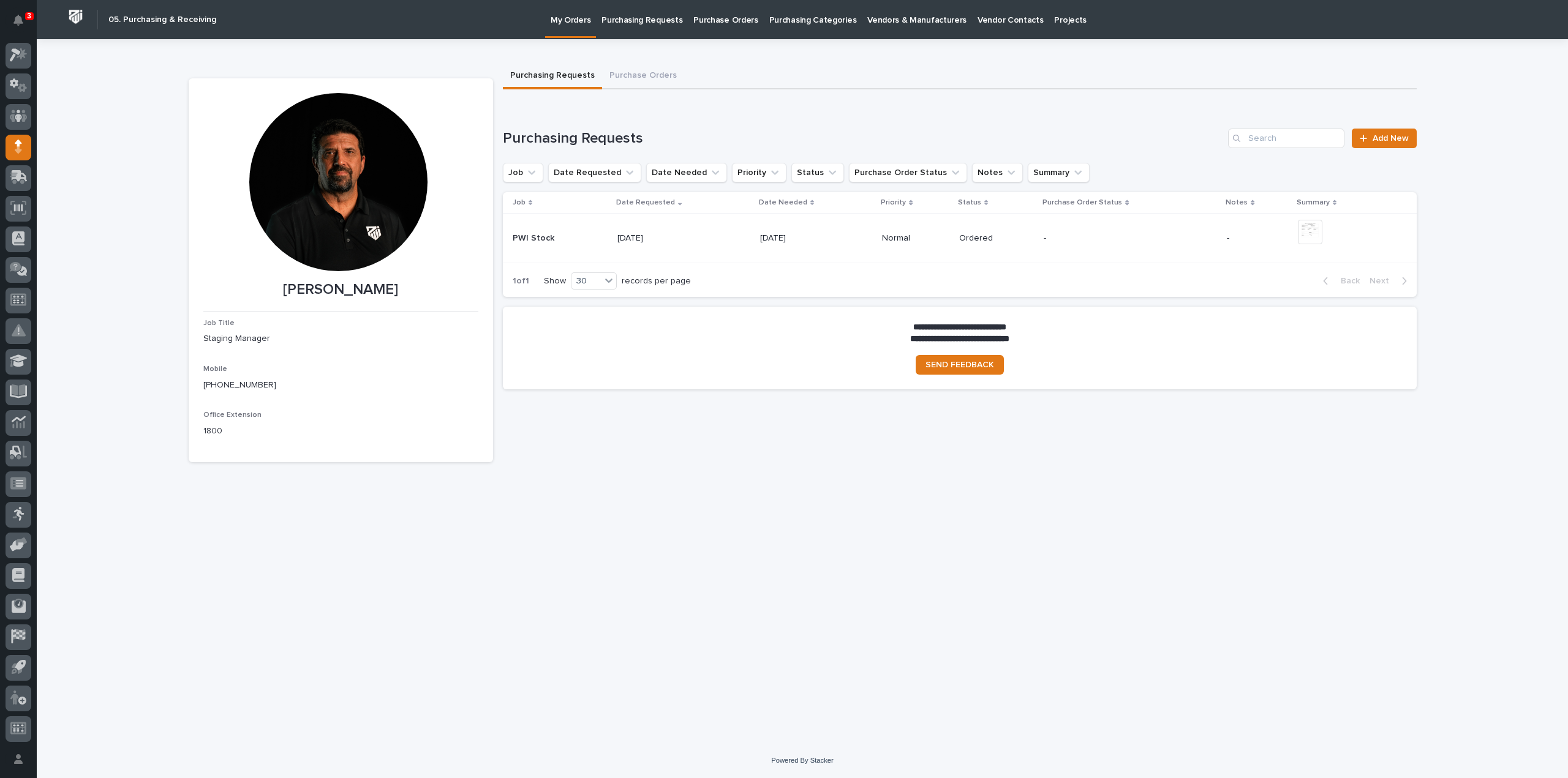
click at [635, 18] on p "Purchasing Requests" at bounding box center [642, 13] width 81 height 26
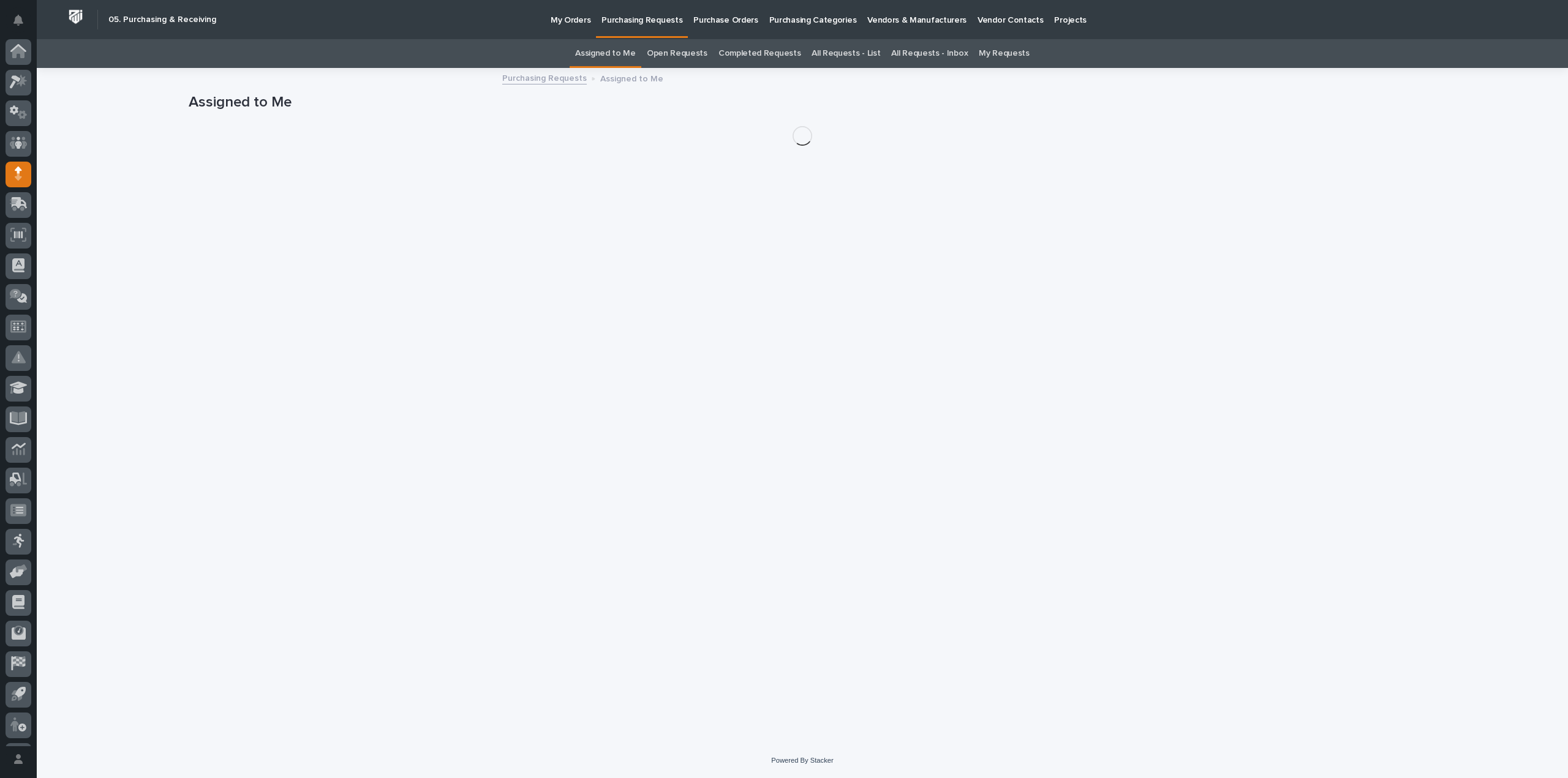
scroll to position [27, 0]
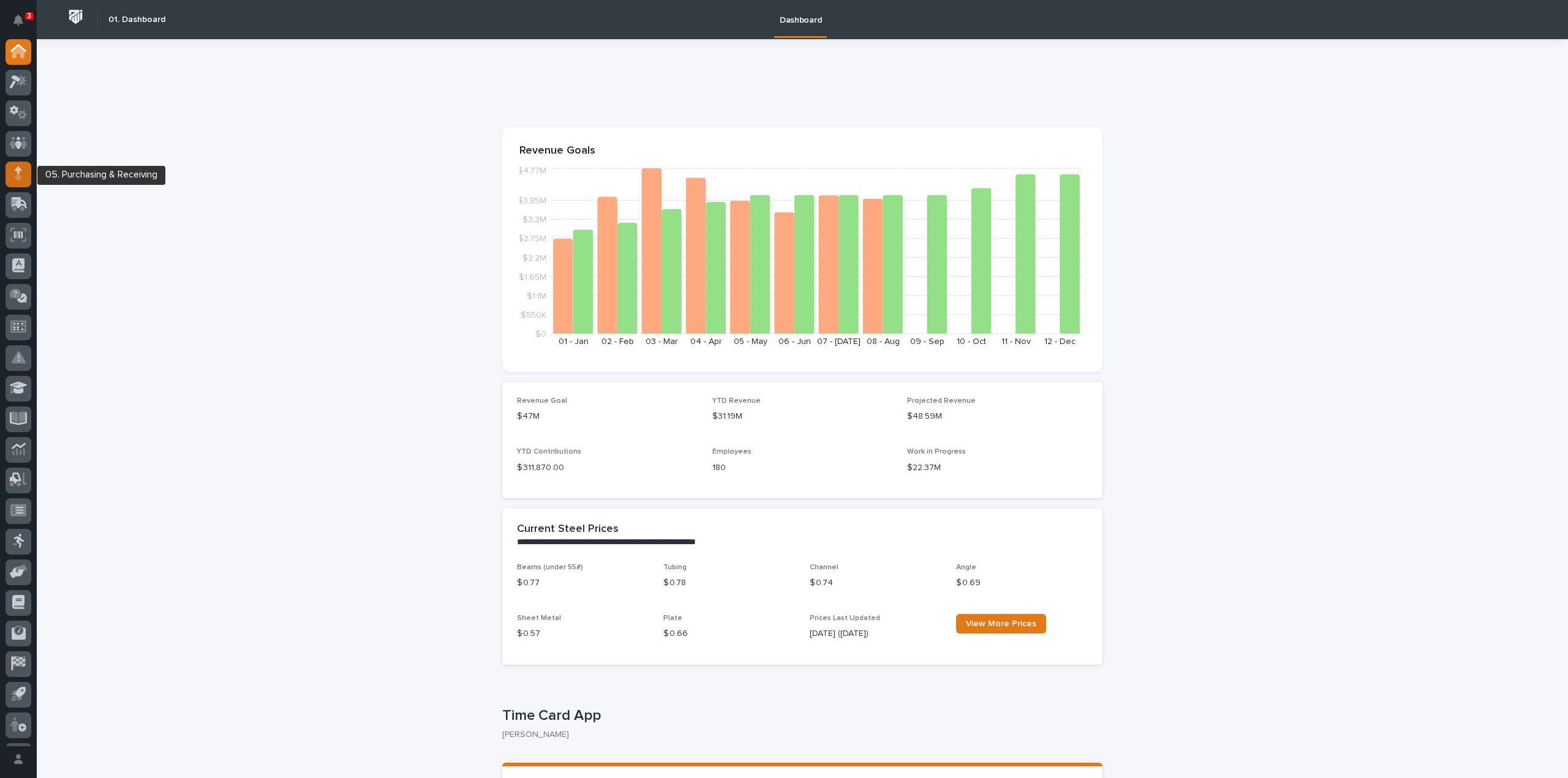
click at [22, 171] on div at bounding box center [18, 174] width 26 height 26
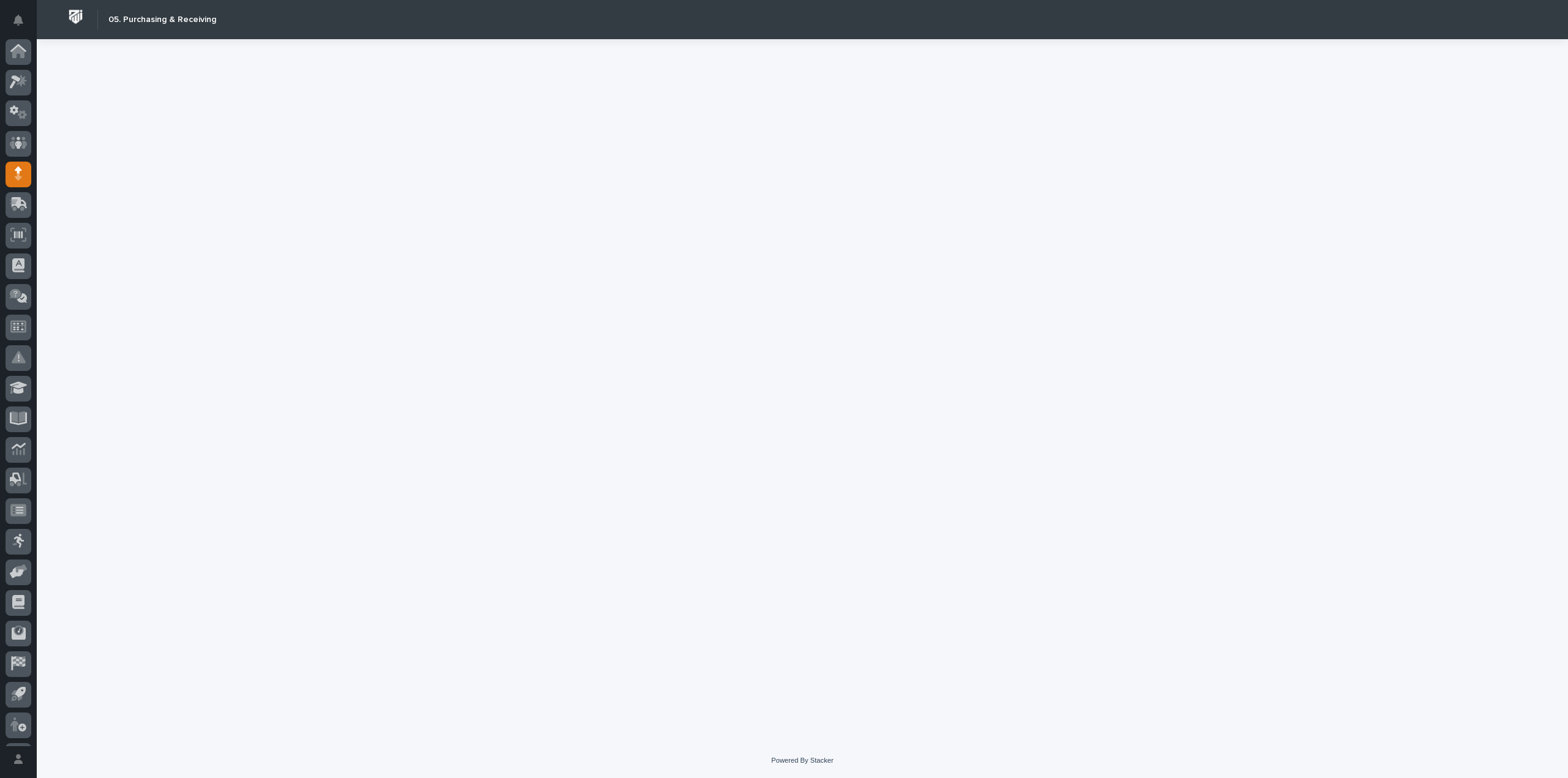
scroll to position [27, 0]
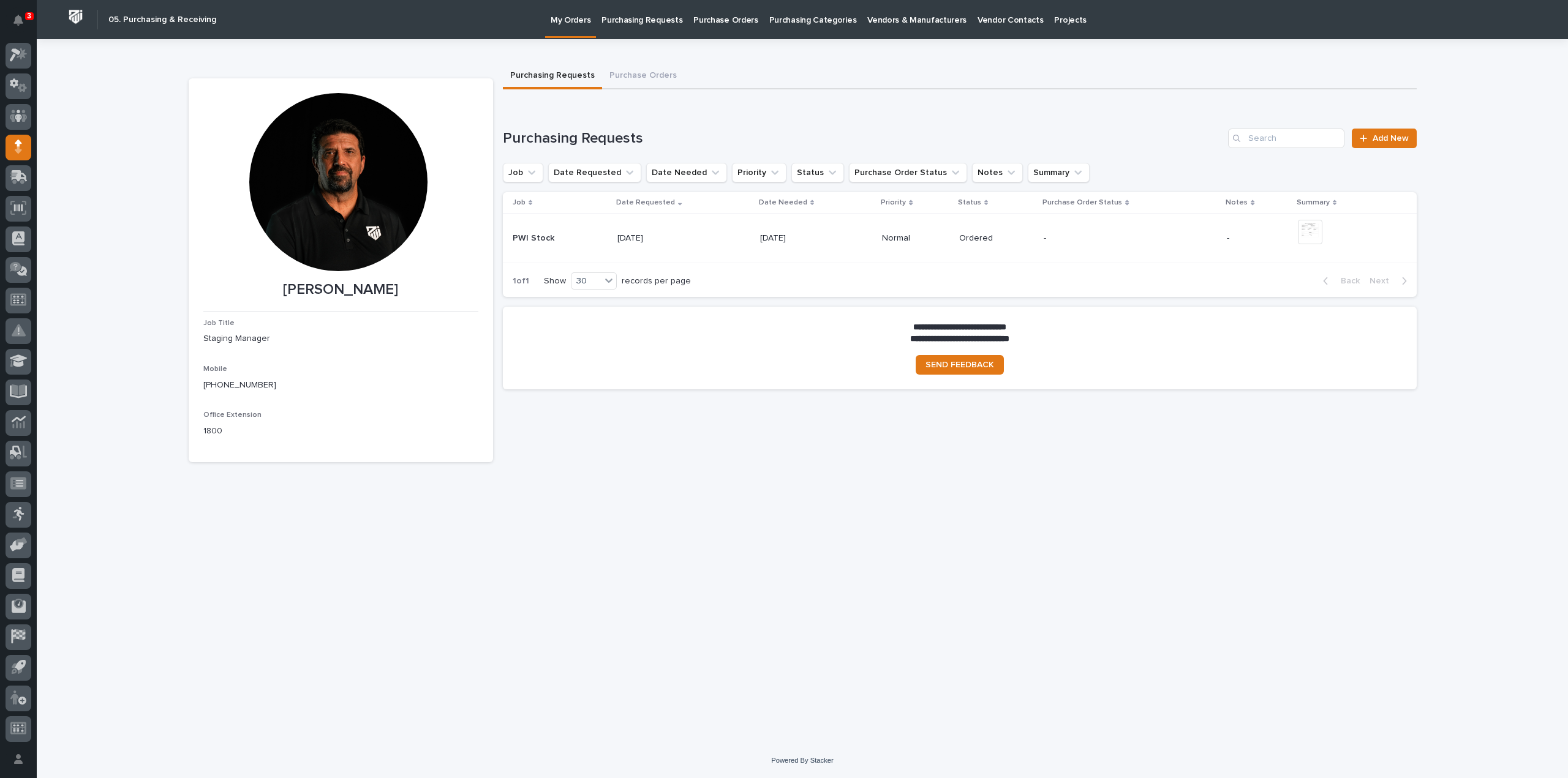
click at [741, 20] on p "Purchase Orders" at bounding box center [725, 13] width 64 height 26
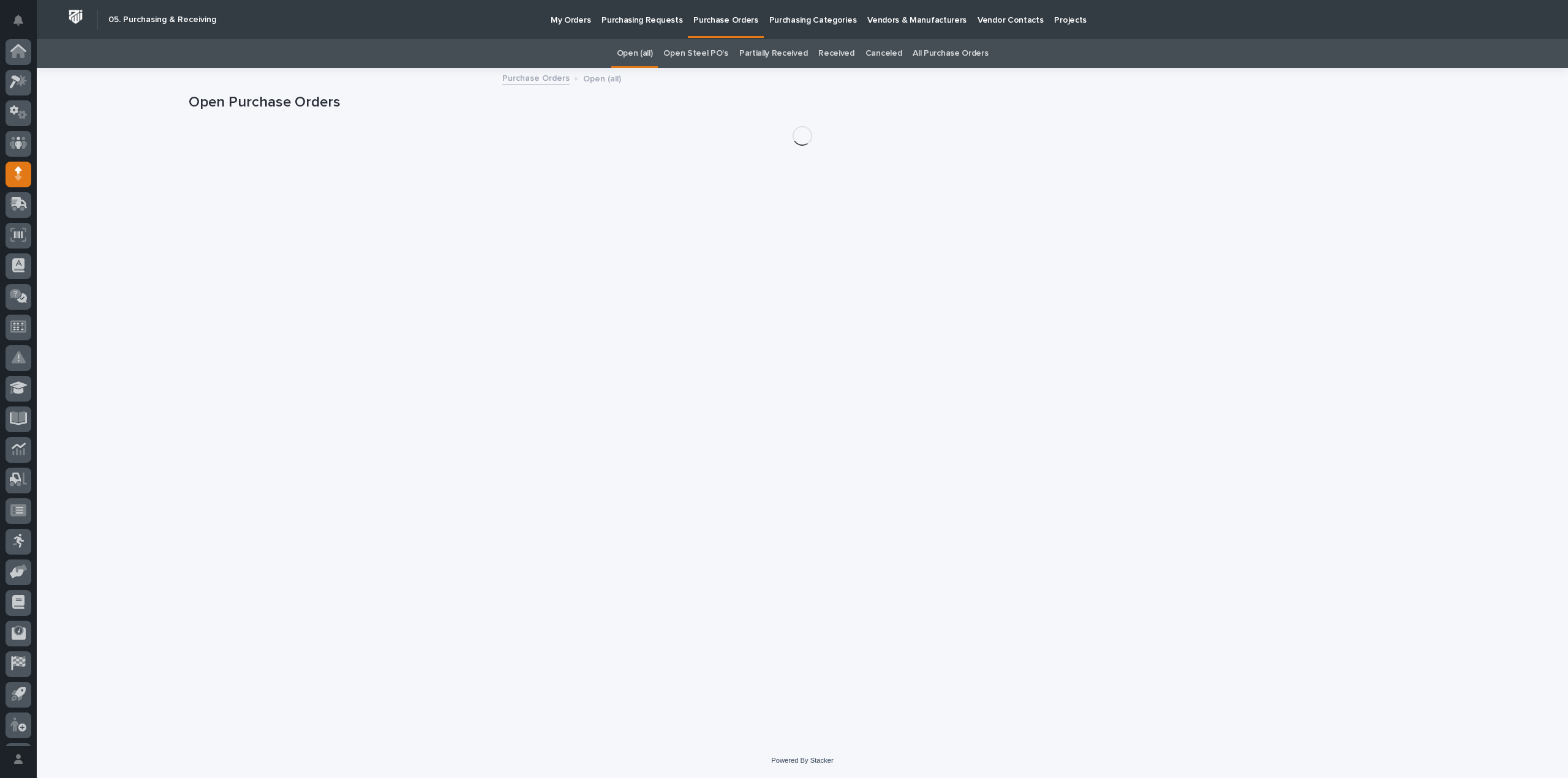
scroll to position [27, 0]
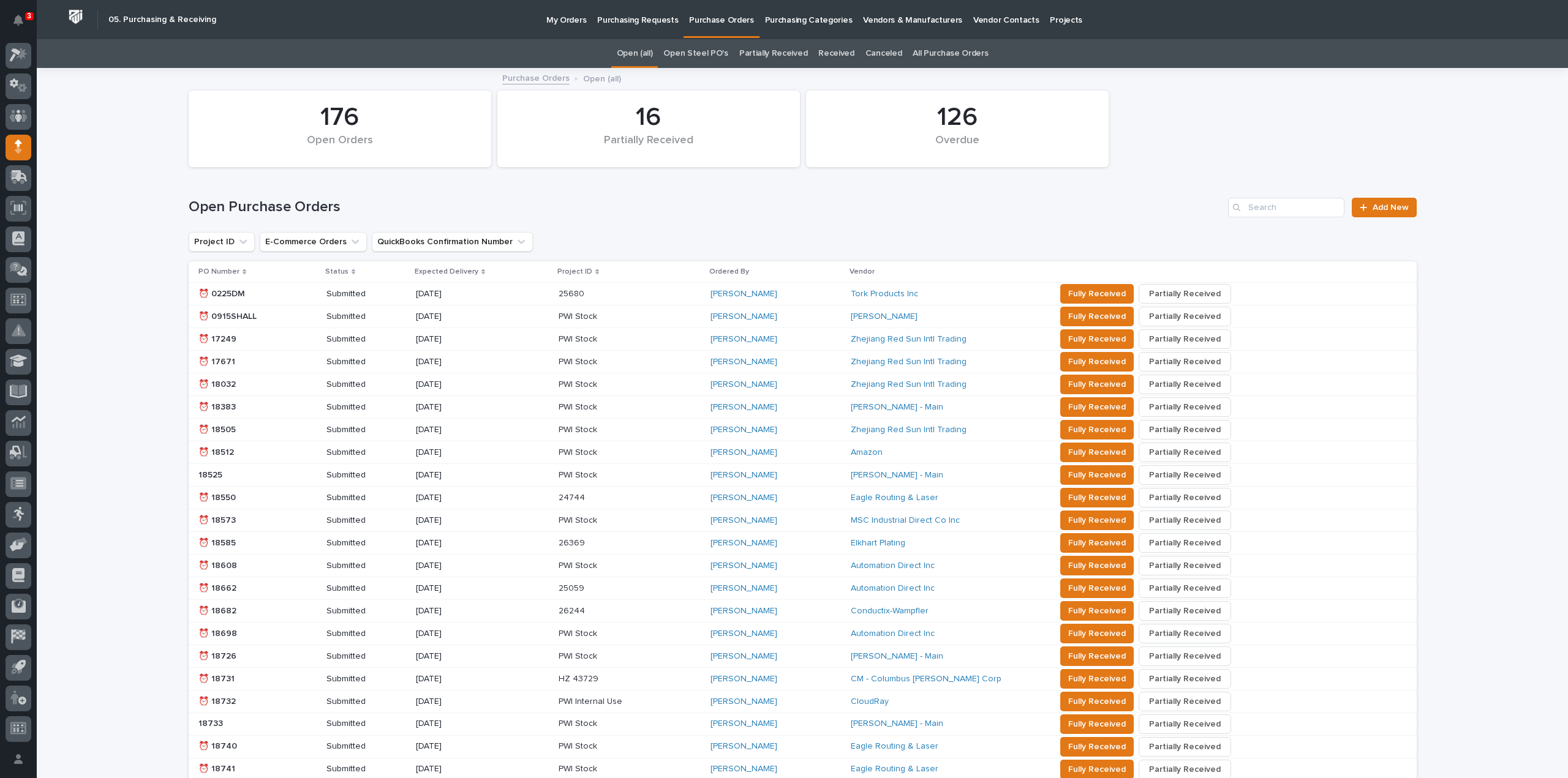
click at [570, 23] on p "My Orders" at bounding box center [566, 13] width 39 height 26
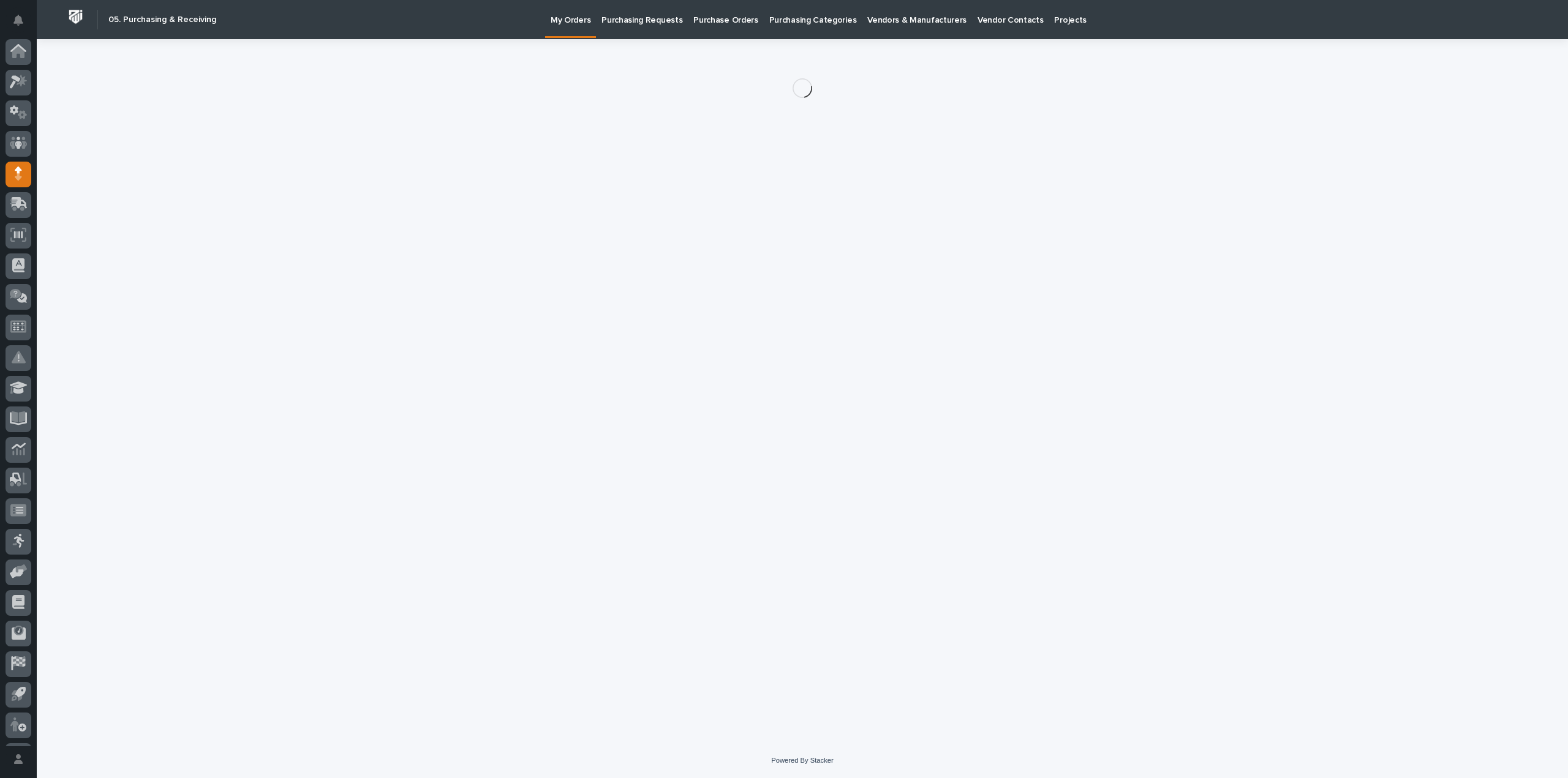
scroll to position [27, 0]
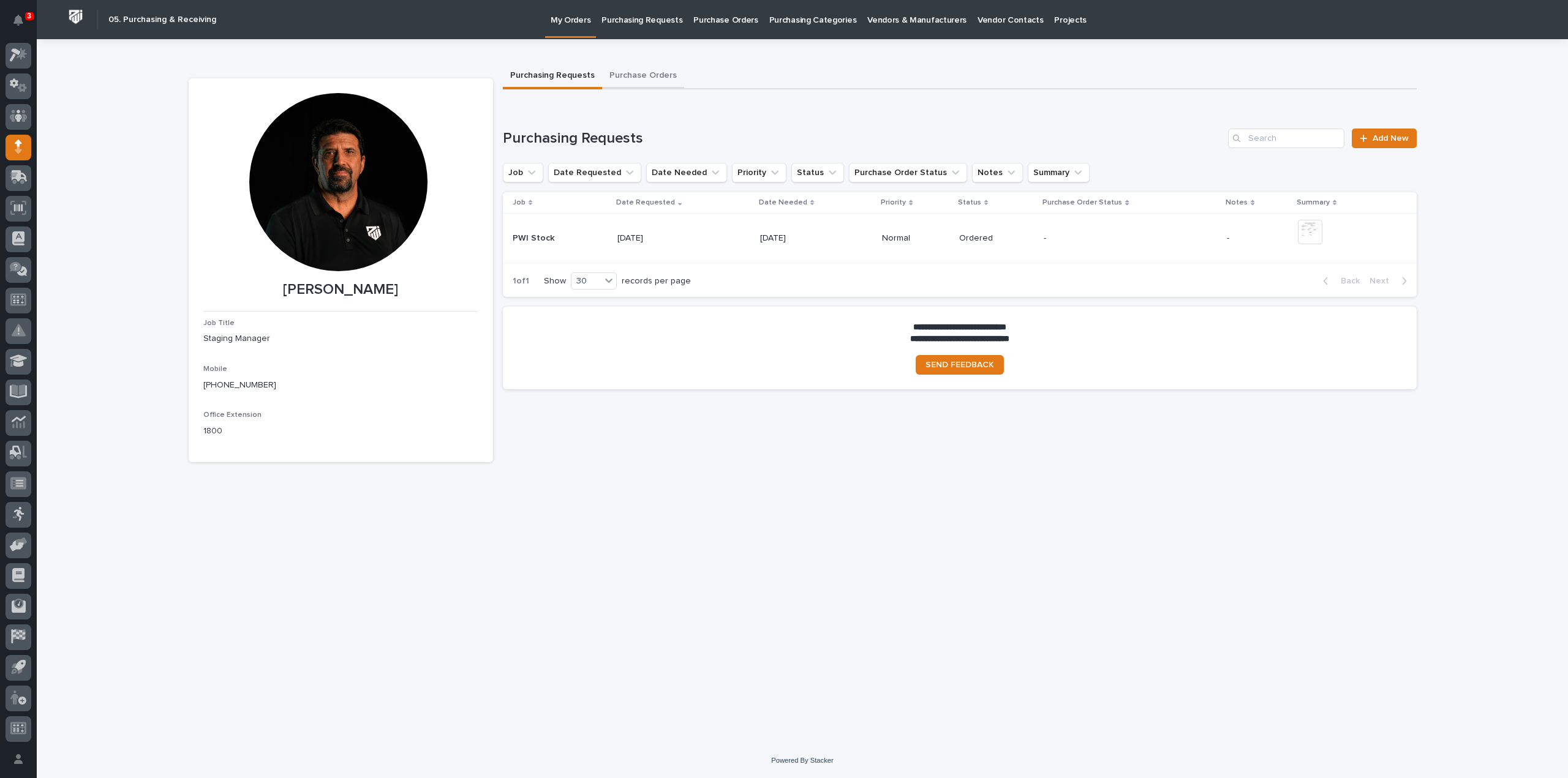
click at [655, 74] on button "Purchase Orders" at bounding box center [643, 76] width 82 height 26
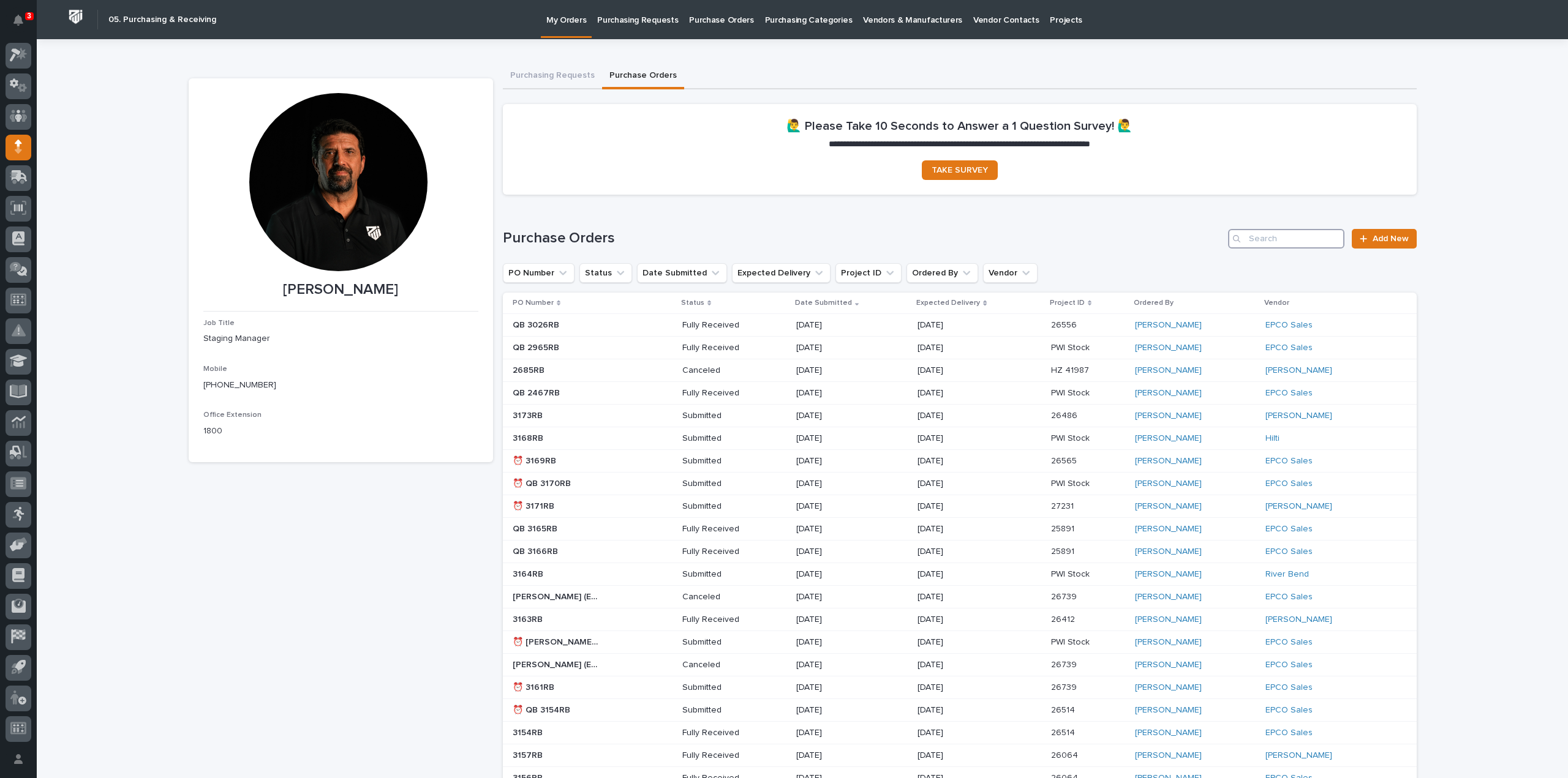
click at [1277, 240] on input "Search" at bounding box center [1286, 239] width 117 height 19
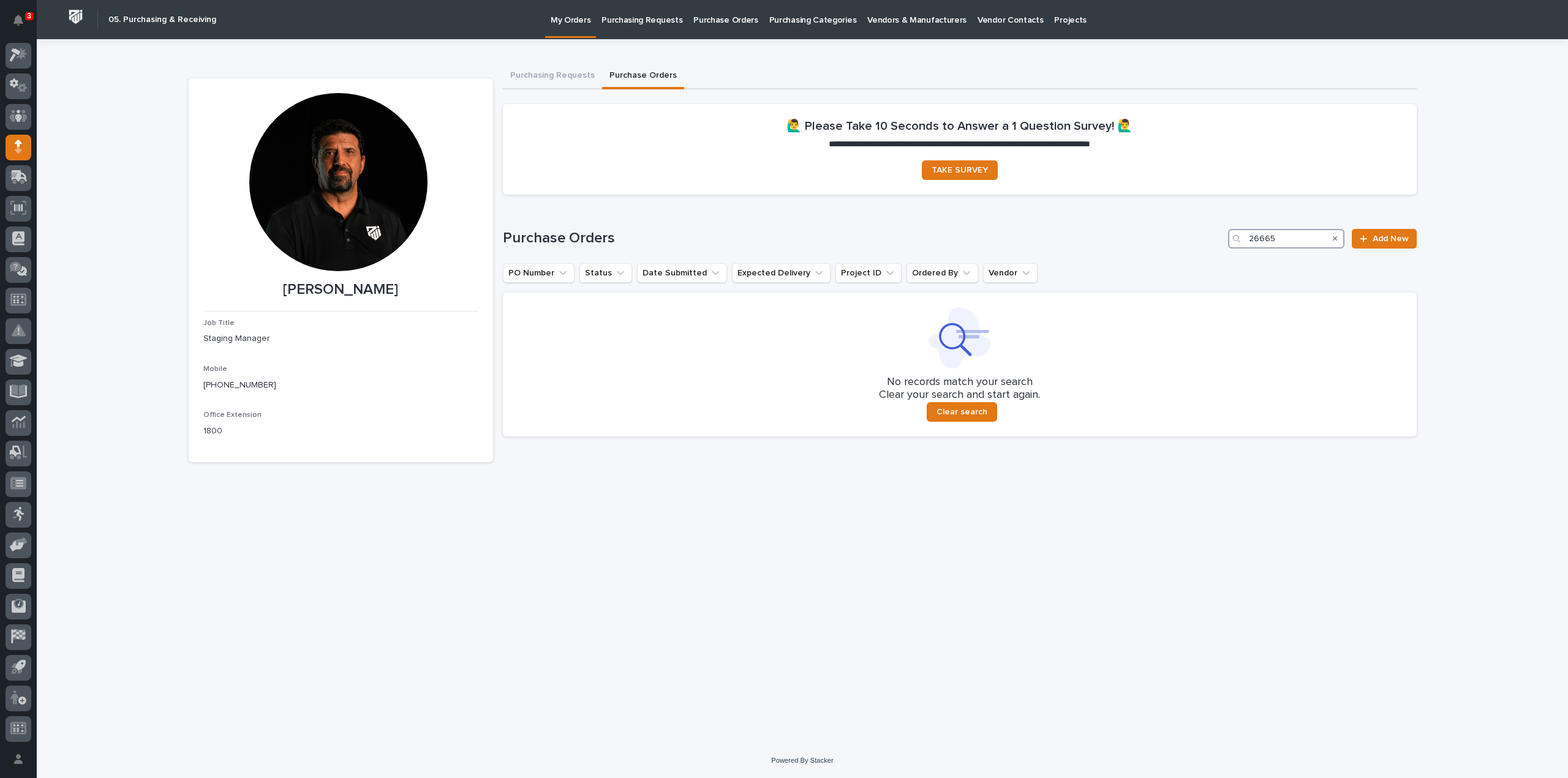
type input "26665"
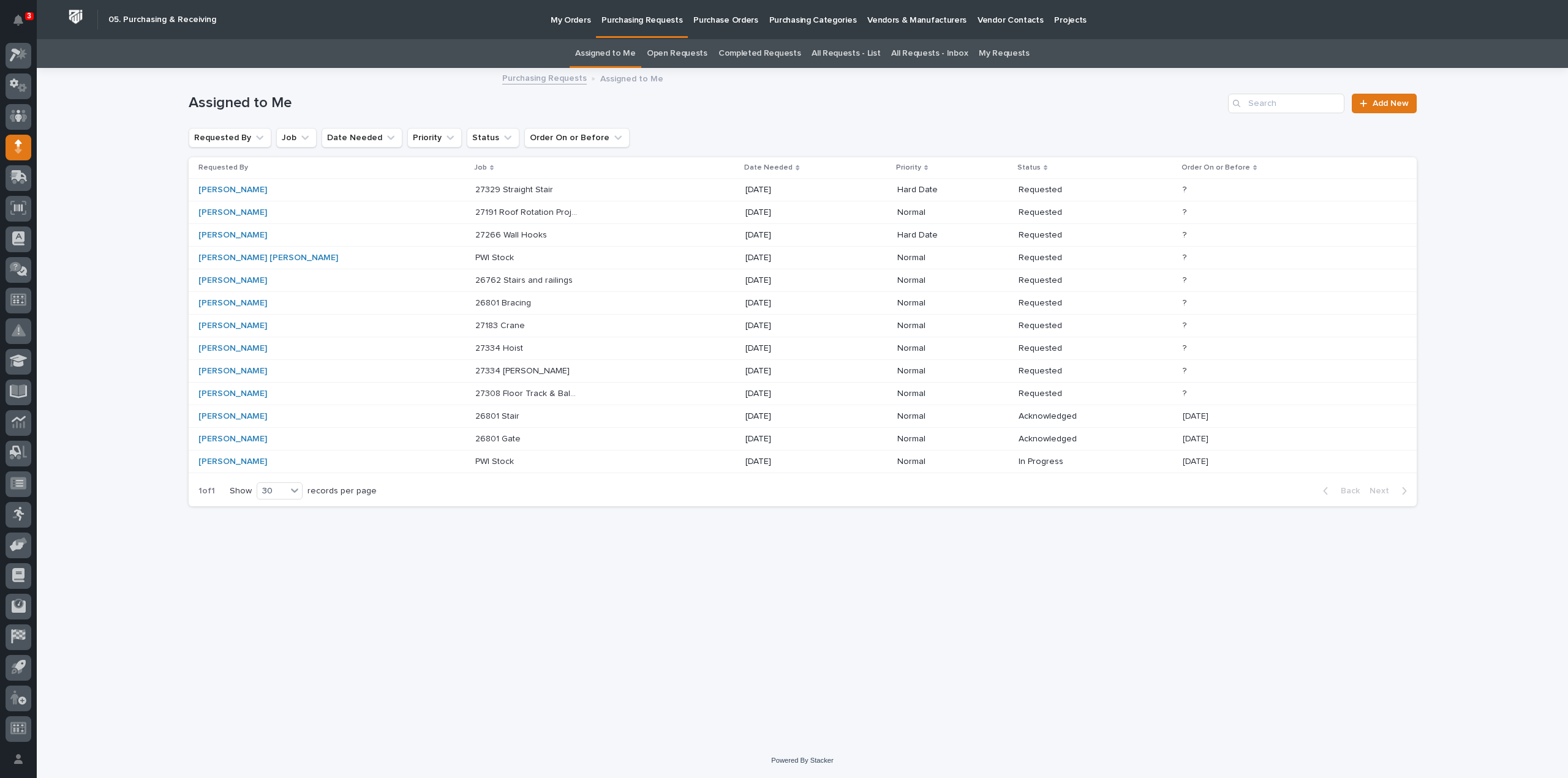
click at [843, 54] on link "All Requests - List" at bounding box center [846, 53] width 69 height 28
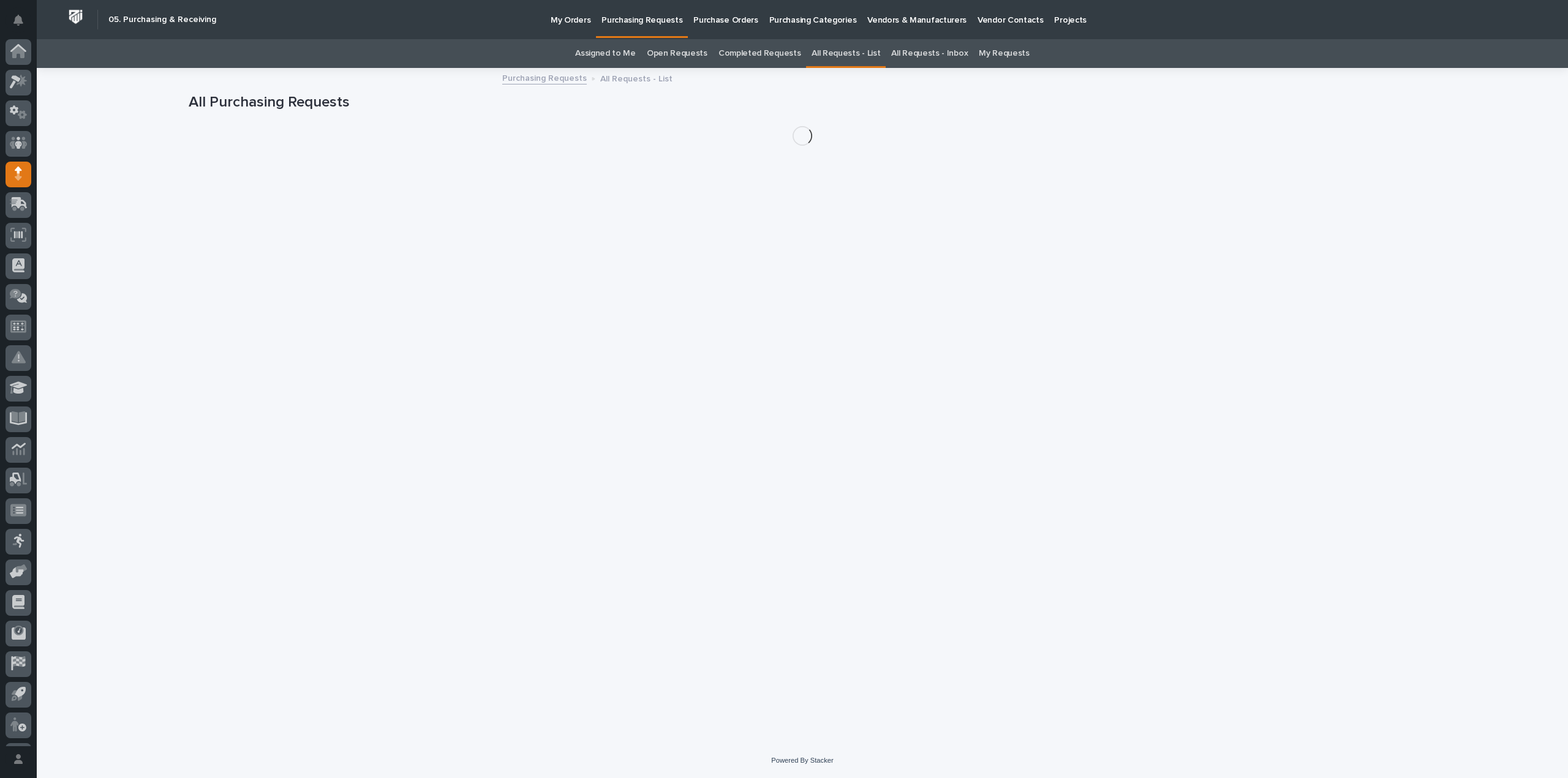
scroll to position [27, 0]
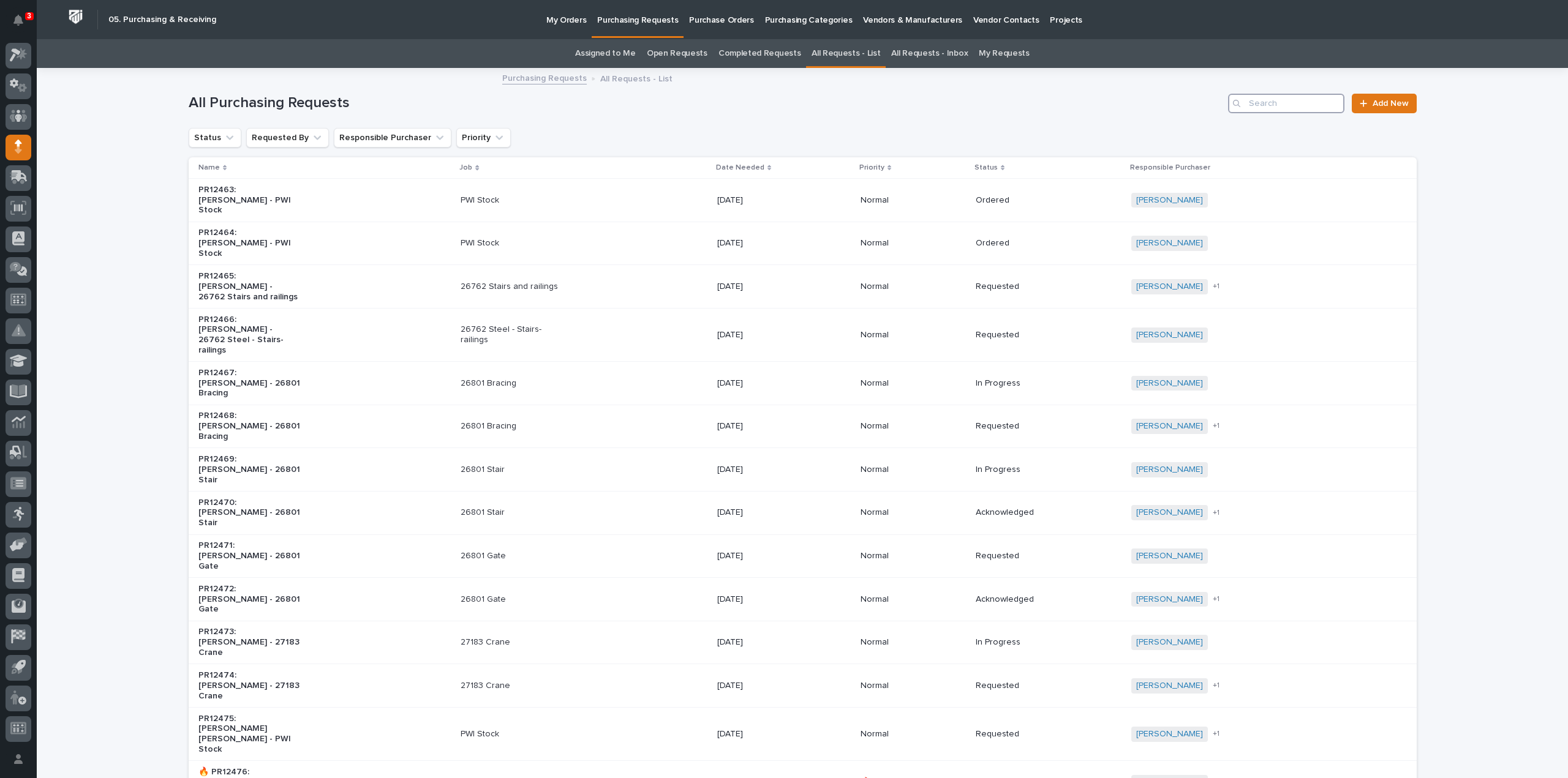
click at [1268, 106] on input "Search" at bounding box center [1286, 103] width 117 height 19
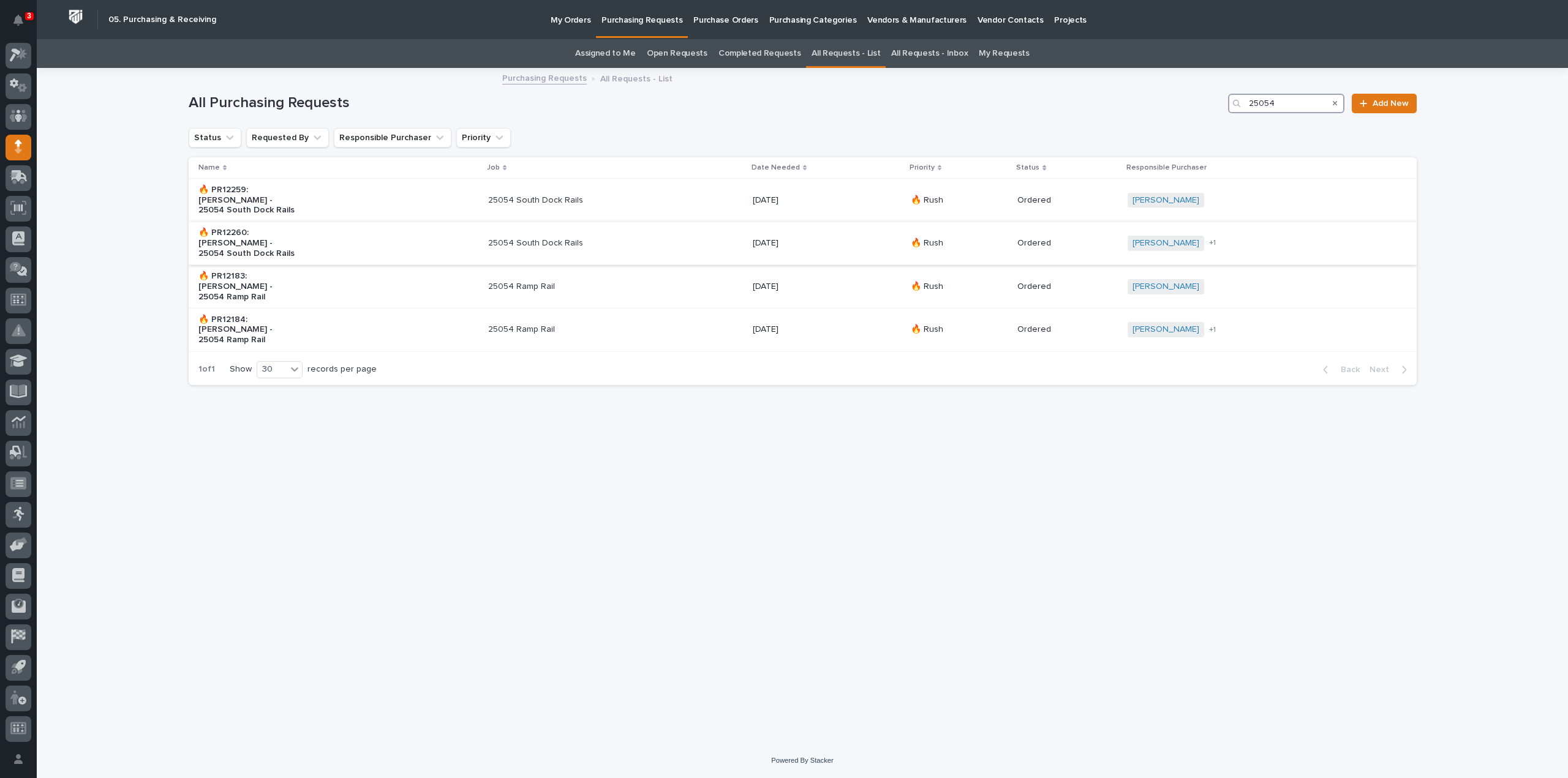
type input "25054"
click at [528, 239] on p "25054 South Dock Rails" at bounding box center [539, 243] width 102 height 10
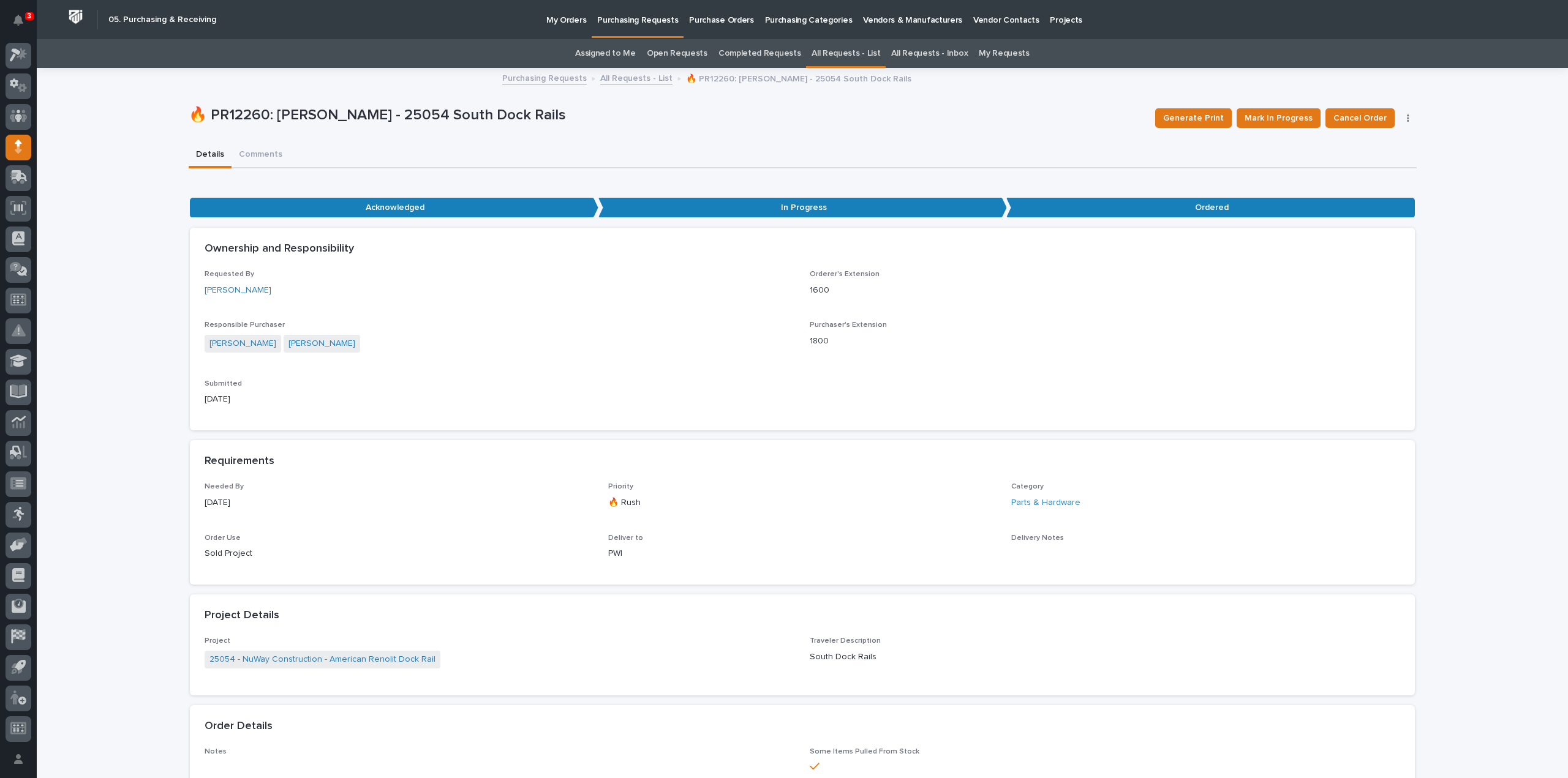
scroll to position [612, 0]
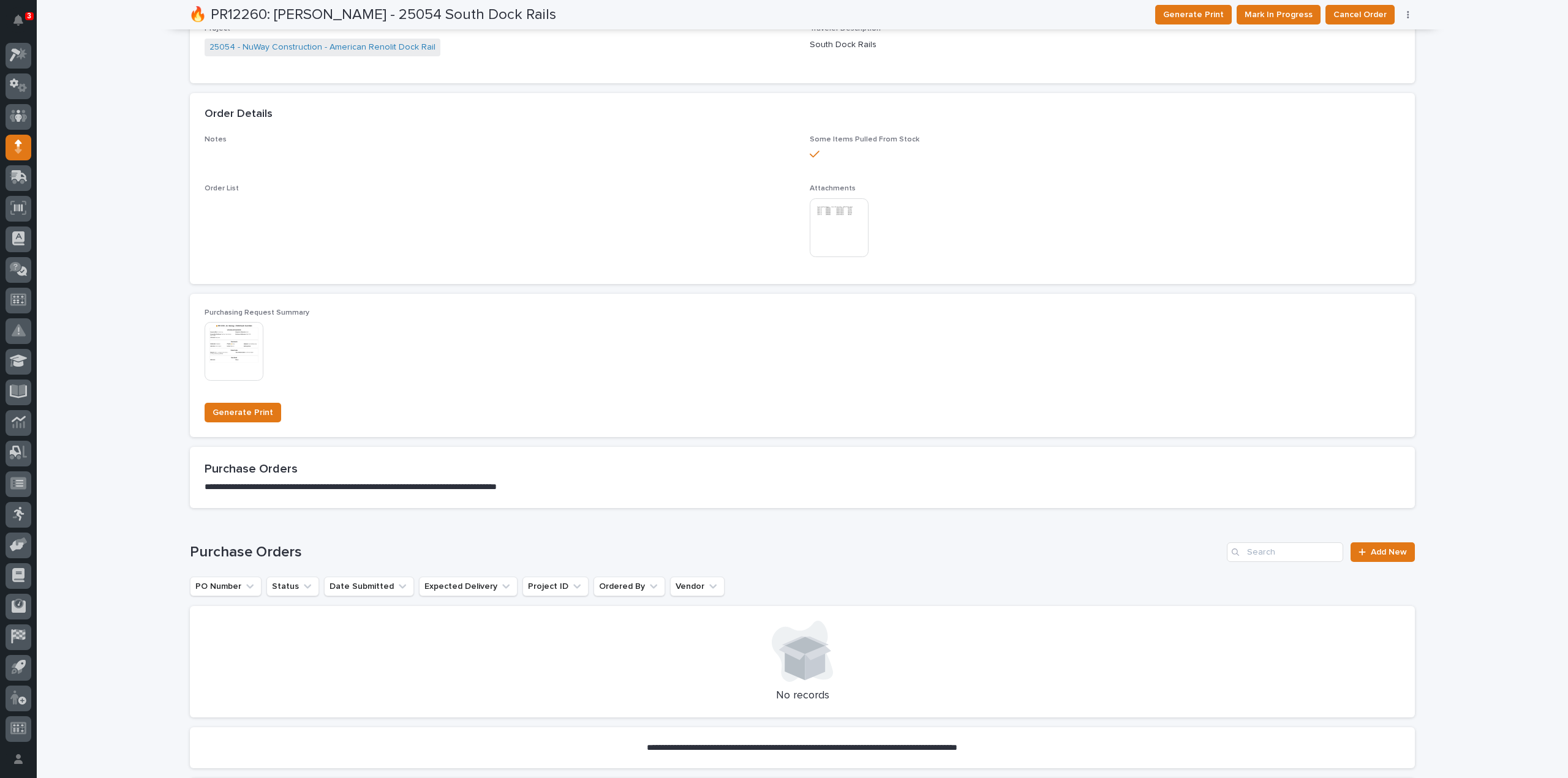
click at [825, 226] on img at bounding box center [839, 228] width 59 height 59
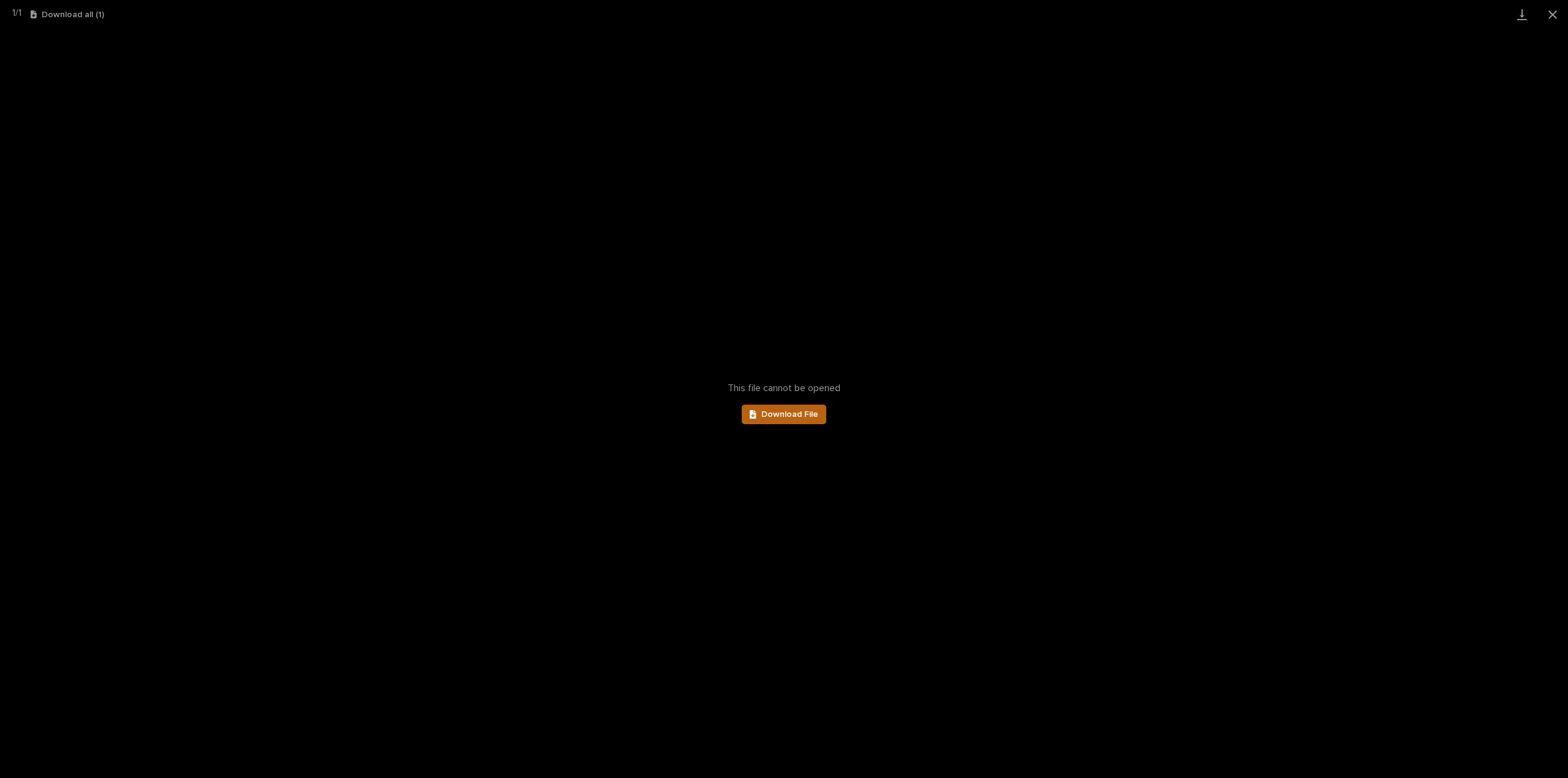
click at [778, 417] on span "Download File" at bounding box center [790, 414] width 57 height 8
click at [1551, 18] on button "Close gallery" at bounding box center [1552, 14] width 30 height 28
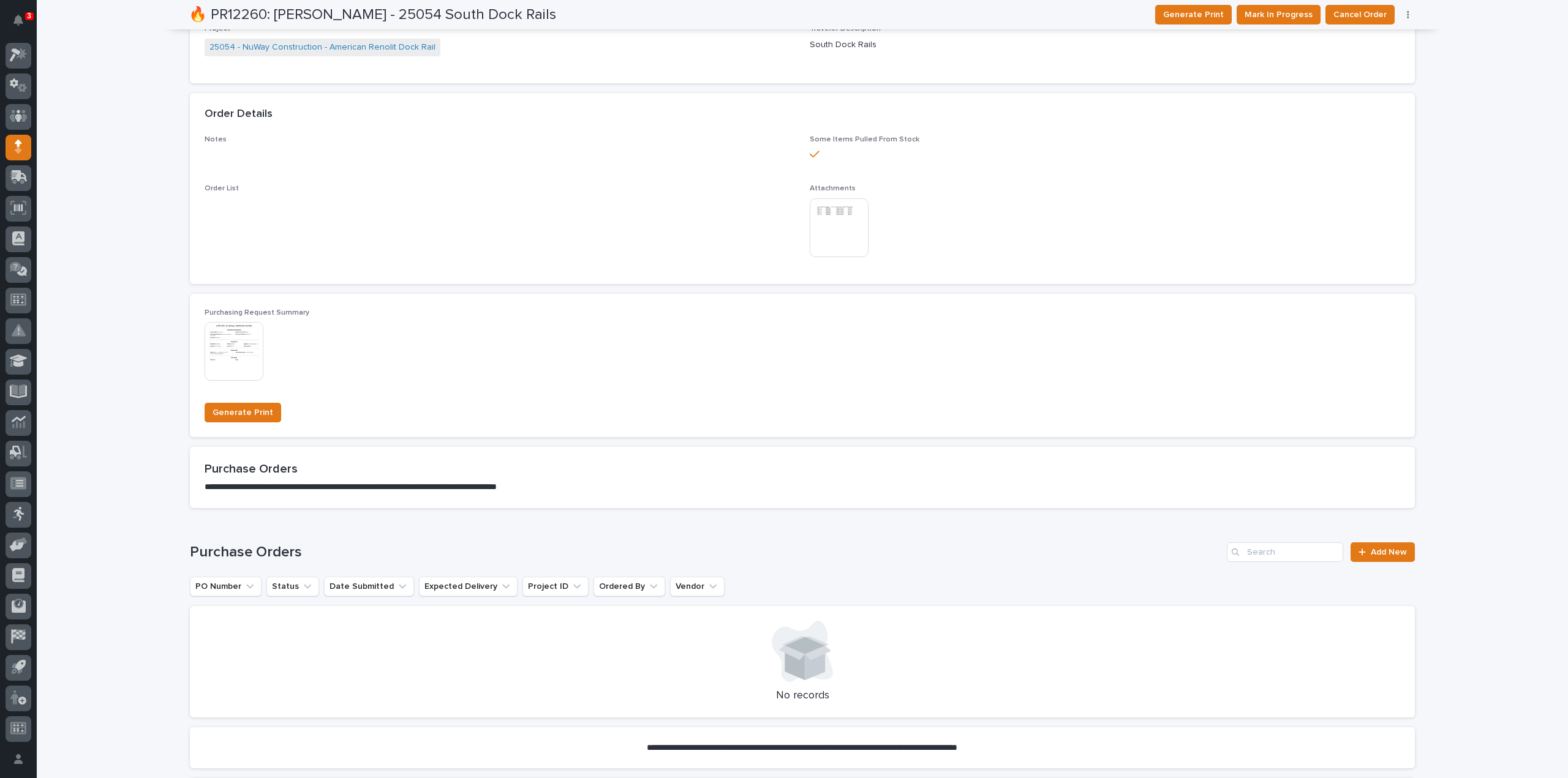
click at [241, 369] on img at bounding box center [234, 351] width 59 height 59
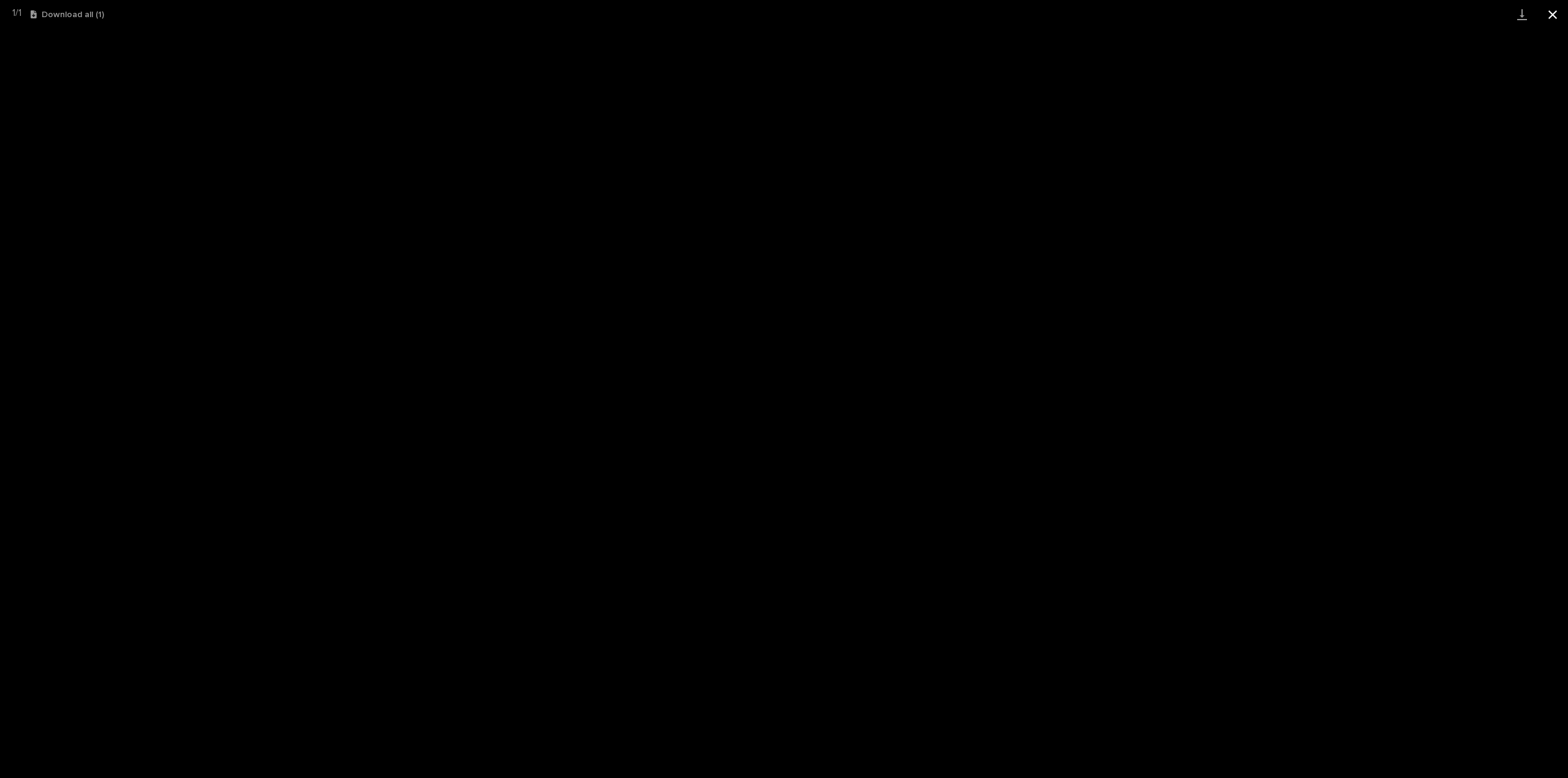
click at [1551, 17] on button "Close gallery" at bounding box center [1552, 14] width 30 height 28
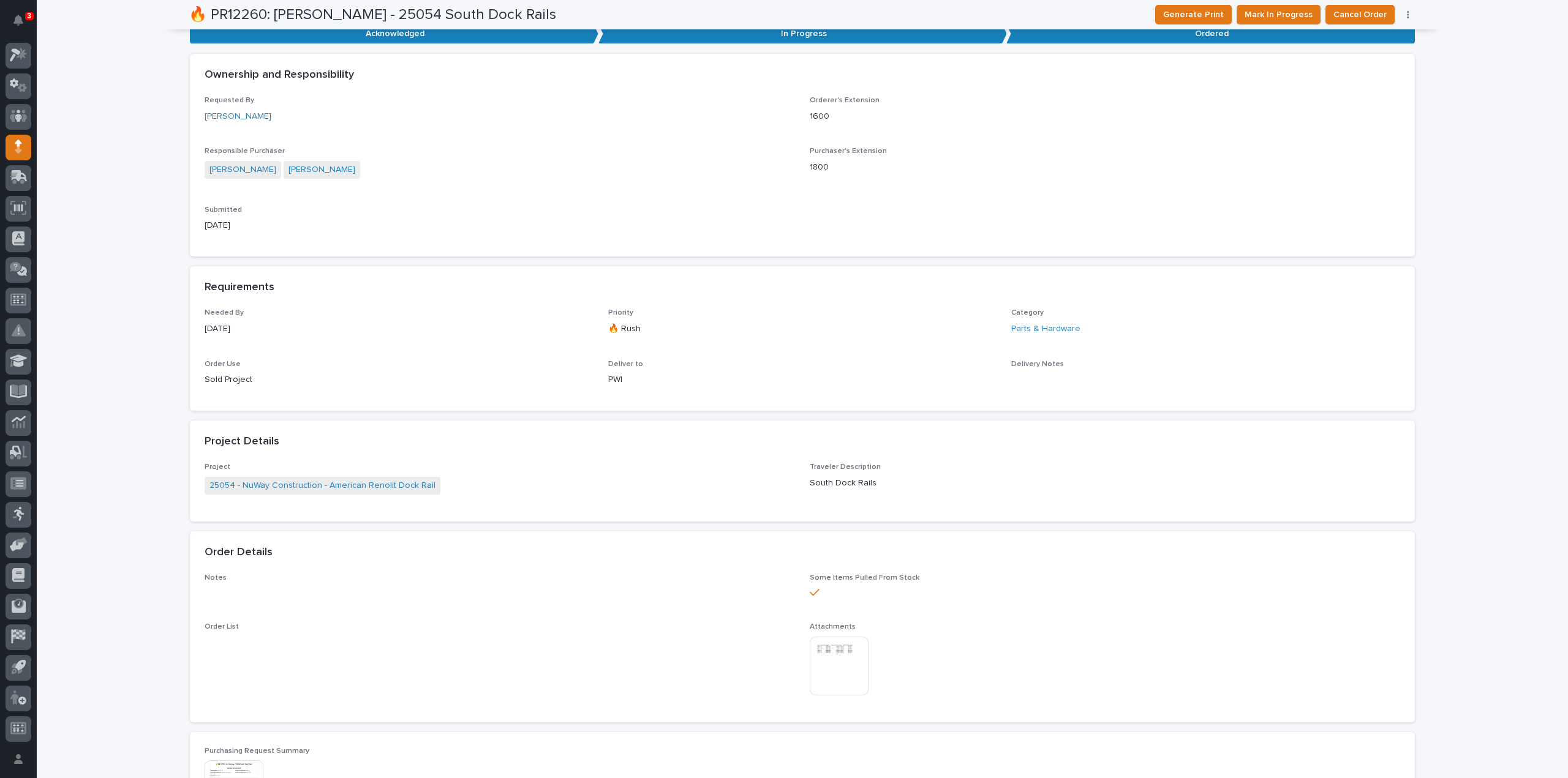
scroll to position [0, 0]
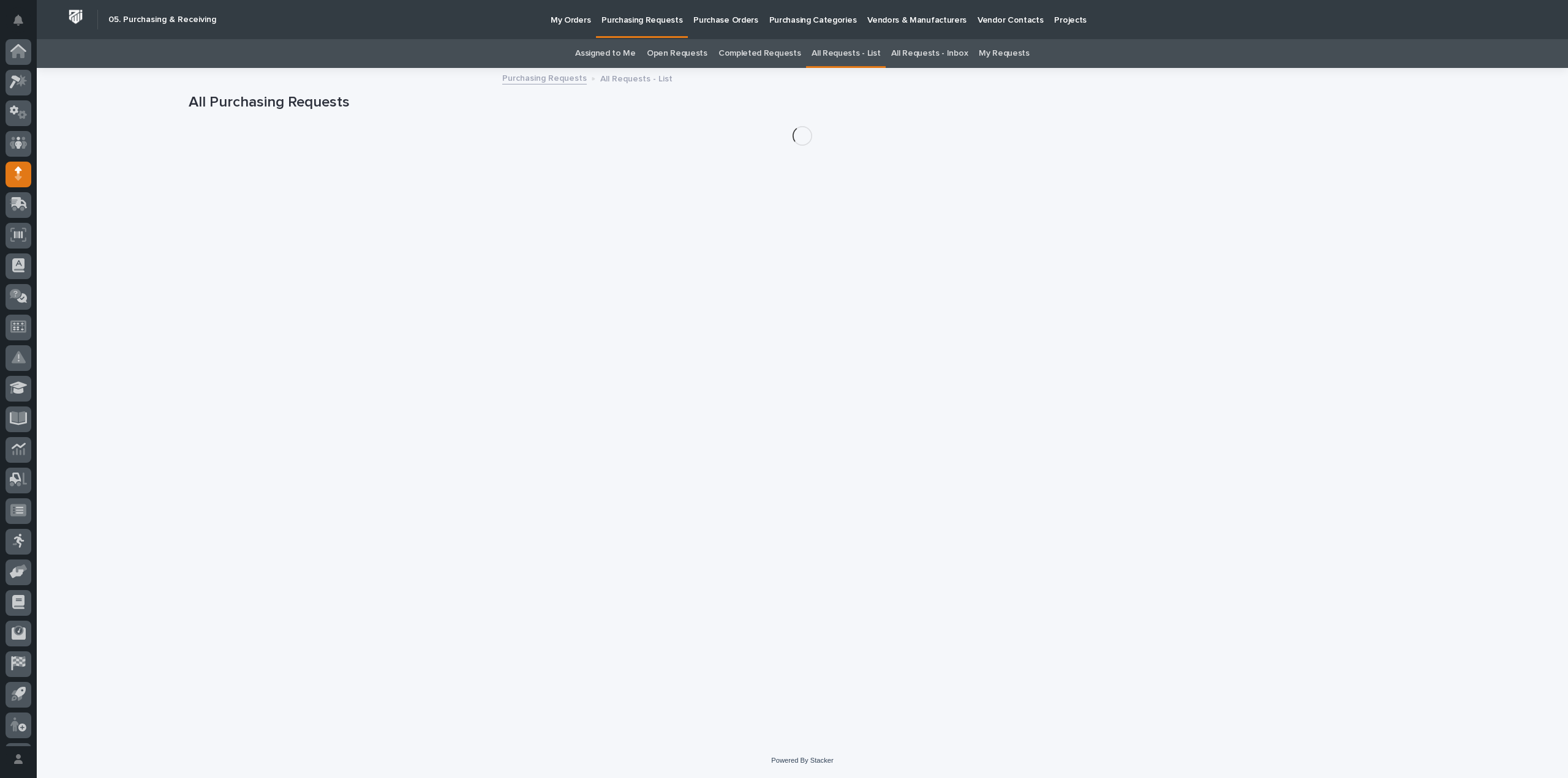
scroll to position [27, 0]
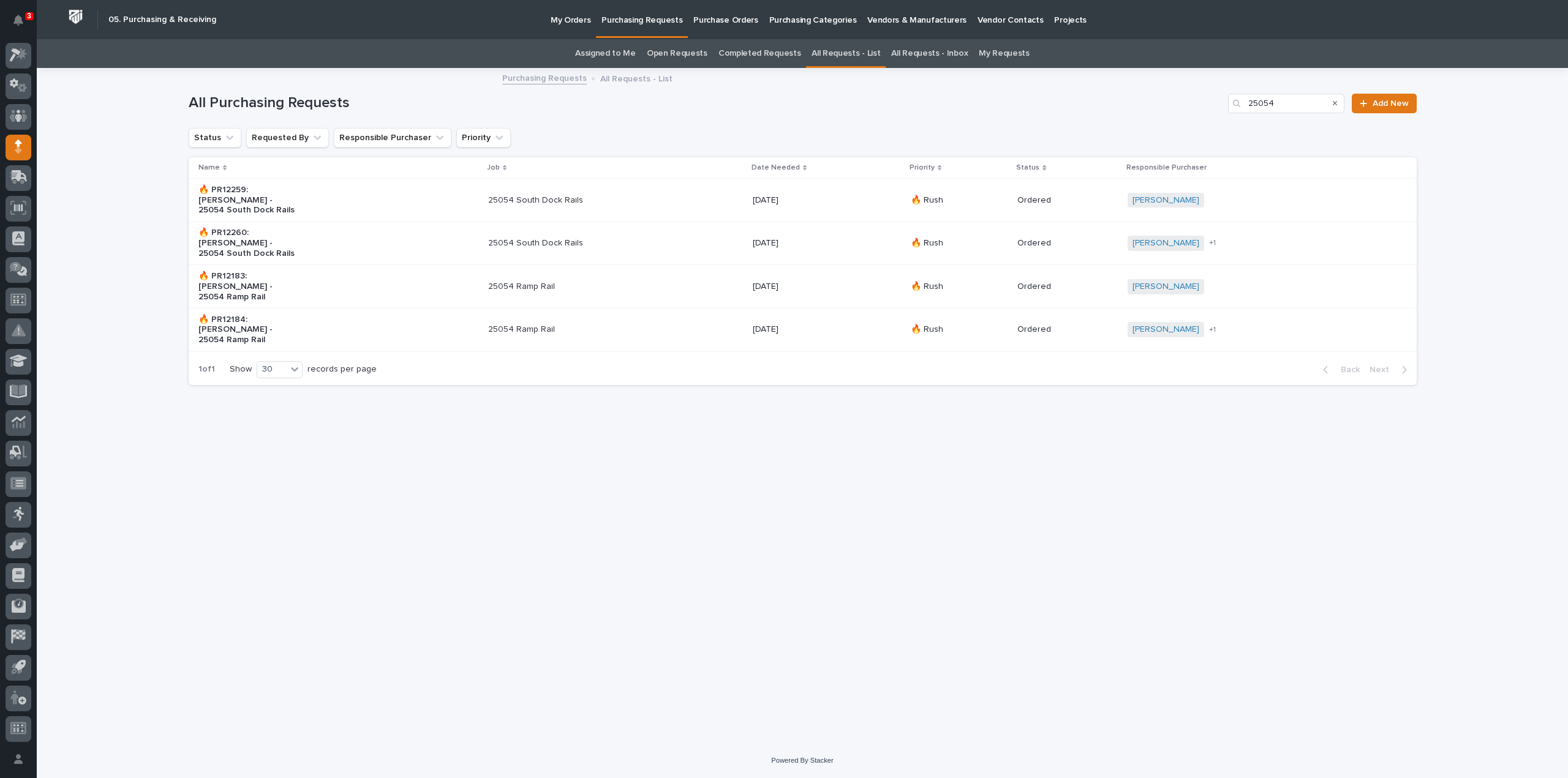
click at [452, 310] on div "🔥 PR12184: Jim Hartung - 25054 Ramp Rail" at bounding box center [338, 330] width 280 height 40
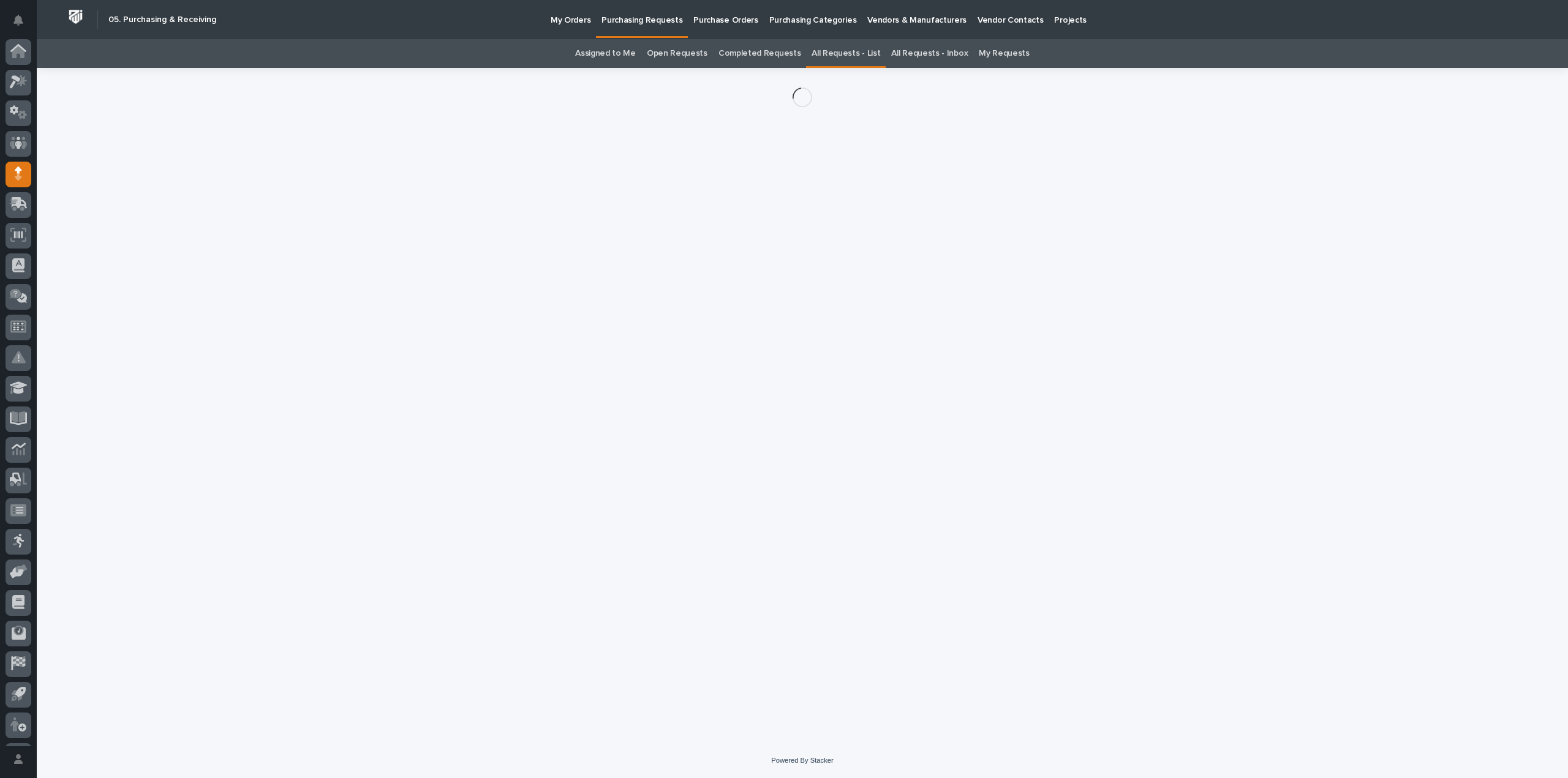
scroll to position [27, 0]
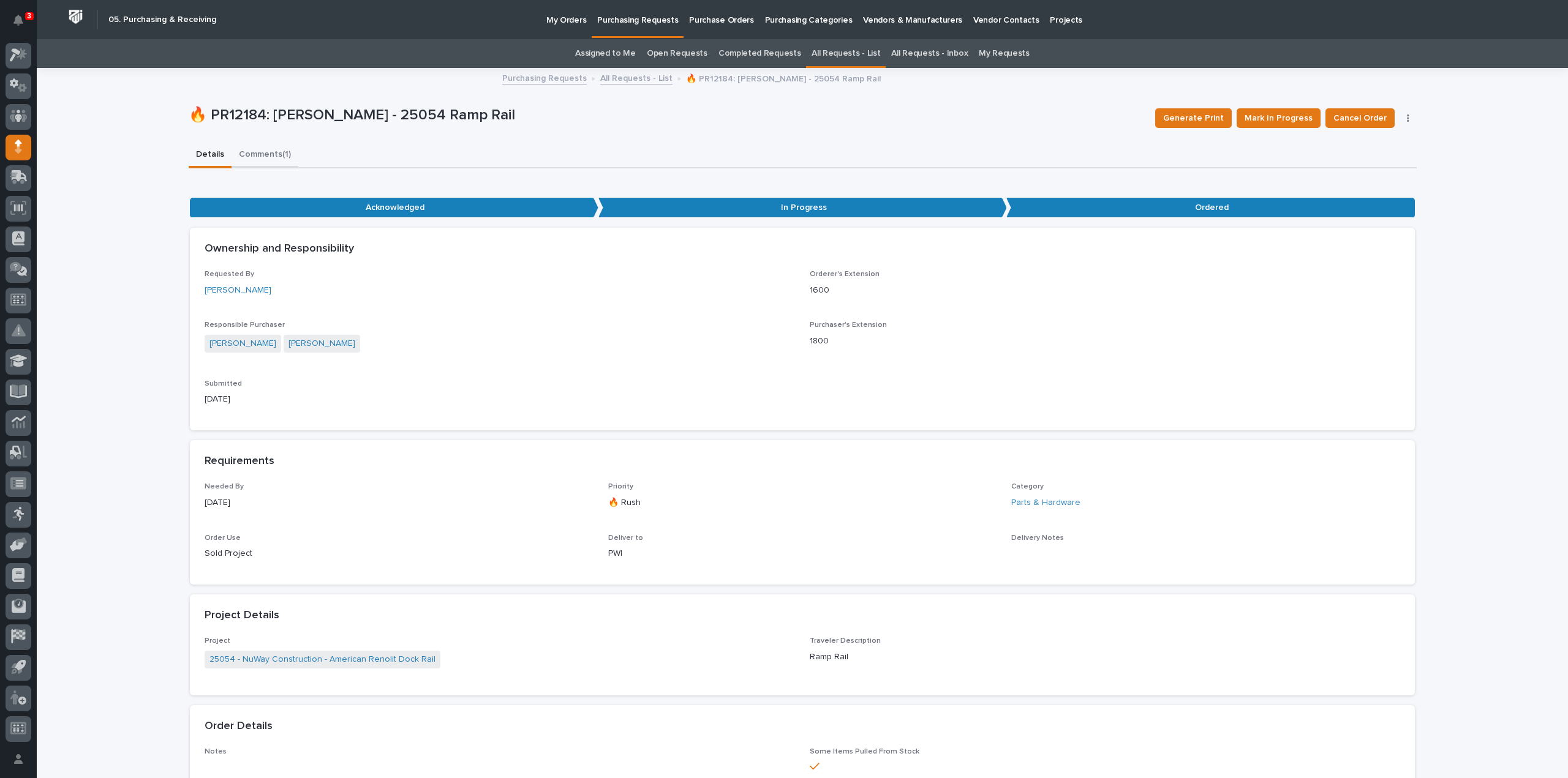
click at [271, 155] on button "Comments (1)" at bounding box center [264, 155] width 67 height 26
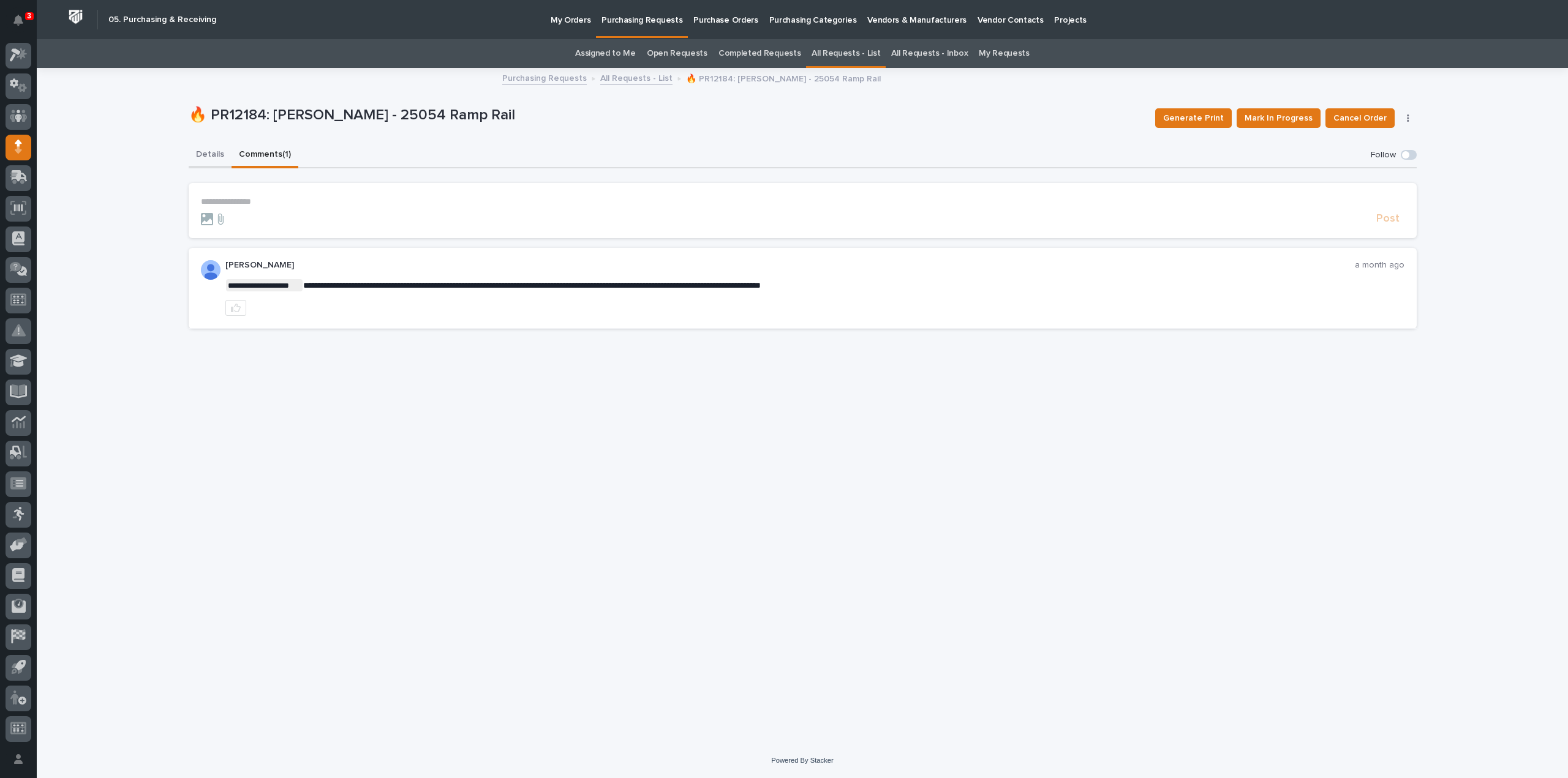
click at [208, 155] on button "Details" at bounding box center [210, 155] width 43 height 26
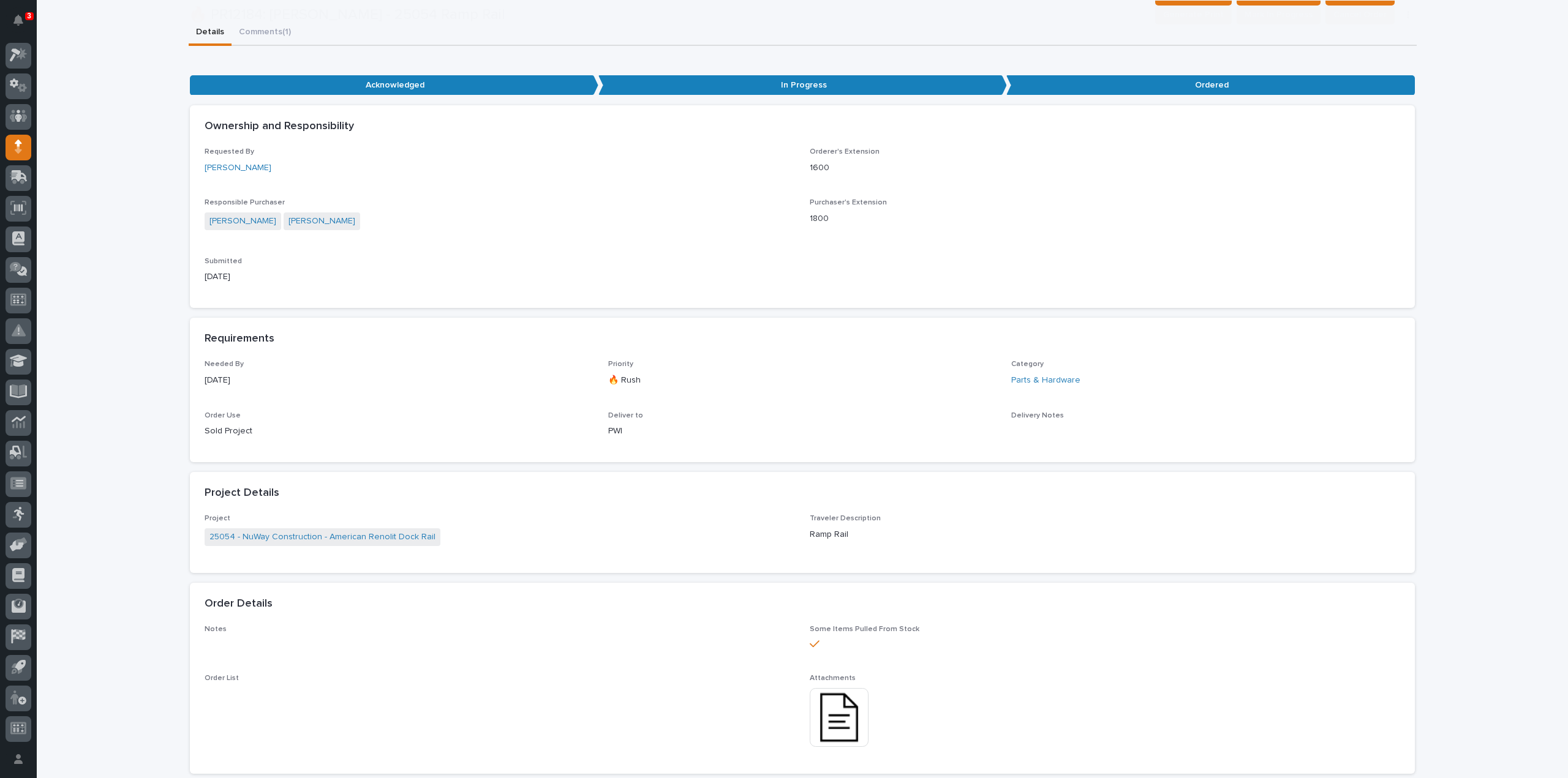
scroll to position [245, 0]
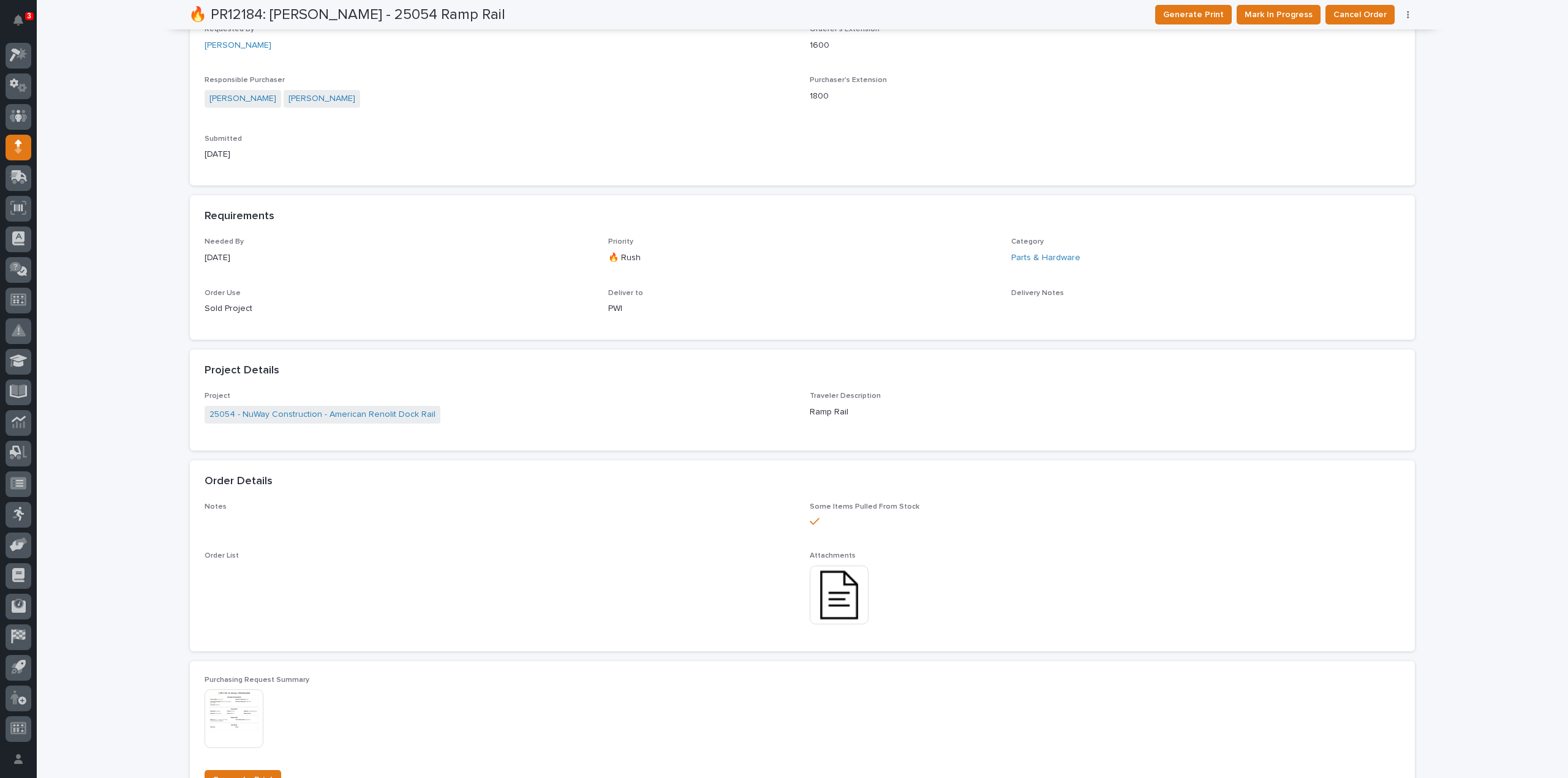
click at [837, 598] on img at bounding box center [839, 595] width 59 height 59
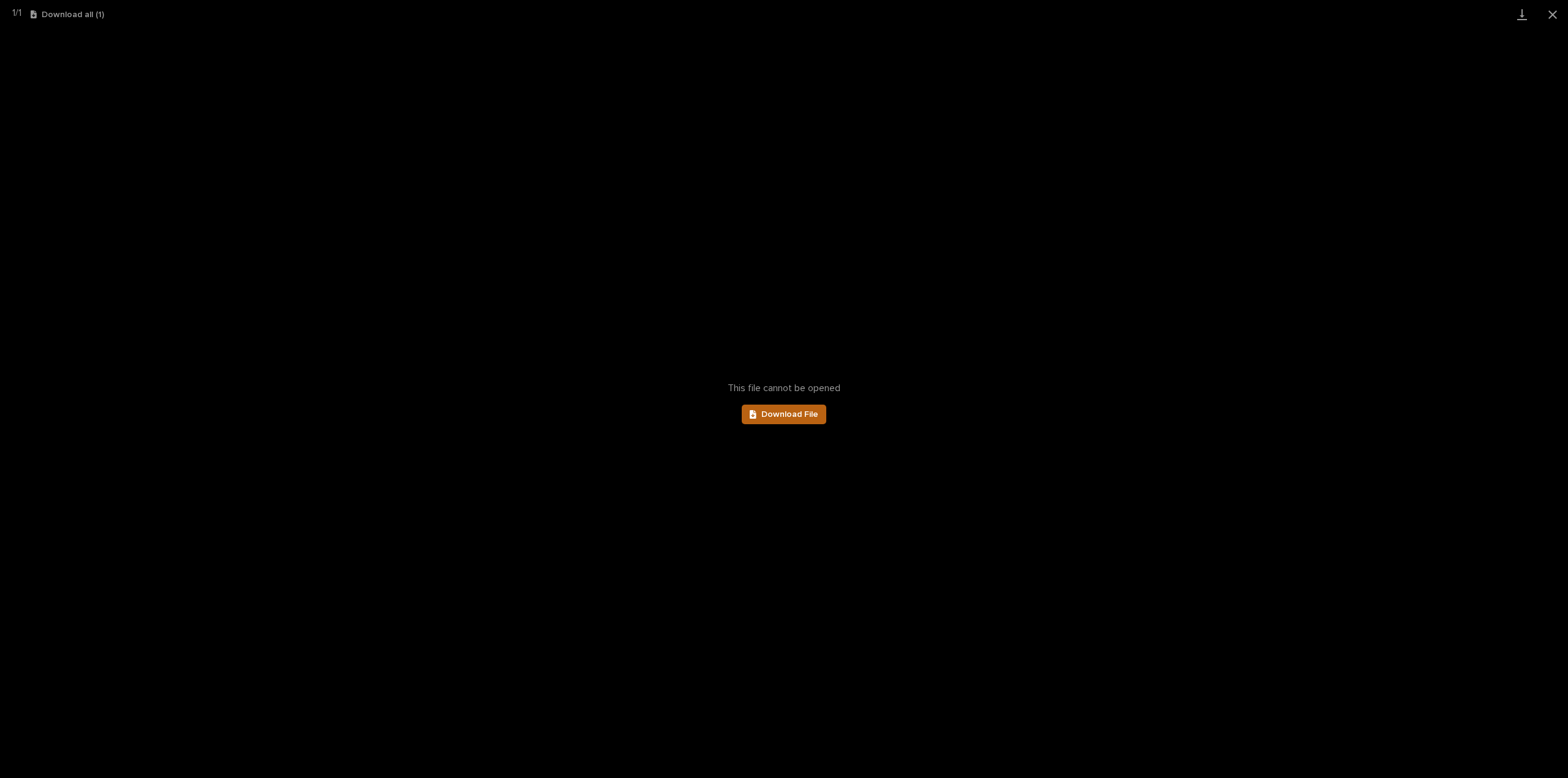
click at [790, 413] on span "Download File" at bounding box center [790, 414] width 57 height 8
click at [1556, 20] on button "Close gallery" at bounding box center [1552, 14] width 30 height 28
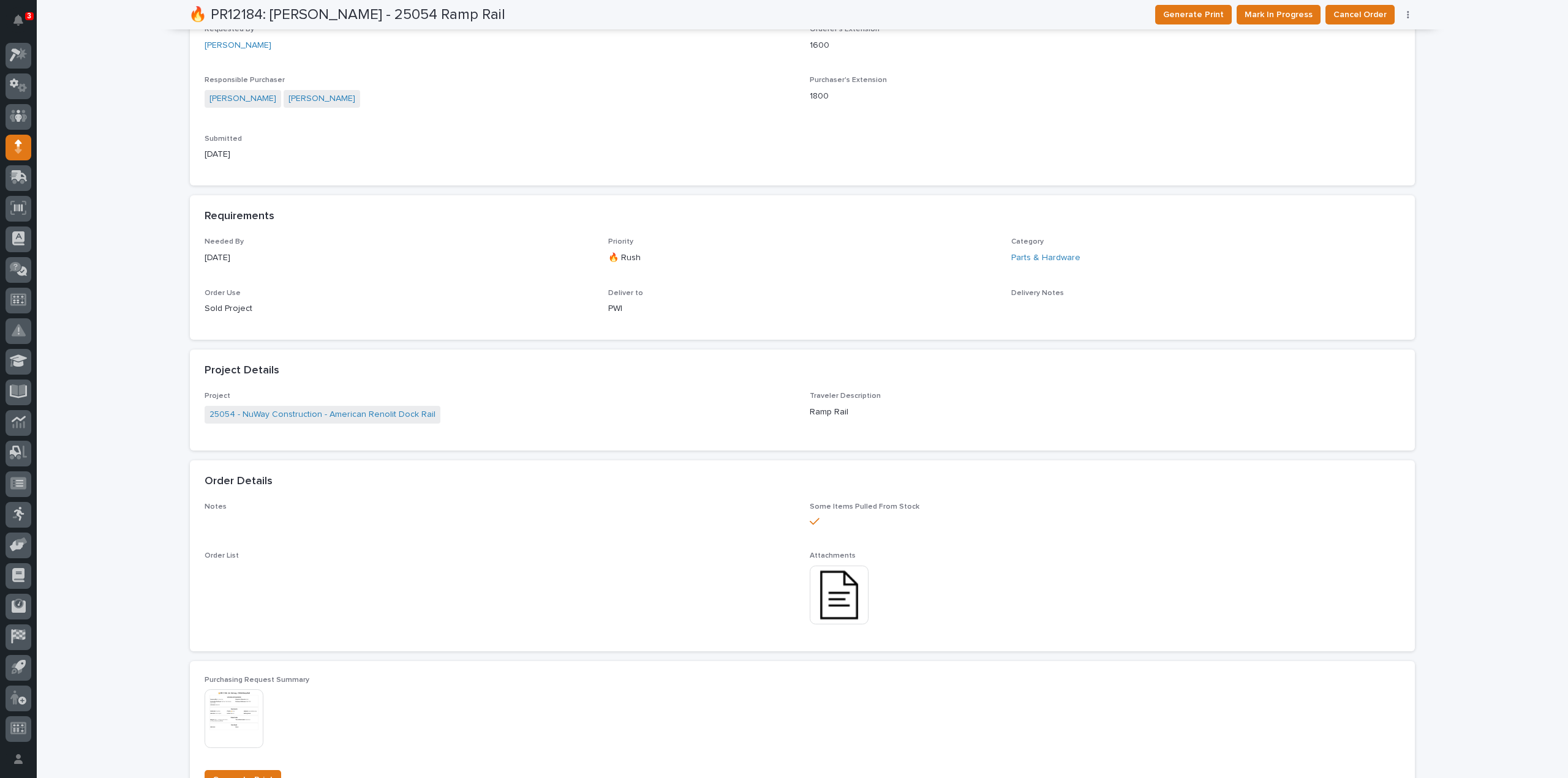
scroll to position [0, 0]
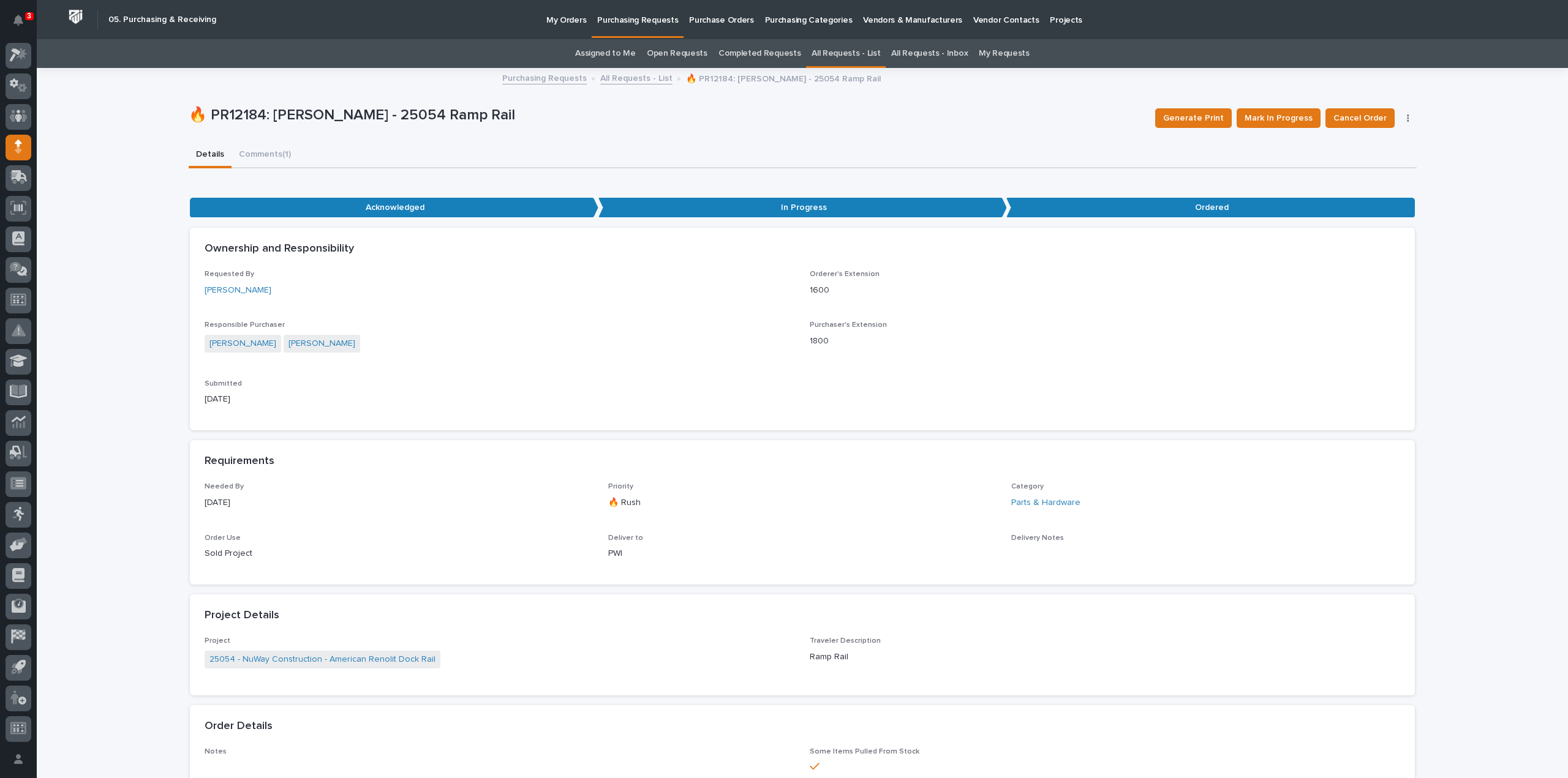
click at [608, 54] on link "Assigned to Me" at bounding box center [606, 53] width 61 height 28
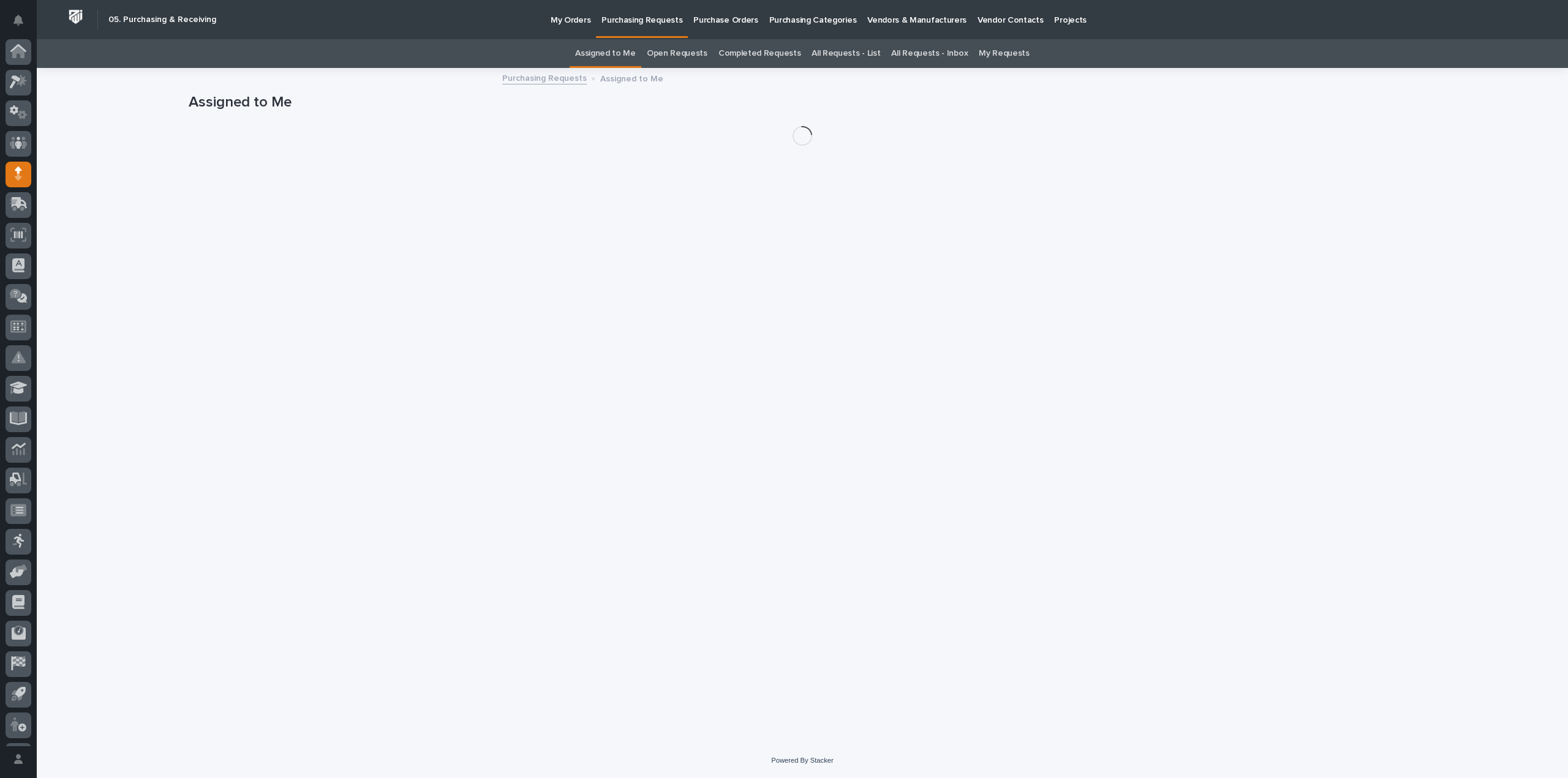
scroll to position [27, 0]
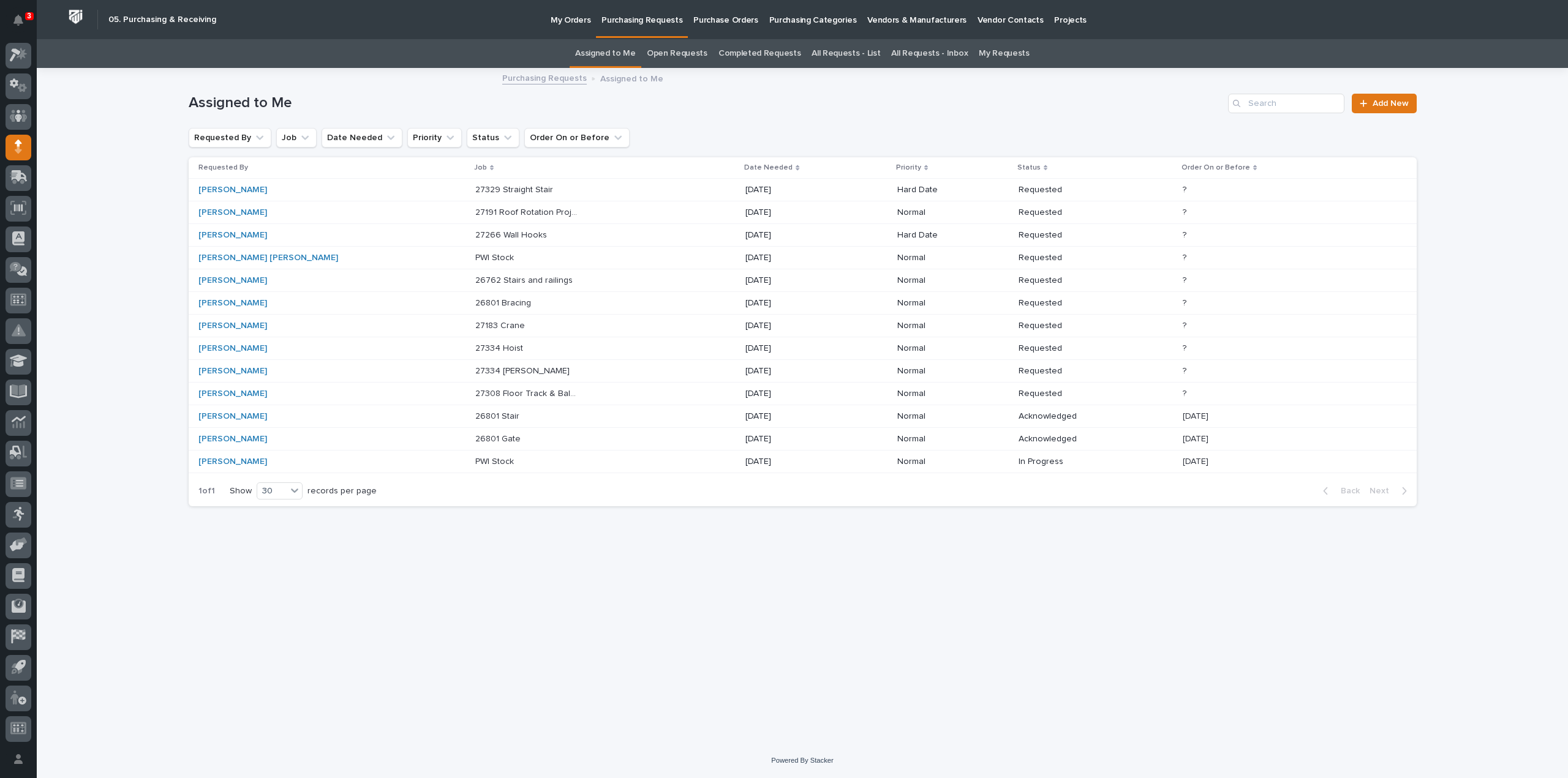
click at [867, 54] on link "All Requests - List" at bounding box center [846, 53] width 69 height 28
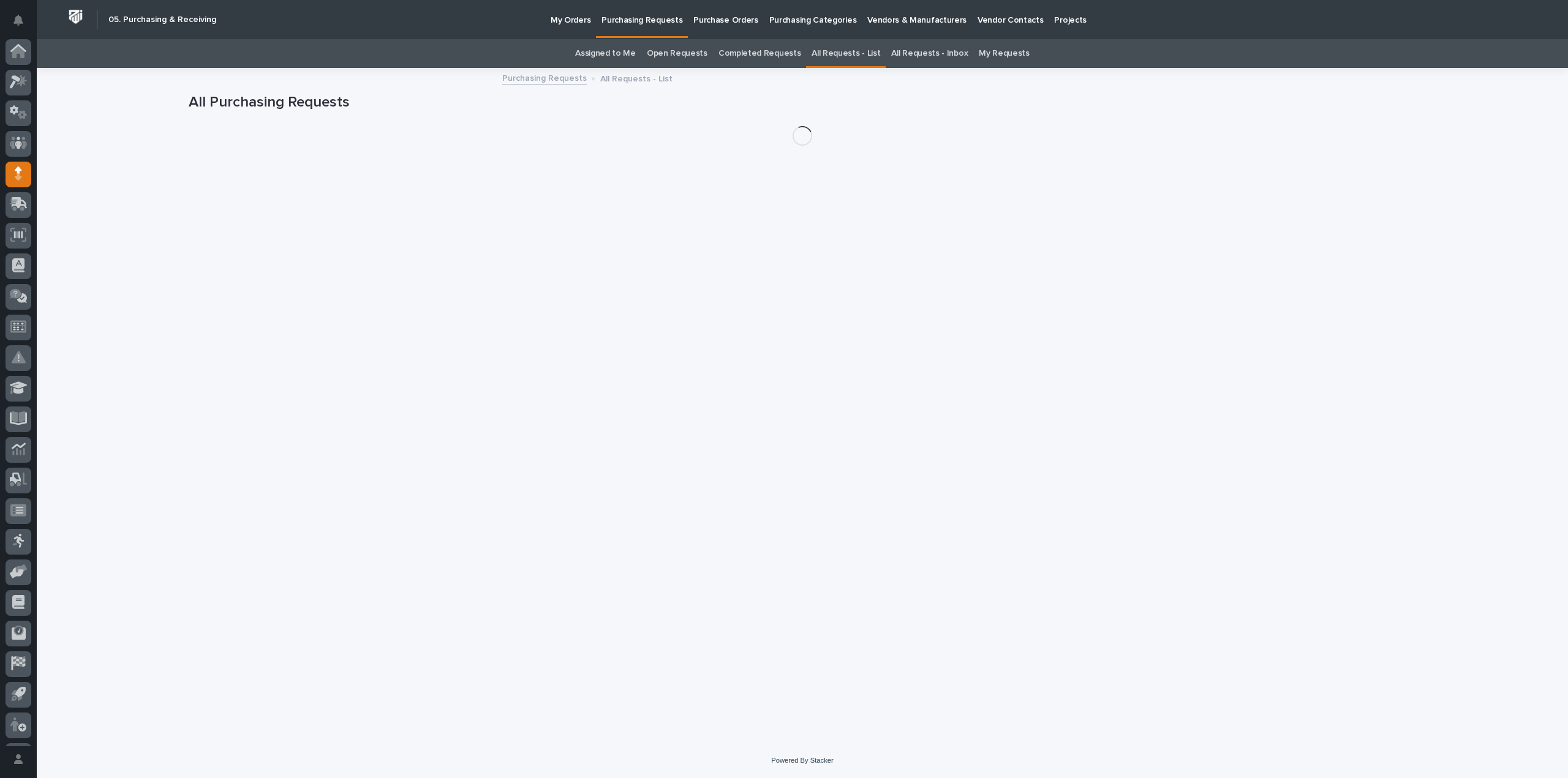
scroll to position [27, 0]
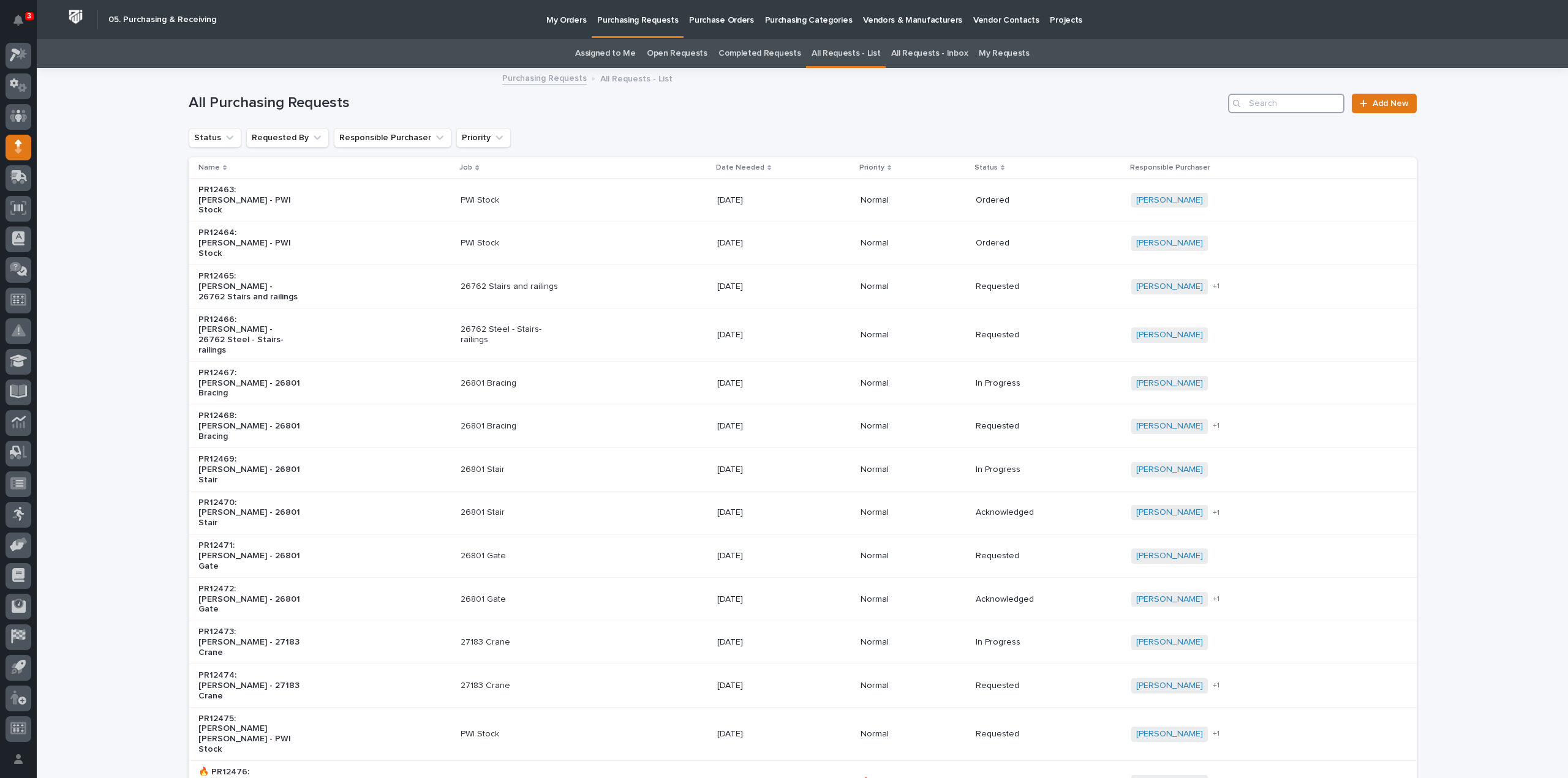
click at [1258, 107] on input "Search" at bounding box center [1286, 103] width 117 height 19
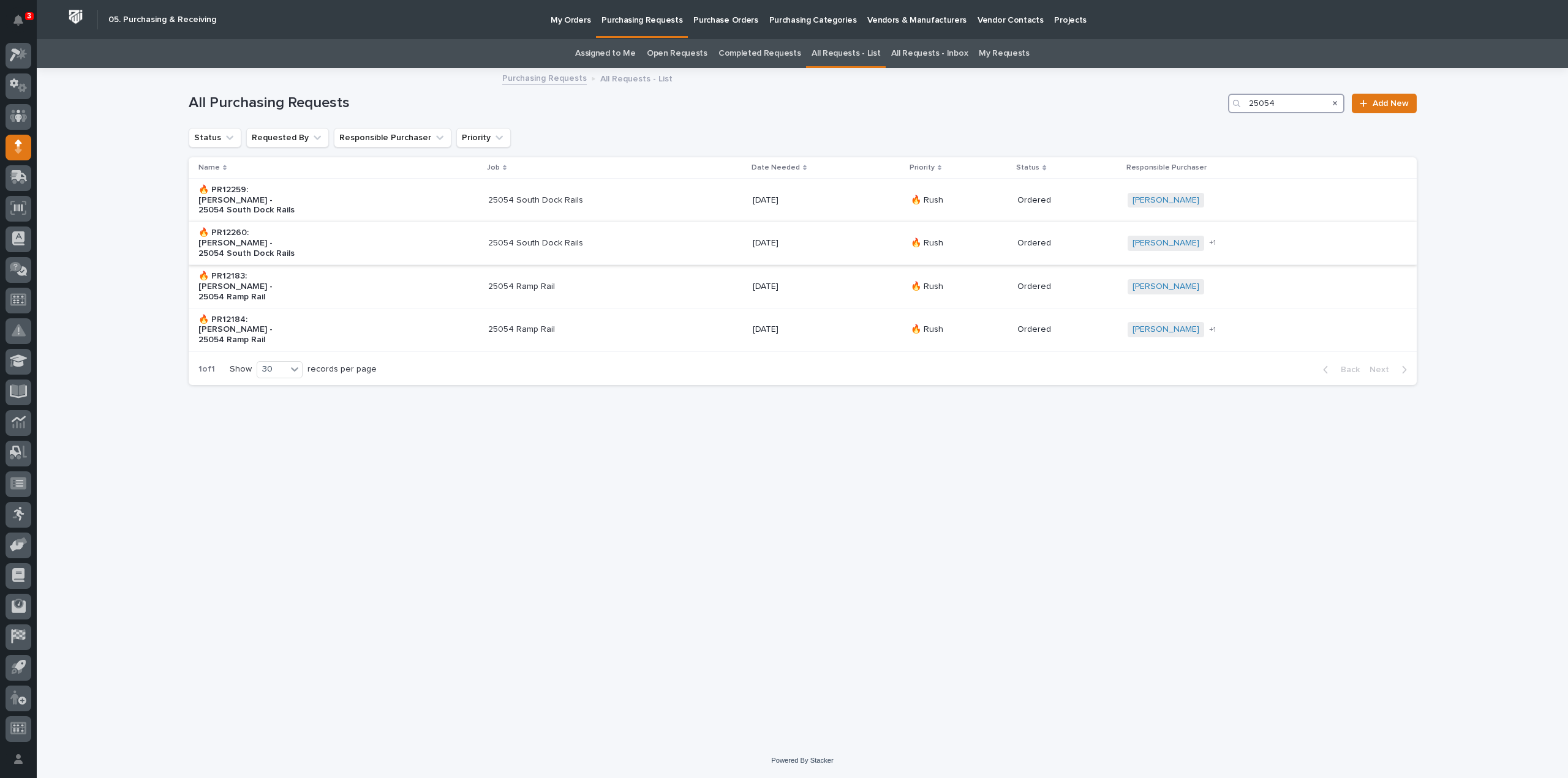
type input "25054"
click at [557, 239] on p "25054 South Dock Rails" at bounding box center [539, 243] width 102 height 10
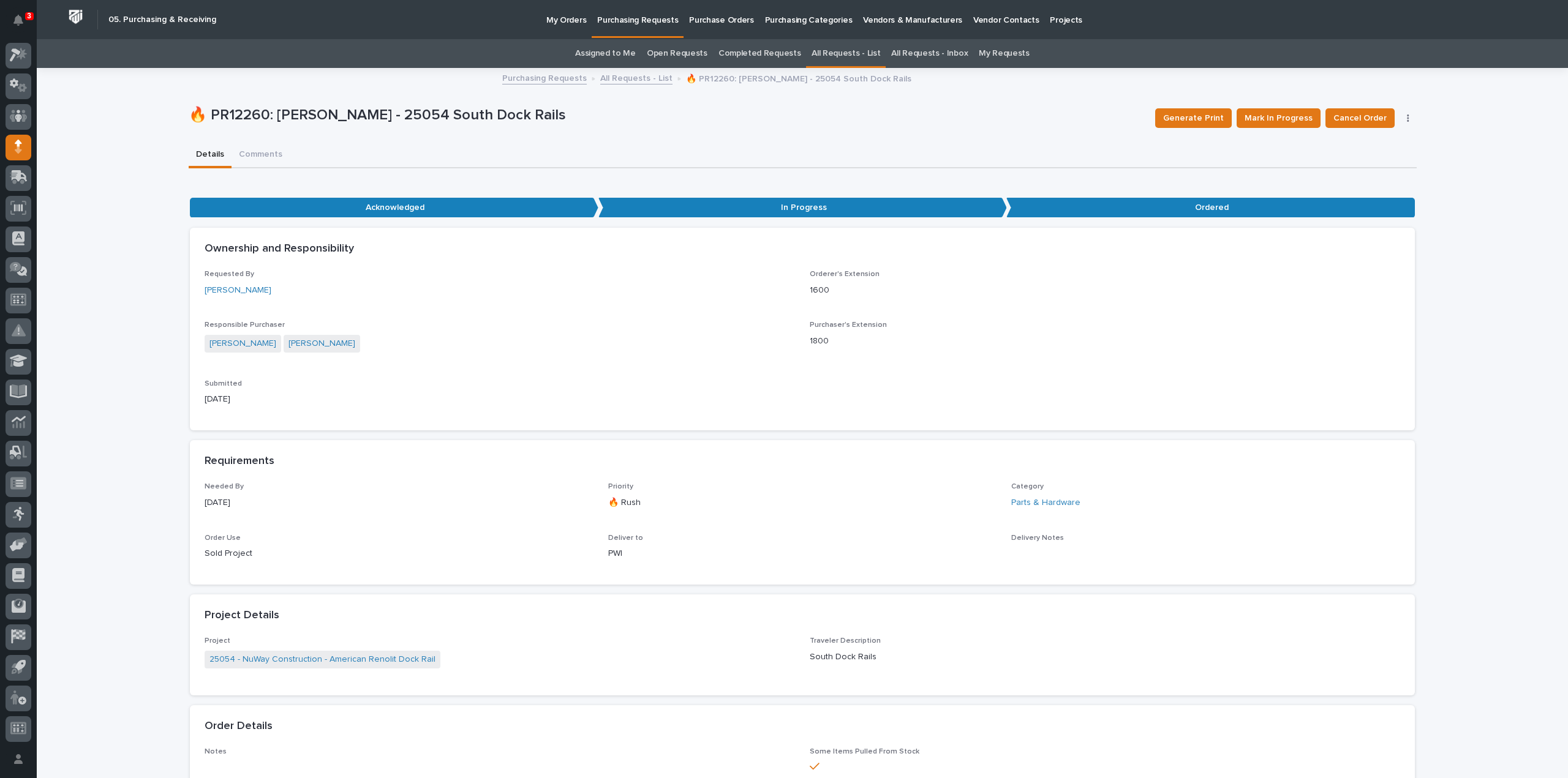
scroll to position [735, 0]
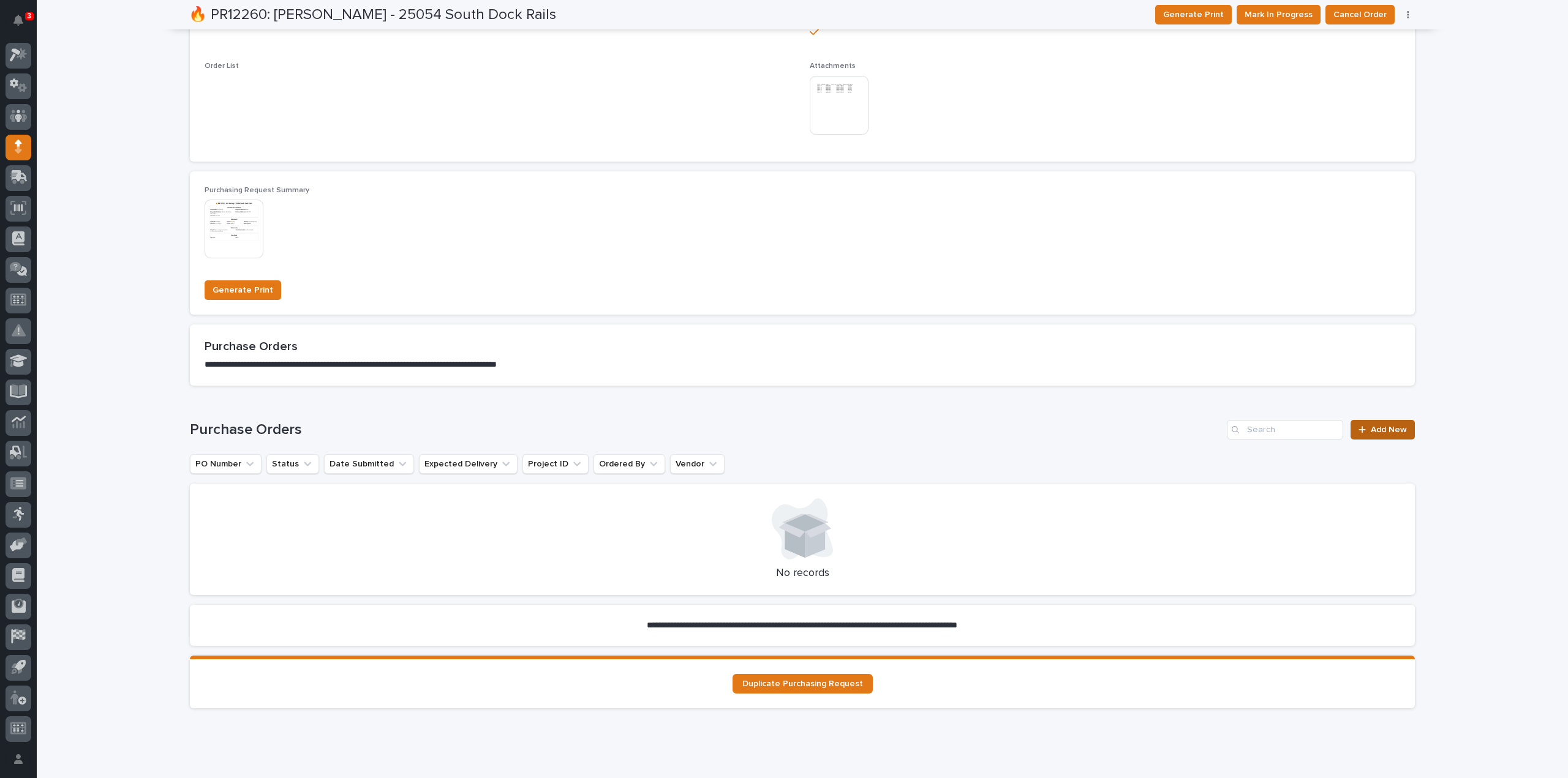
click at [1373, 435] on link "Add New" at bounding box center [1383, 429] width 64 height 19
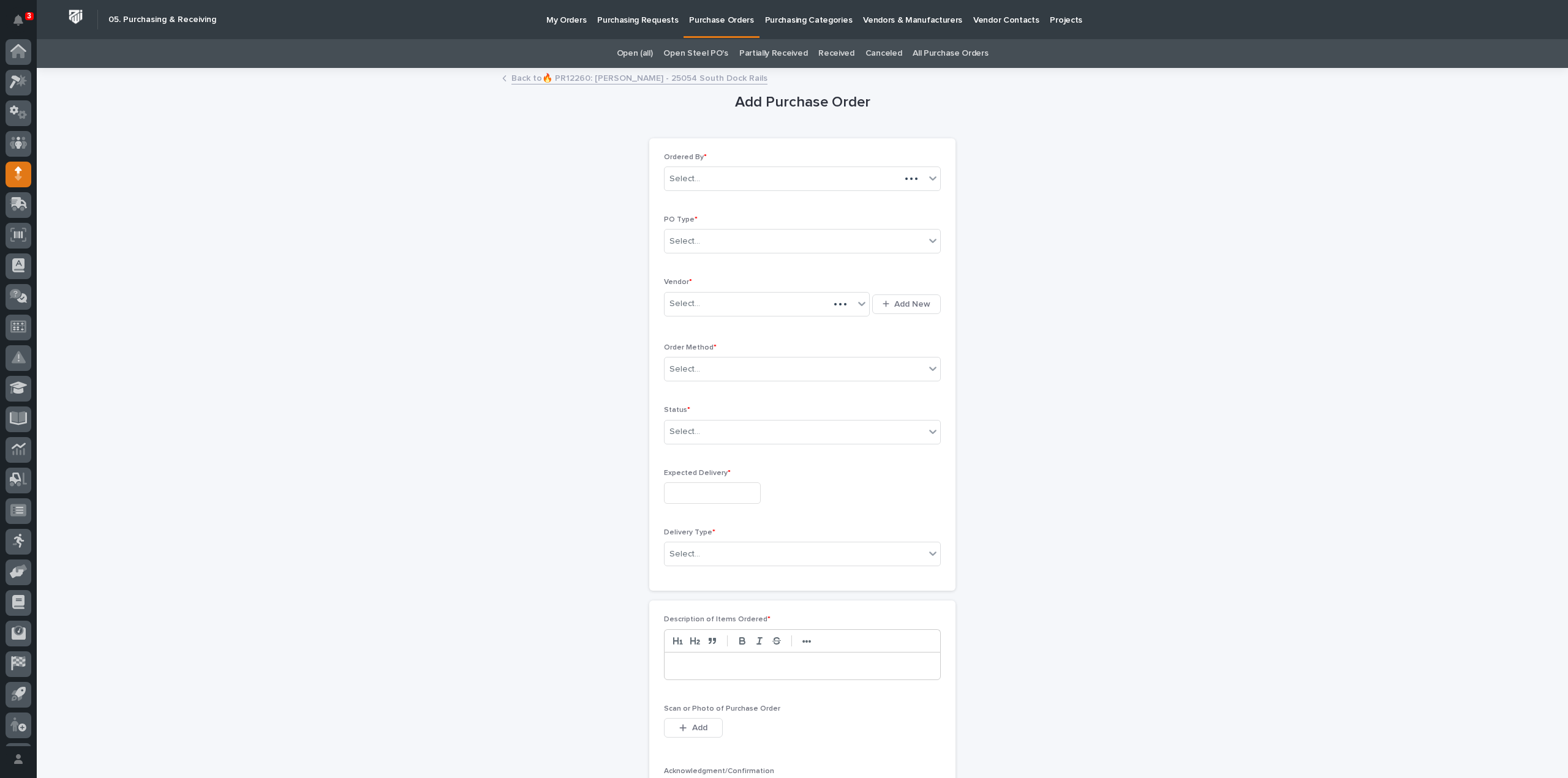
scroll to position [27, 0]
click at [715, 242] on div "Select..." at bounding box center [795, 241] width 261 height 20
click at [686, 286] on div "Paper" at bounding box center [798, 285] width 275 height 21
click at [686, 300] on div "Select..." at bounding box center [684, 304] width 30 height 13
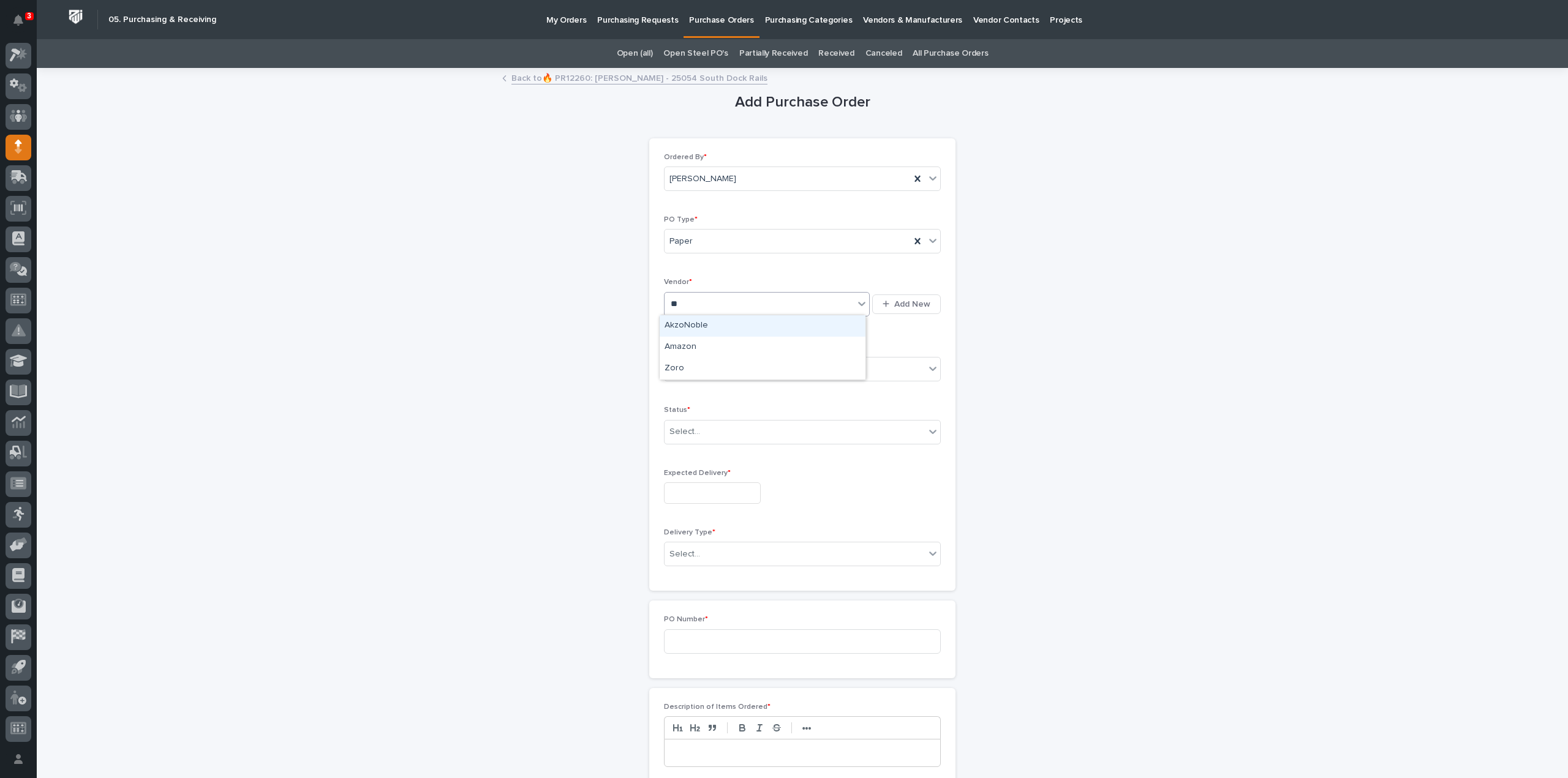
type input "***"
click at [684, 323] on div "Zoro" at bounding box center [763, 326] width 206 height 21
click at [674, 372] on div "Select..." at bounding box center [684, 370] width 30 height 13
click at [695, 389] on div "Online Order" at bounding box center [798, 390] width 275 height 21
click at [688, 433] on div "Select..." at bounding box center [684, 432] width 30 height 13
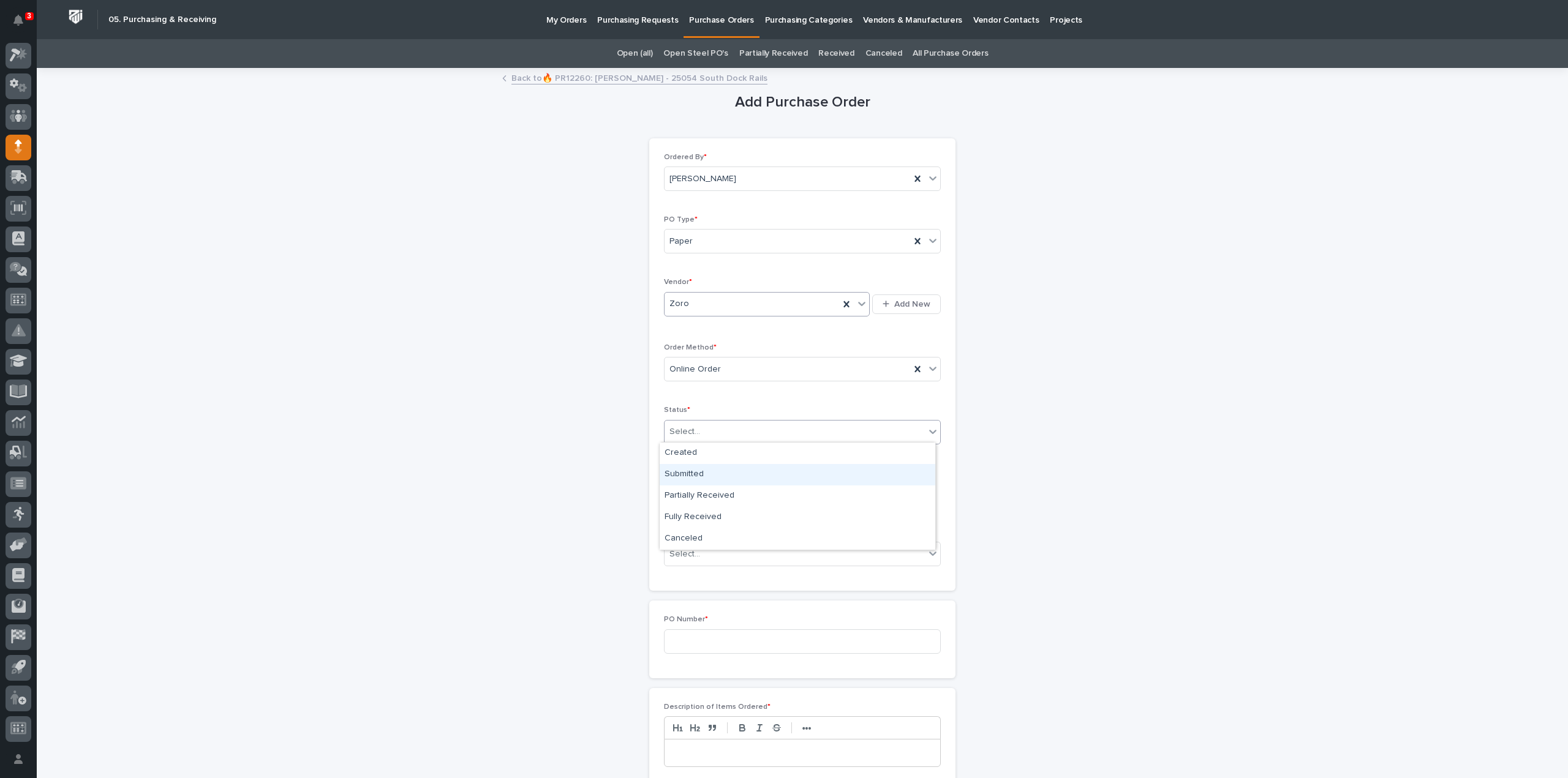
click at [686, 474] on div "Submitted" at bounding box center [798, 474] width 275 height 21
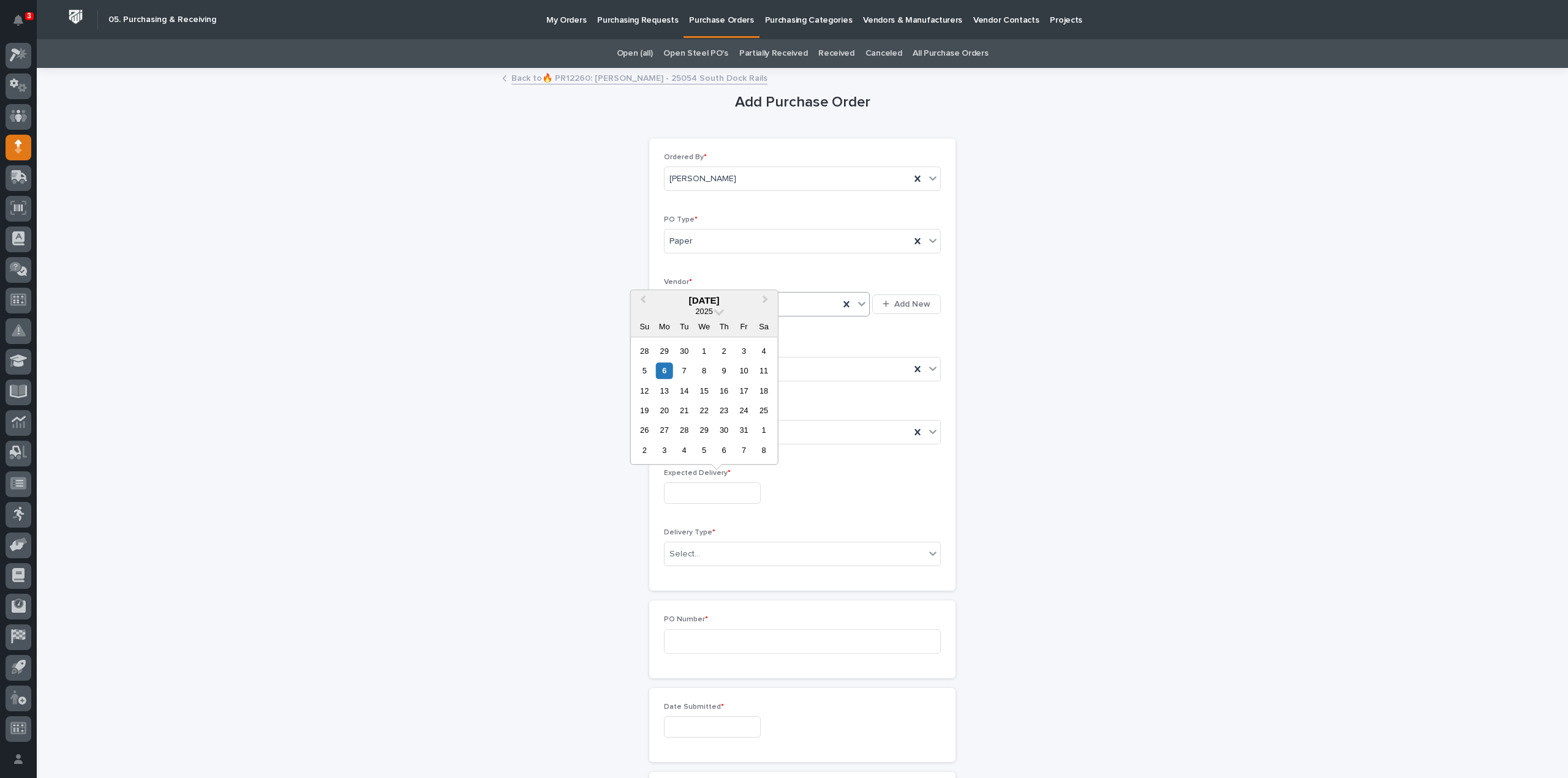
click at [684, 494] on input "text" at bounding box center [711, 493] width 96 height 21
click at [689, 372] on div "7" at bounding box center [685, 371] width 17 height 17
type input "**********"
click at [702, 553] on div "Select..." at bounding box center [795, 554] width 261 height 20
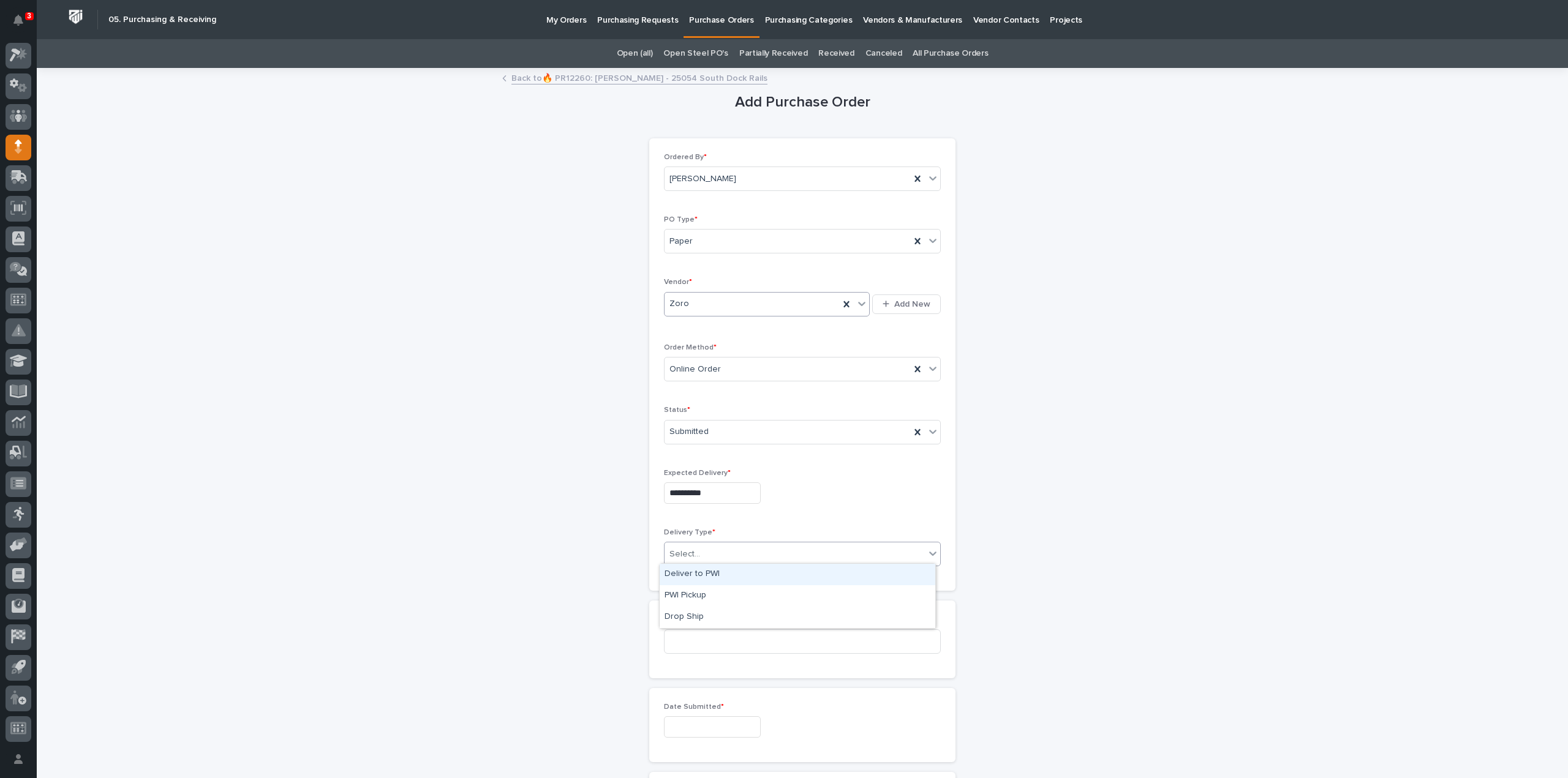
click at [689, 575] on div "Deliver to PWI" at bounding box center [798, 574] width 275 height 21
click at [688, 636] on input at bounding box center [802, 641] width 277 height 25
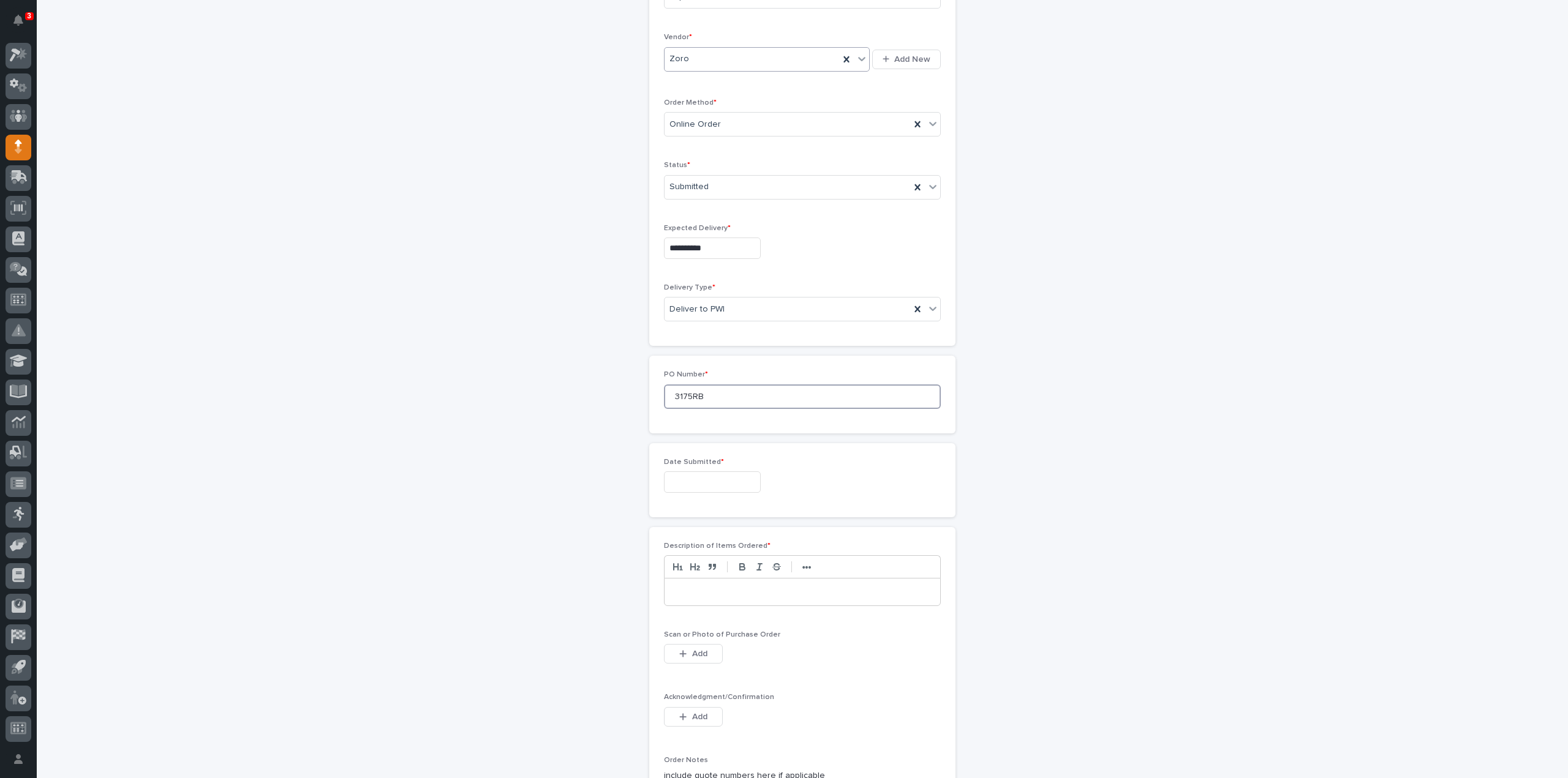
type input "3175RB"
click at [677, 487] on input "text" at bounding box center [711, 482] width 96 height 21
click at [660, 356] on div "6" at bounding box center [665, 359] width 17 height 17
type input "**********"
click at [689, 597] on div at bounding box center [802, 592] width 275 height 27
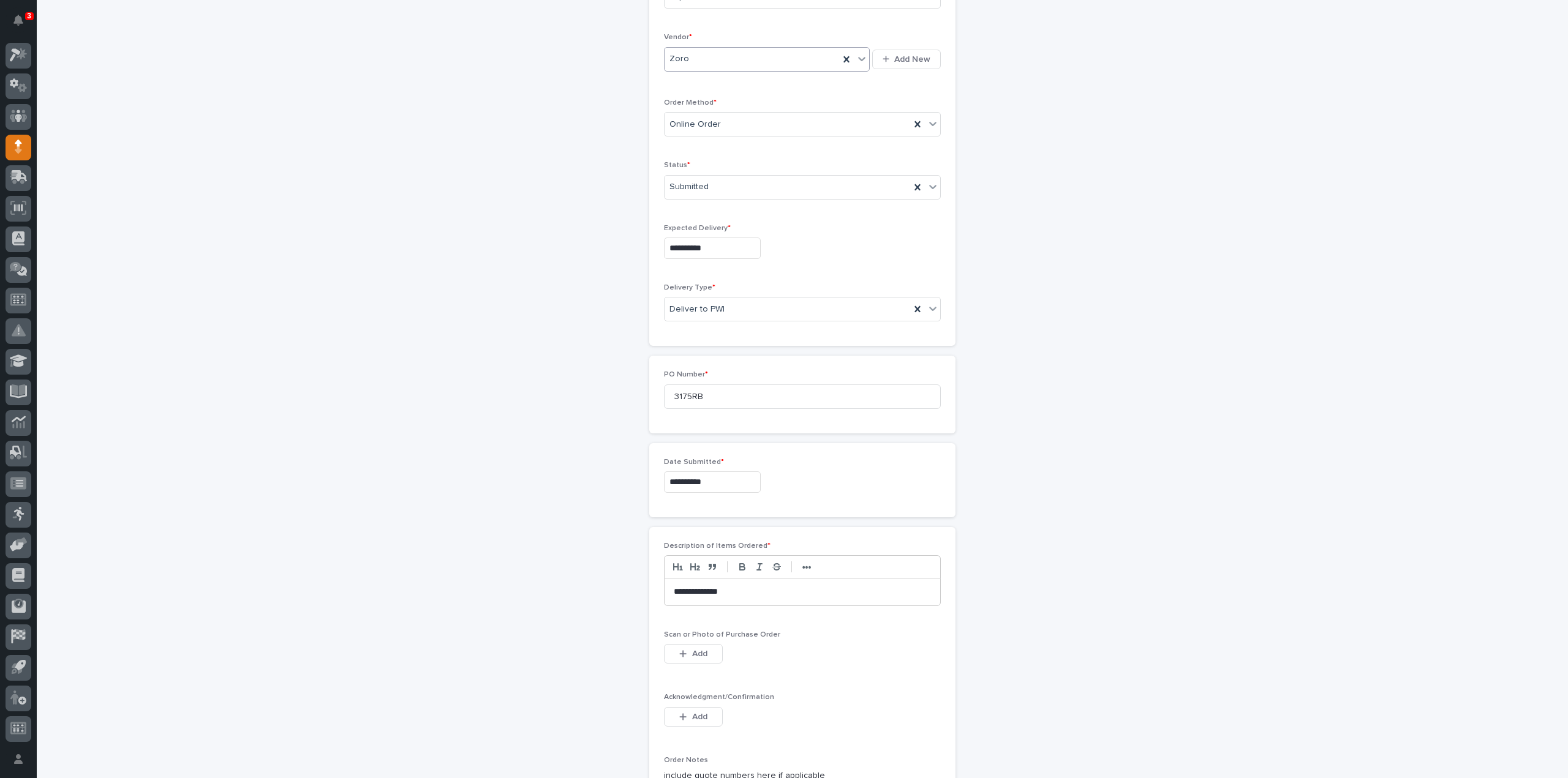
scroll to position [367, 0]
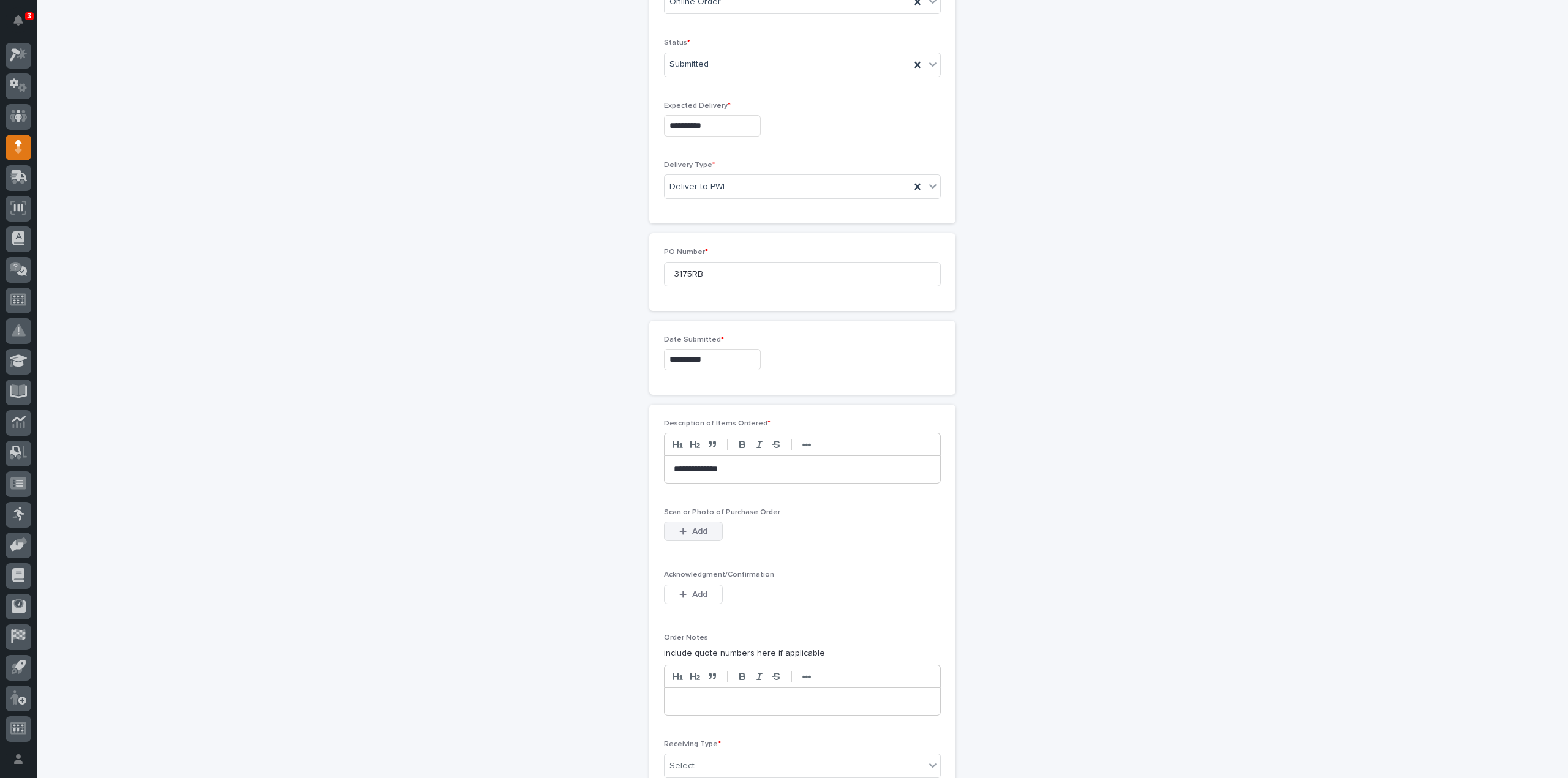
click at [692, 528] on span "Add" at bounding box center [700, 531] width 16 height 11
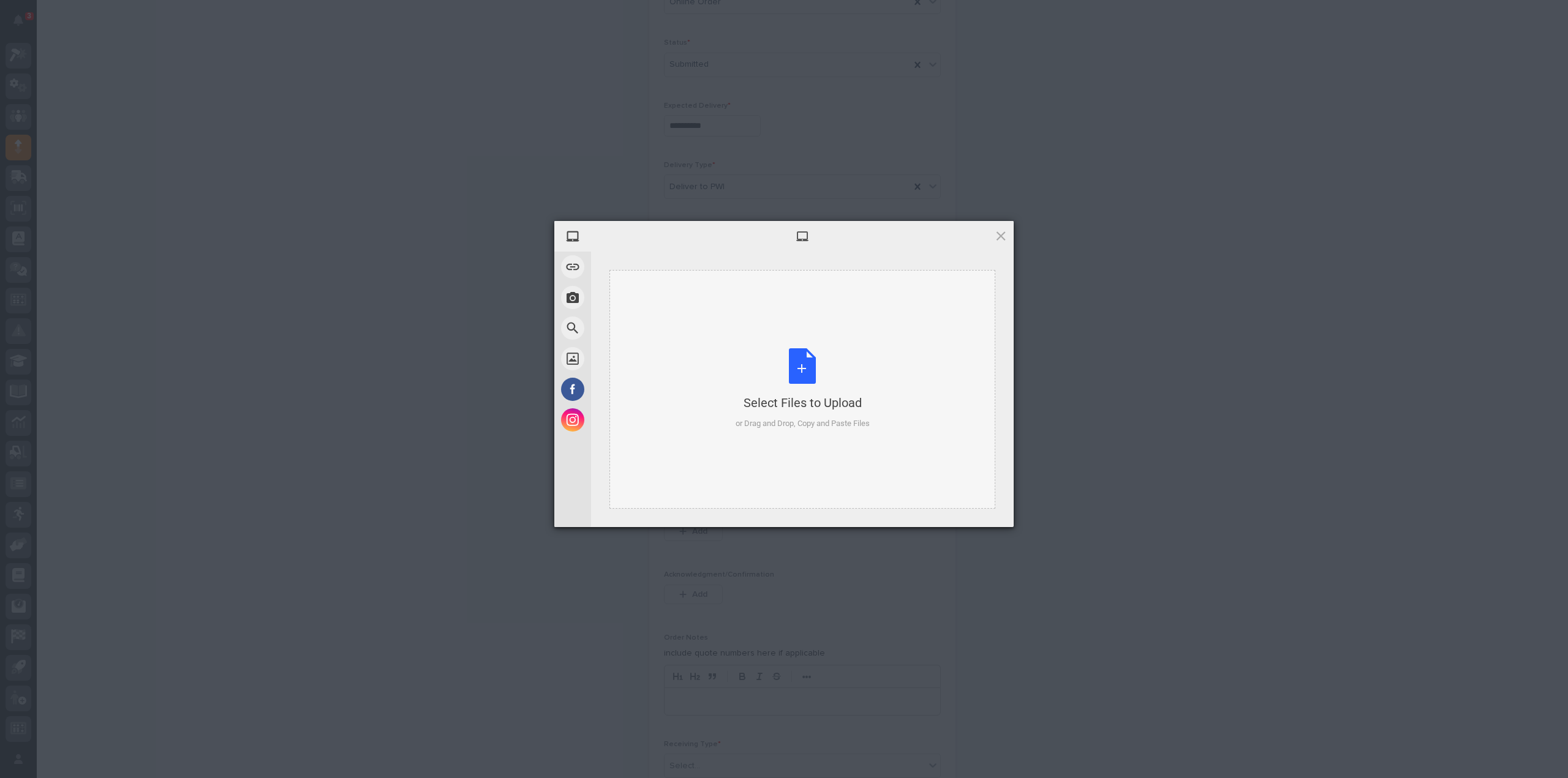
click at [801, 365] on div "Select Files to Upload or Drag and Drop, Copy and Paste Files" at bounding box center [802, 389] width 134 height 82
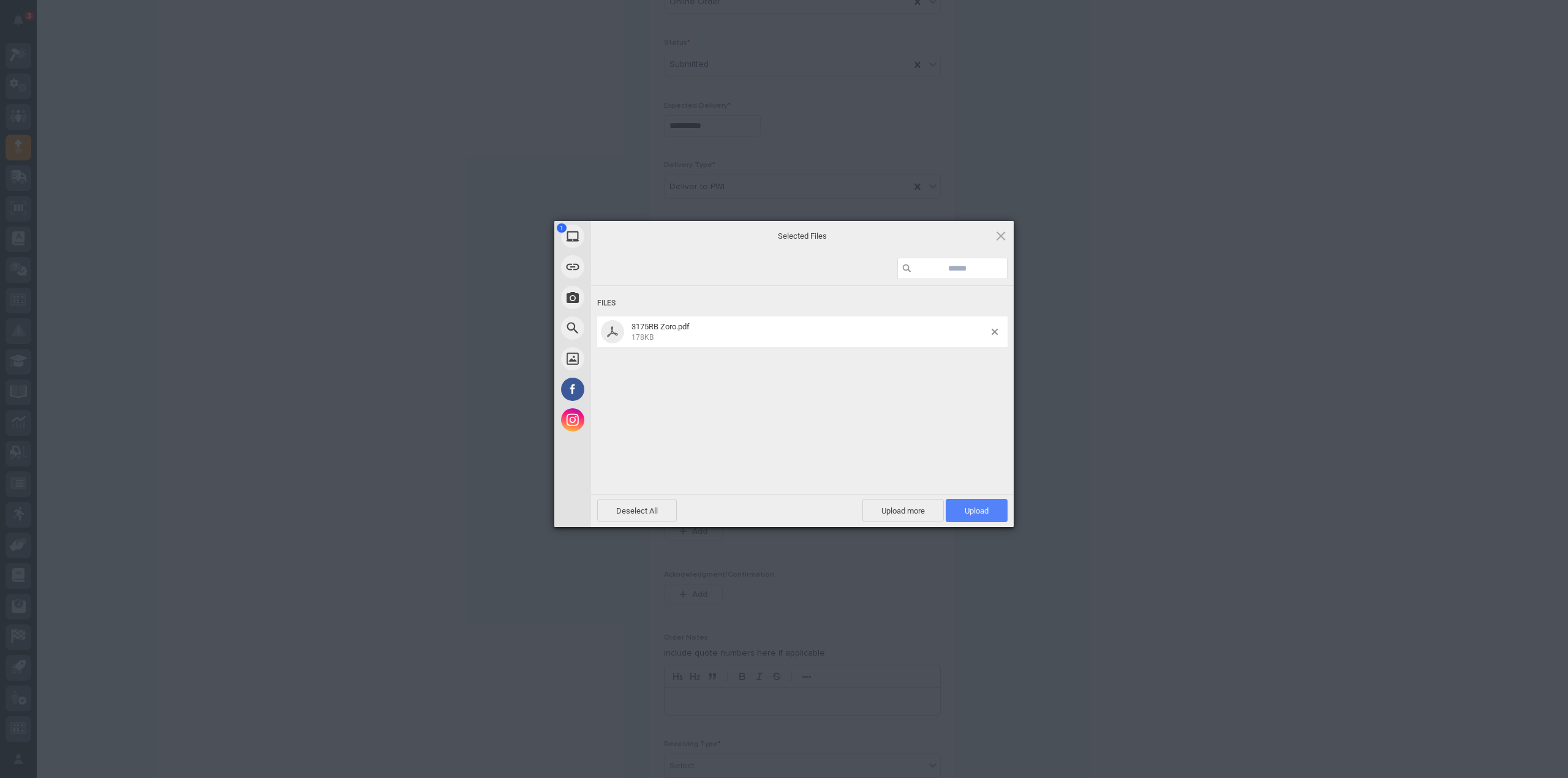
drag, startPoint x: 977, startPoint y: 506, endPoint x: 967, endPoint y: 499, distance: 12.2
click at [977, 506] on span "Upload 1" at bounding box center [976, 510] width 62 height 23
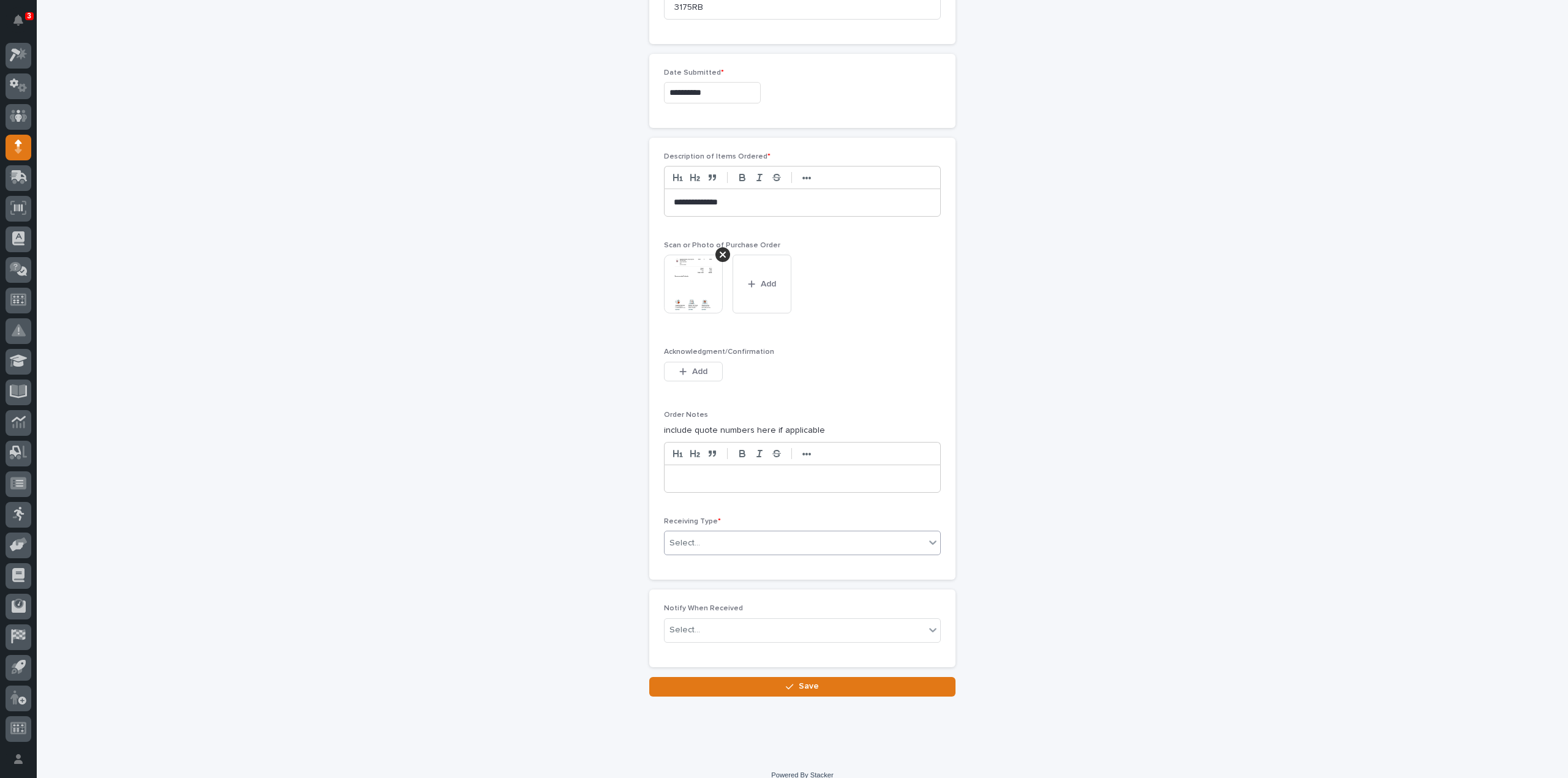
scroll to position [643, 0]
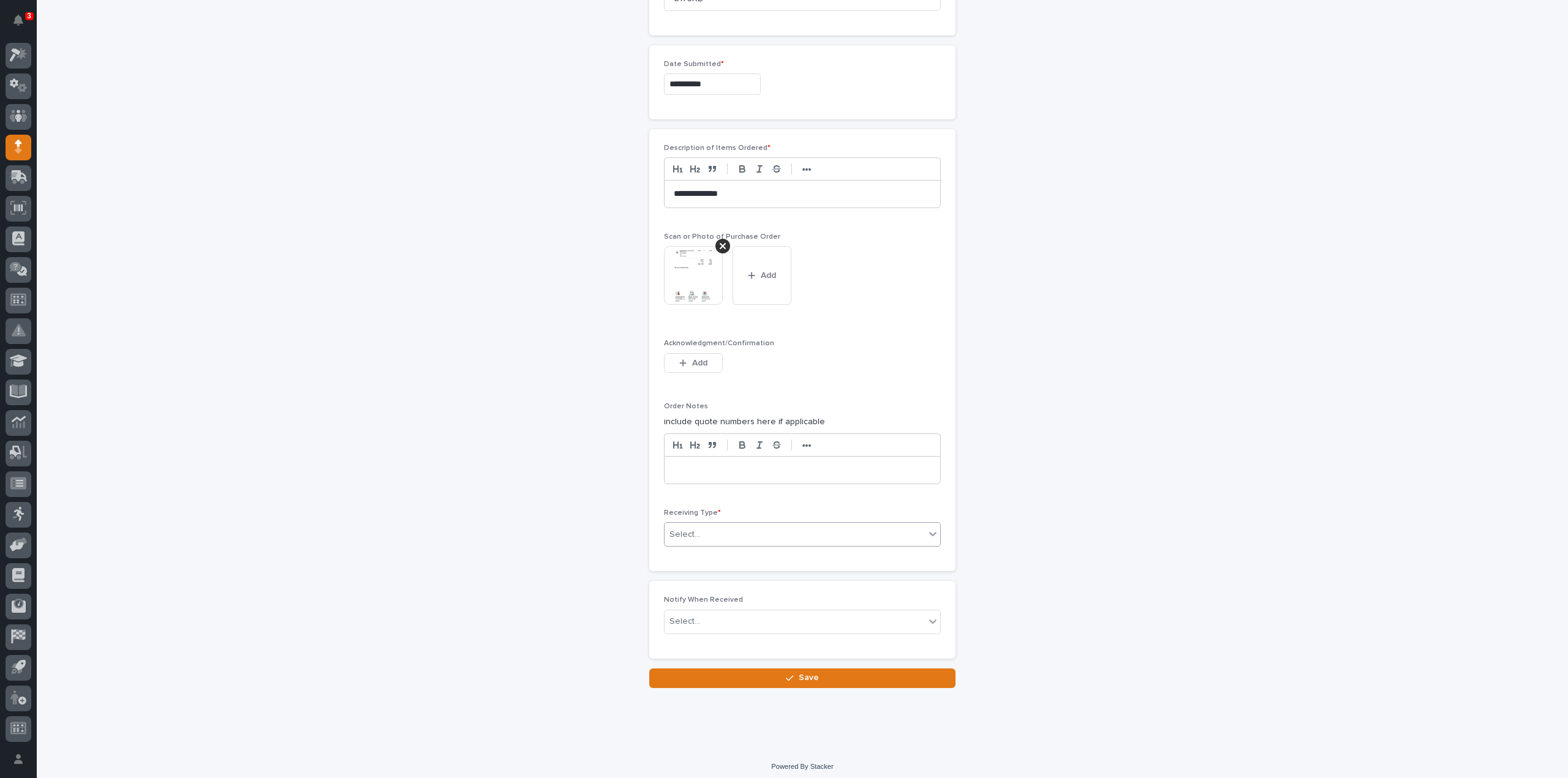
click at [732, 530] on div "Select..." at bounding box center [795, 535] width 261 height 20
click at [694, 617] on div "Deliver to" at bounding box center [798, 617] width 275 height 21
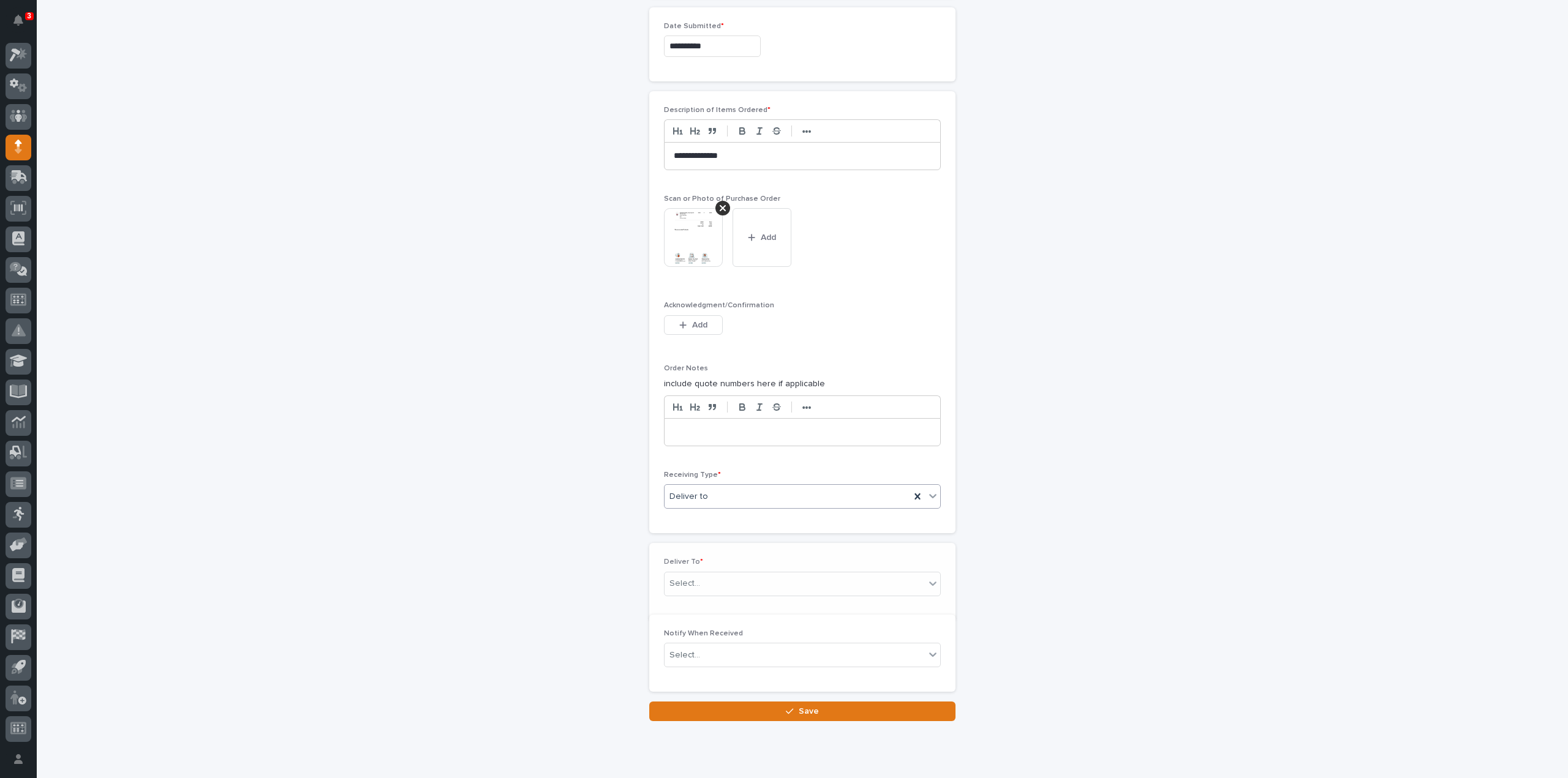
scroll to position [686, 0]
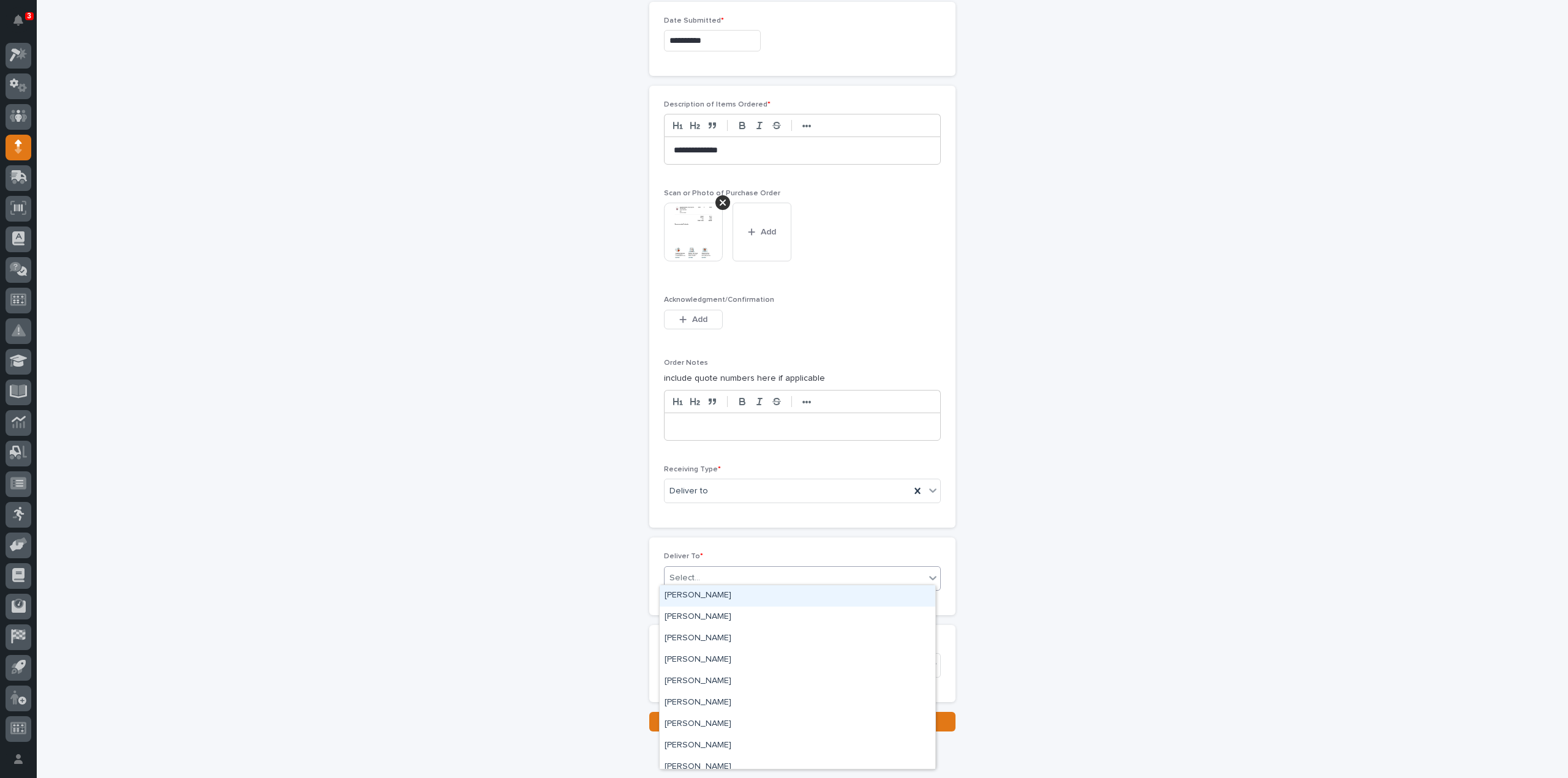
click at [680, 574] on div "Select..." at bounding box center [684, 578] width 30 height 13
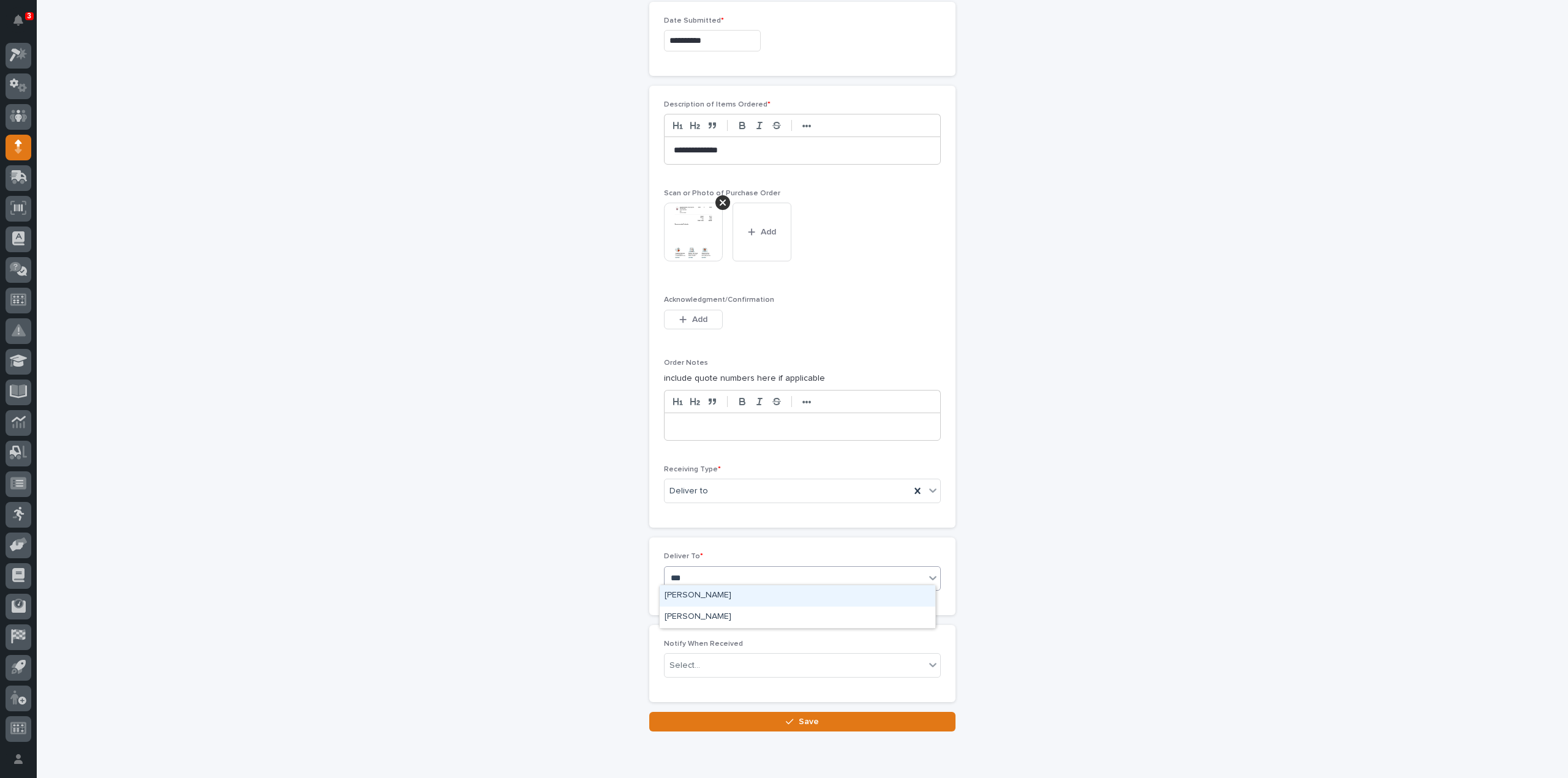
type input "****"
click at [677, 597] on div "[PERSON_NAME]" at bounding box center [798, 595] width 275 height 21
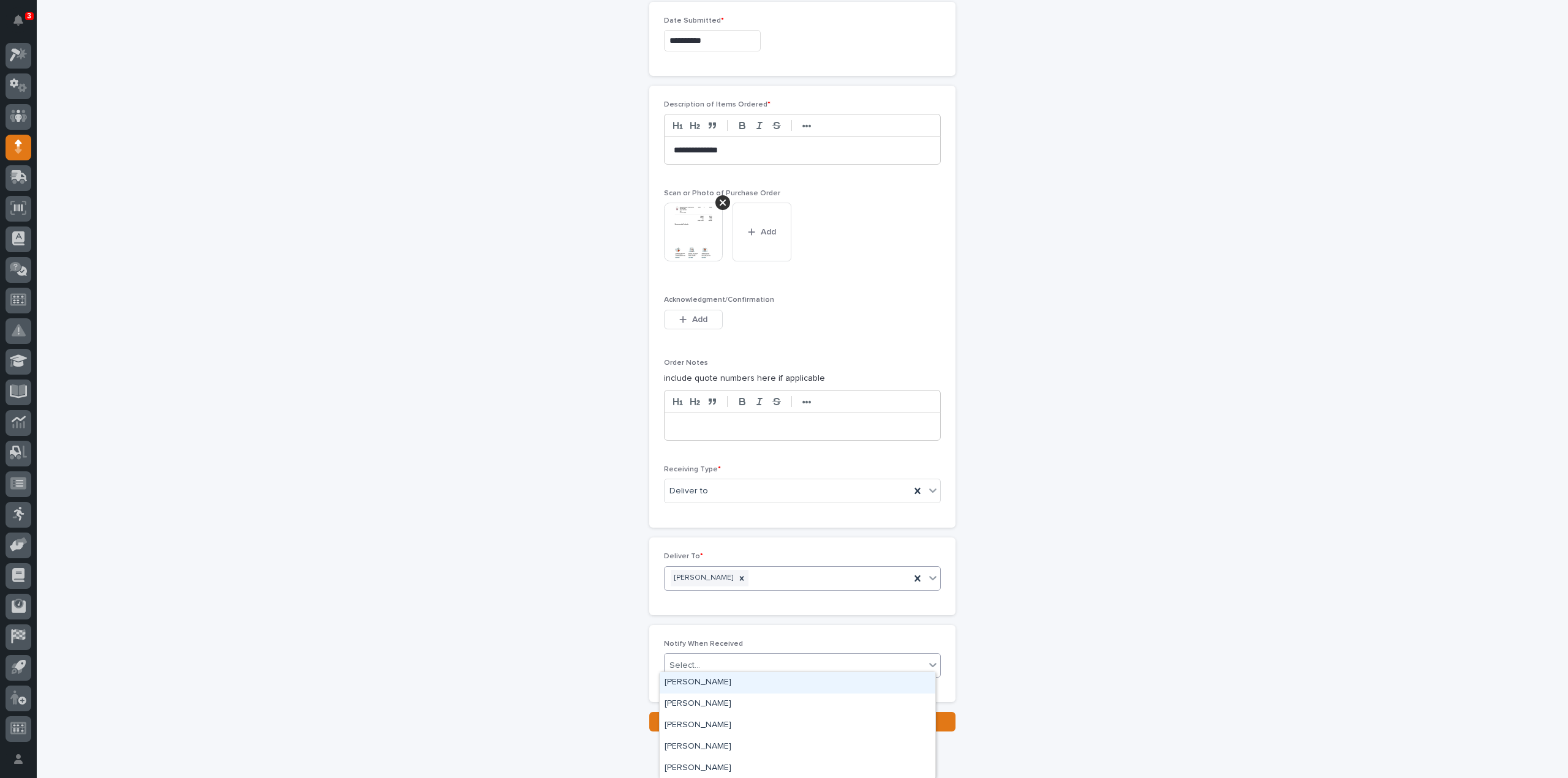
click at [680, 663] on div "Select..." at bounding box center [684, 666] width 30 height 13
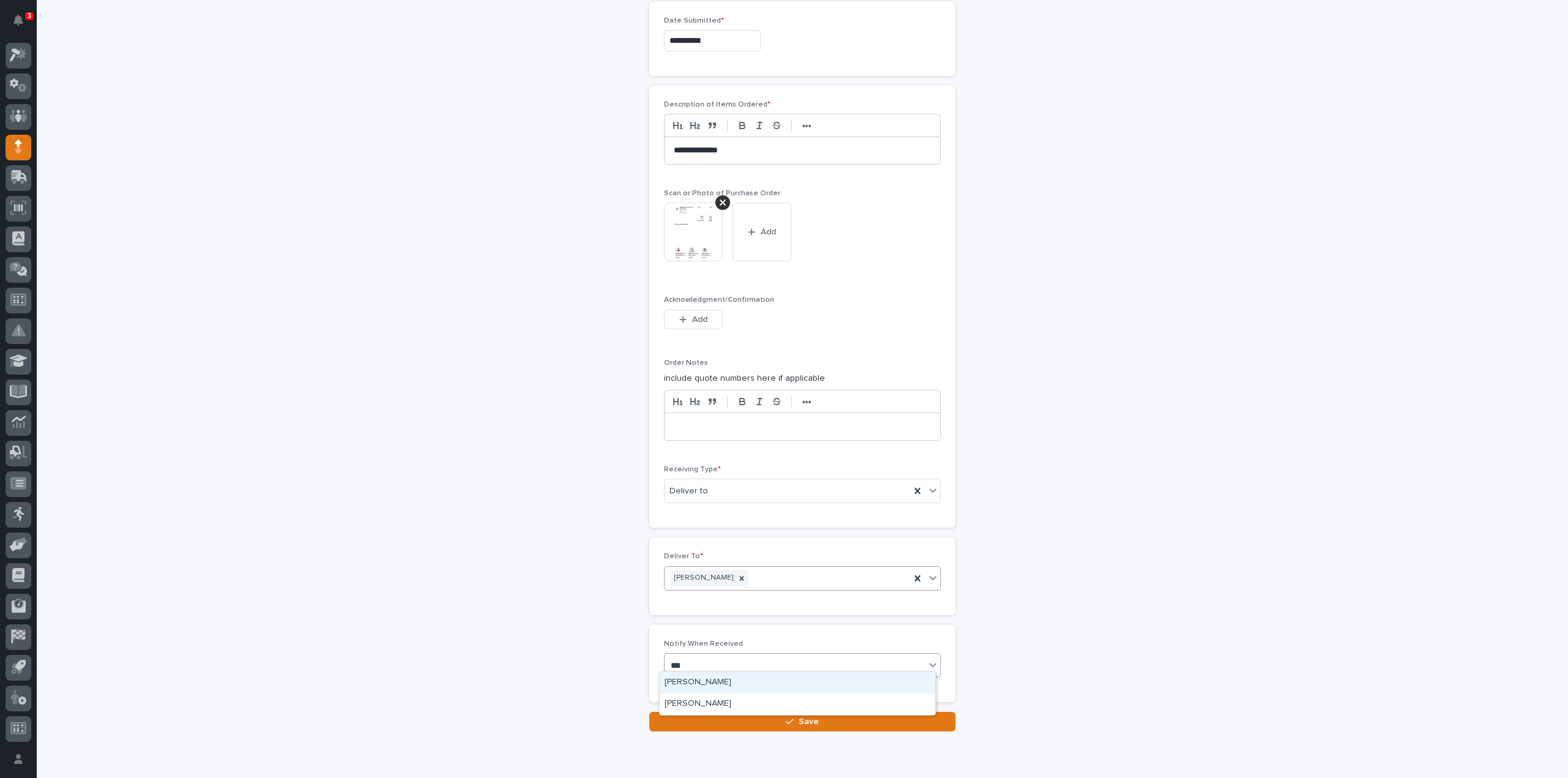
type input "****"
click at [685, 686] on div "[PERSON_NAME]" at bounding box center [798, 683] width 275 height 21
click at [695, 712] on button "Save" at bounding box center [802, 721] width 307 height 19
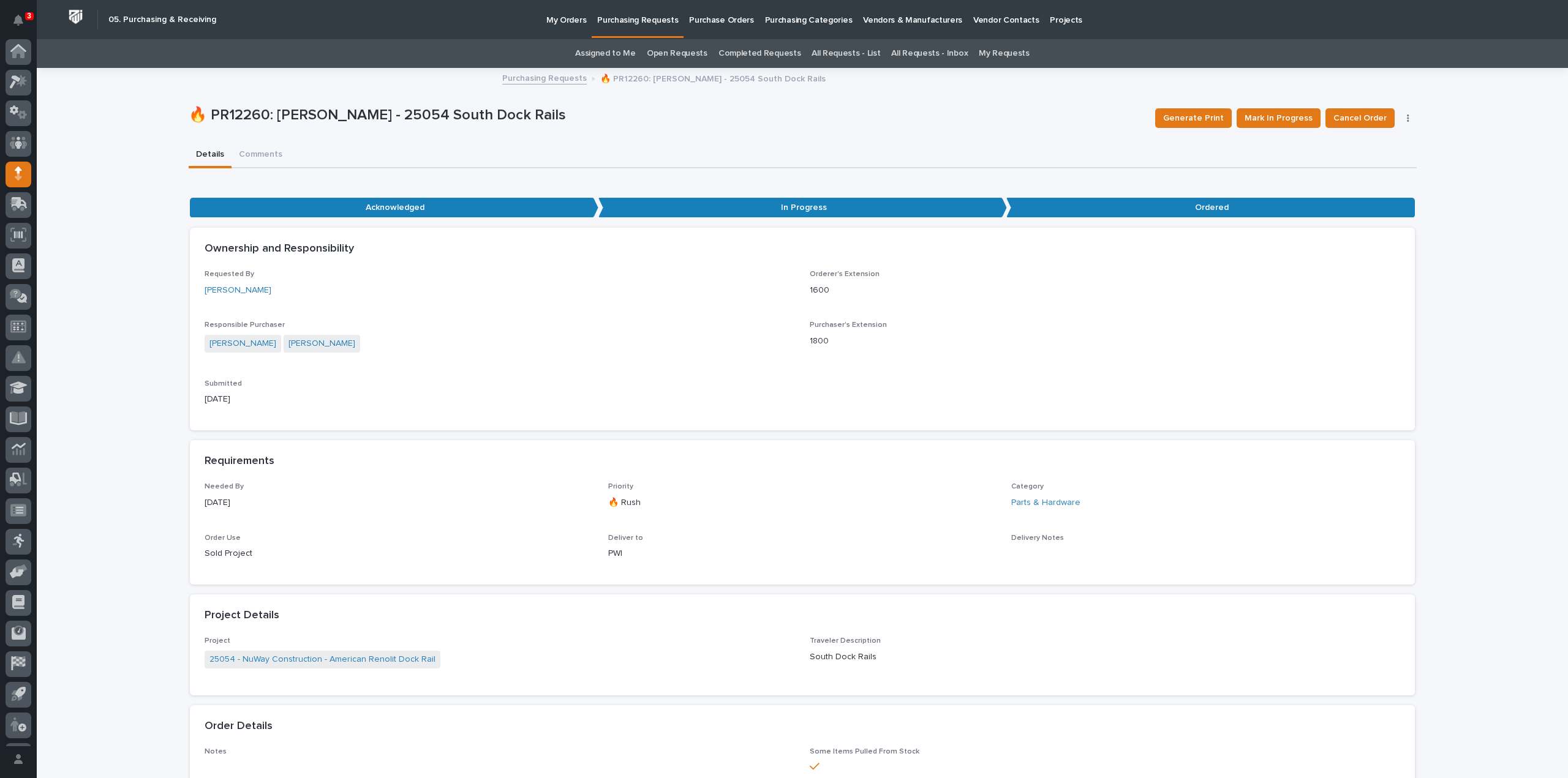
scroll to position [27, 0]
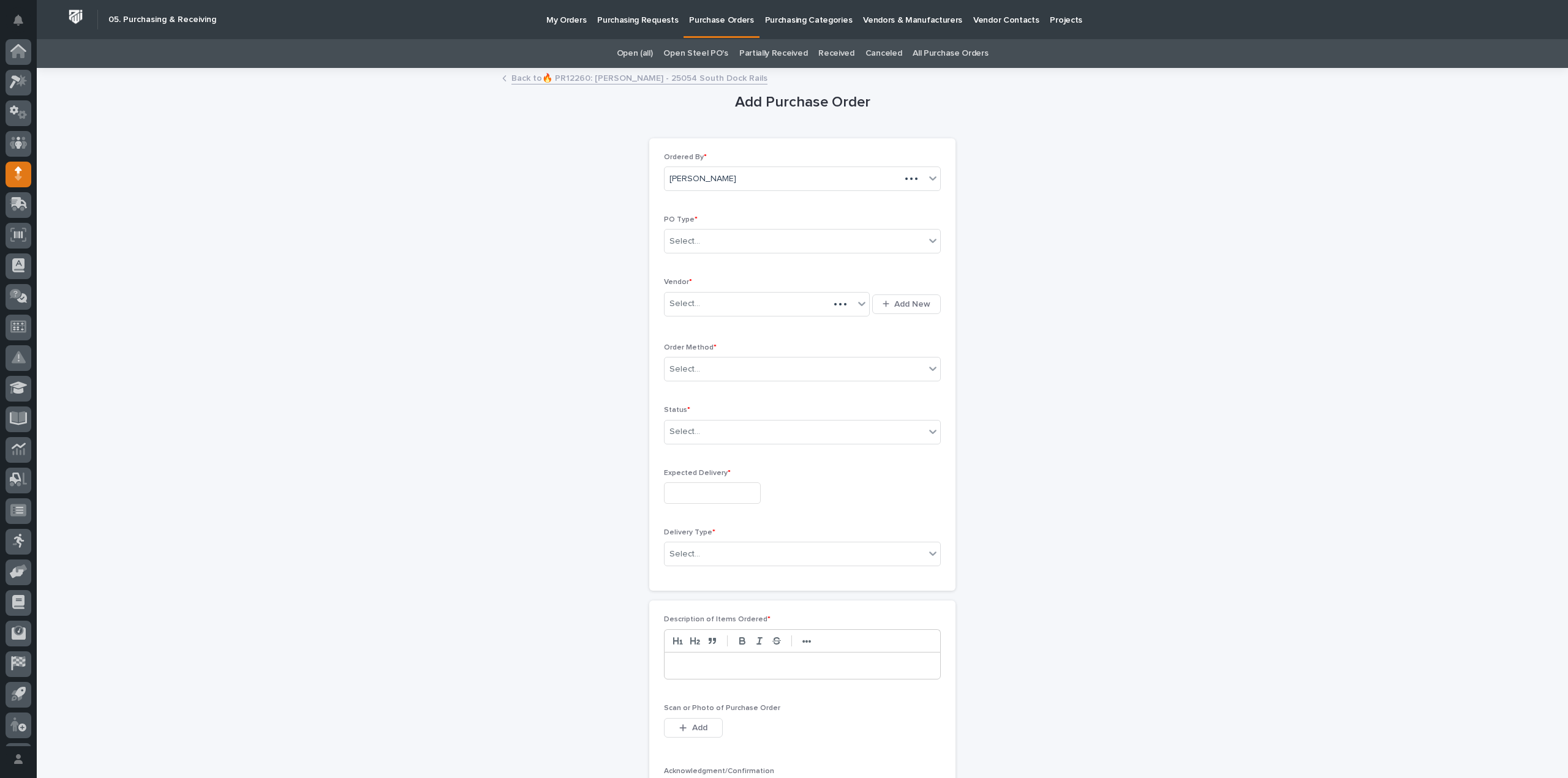
scroll to position [27, 0]
click at [612, 23] on p "Purchasing Requests" at bounding box center [638, 13] width 81 height 26
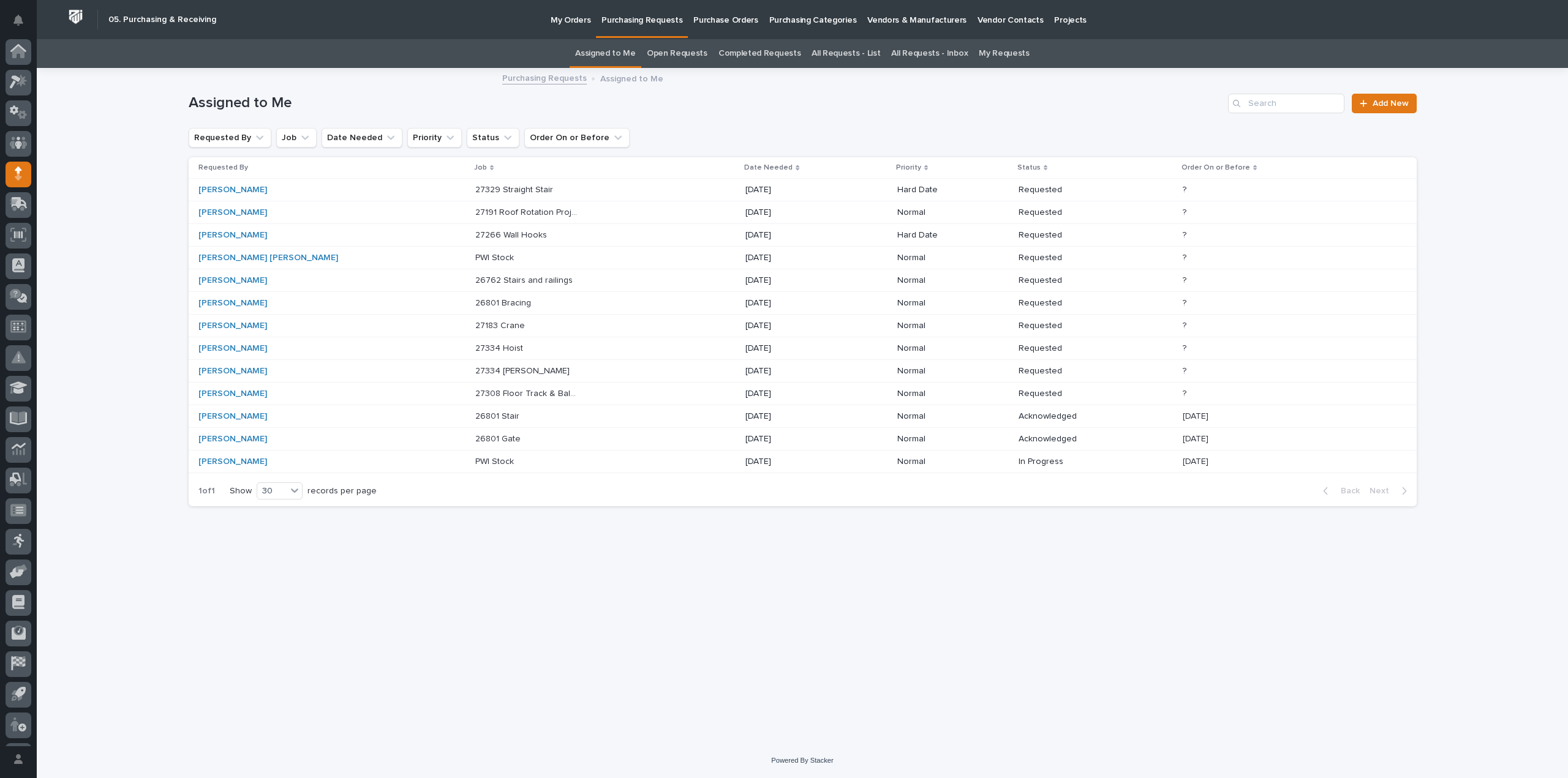
scroll to position [27, 0]
click at [853, 57] on link "All Requests - List" at bounding box center [846, 53] width 69 height 28
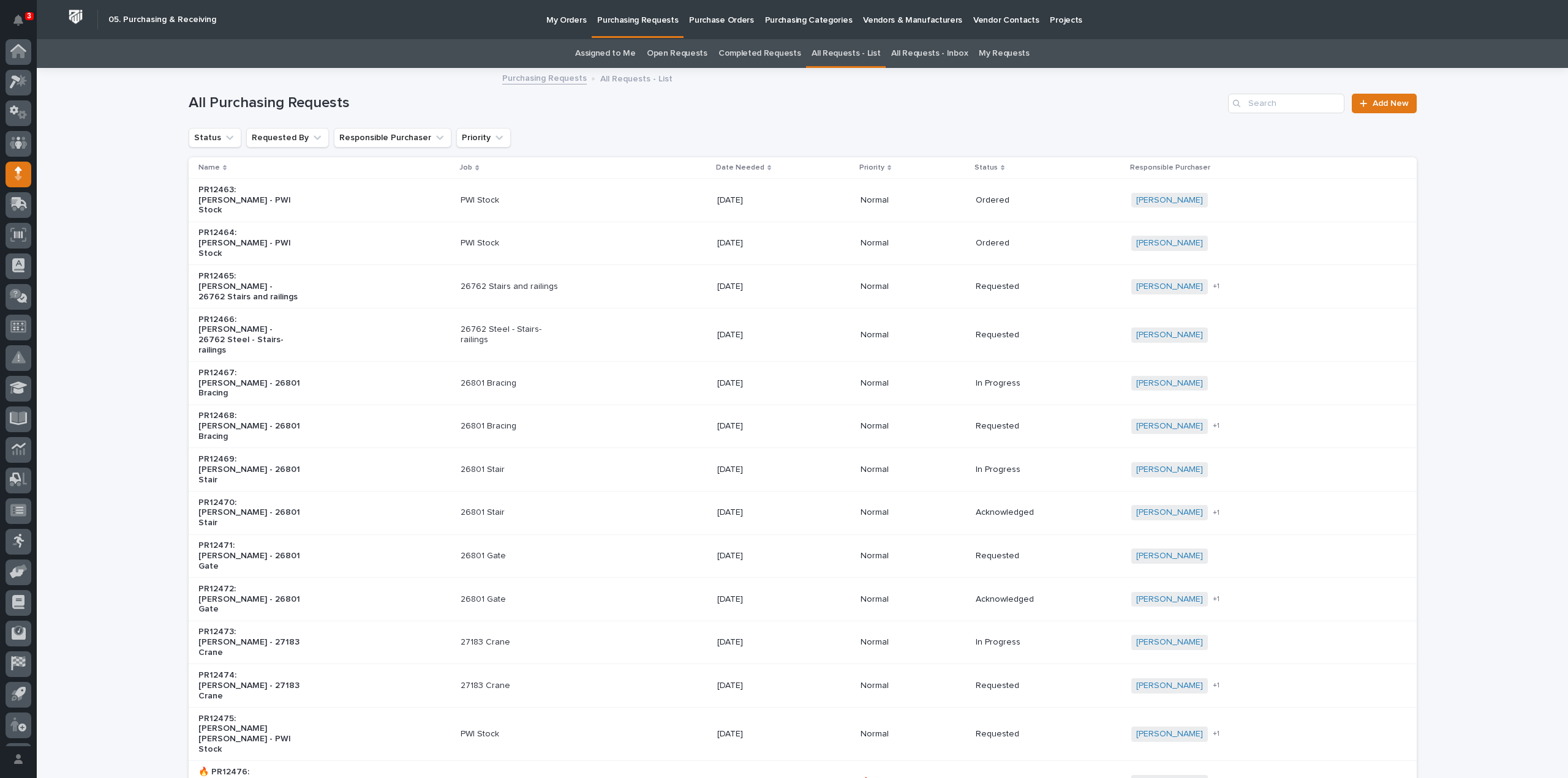
scroll to position [27, 0]
click at [1274, 102] on input "Search" at bounding box center [1286, 103] width 117 height 19
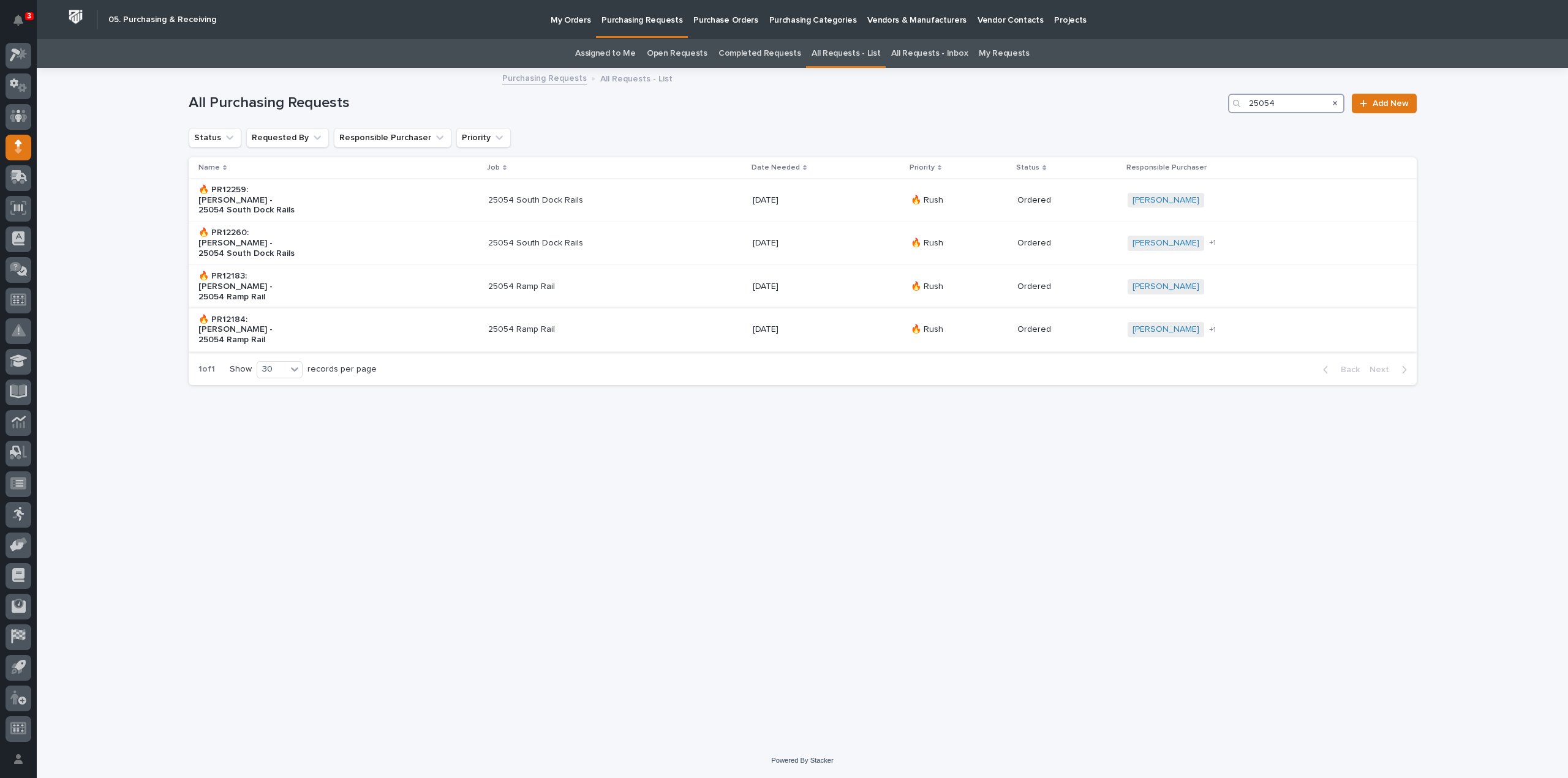
type input "25054"
click at [774, 325] on p "09/12/2025" at bounding box center [803, 329] width 102 height 10
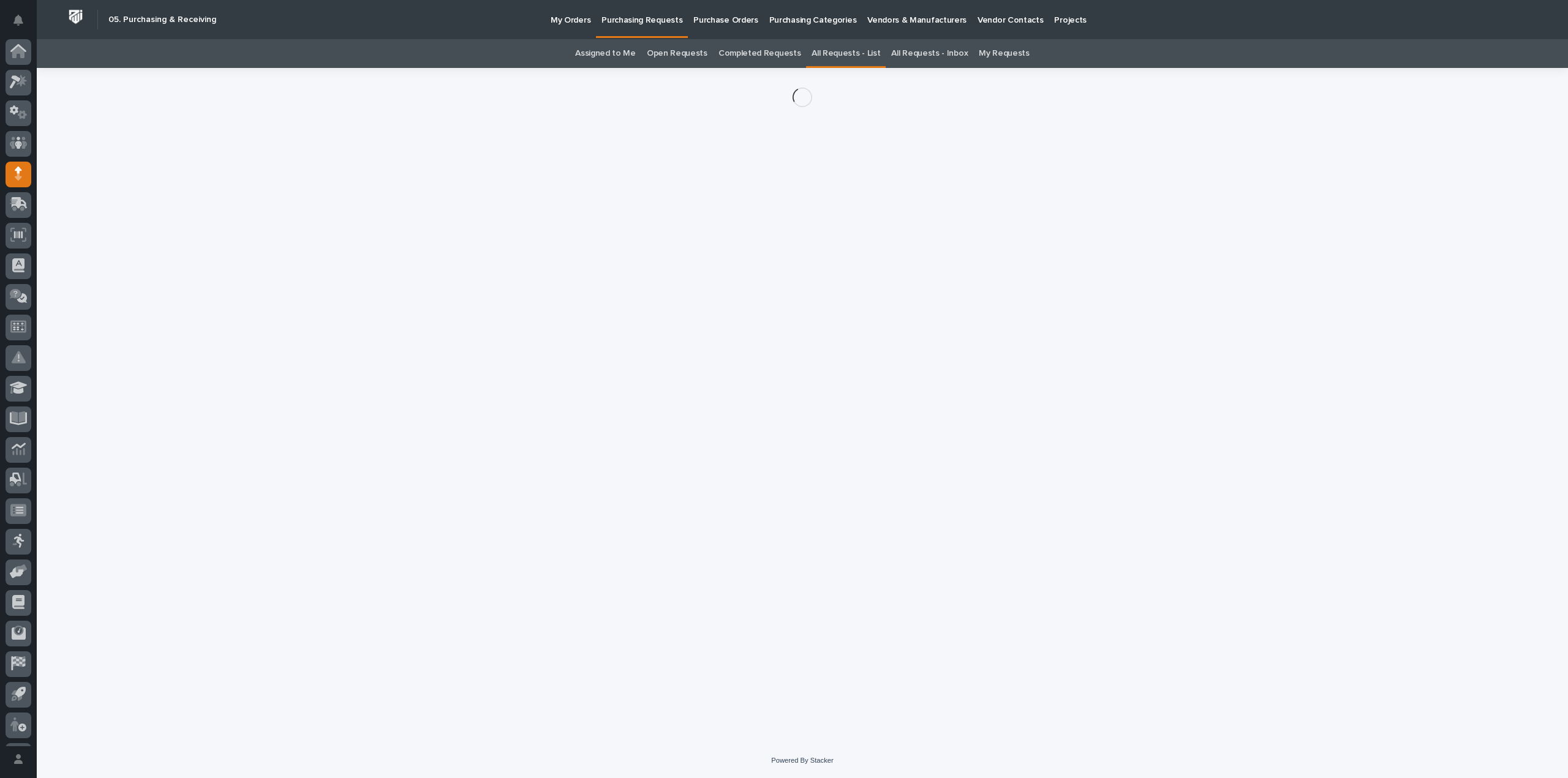
scroll to position [27, 0]
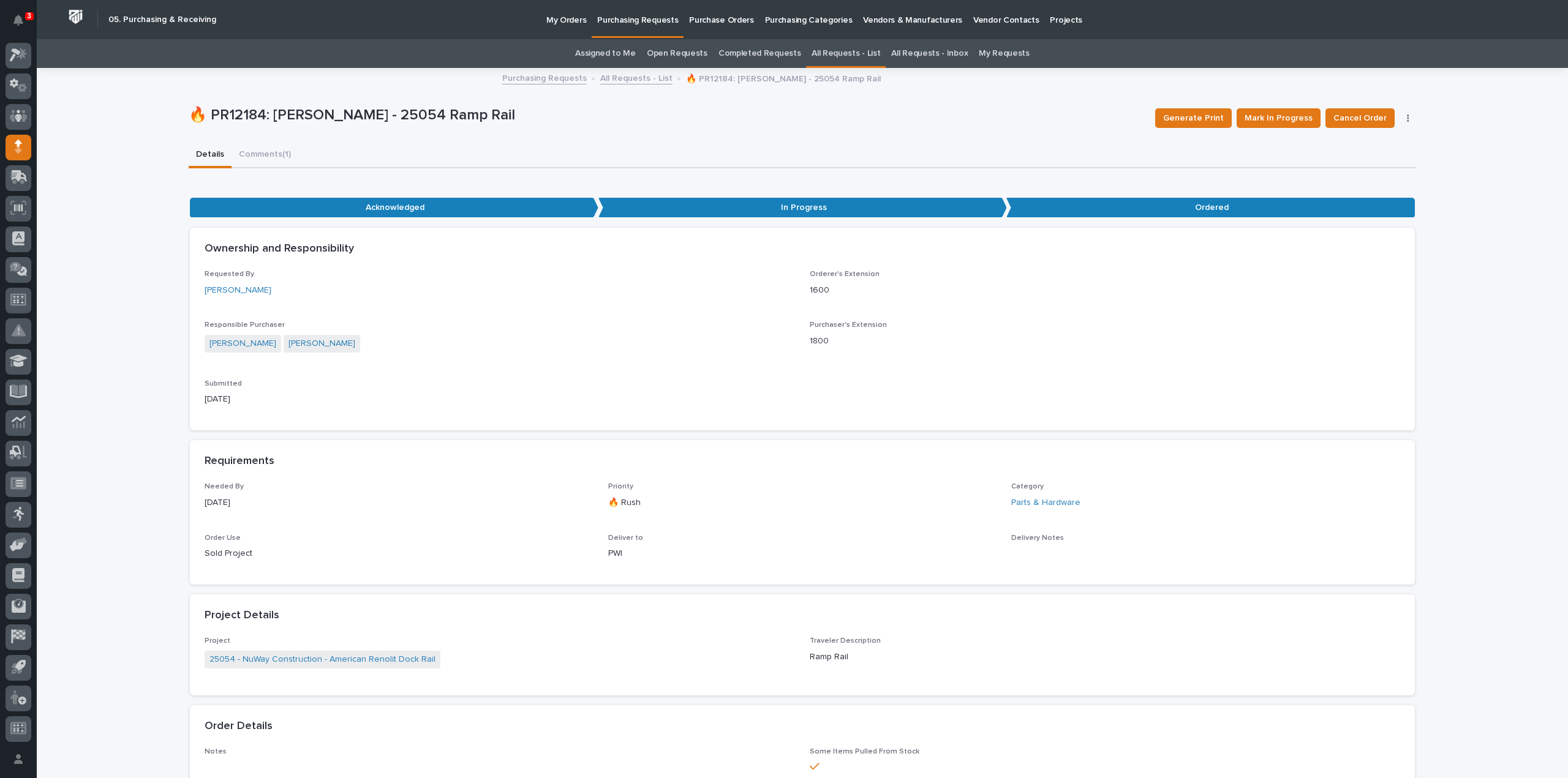
click at [1402, 117] on button "button" at bounding box center [1408, 117] width 17 height 8
click at [1378, 146] on span "Edit Linked PO's" at bounding box center [1369, 142] width 62 height 15
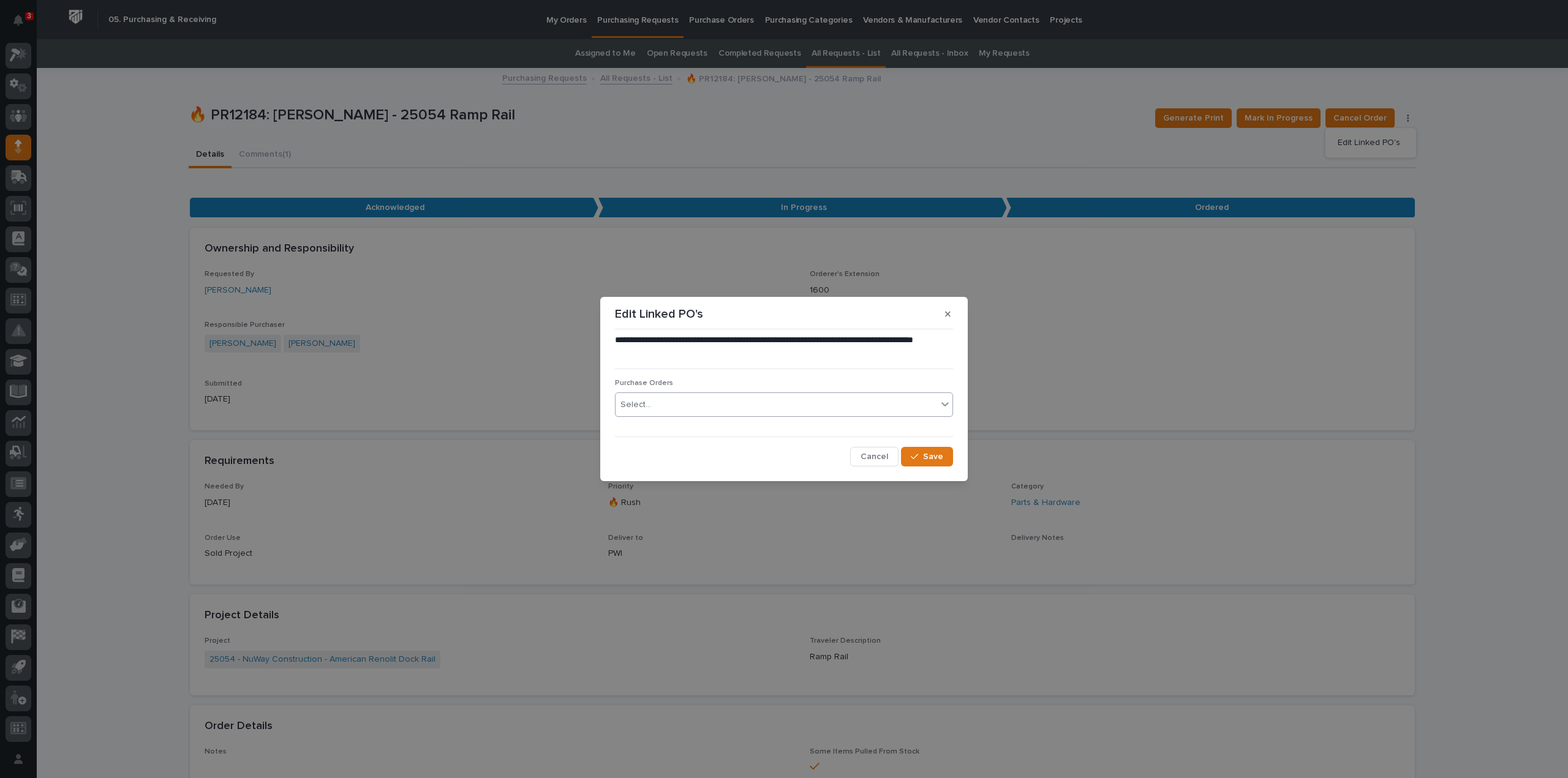
click at [686, 406] on div "Select..." at bounding box center [777, 405] width 321 height 20
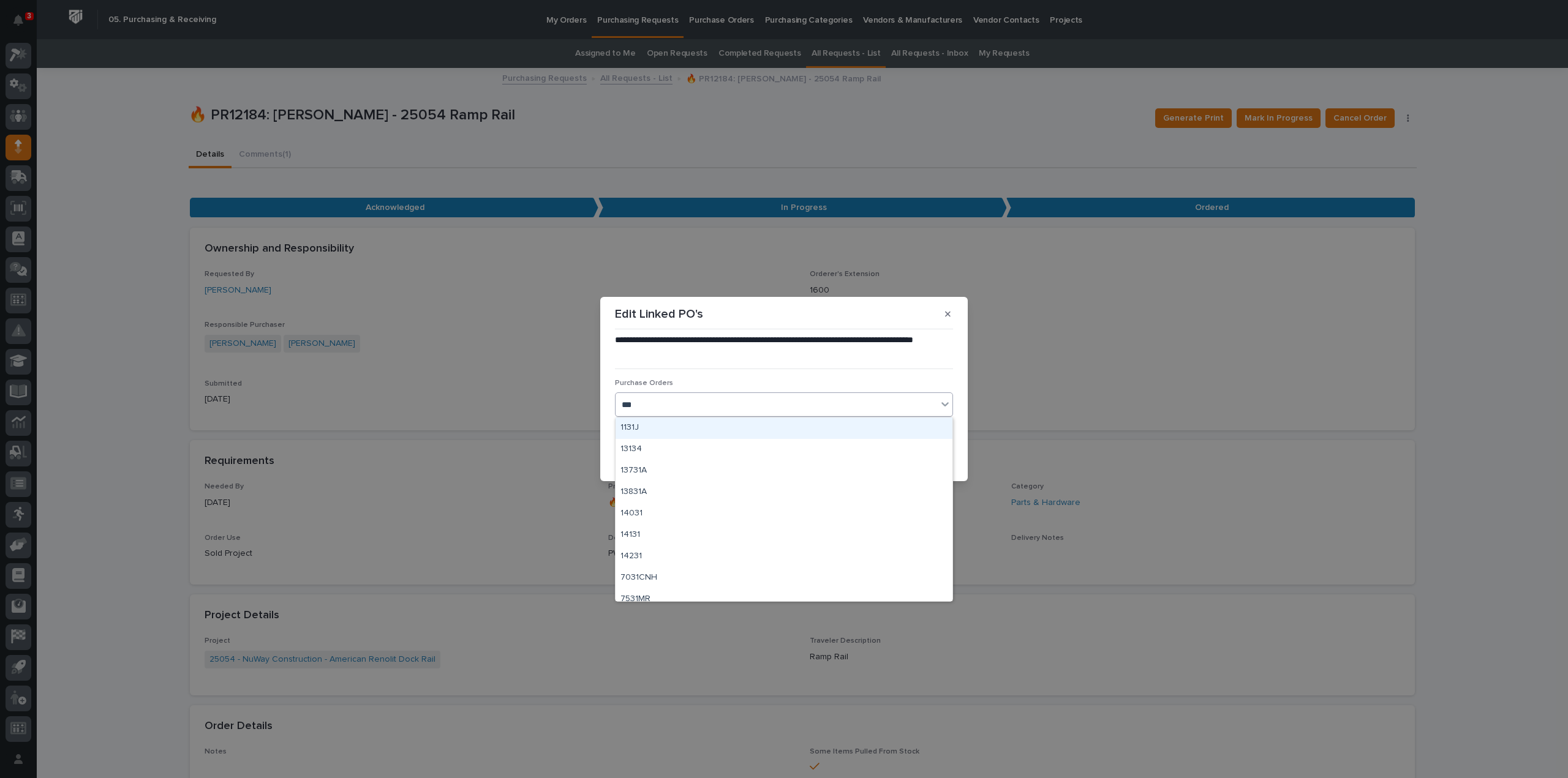
type input "****"
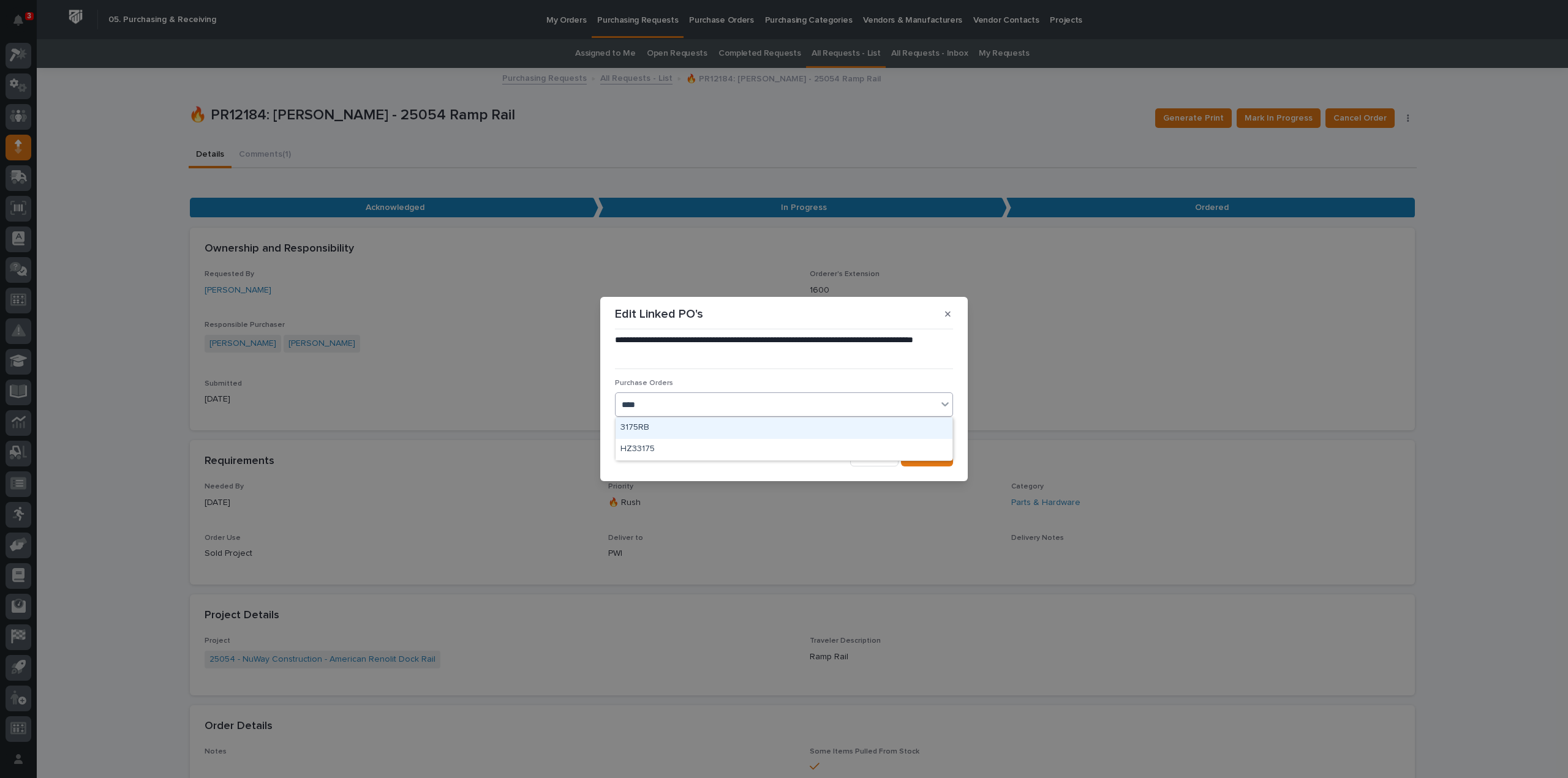
click at [663, 434] on div "3175RB" at bounding box center [784, 428] width 337 height 21
click at [918, 457] on icon "button" at bounding box center [914, 456] width 7 height 8
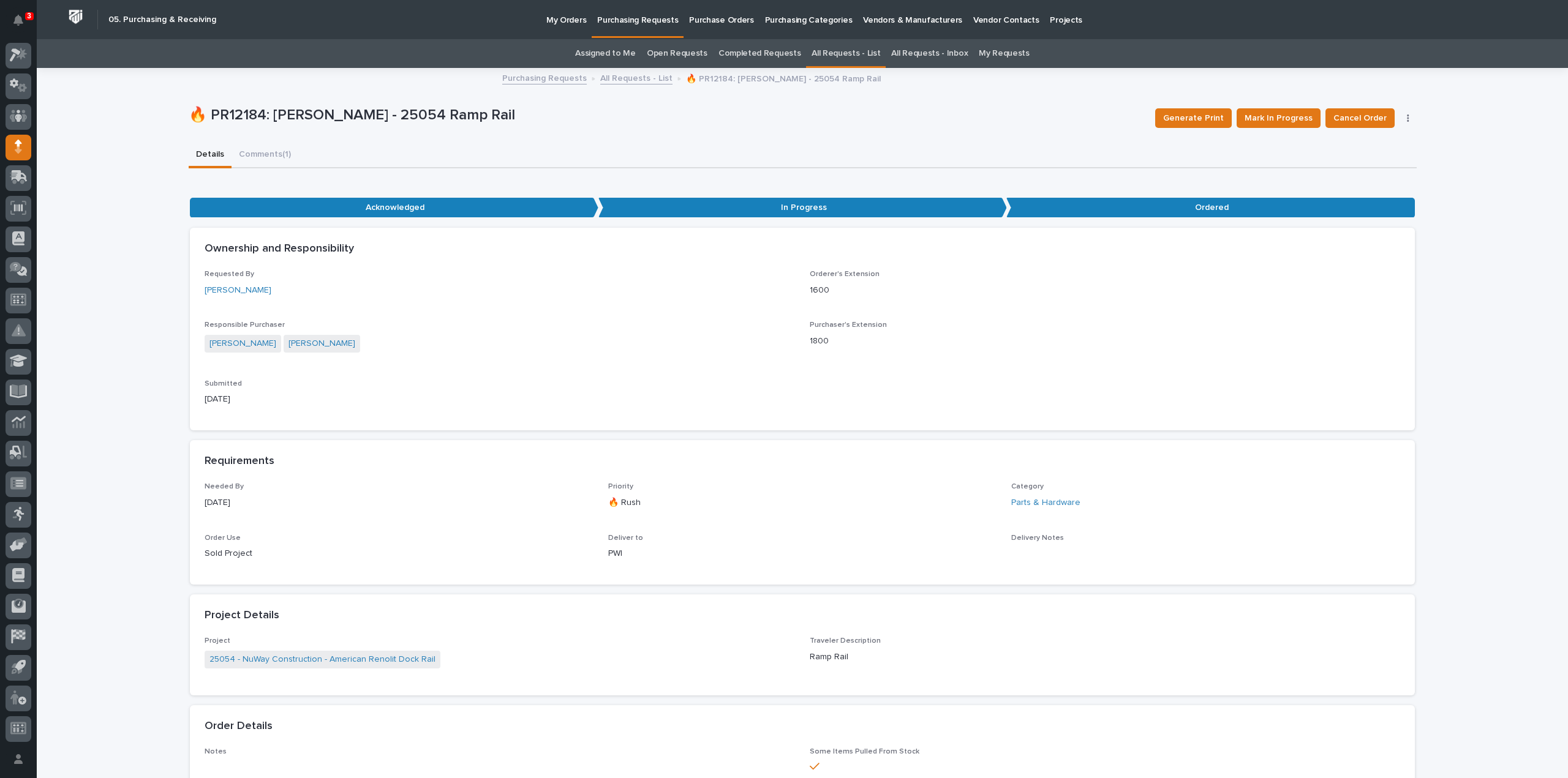
click at [633, 54] on link "Assigned to Me" at bounding box center [606, 53] width 61 height 28
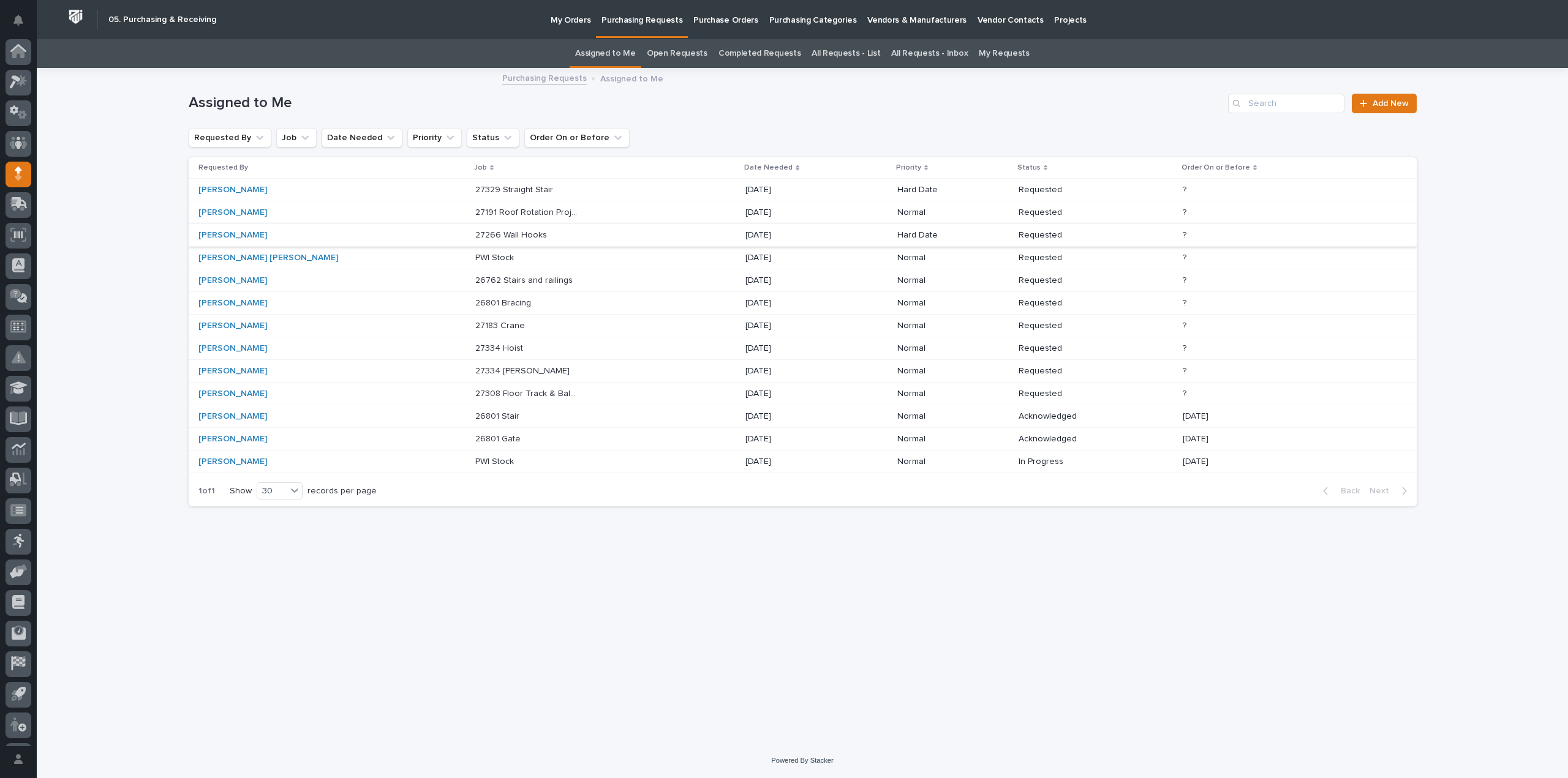
scroll to position [27, 0]
drag, startPoint x: 677, startPoint y: 584, endPoint x: 736, endPoint y: 564, distance: 62.3
click at [677, 584] on div "Loading... Saving… Loading... Saving… Assigned to Me Add New Requested By Job D…" at bounding box center [802, 390] width 1240 height 643
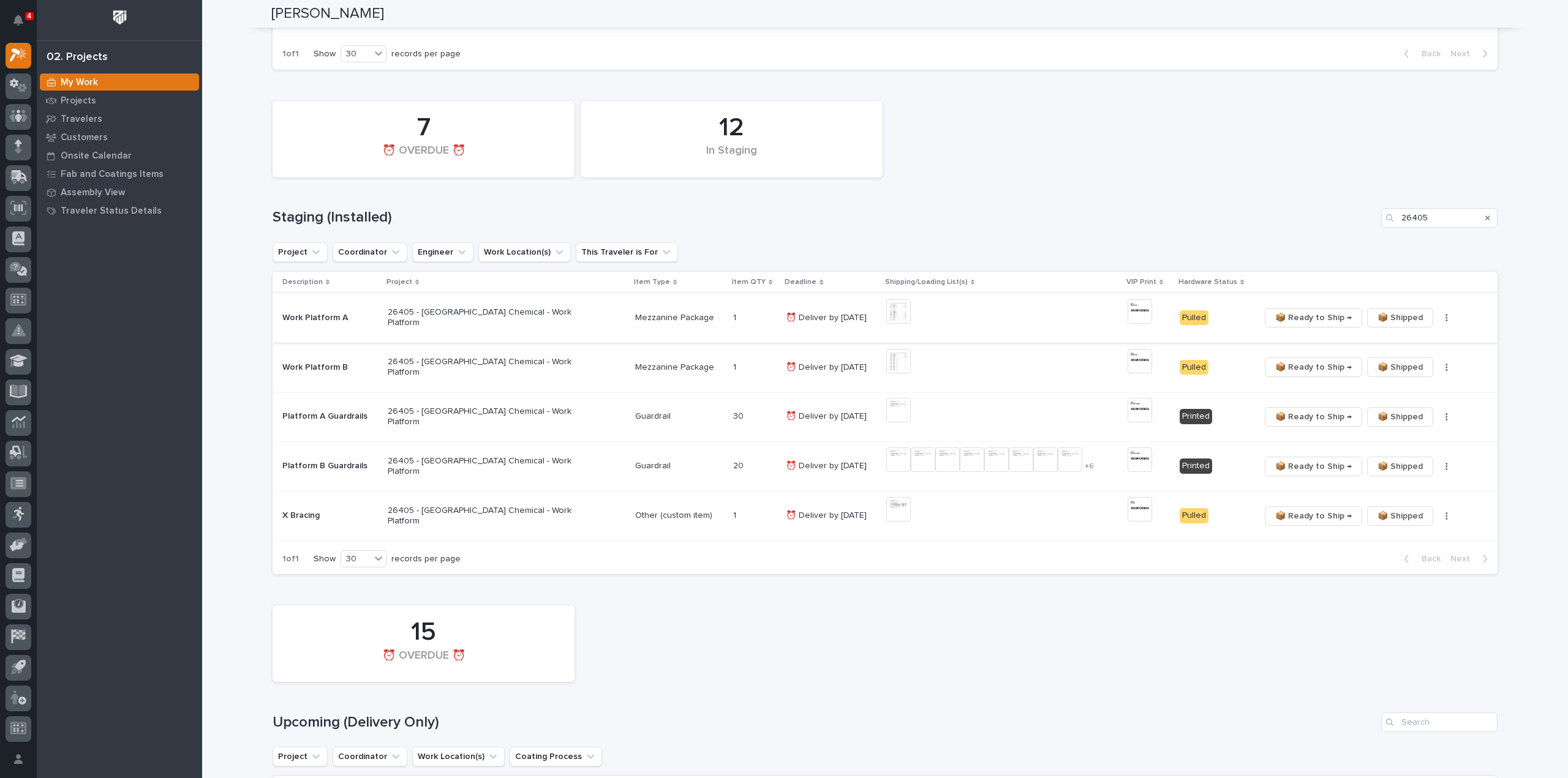
click at [1316, 323] on span "📦 Ready to Ship →" at bounding box center [1313, 317] width 76 height 15
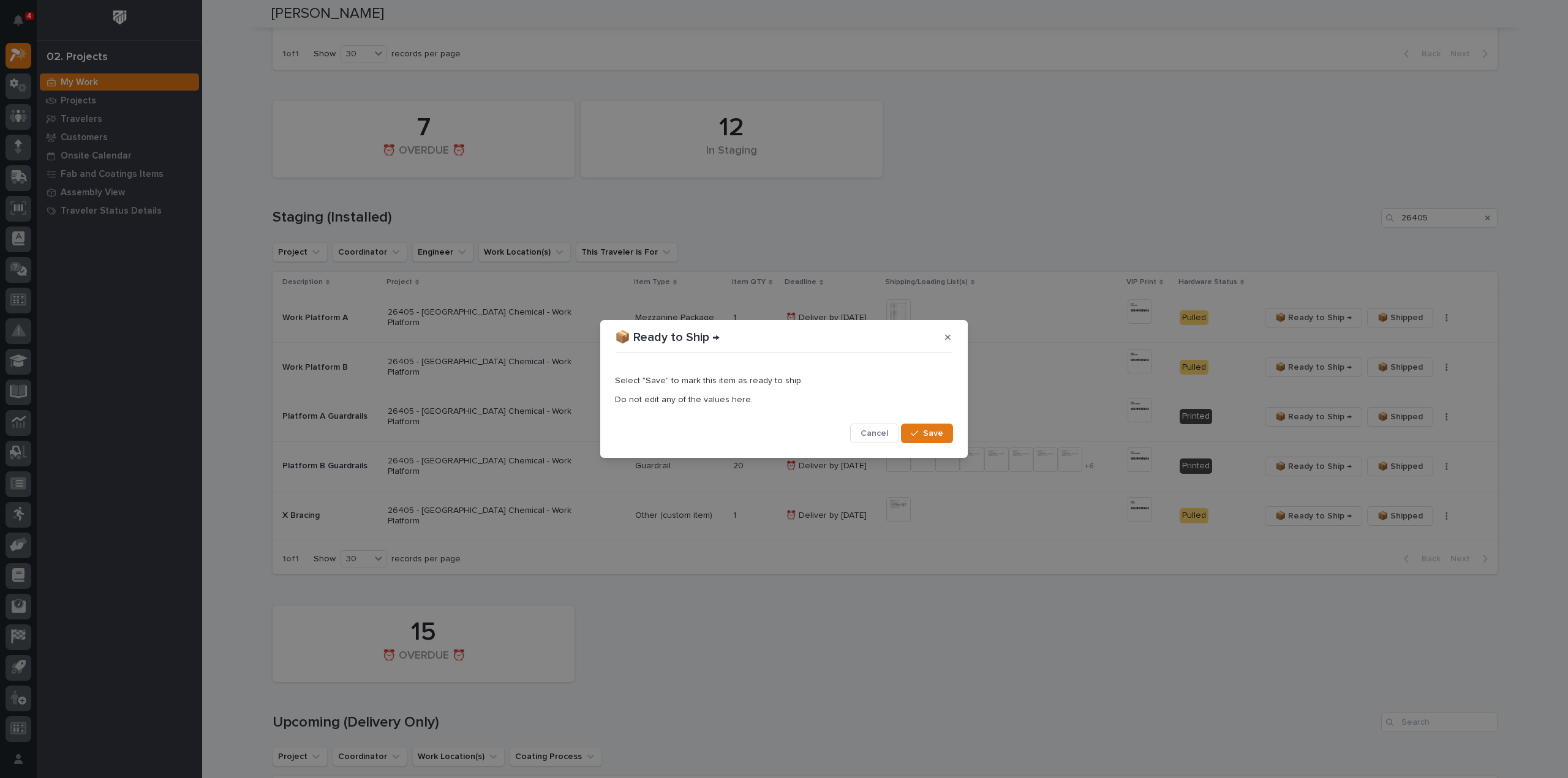
drag, startPoint x: 927, startPoint y: 432, endPoint x: 1056, endPoint y: 416, distance: 130.0
click at [930, 431] on span "Save" at bounding box center [934, 433] width 20 height 11
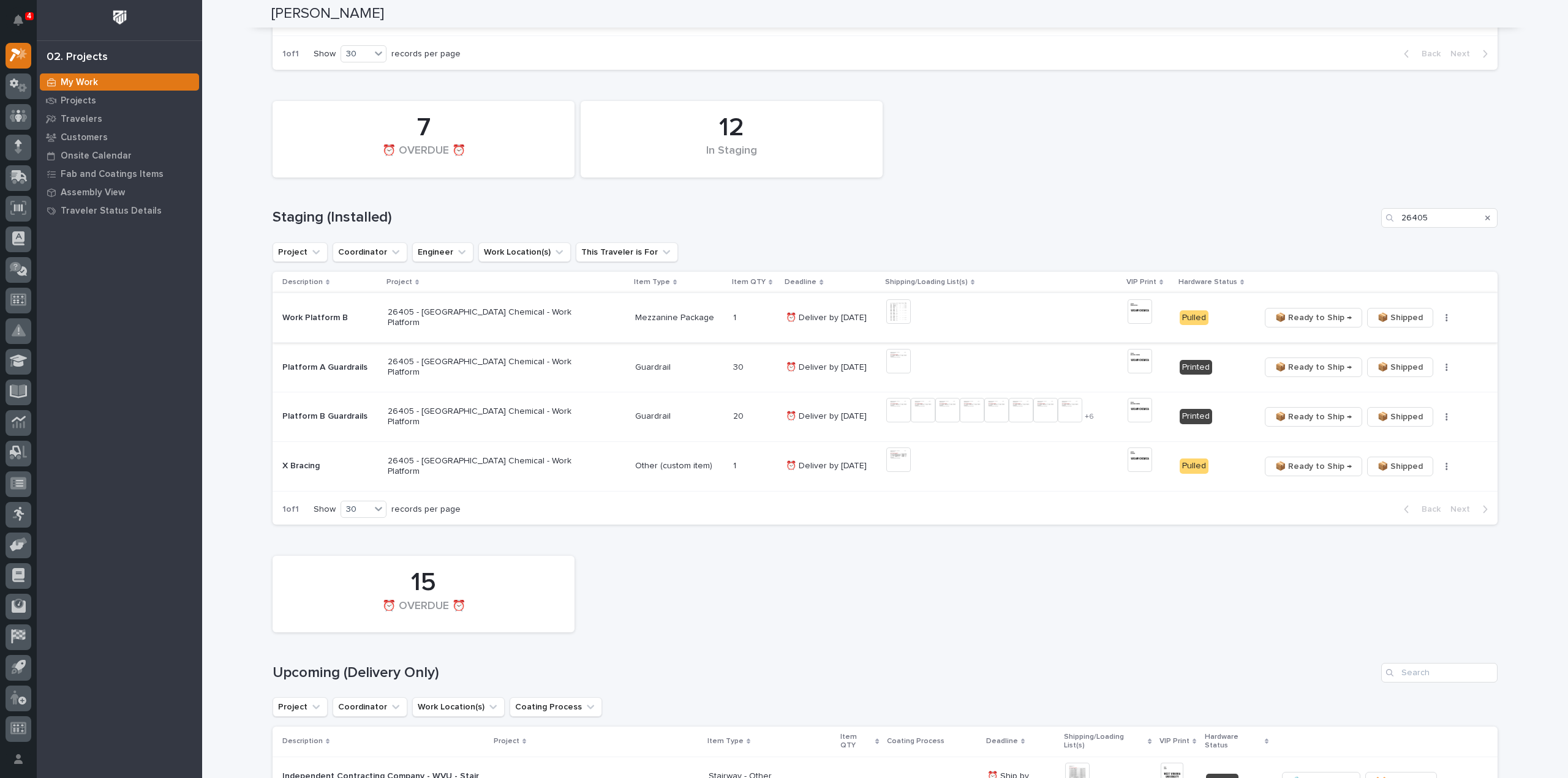
click at [1290, 320] on span "📦 Ready to Ship →" at bounding box center [1313, 317] width 76 height 15
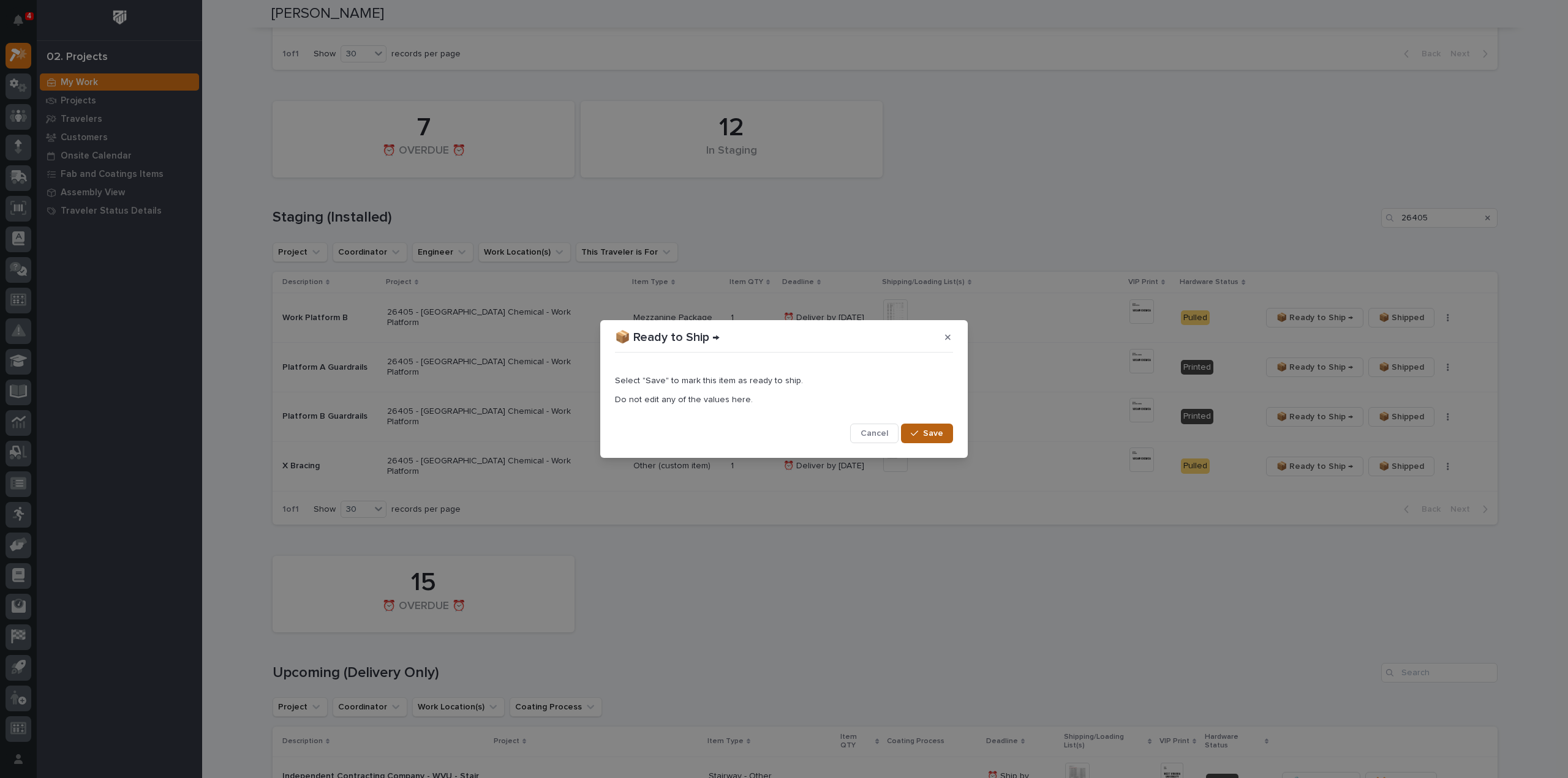
click at [922, 433] on div "button" at bounding box center [916, 433] width 12 height 8
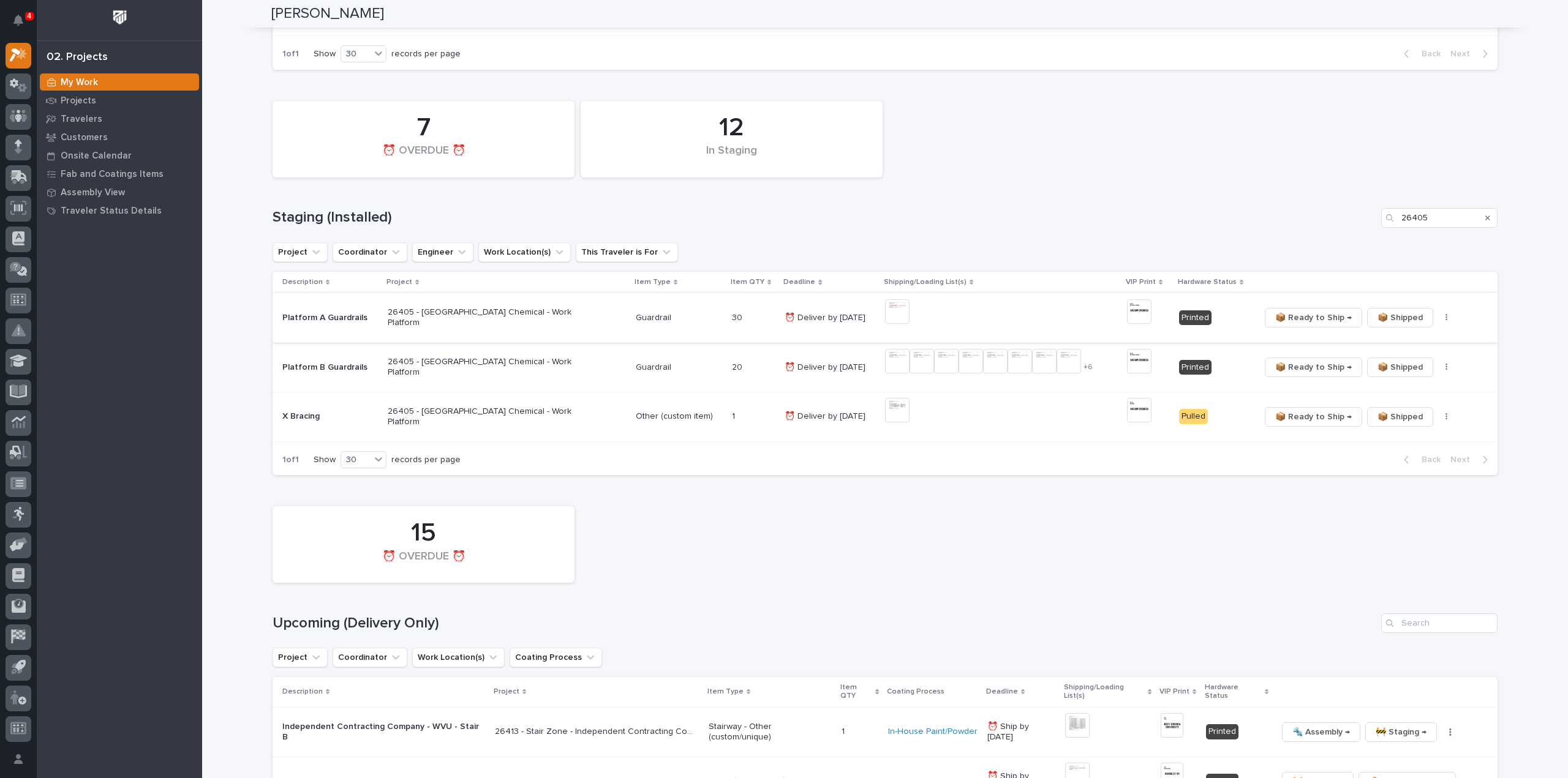
click at [1299, 320] on span "📦 Ready to Ship →" at bounding box center [1313, 317] width 76 height 15
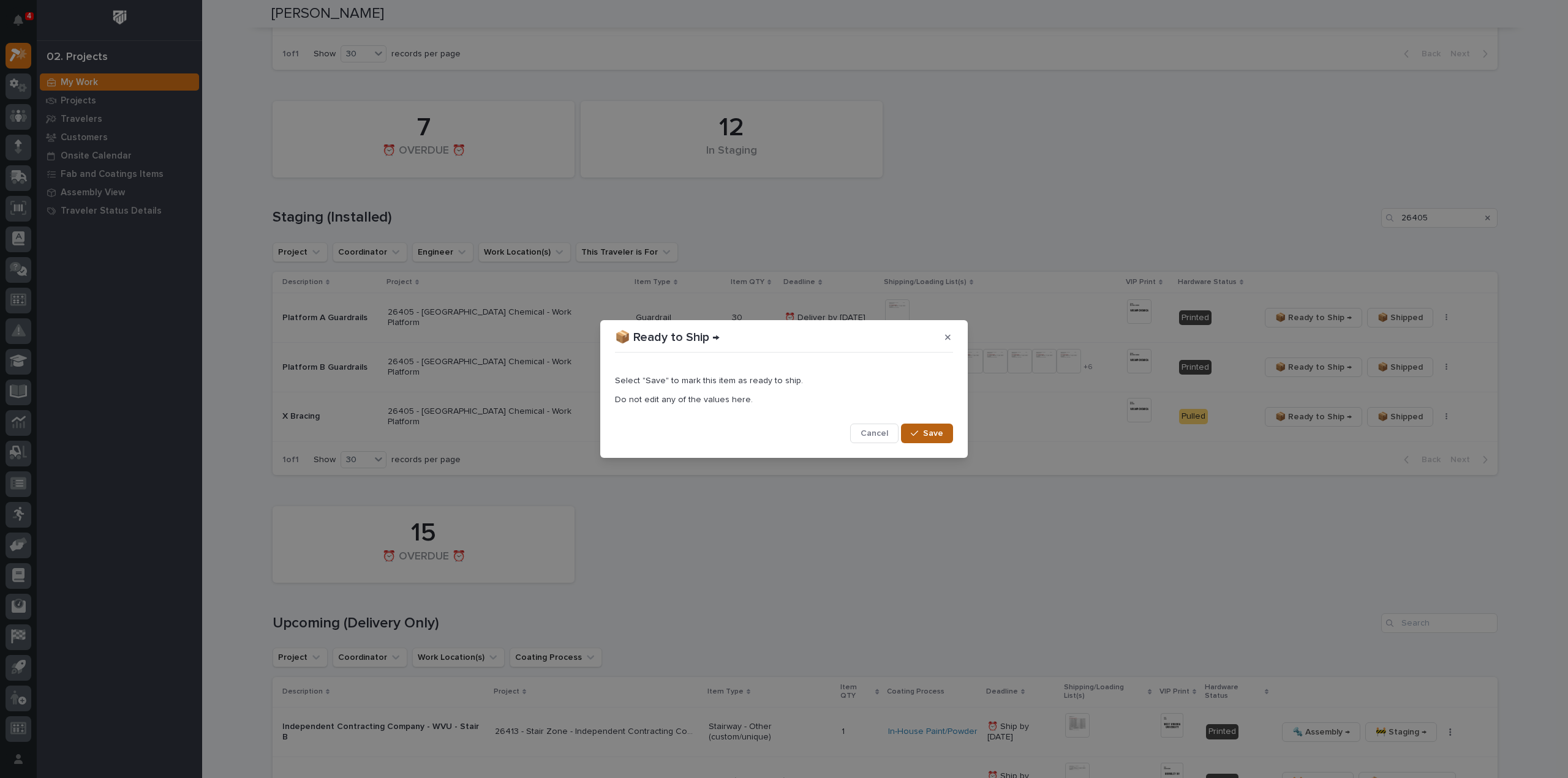
click at [911, 428] on button "Save" at bounding box center [927, 433] width 52 height 19
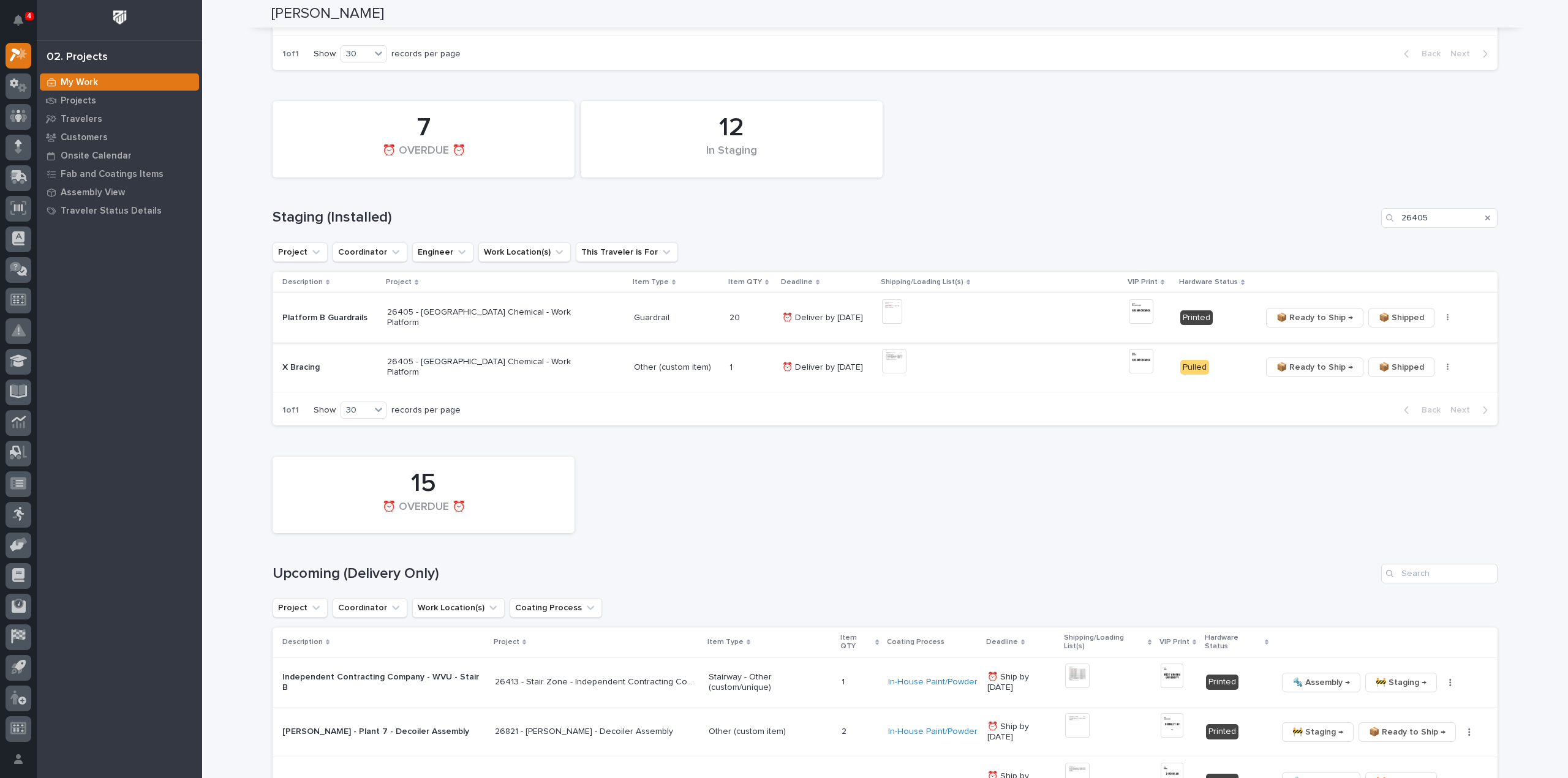
click at [1283, 321] on span "📦 Ready to Ship →" at bounding box center [1315, 317] width 76 height 15
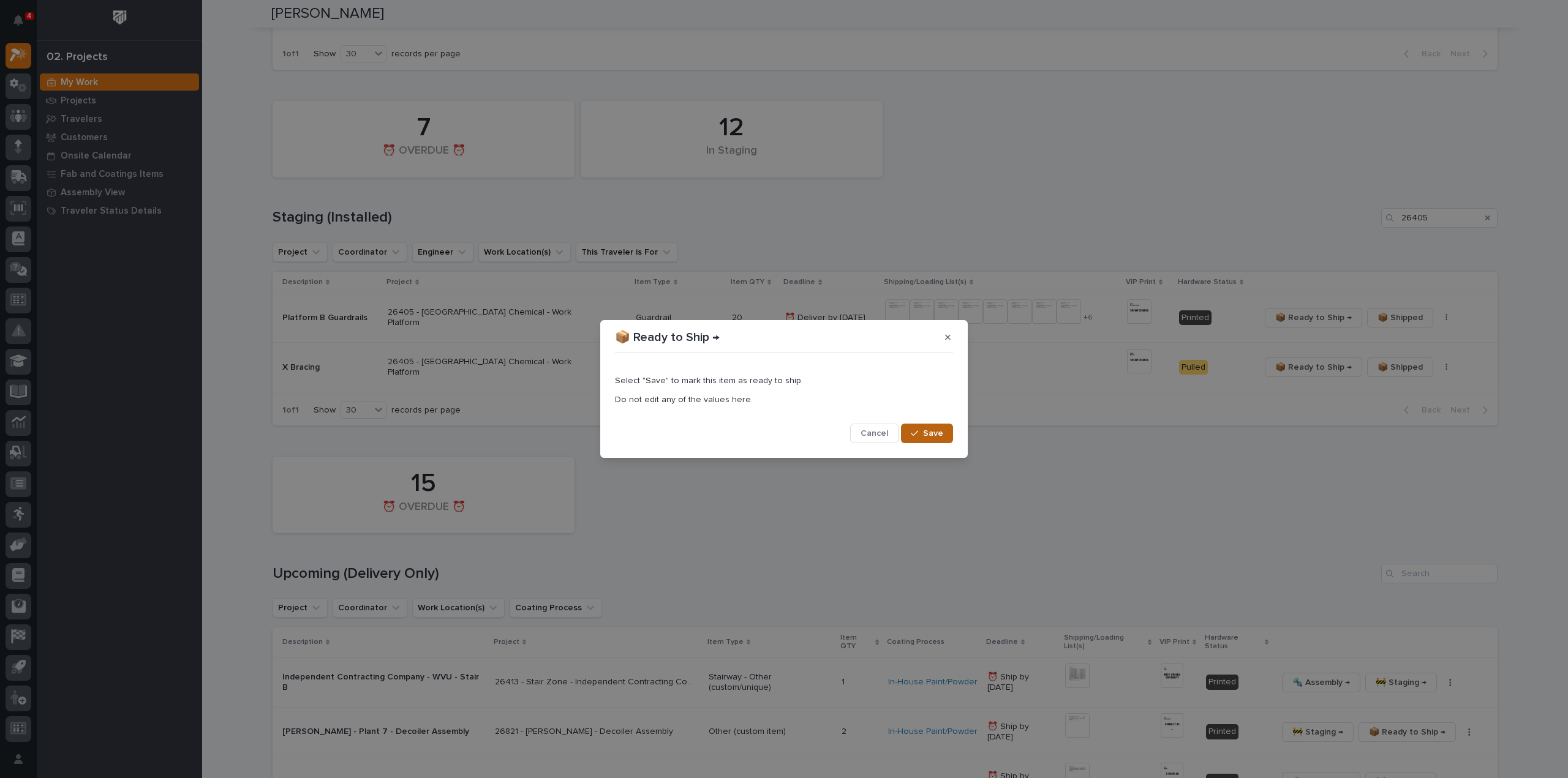
click at [922, 431] on div "button" at bounding box center [916, 433] width 12 height 8
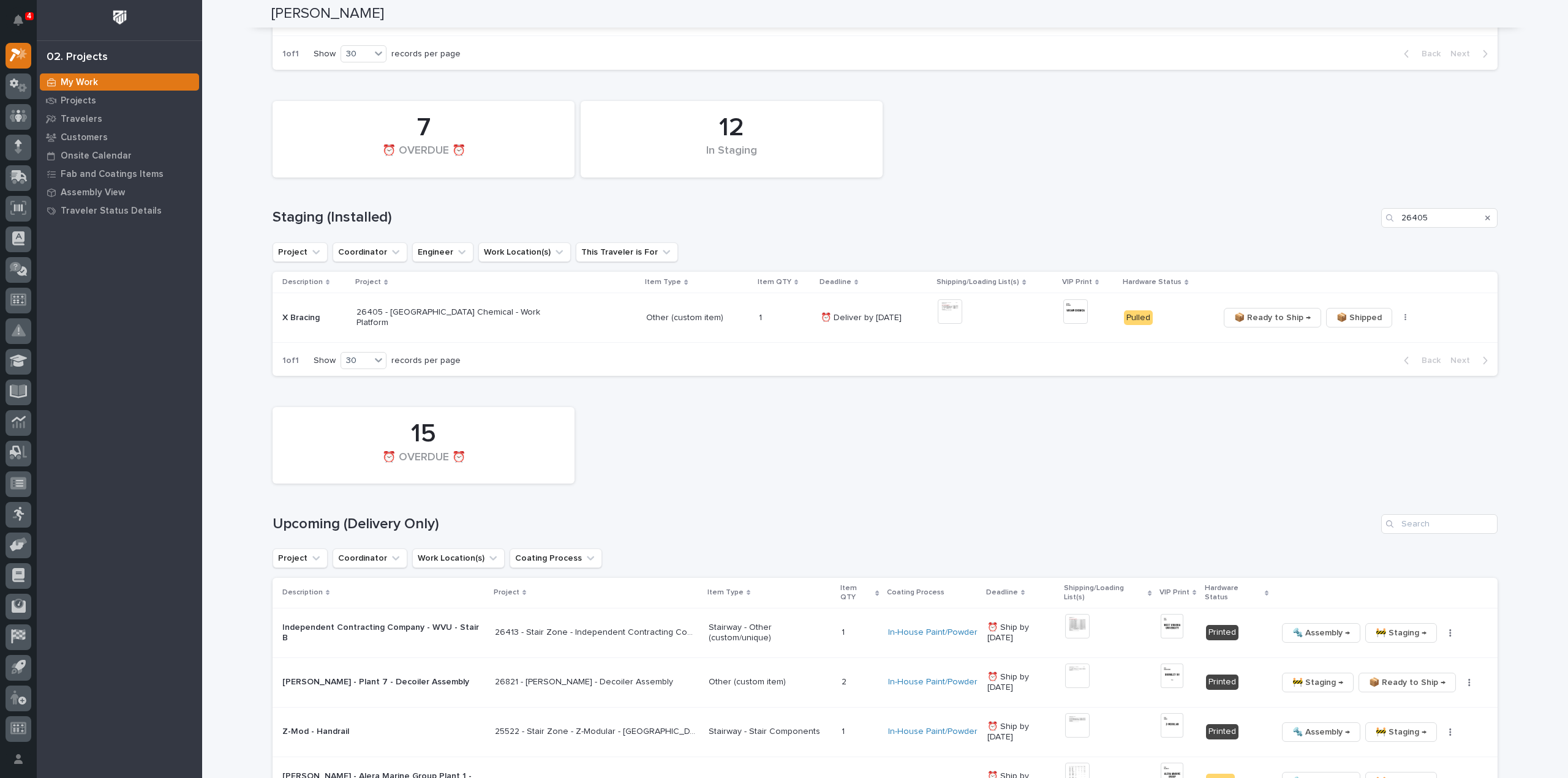
scroll to position [464, 0]
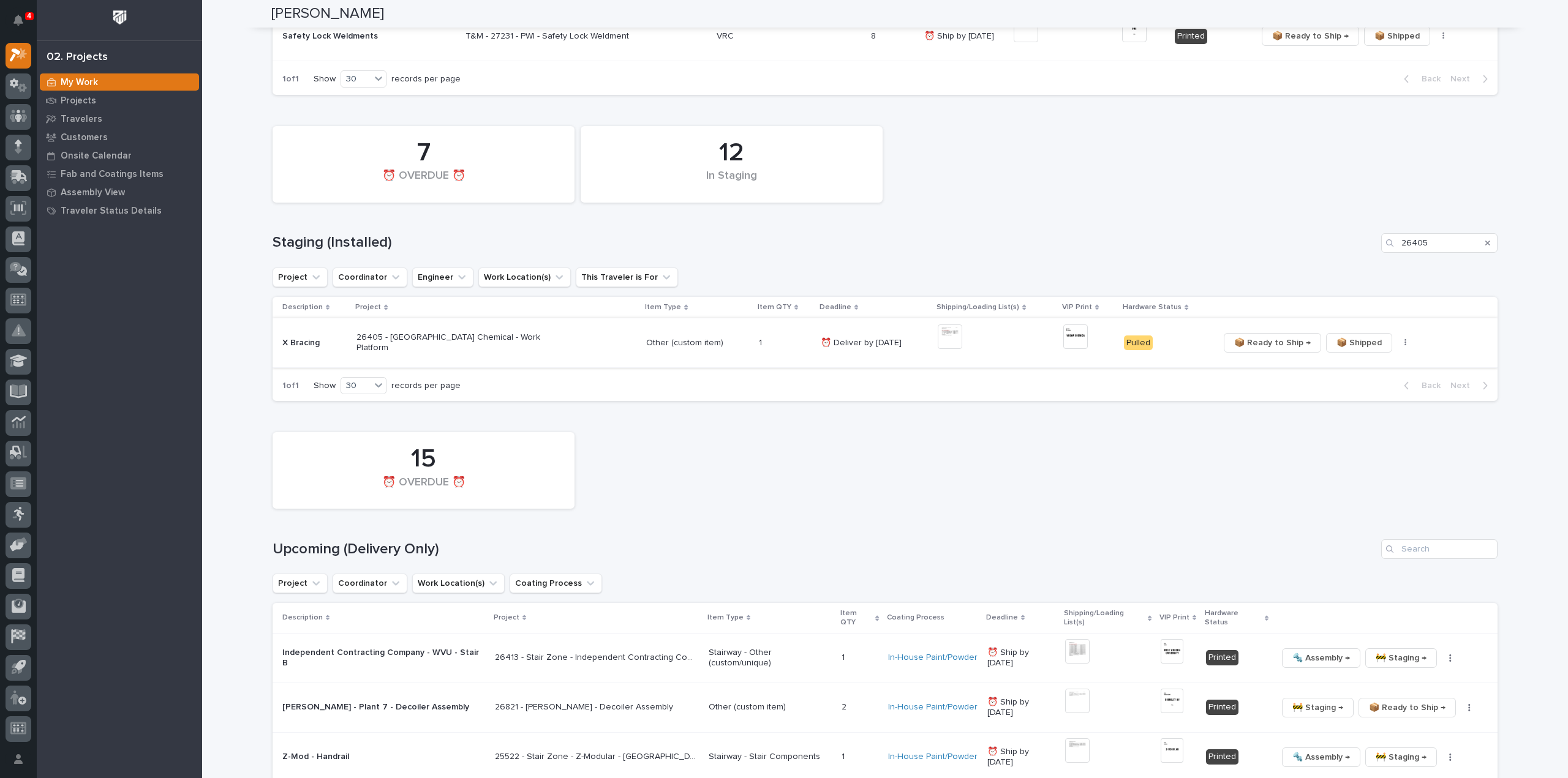
click at [1240, 347] on span "📦 Ready to Ship →" at bounding box center [1272, 343] width 76 height 15
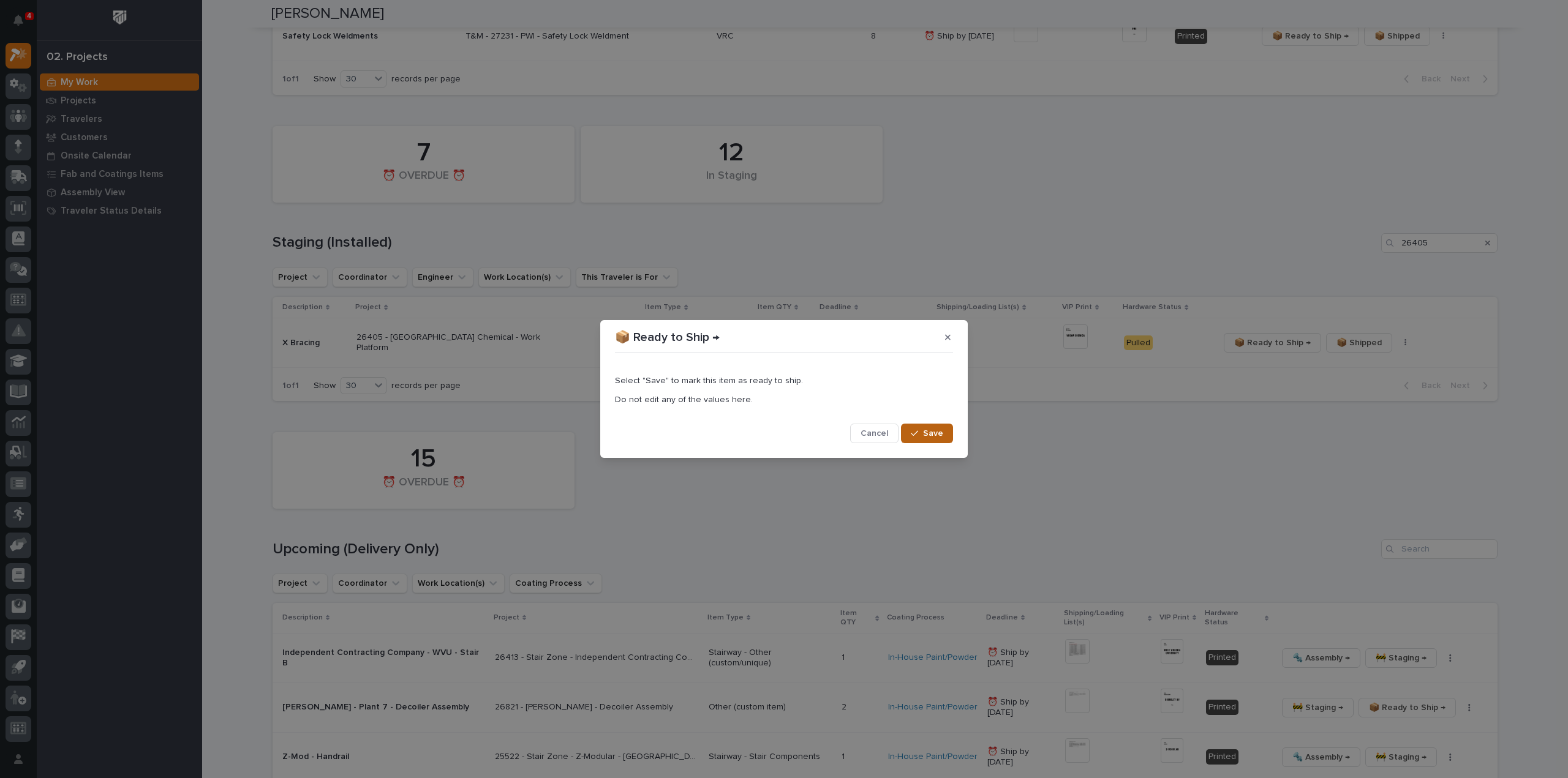
click at [940, 437] on span "Save" at bounding box center [934, 433] width 20 height 11
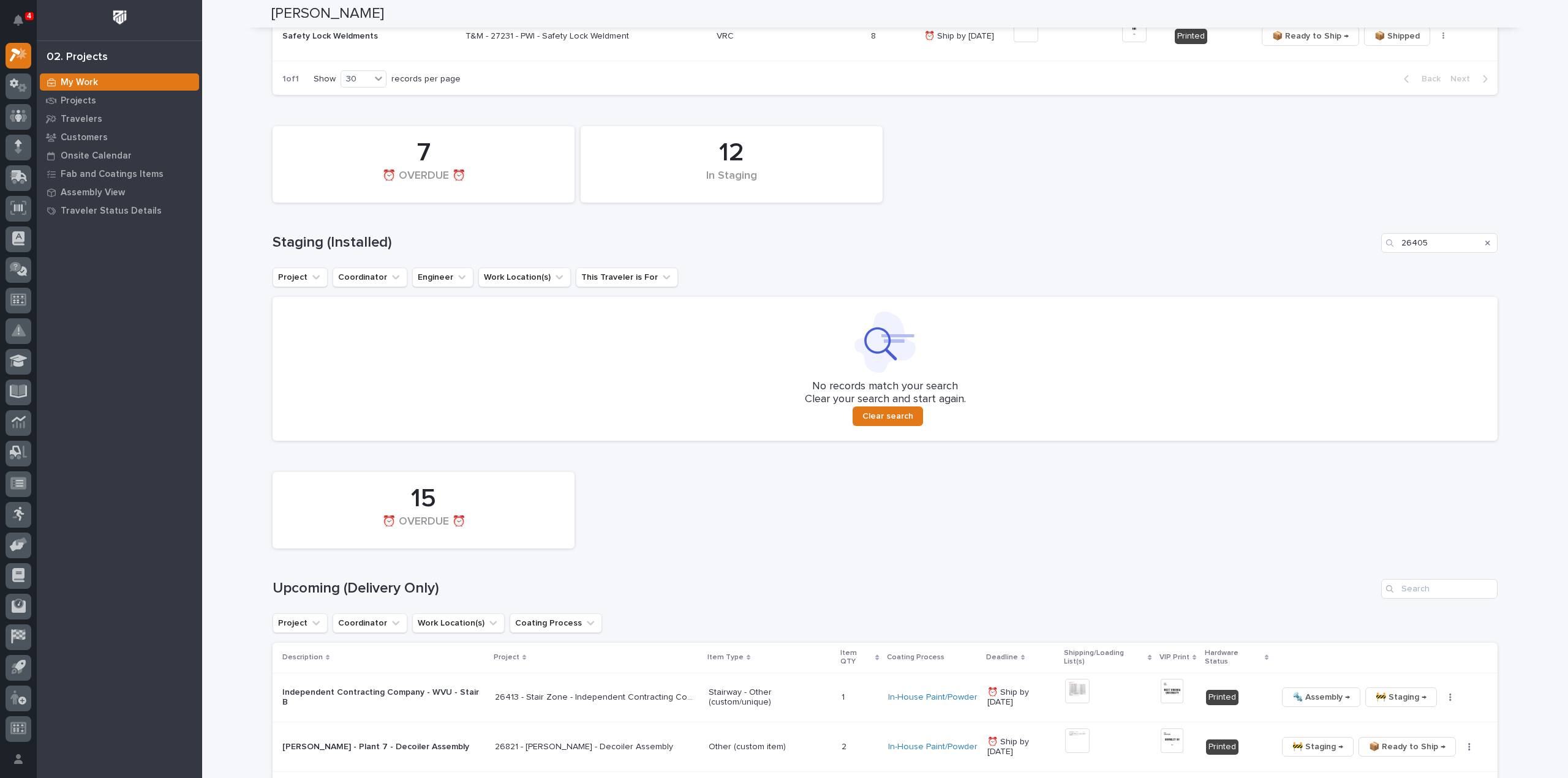
scroll to position [484, 0]
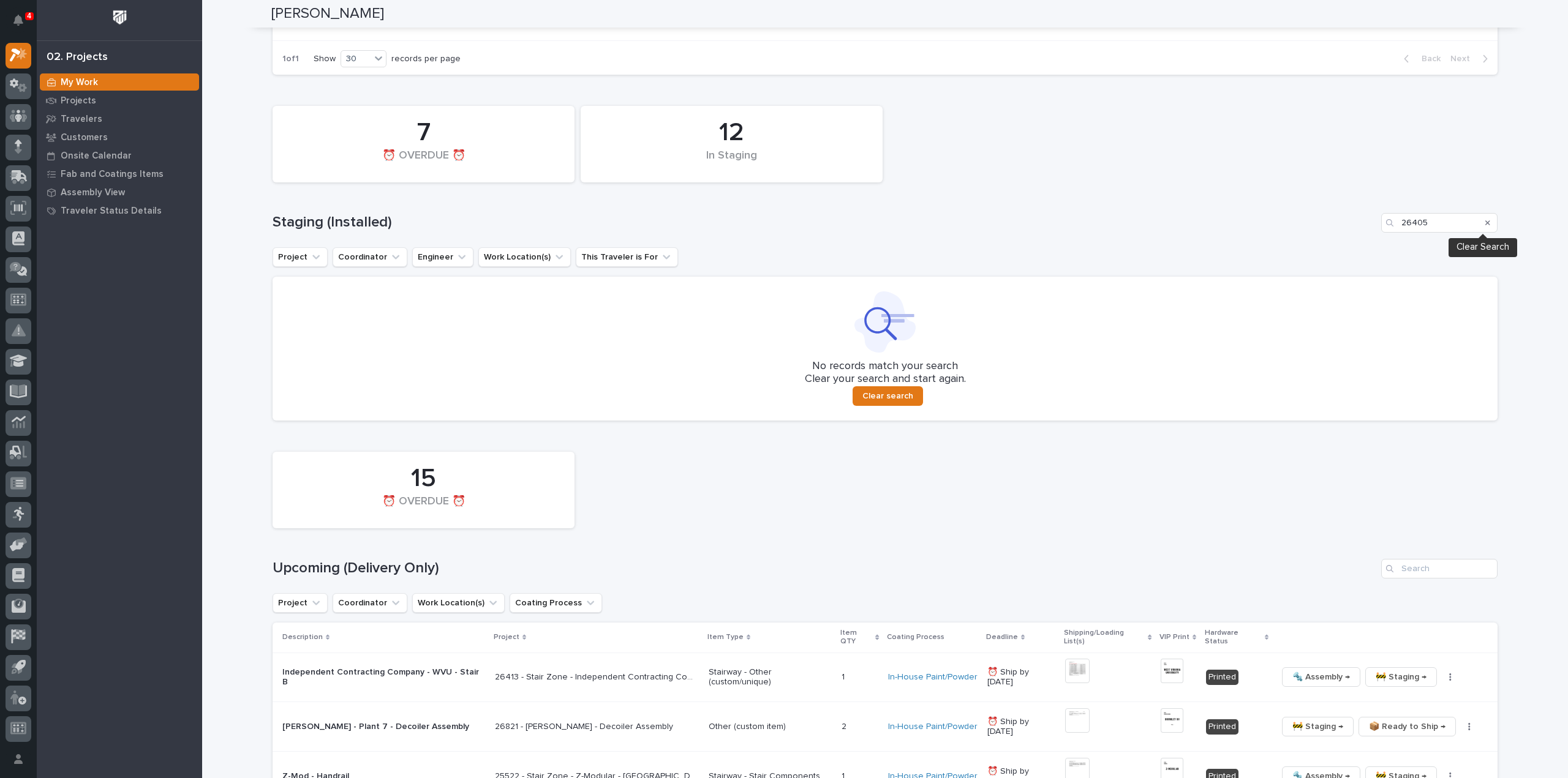
click at [1485, 224] on icon "Search" at bounding box center [1487, 222] width 5 height 5
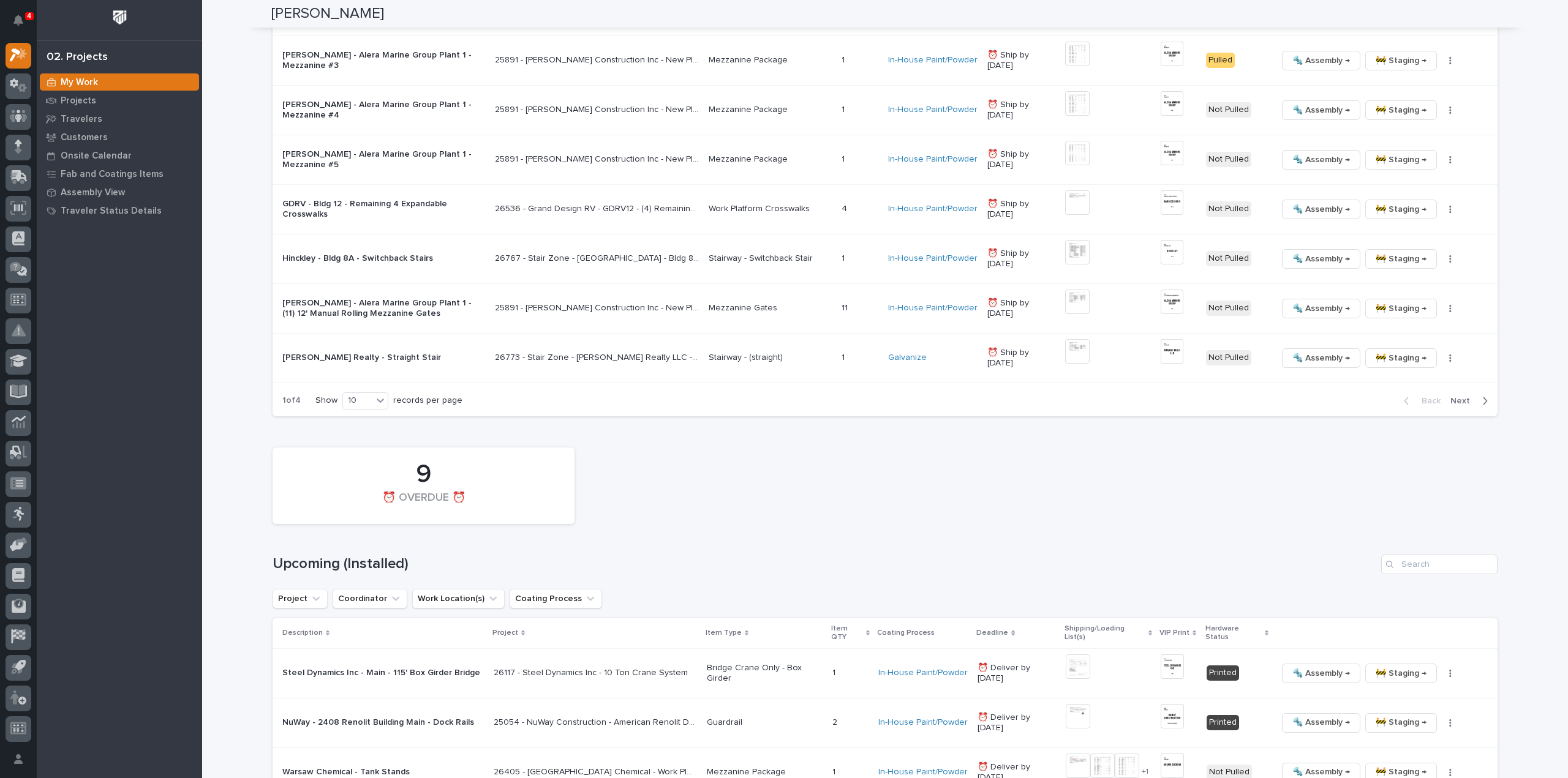
scroll to position [1593, 0]
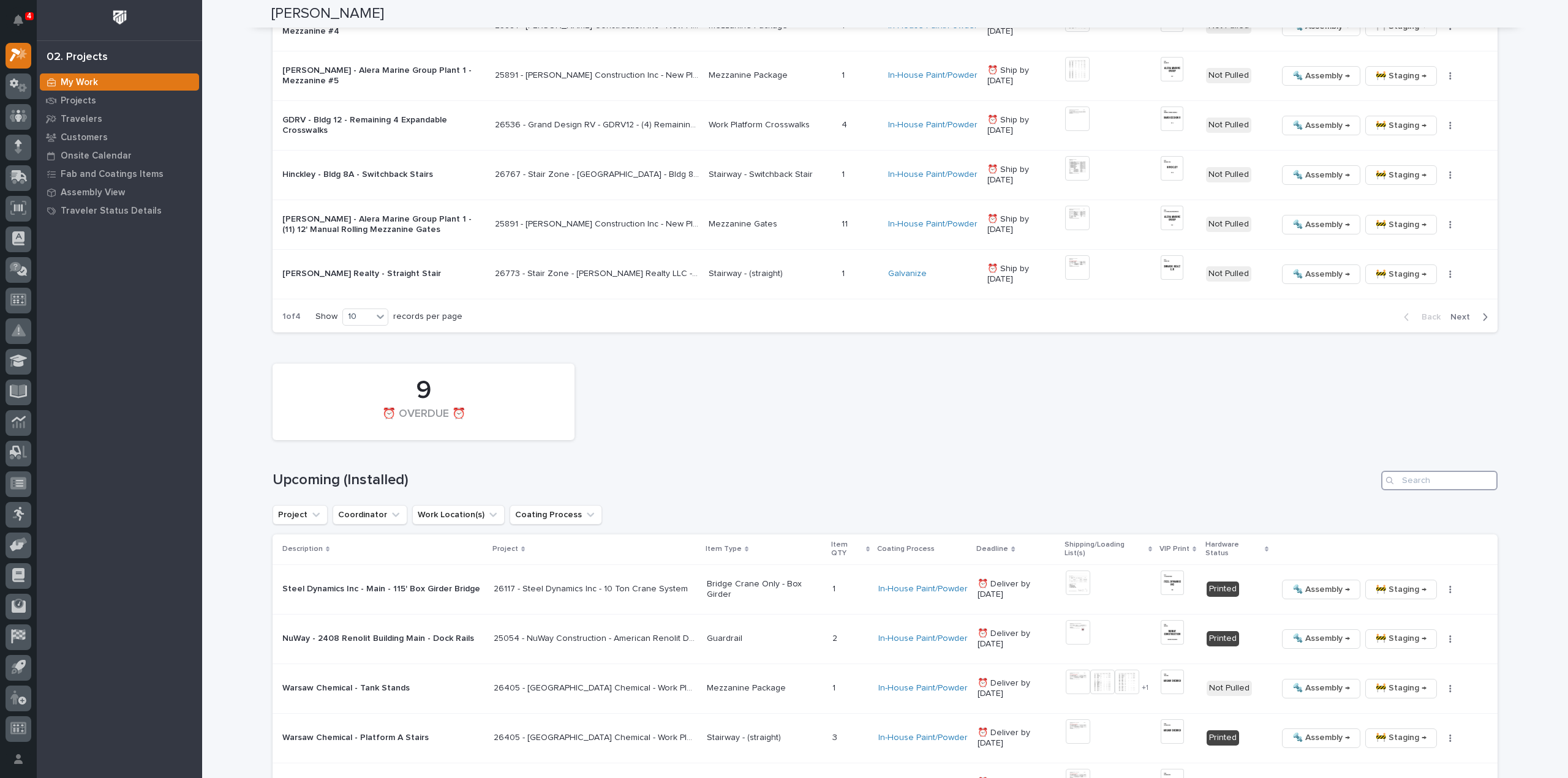
click at [1437, 472] on input "Search" at bounding box center [1439, 480] width 117 height 19
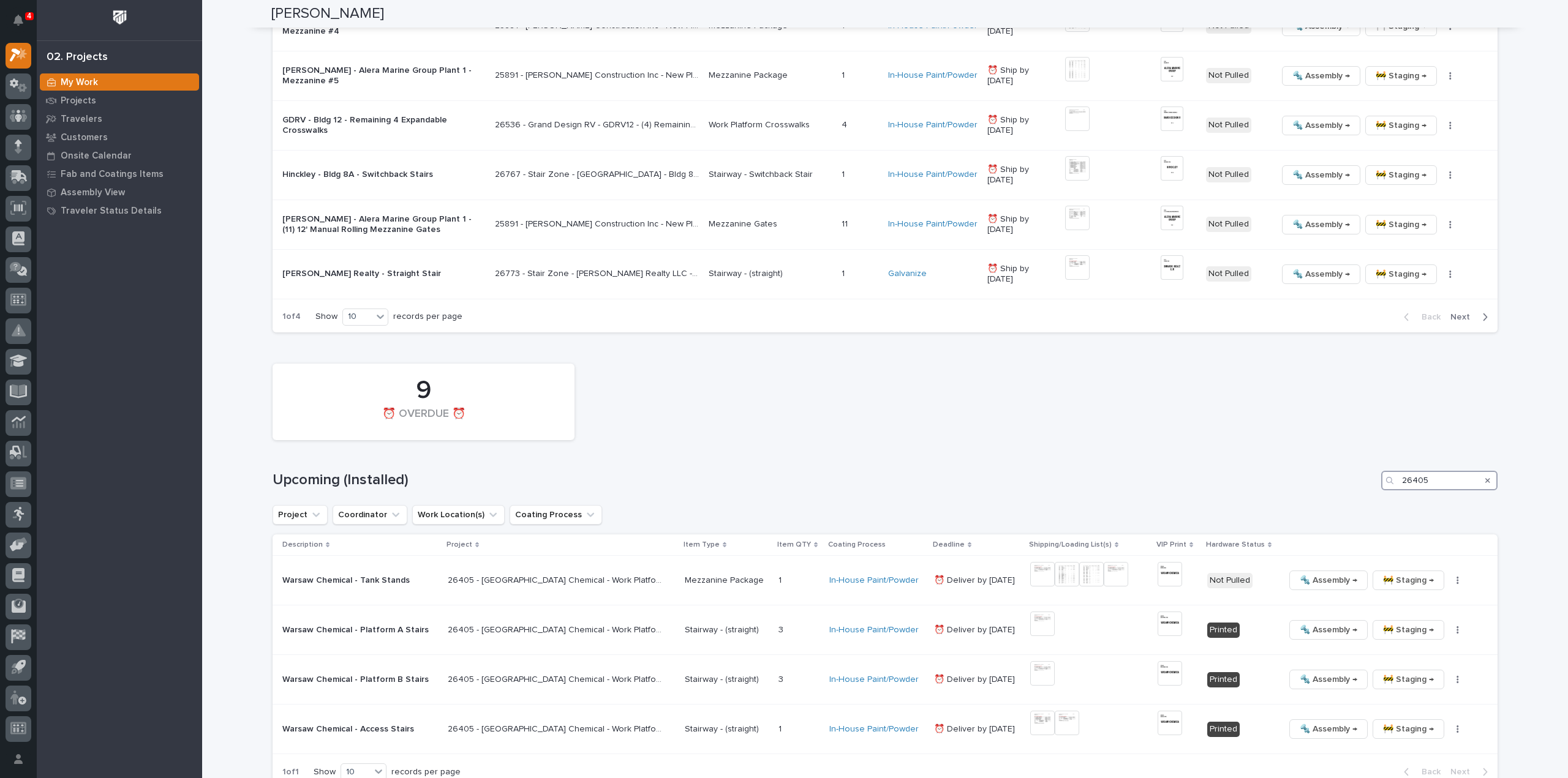
scroll to position [1703, 0]
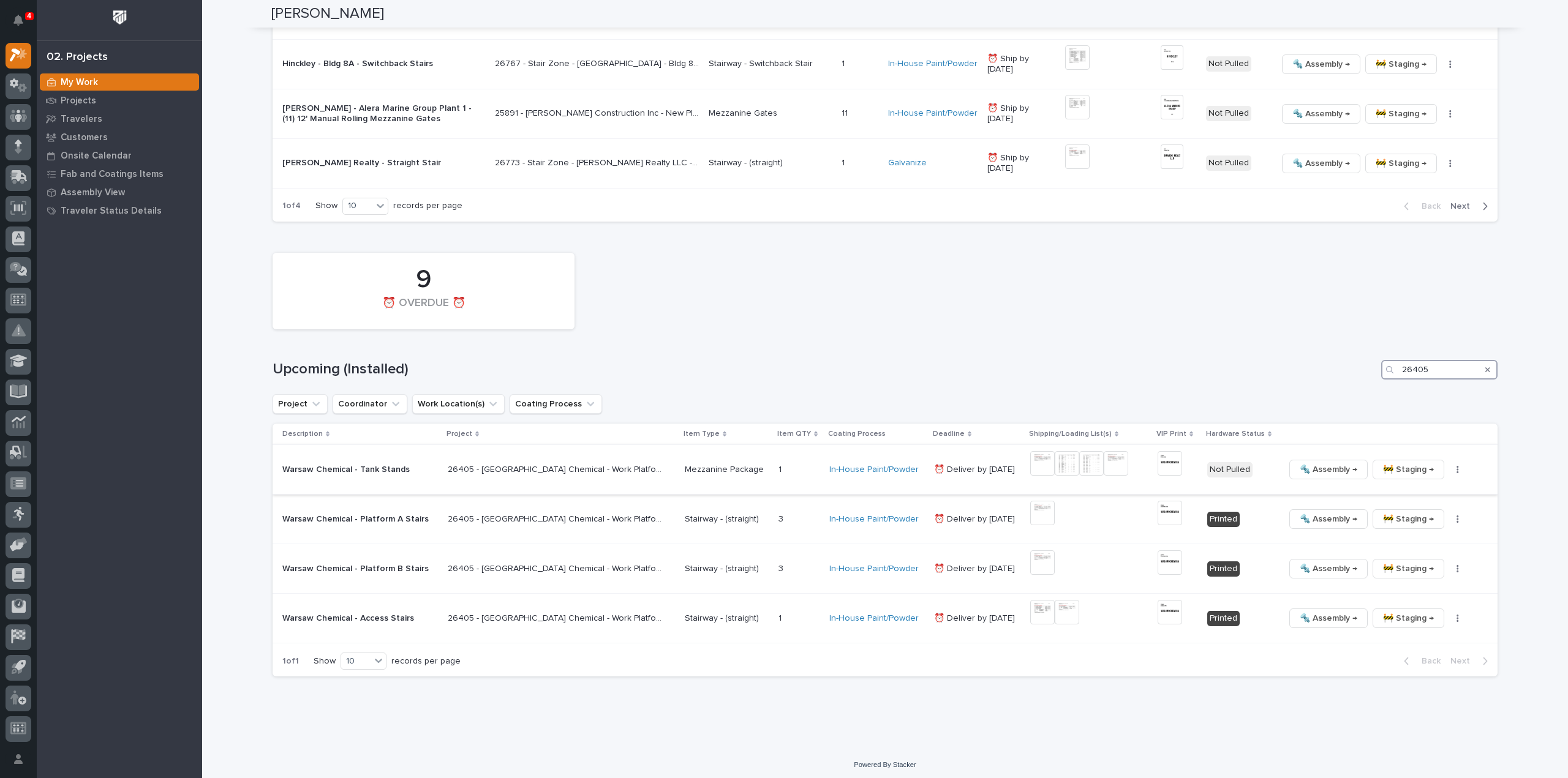
type input "26405"
click at [1030, 463] on img at bounding box center [1042, 463] width 25 height 25
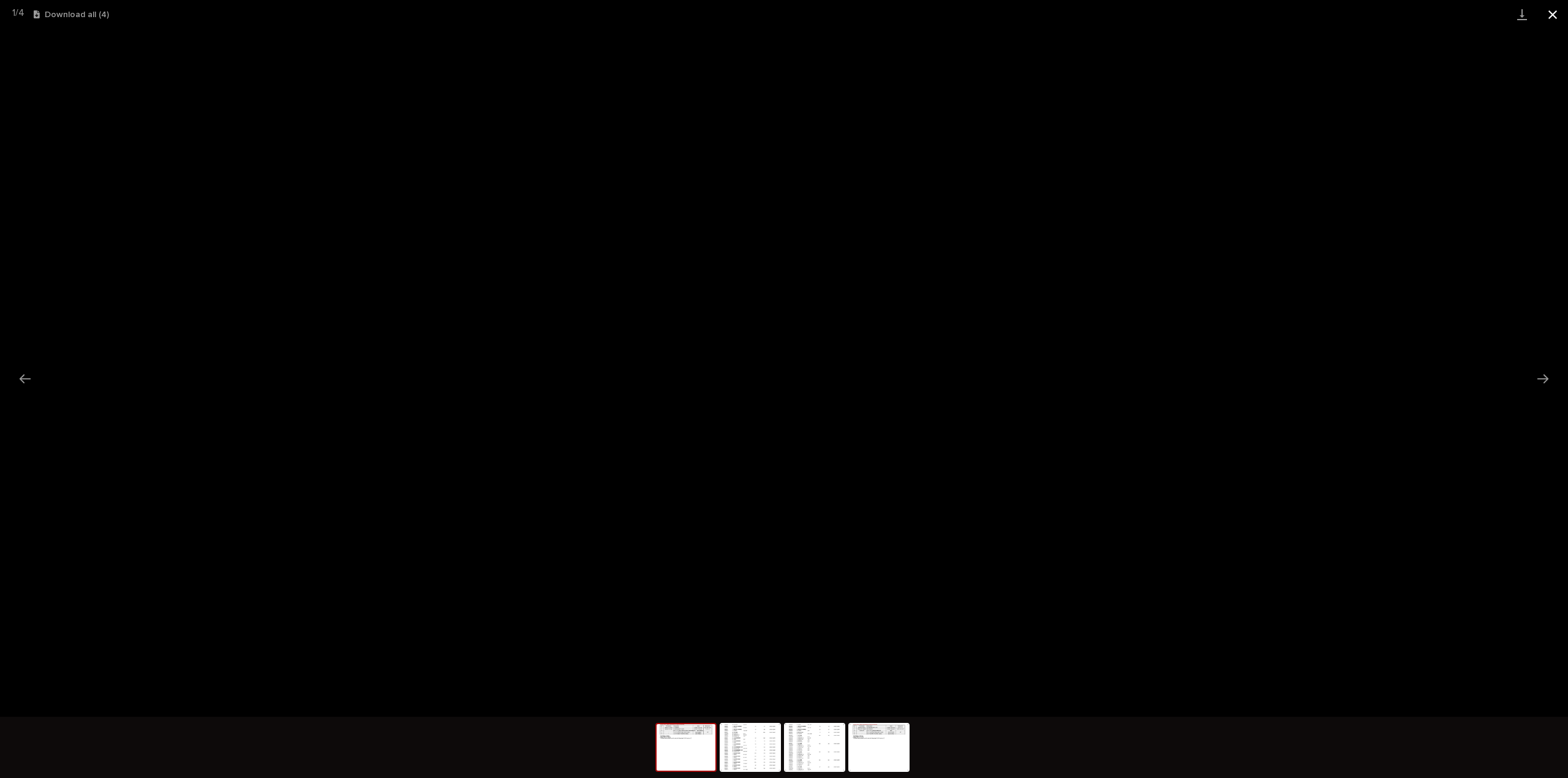
click at [1551, 17] on button "Close gallery" at bounding box center [1552, 14] width 30 height 28
